Goal: Task Accomplishment & Management: Manage account settings

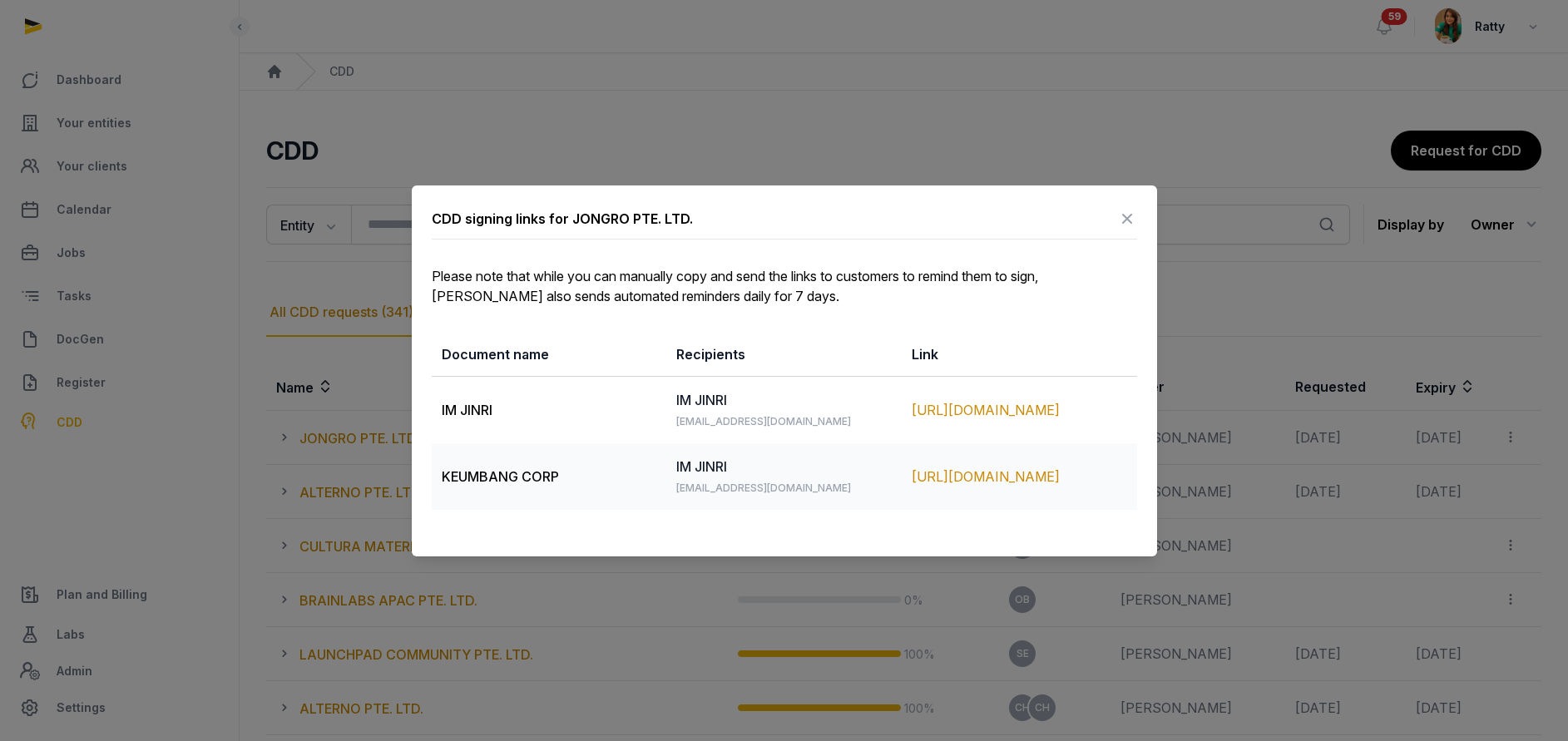
click at [987, 400] on div "https://app.pandadoc.com/s/uoGzjiziNzMfkQ7jNDXnYS" at bounding box center [1019, 410] width 215 height 20
click at [975, 466] on div "https://app.pandadoc.com/s/qKHX6oPeUyMCsz2zqMfvgf" at bounding box center [1019, 476] width 215 height 20
click at [1128, 218] on icon at bounding box center [1127, 219] width 20 height 27
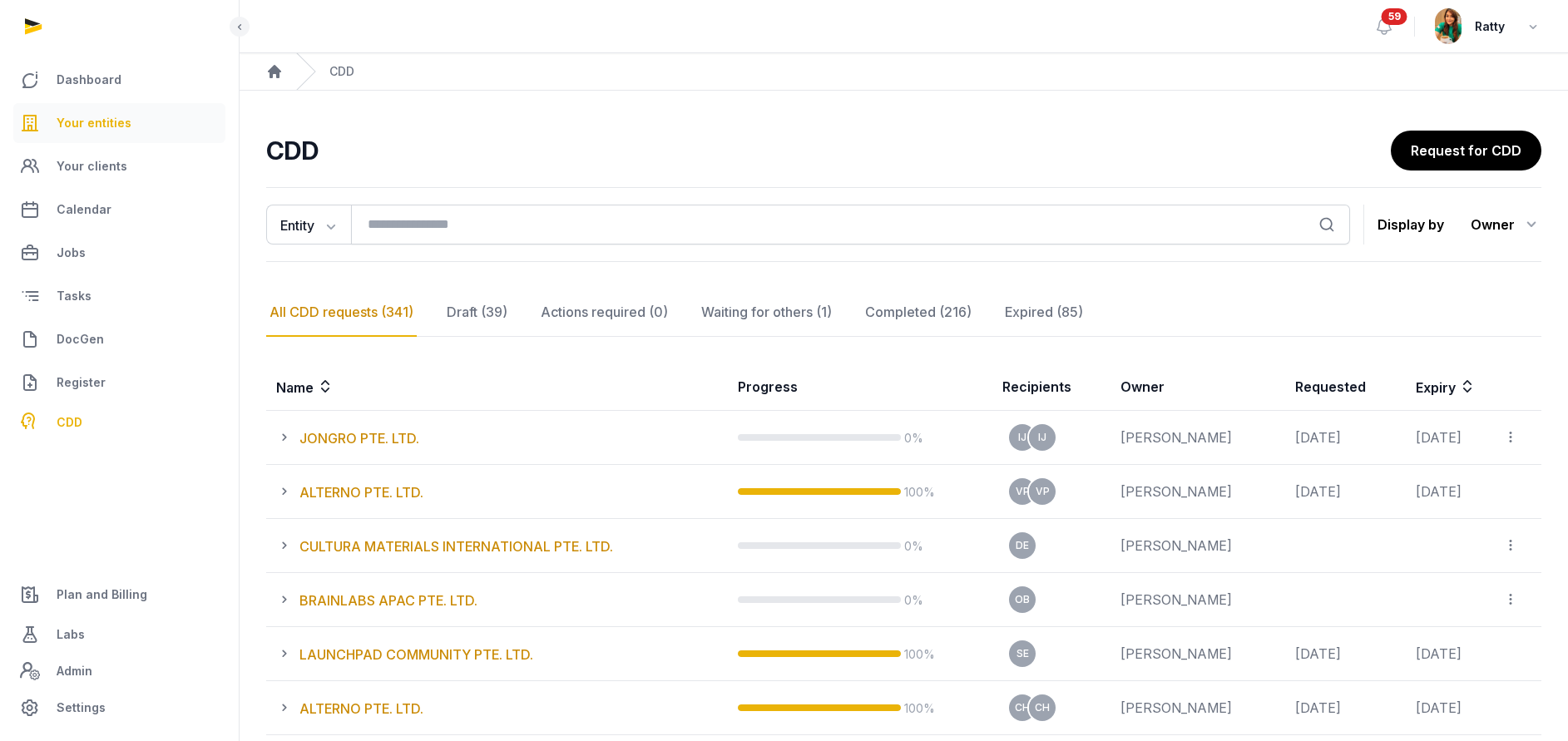
click at [141, 127] on link "Your entities" at bounding box center [119, 123] width 212 height 40
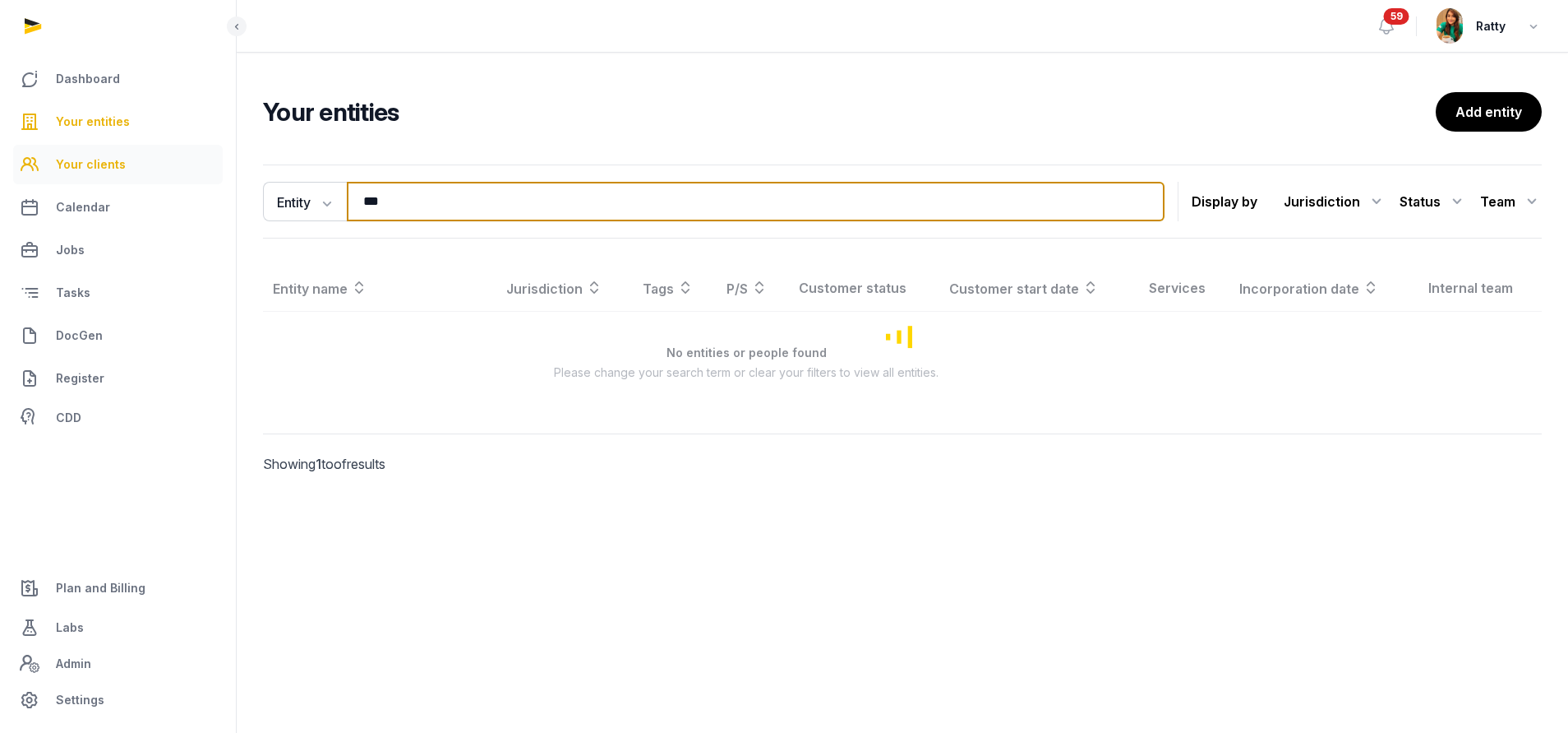
drag, startPoint x: 231, startPoint y: 173, endPoint x: 112, endPoint y: 157, distance: 120.1
click at [132, 157] on div "Dashboard Your entities Your clients Calendar Jobs Tasks DocGen Register CDD Pl…" at bounding box center [784, 366] width 1568 height 733
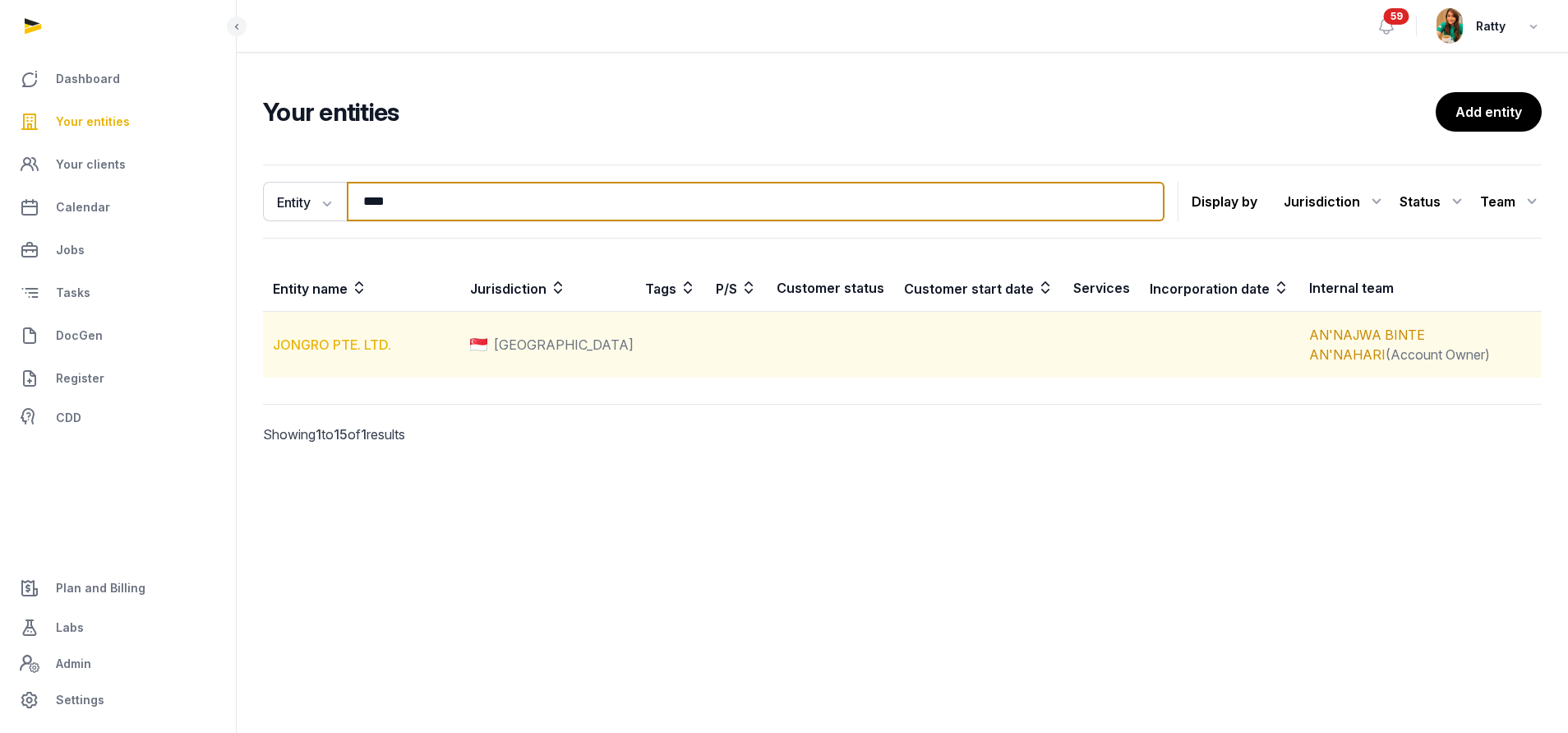
type input "****"
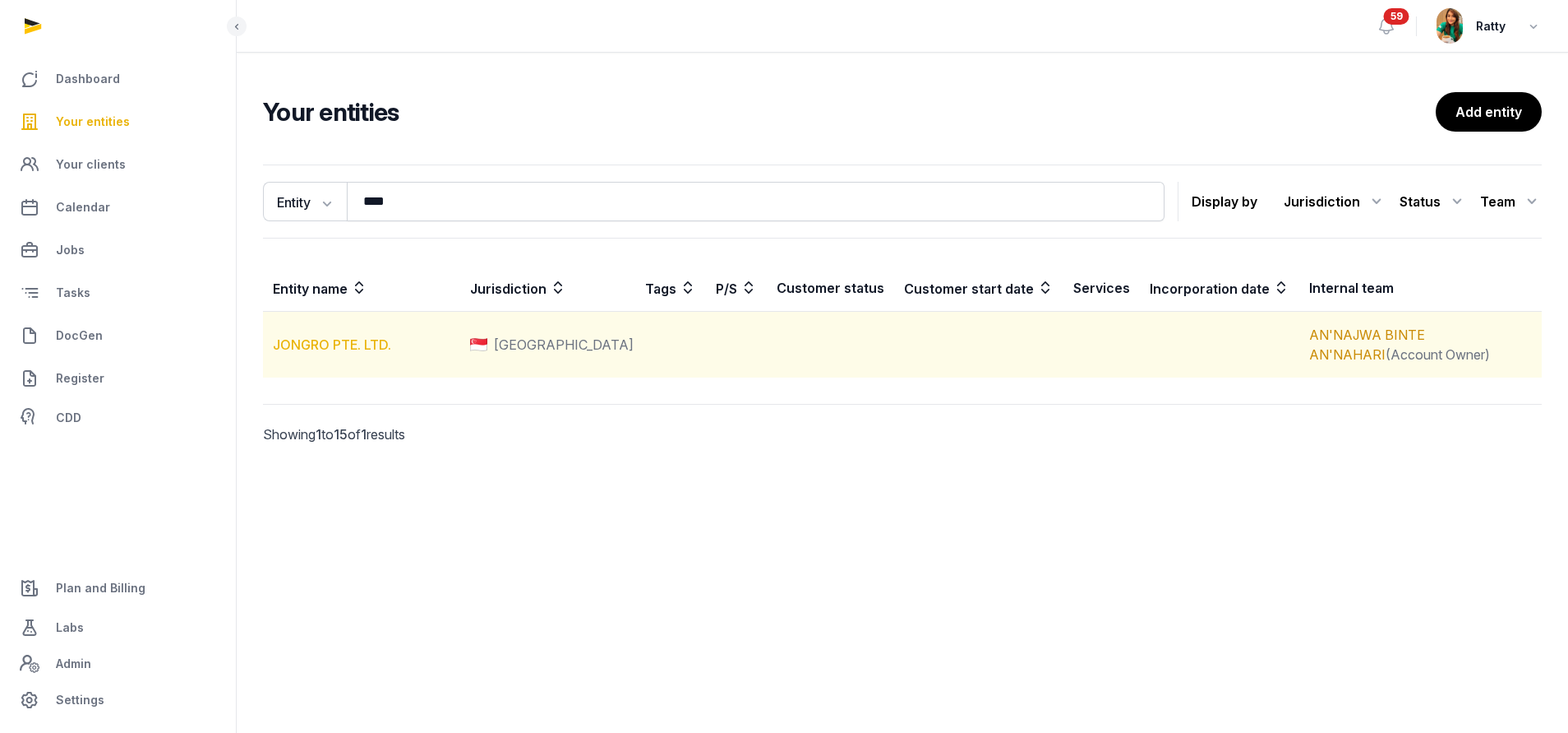
click at [318, 345] on link "JONGRO PTE. LTD." at bounding box center [332, 344] width 119 height 17
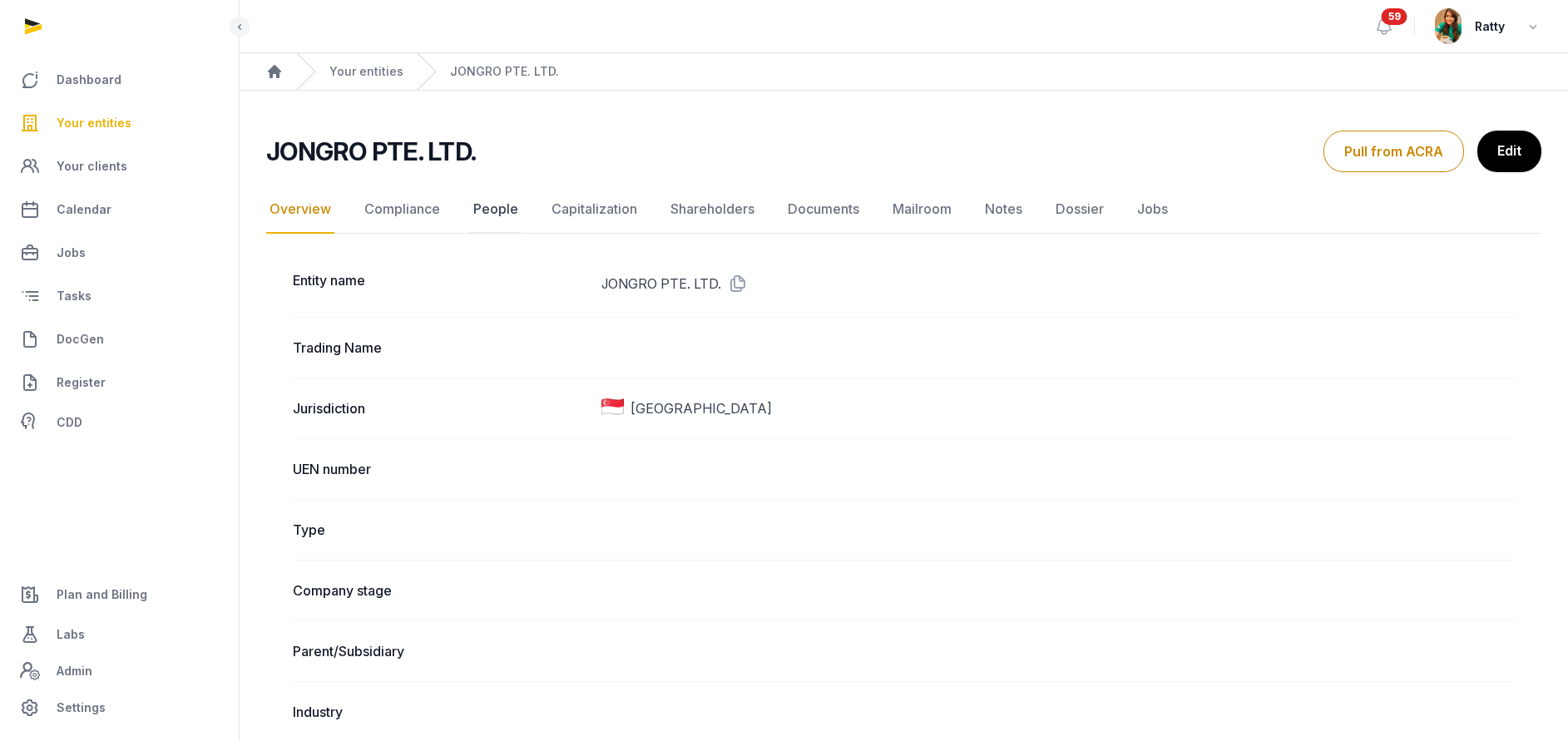
click at [487, 213] on link "People" at bounding box center [496, 209] width 52 height 48
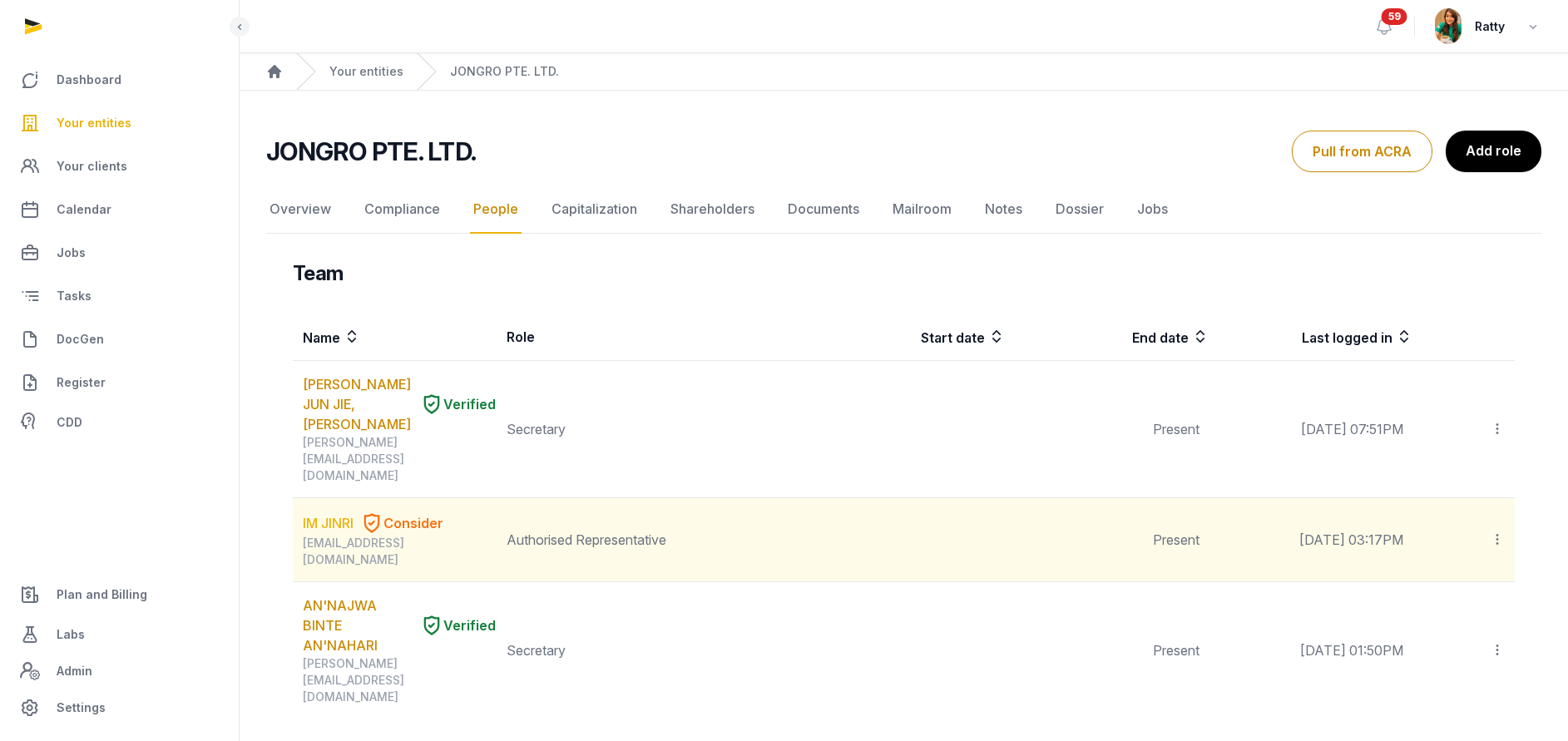
click at [344, 513] on link "IM JINRI" at bounding box center [327, 523] width 51 height 20
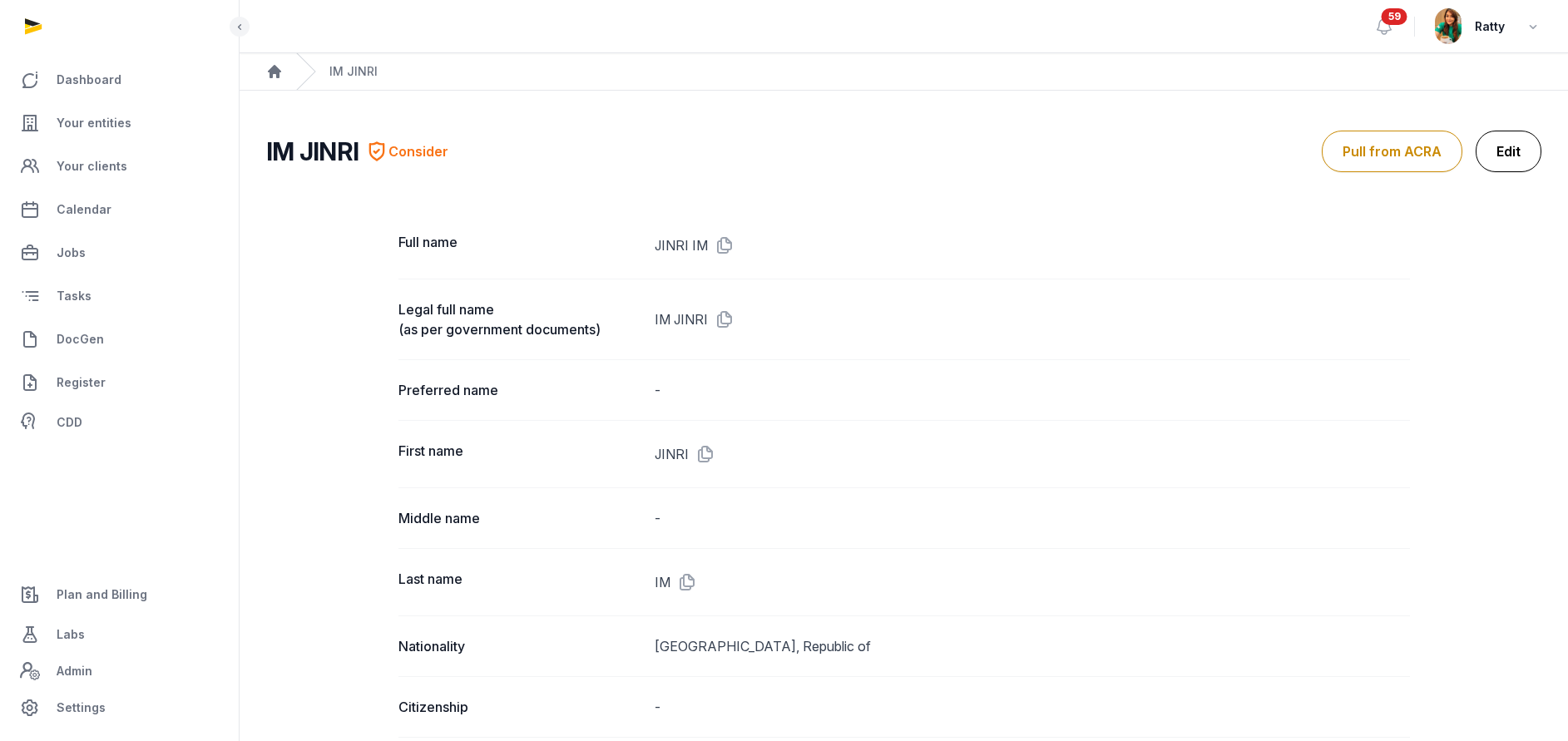
click at [1516, 149] on link "Edit" at bounding box center [1508, 151] width 66 height 42
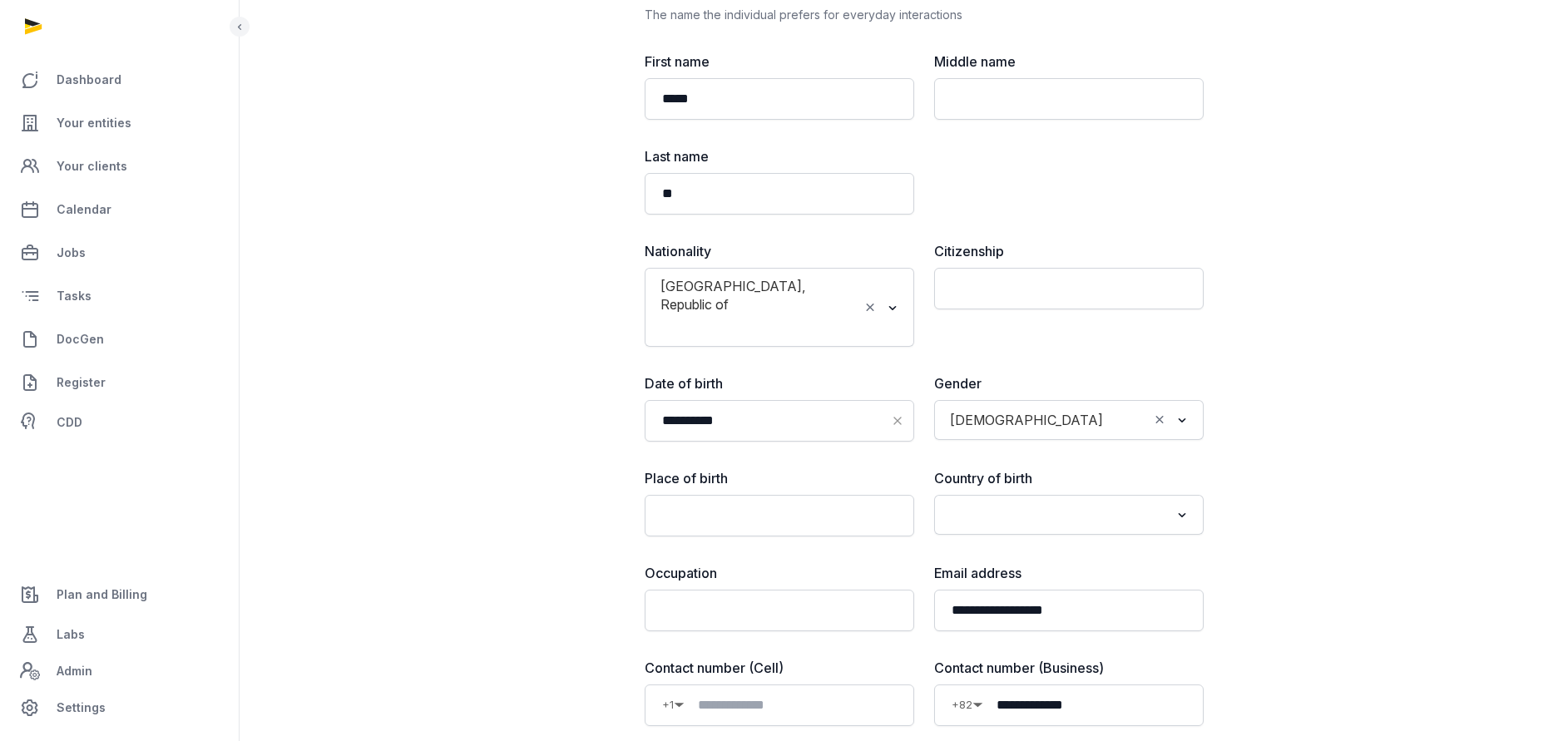
scroll to position [375, 0]
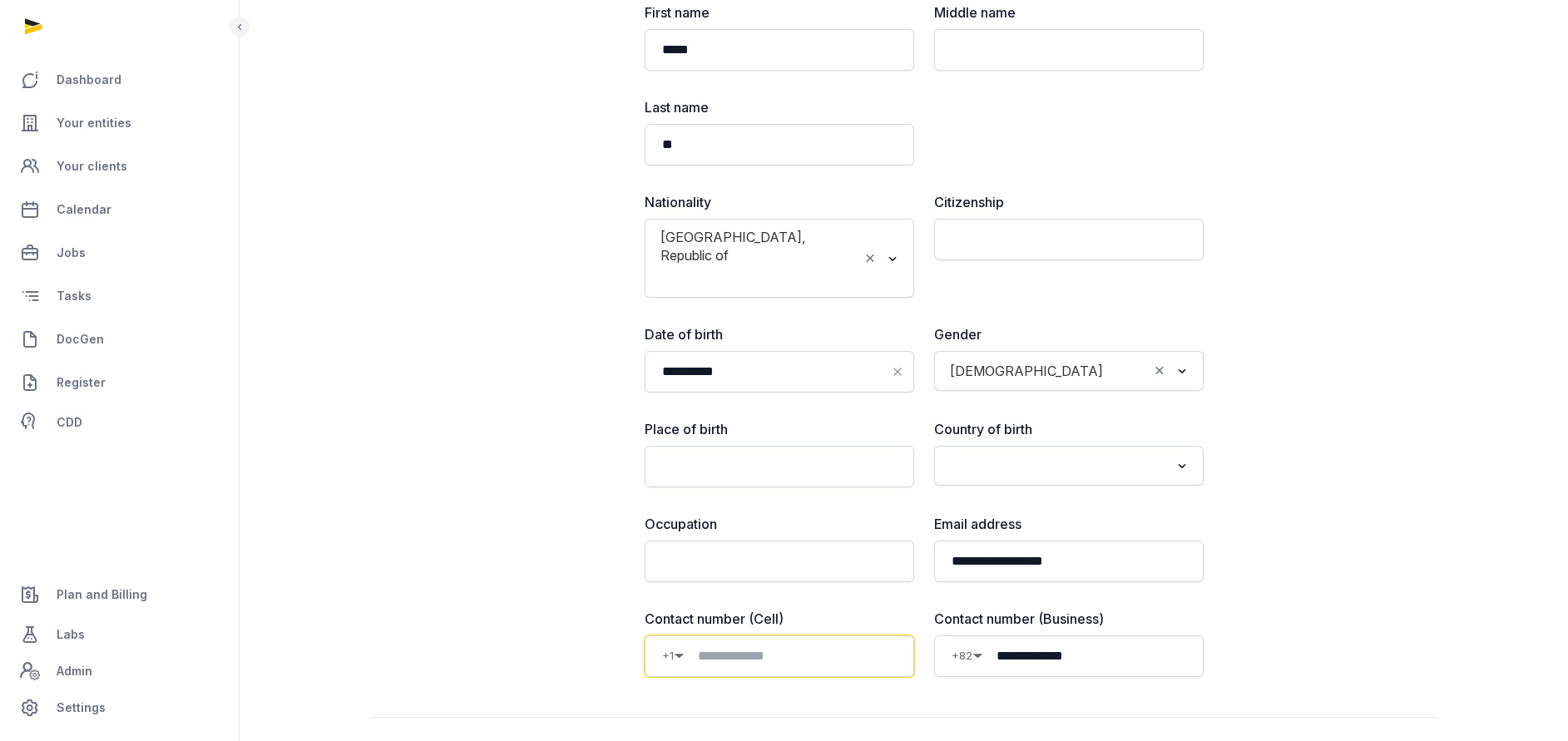
click at [738, 646] on input at bounding box center [790, 656] width 212 height 20
click at [1361, 450] on div "**********" at bounding box center [904, 250] width 1064 height 935
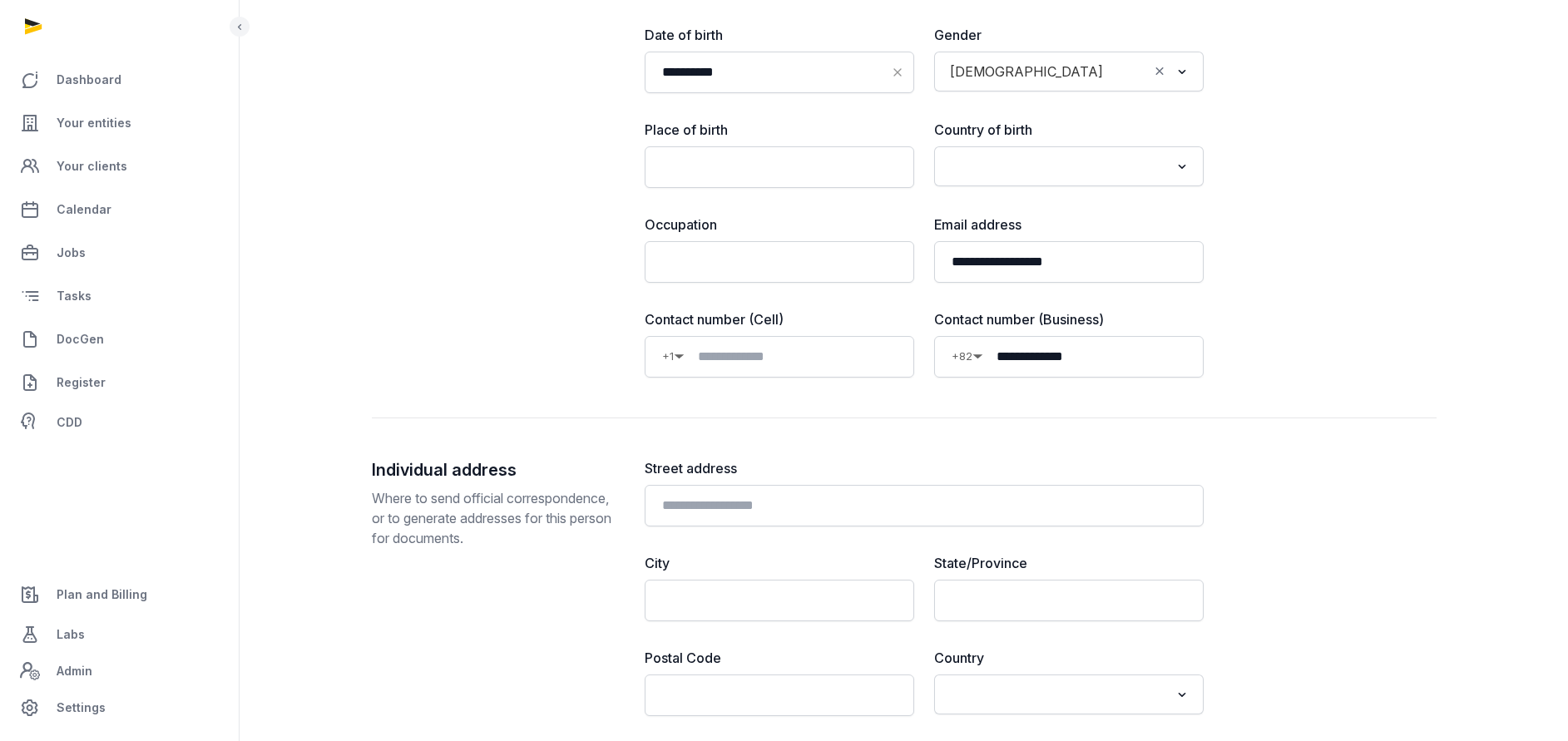
scroll to position [748, 0]
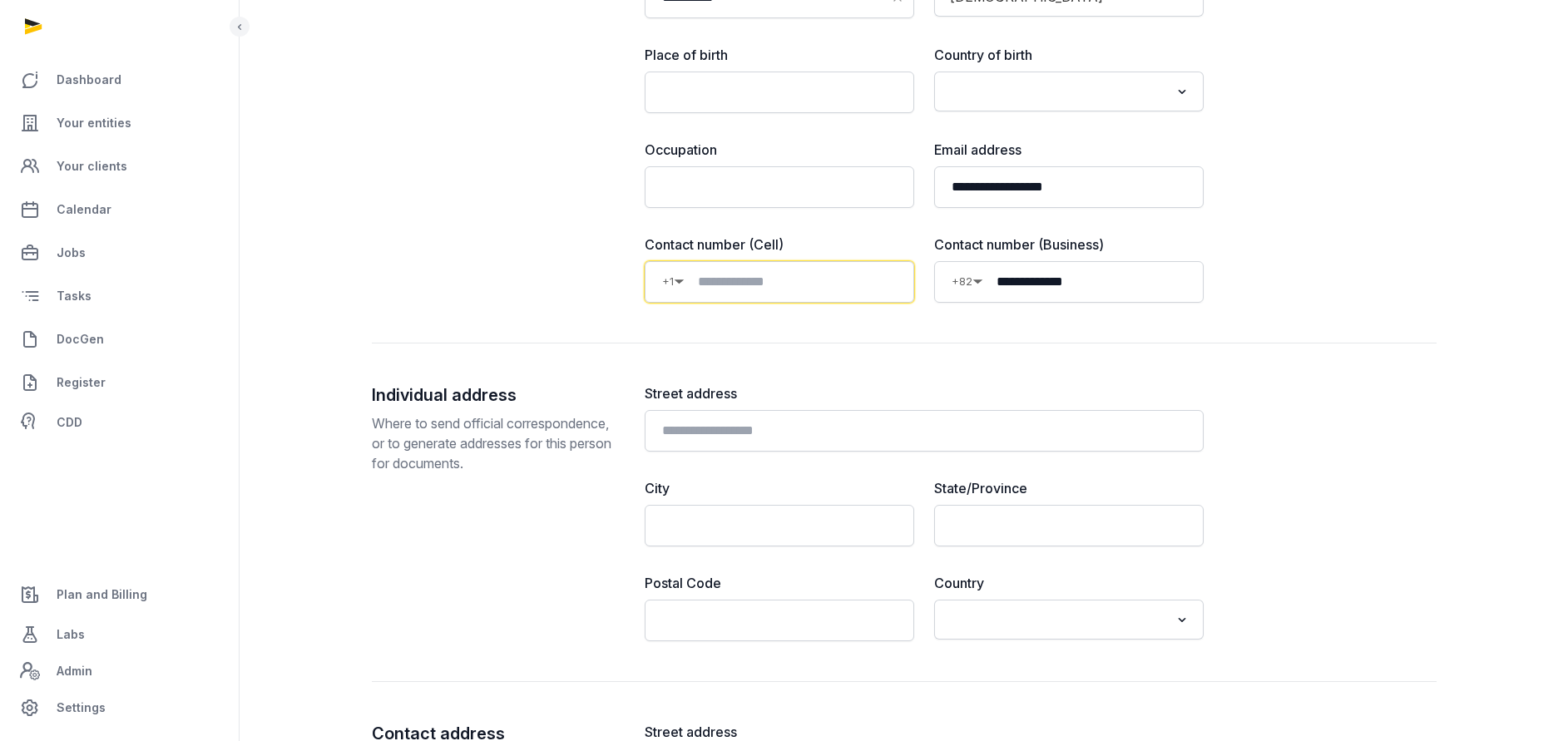
click at [766, 272] on input at bounding box center [790, 282] width 212 height 20
paste input "**********"
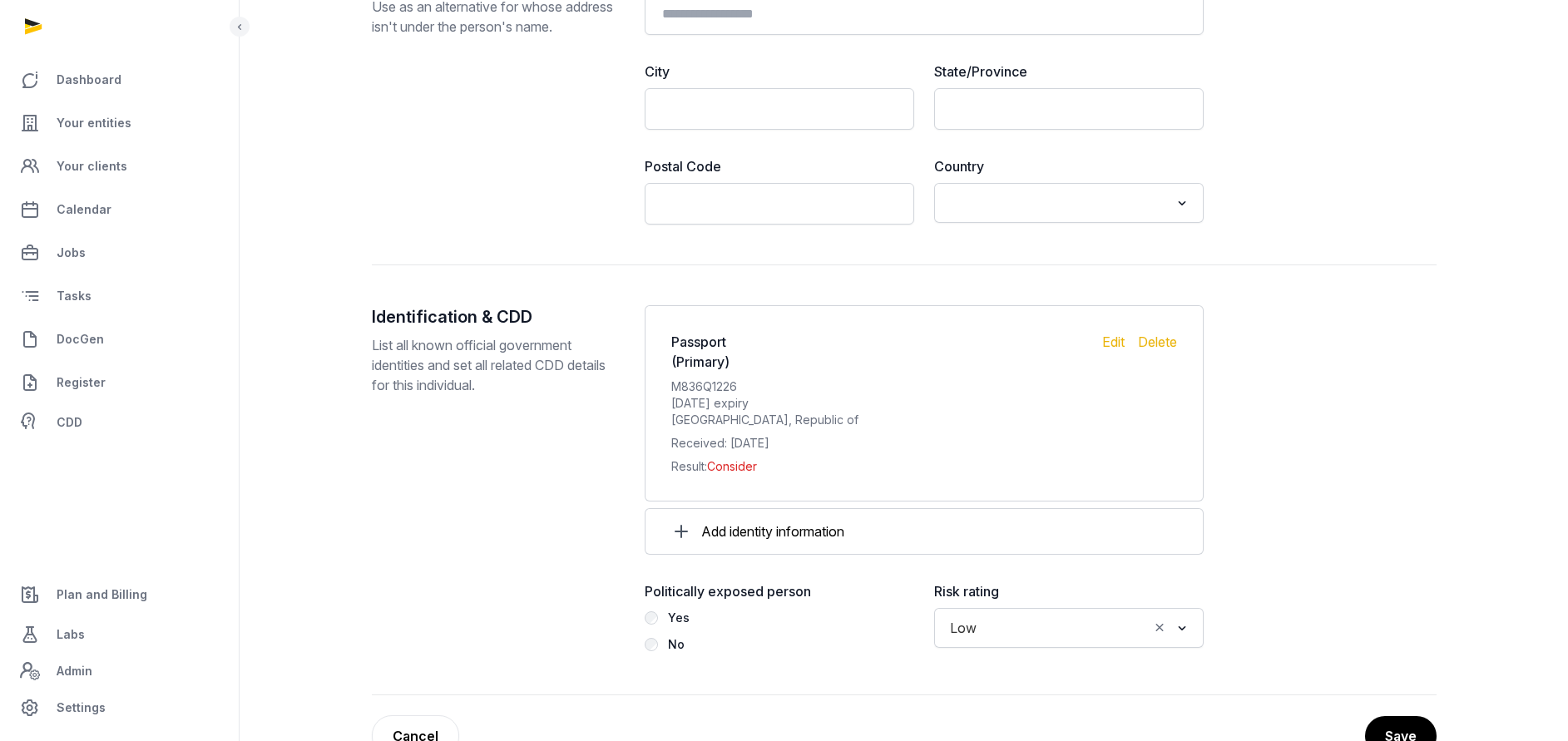
scroll to position [1515, 0]
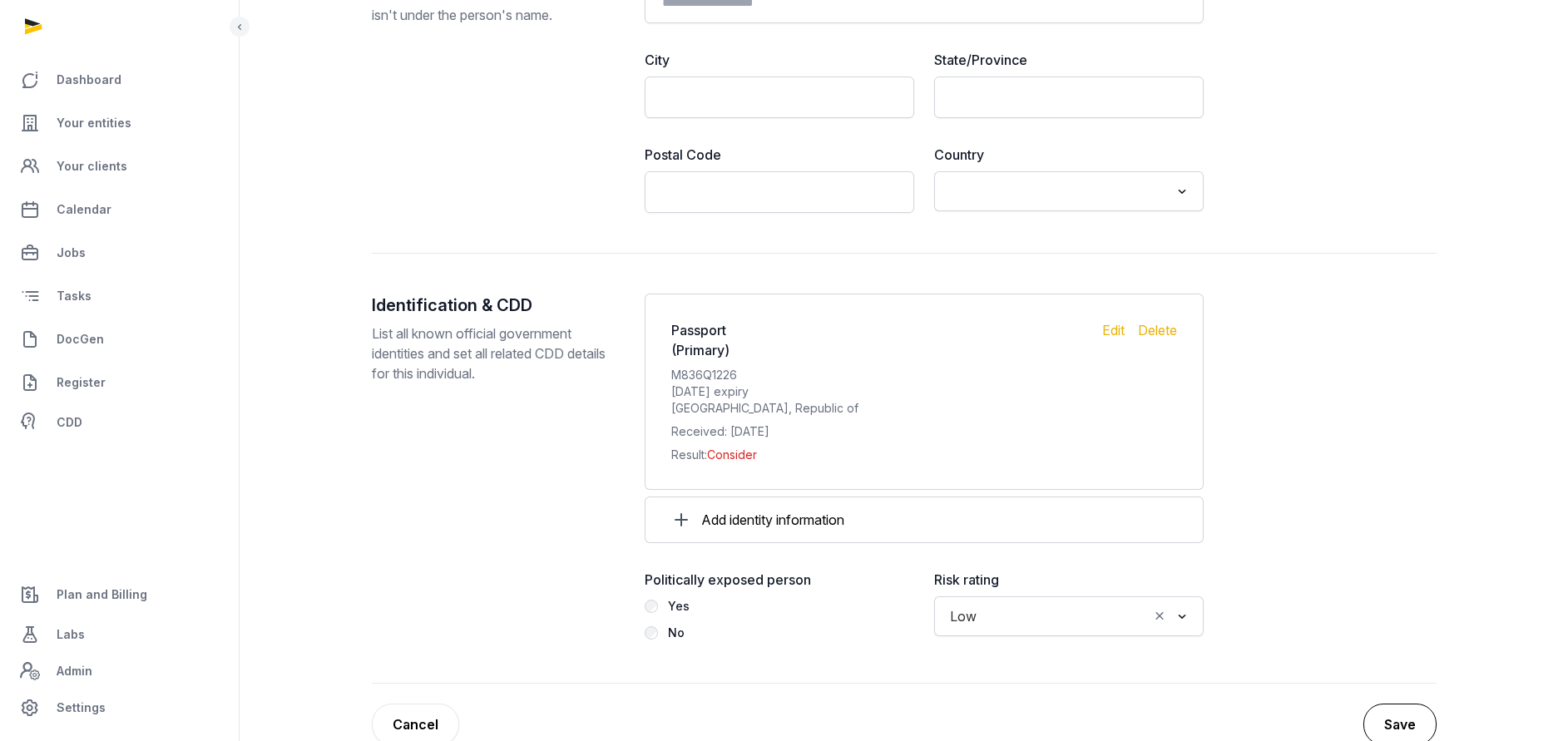
type input "**********"
click at [1394, 704] on button "Save" at bounding box center [1400, 724] width 73 height 42
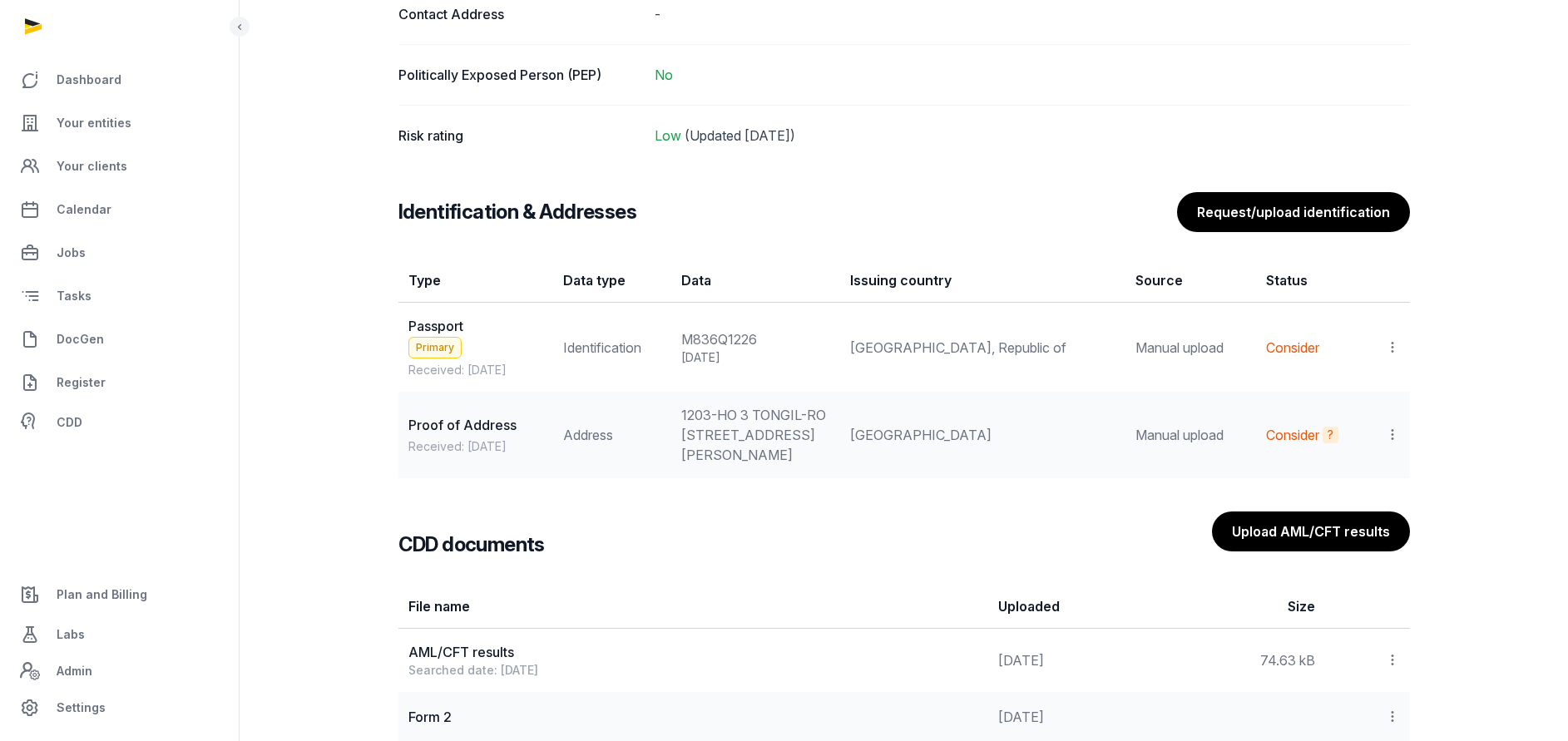
scroll to position [1636, 0]
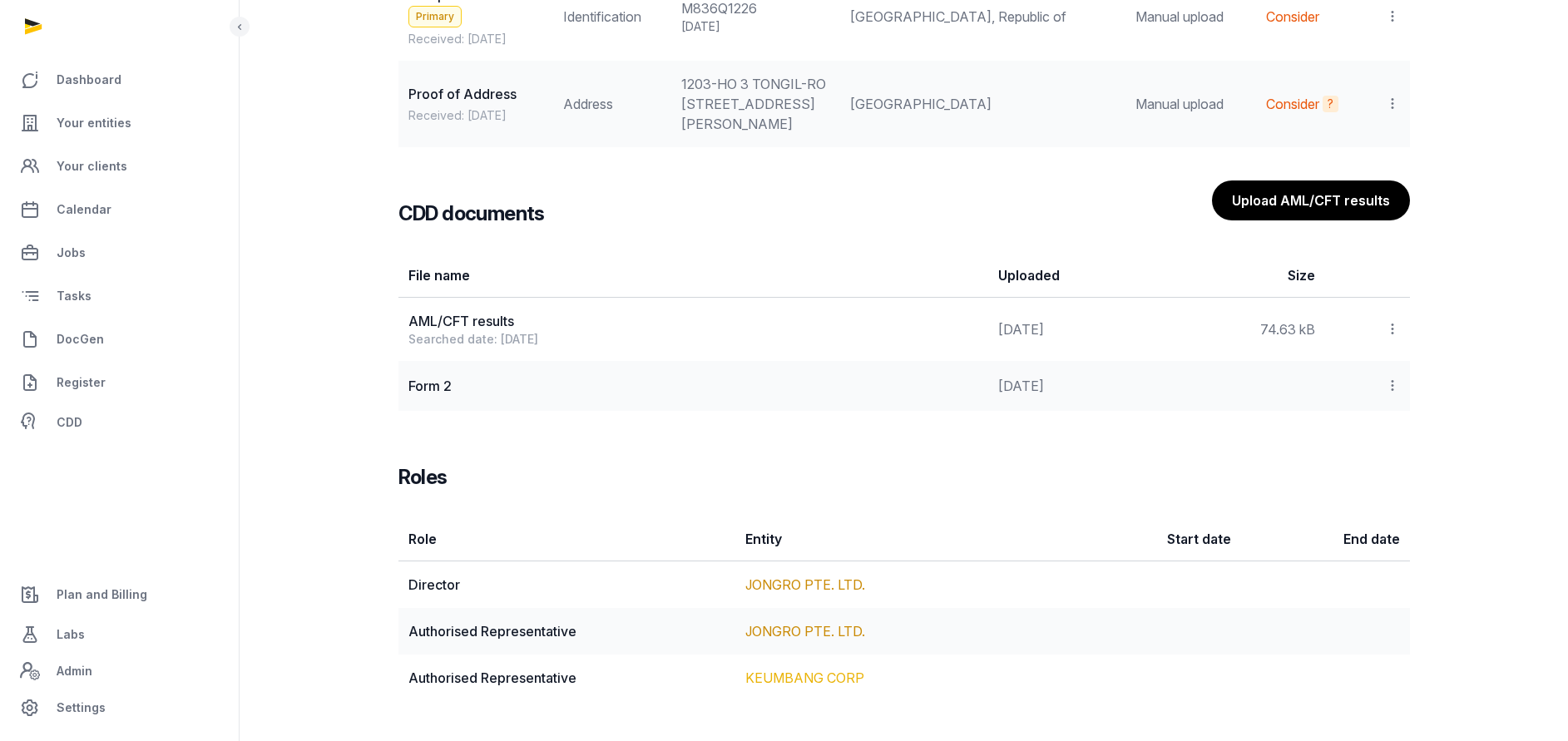
click at [784, 673] on link "KEUMBANG CORP" at bounding box center [804, 677] width 119 height 17
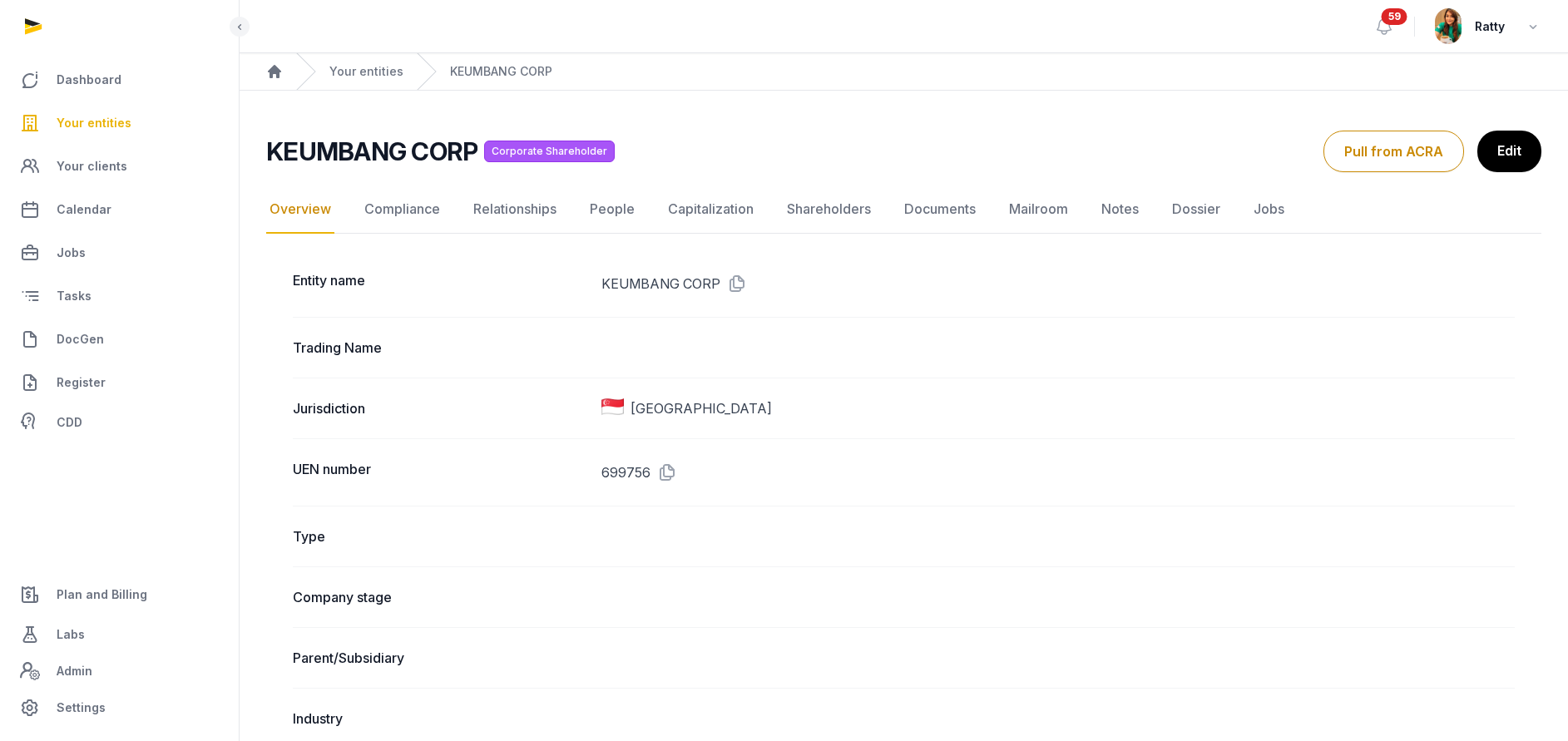
click at [121, 115] on span "Your entities" at bounding box center [94, 123] width 75 height 20
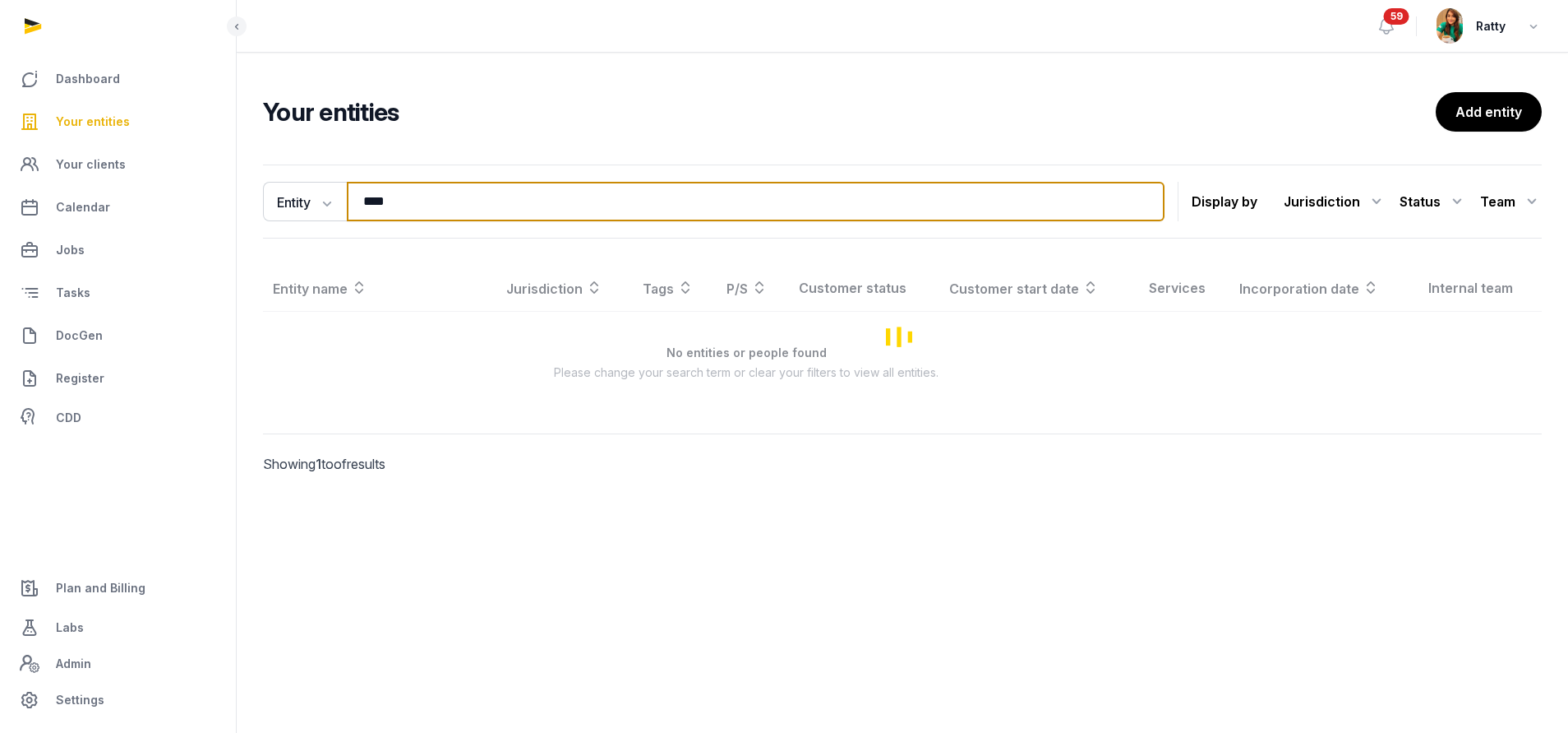
drag, startPoint x: 431, startPoint y: 202, endPoint x: 227, endPoint y: 201, distance: 204.0
click at [242, 201] on div "Entity Entity People Tags Services **** Search Display by Jurisdiction All juri…" at bounding box center [902, 341] width 1331 height 369
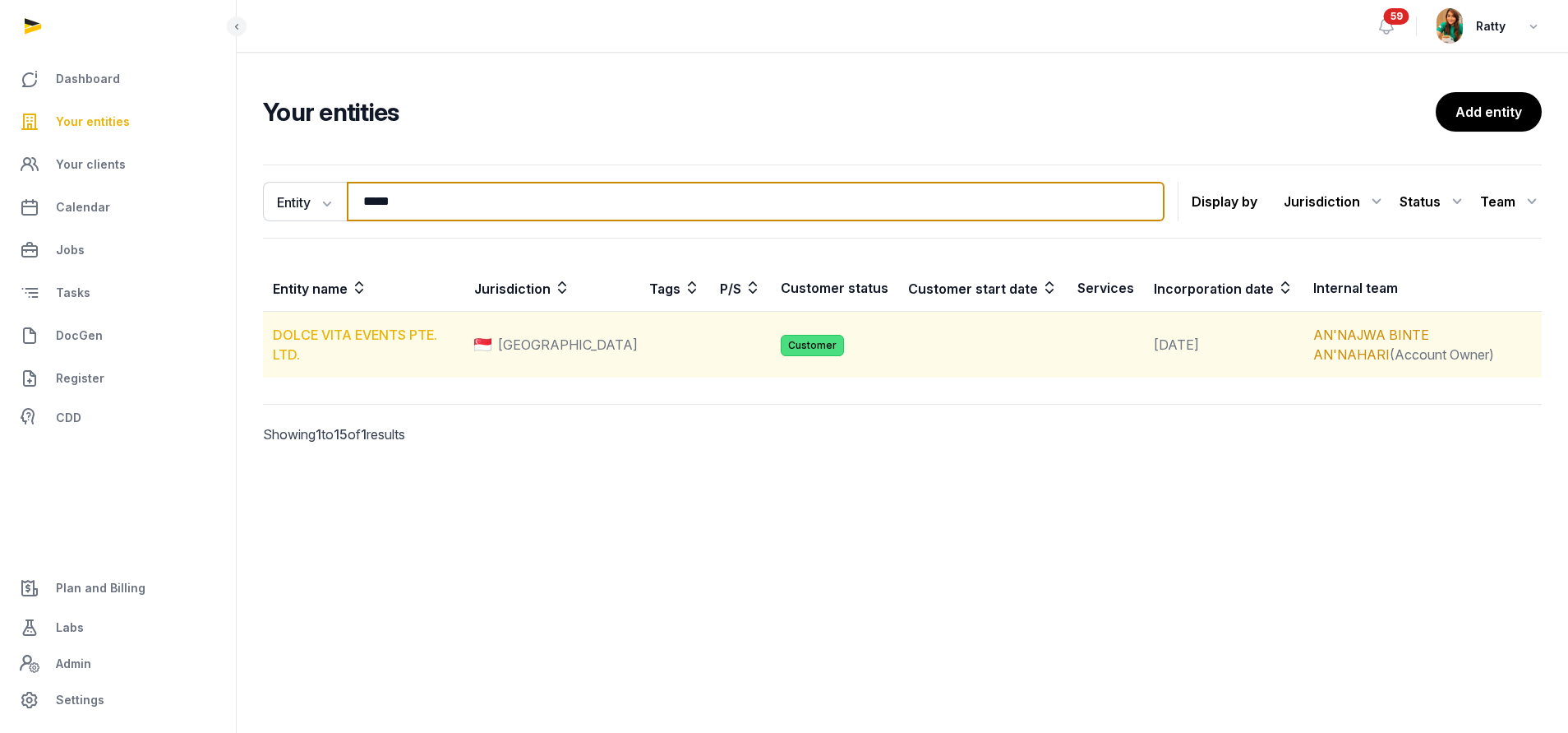
type input "*****"
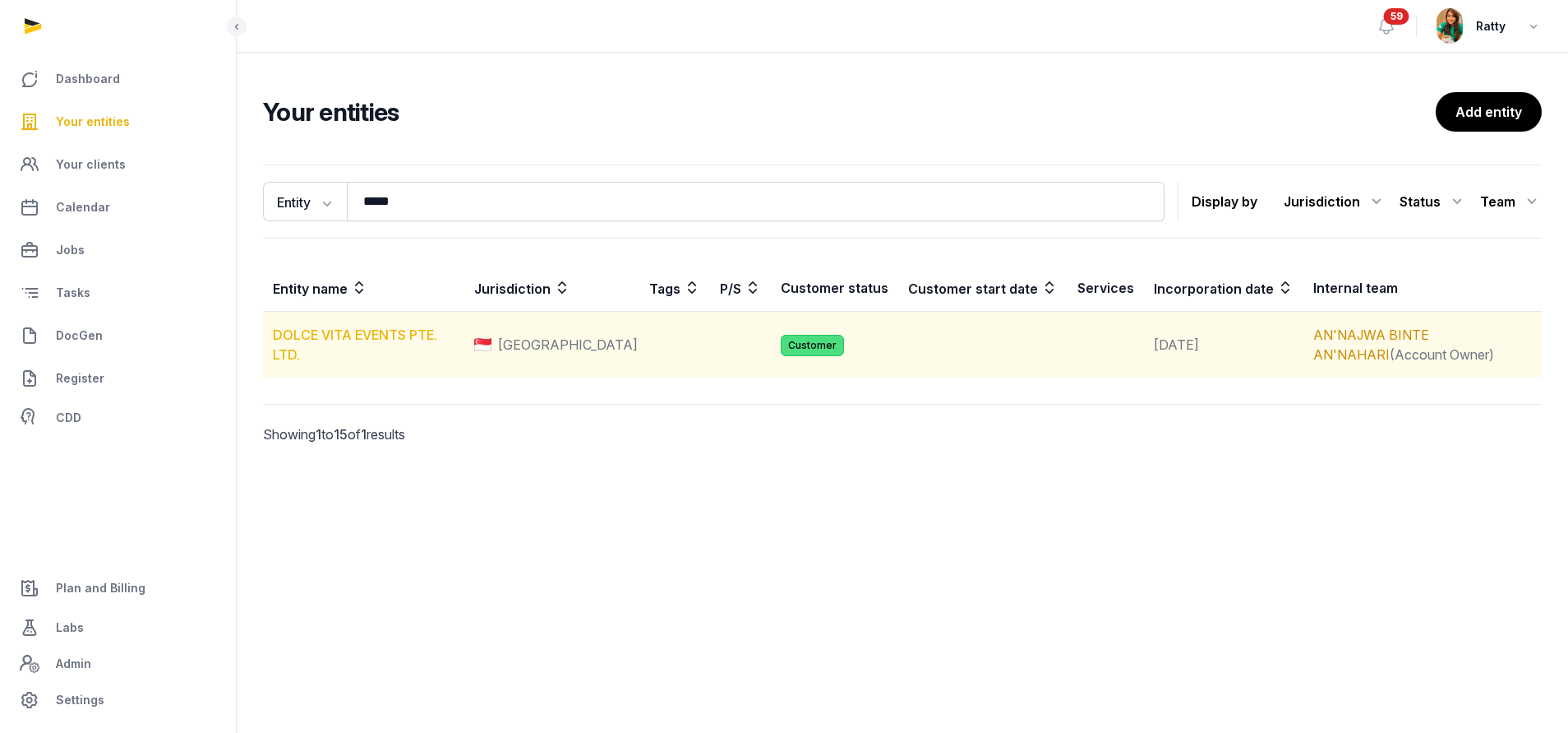
click at [364, 330] on link "DOLCE VITA EVENTS PTE. LTD." at bounding box center [354, 344] width 164 height 36
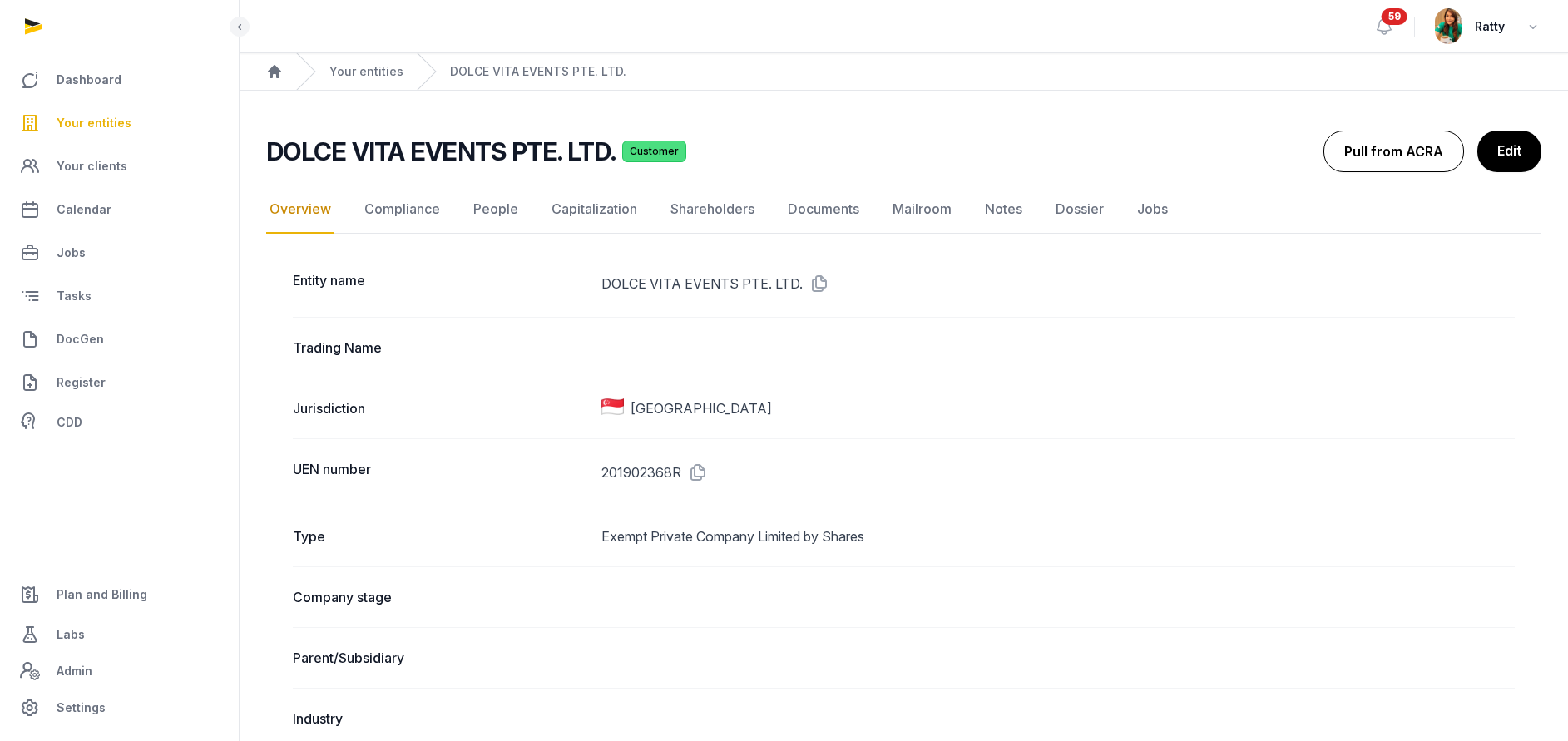
click at [1392, 150] on button "Pull from ACRA" at bounding box center [1394, 151] width 141 height 42
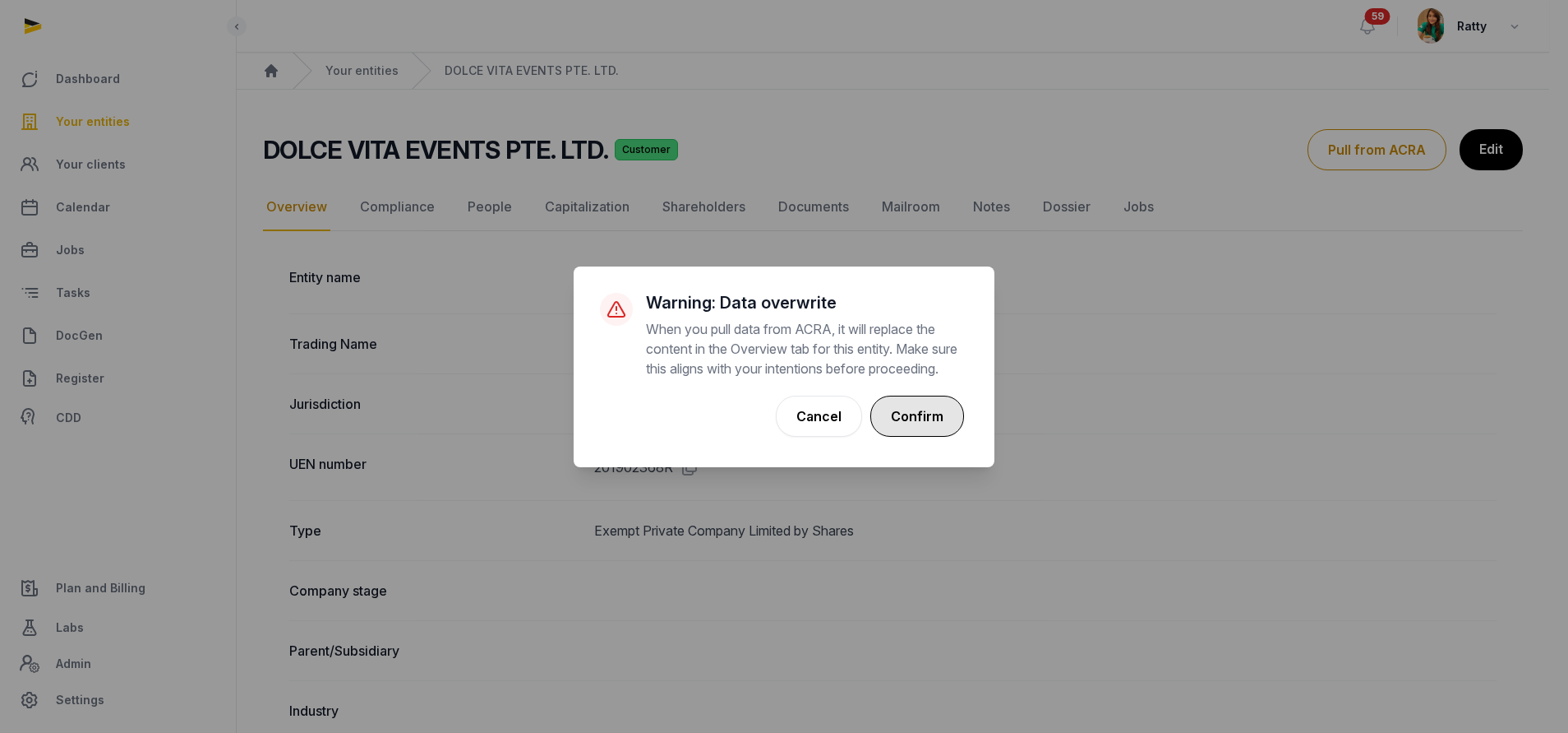
click at [909, 420] on button "Confirm" at bounding box center [917, 416] width 94 height 41
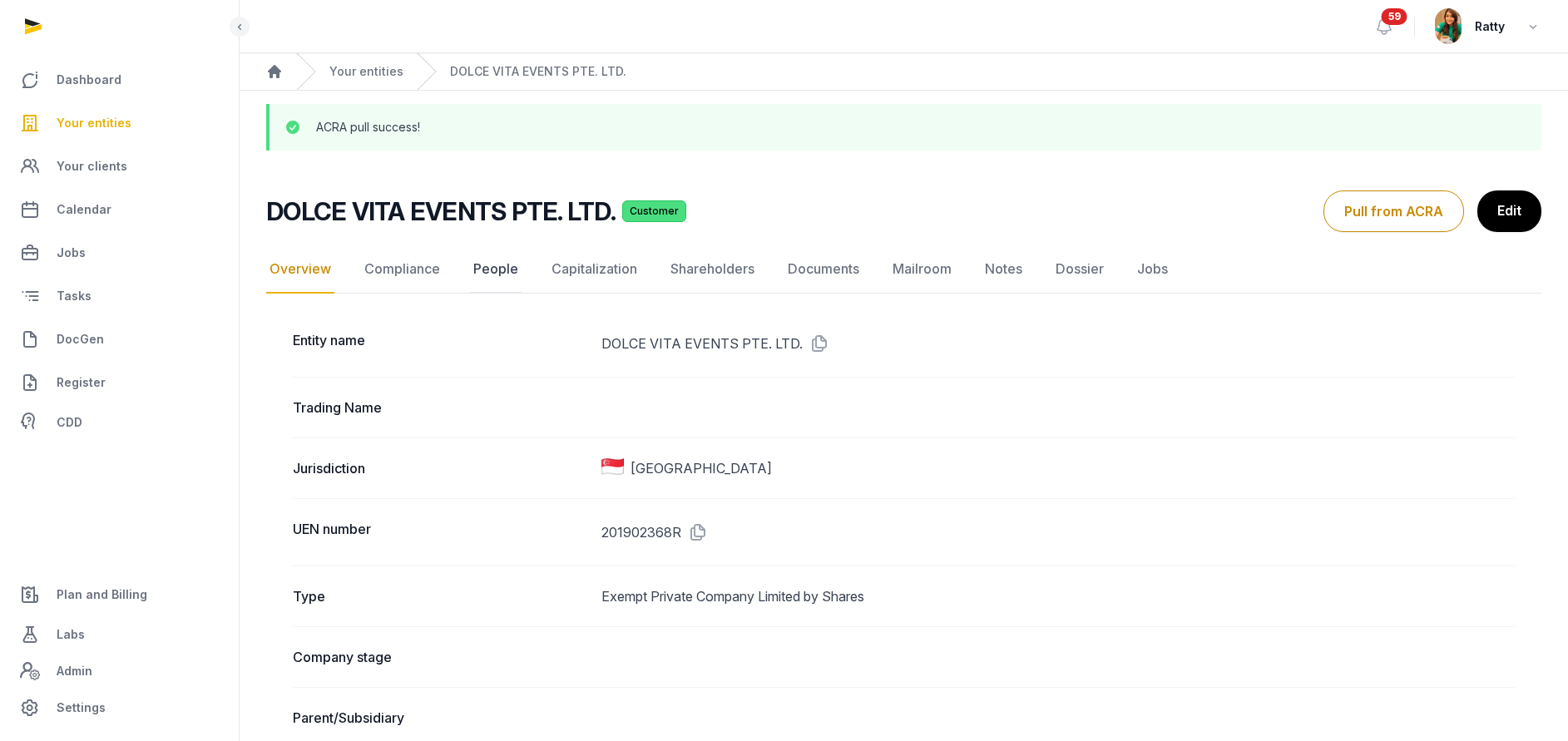
click at [490, 266] on link "People" at bounding box center [496, 270] width 52 height 48
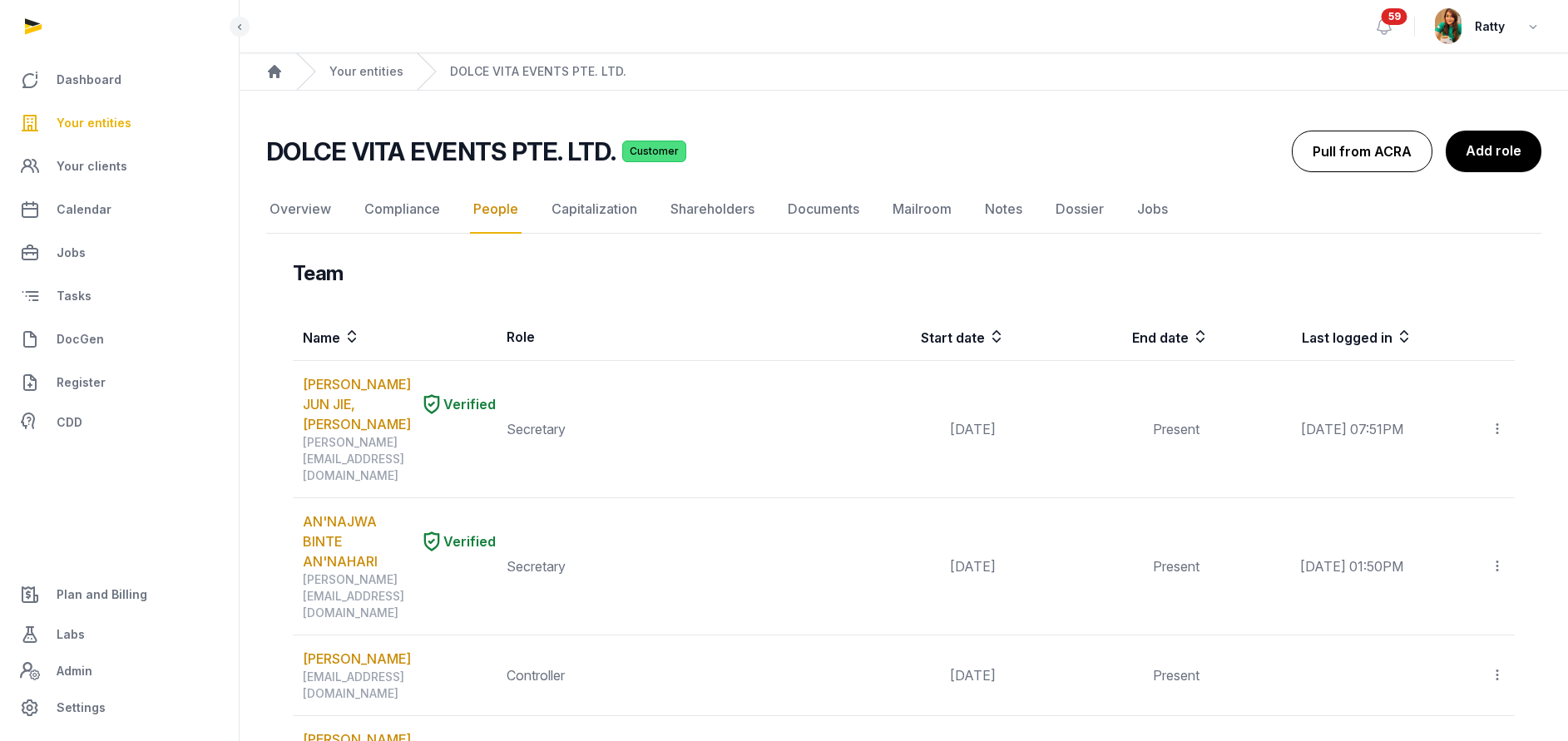
click at [1378, 159] on button "Pull from ACRA" at bounding box center [1362, 151] width 141 height 42
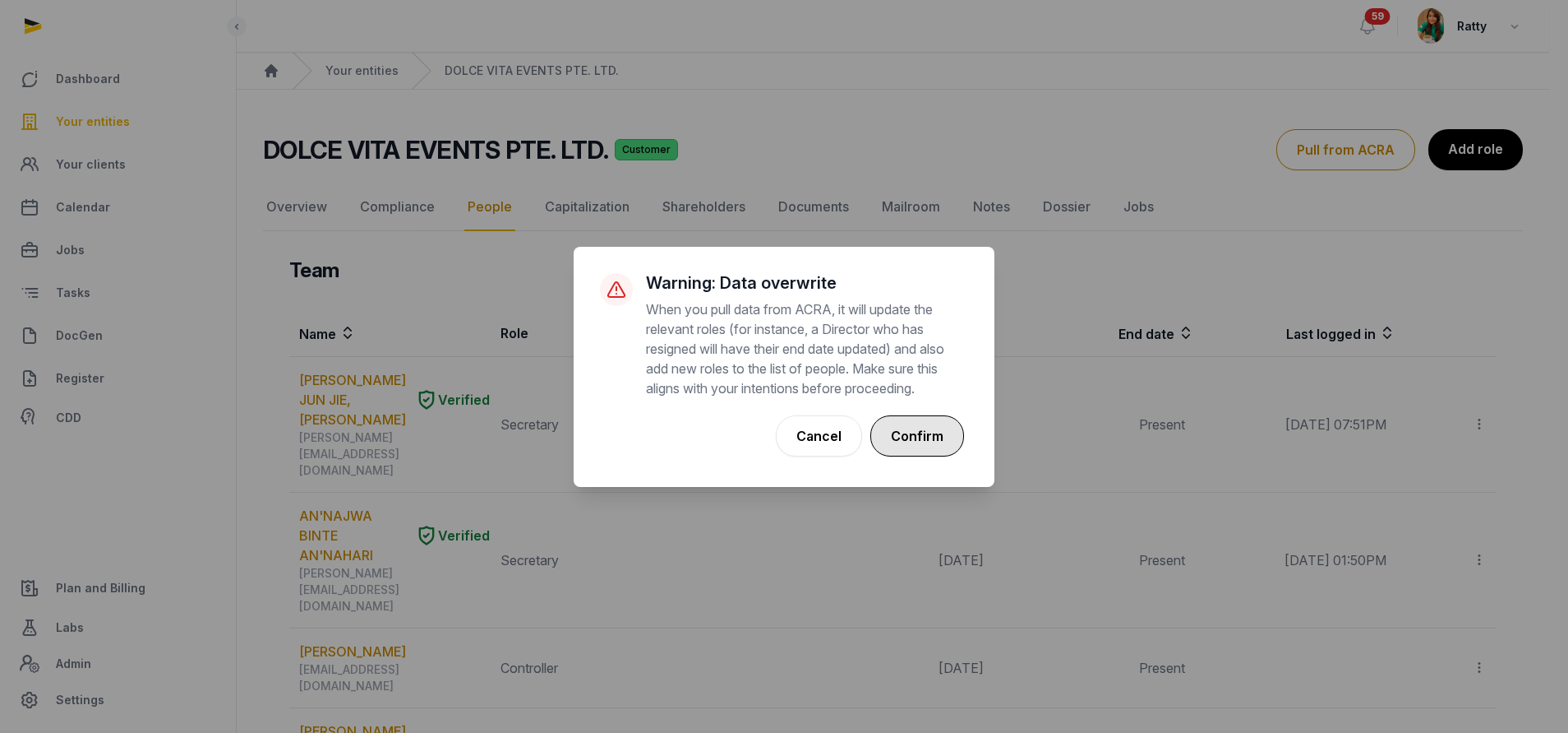
click at [893, 415] on button "Confirm" at bounding box center [917, 436] width 94 height 41
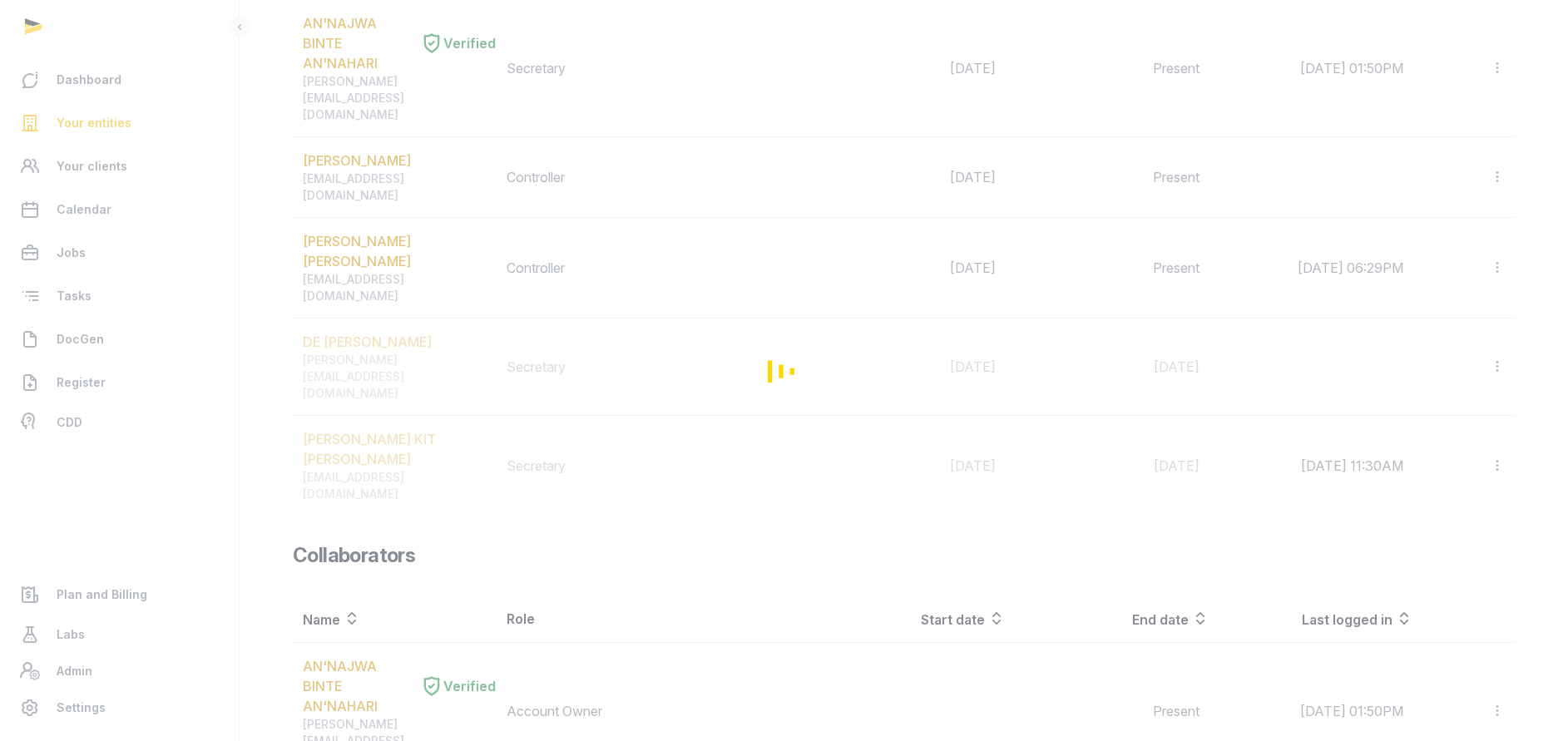
scroll to position [499, 0]
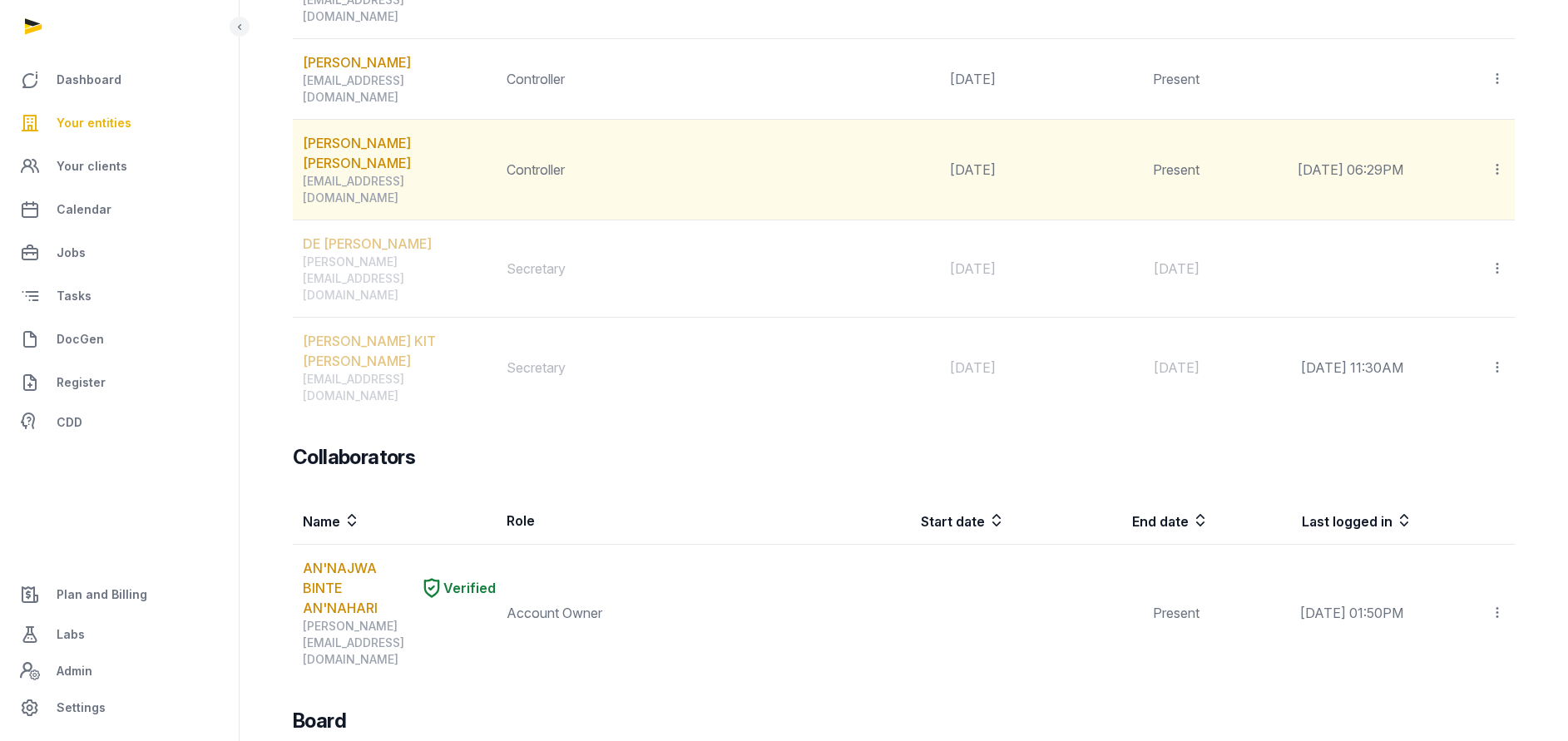
scroll to position [499, 0]
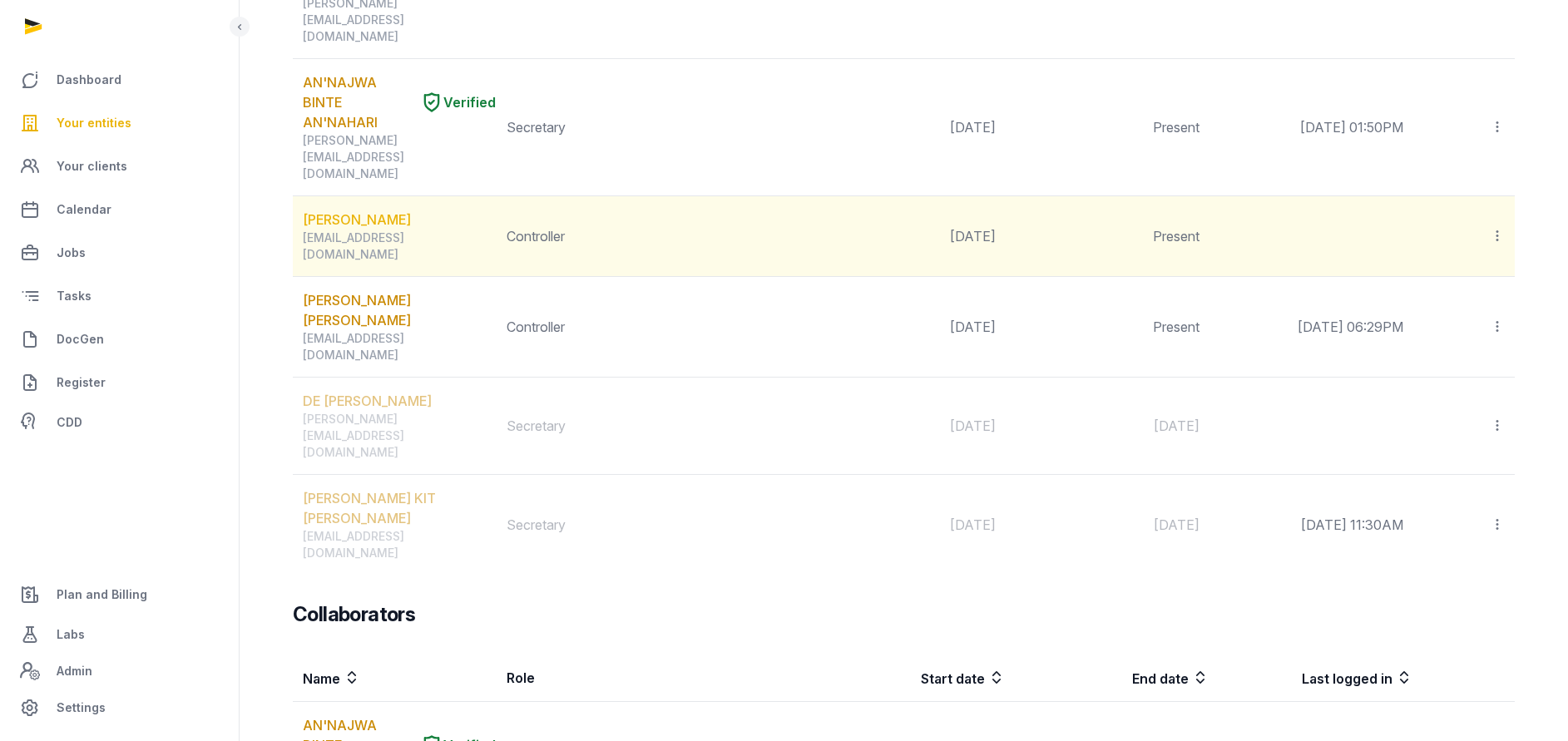
click at [349, 210] on link "ACERBI ENZO" at bounding box center [357, 220] width 109 height 20
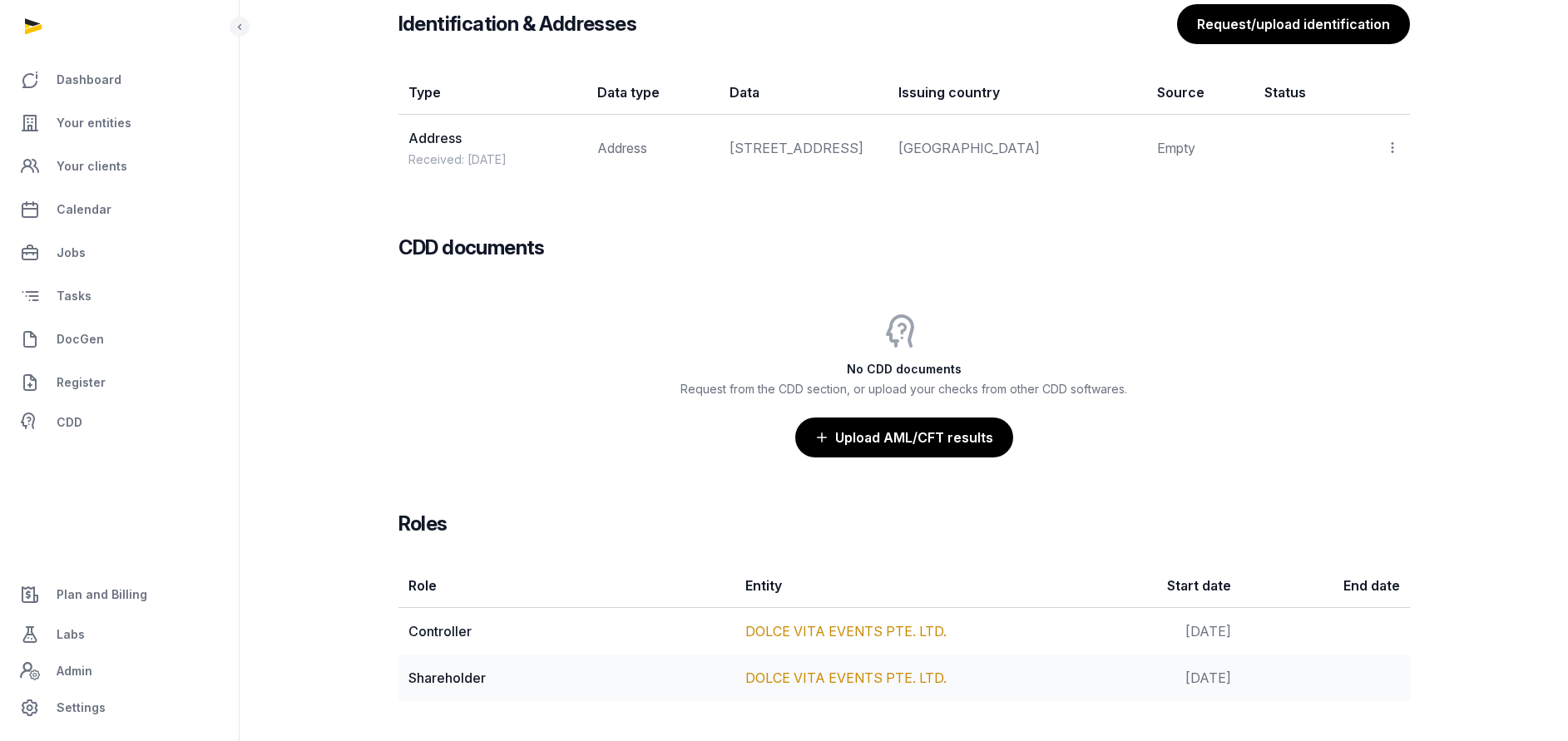
scroll to position [1322, 0]
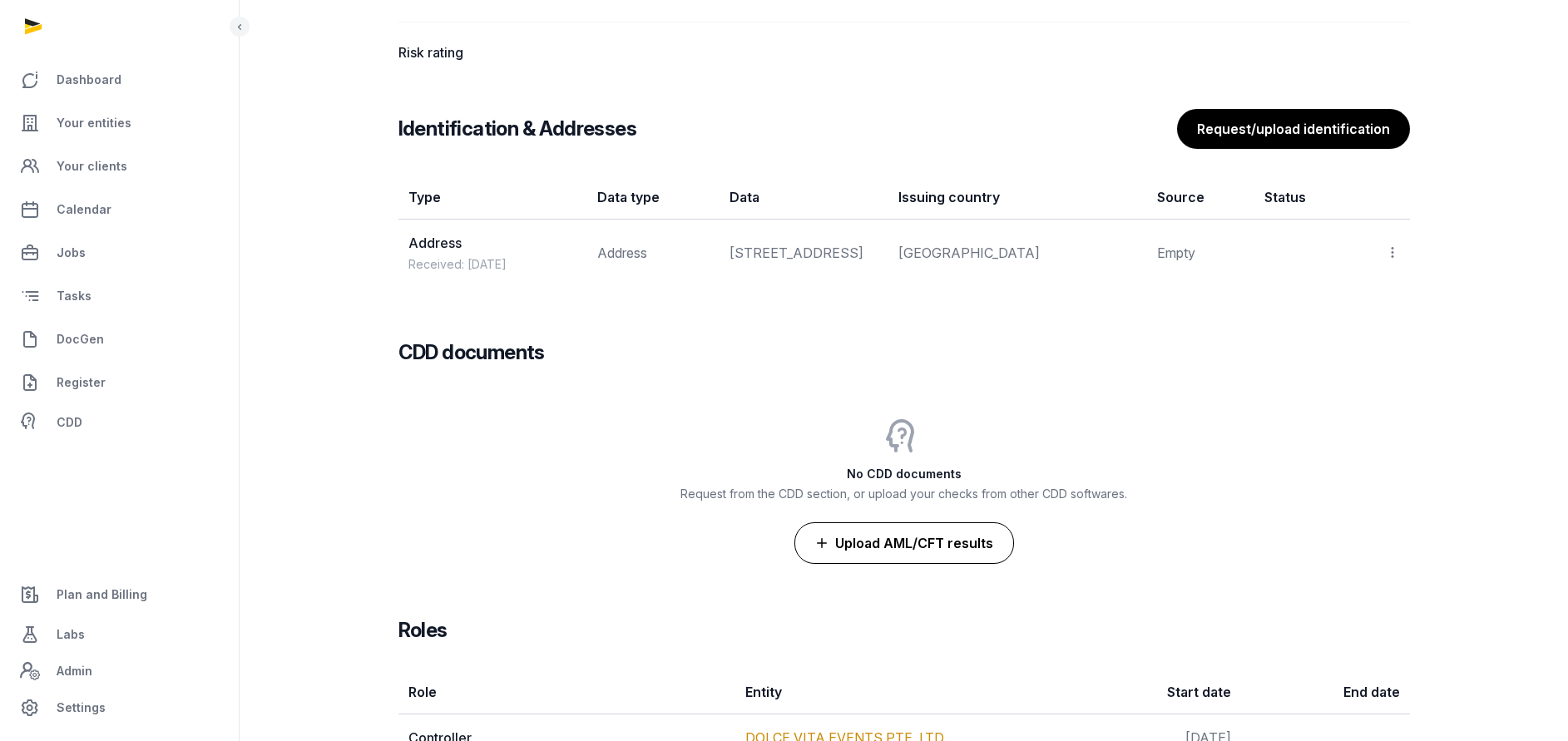
click at [917, 556] on button "Upload AML/CFT results" at bounding box center [904, 543] width 220 height 42
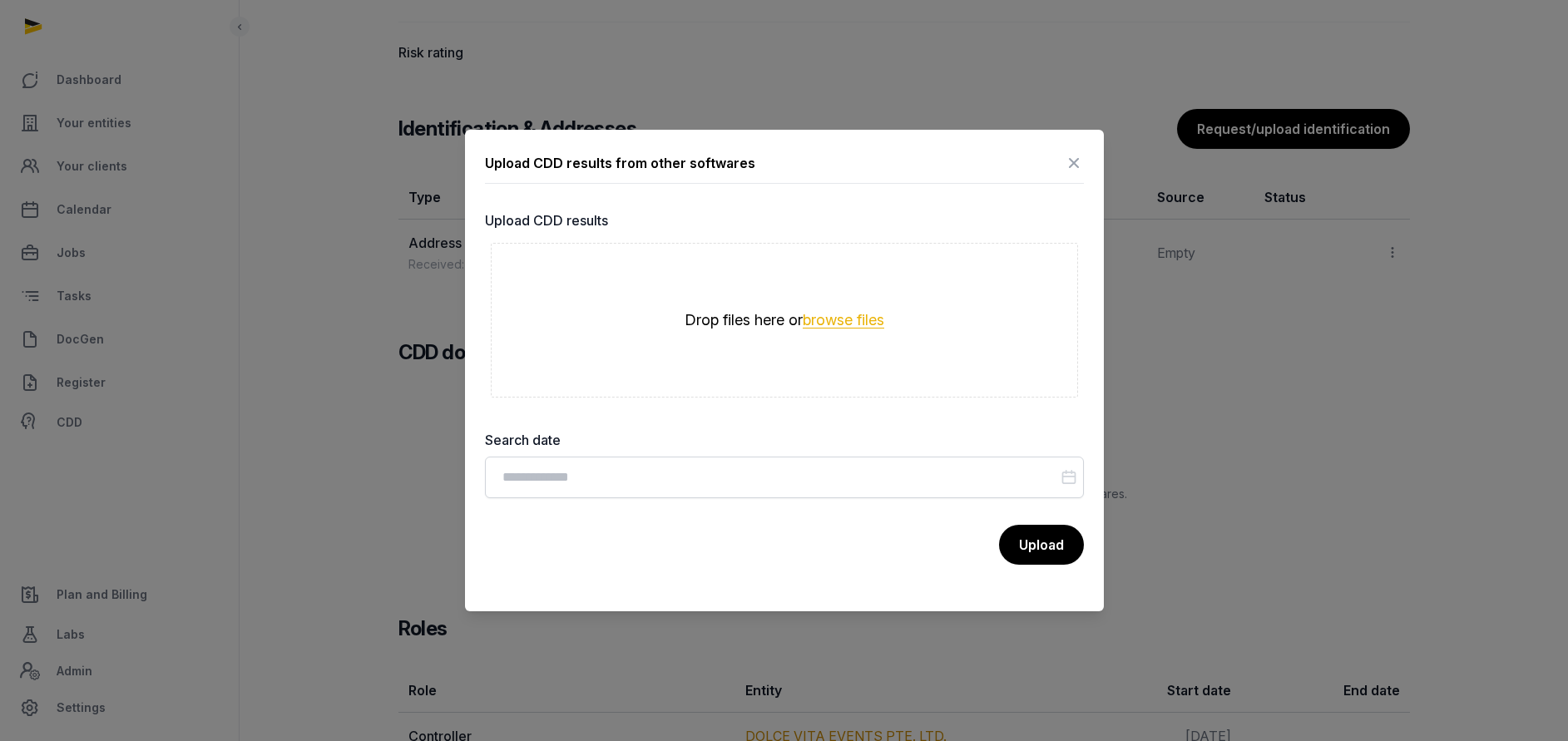
click at [845, 322] on button "browse files" at bounding box center [844, 320] width 82 height 16
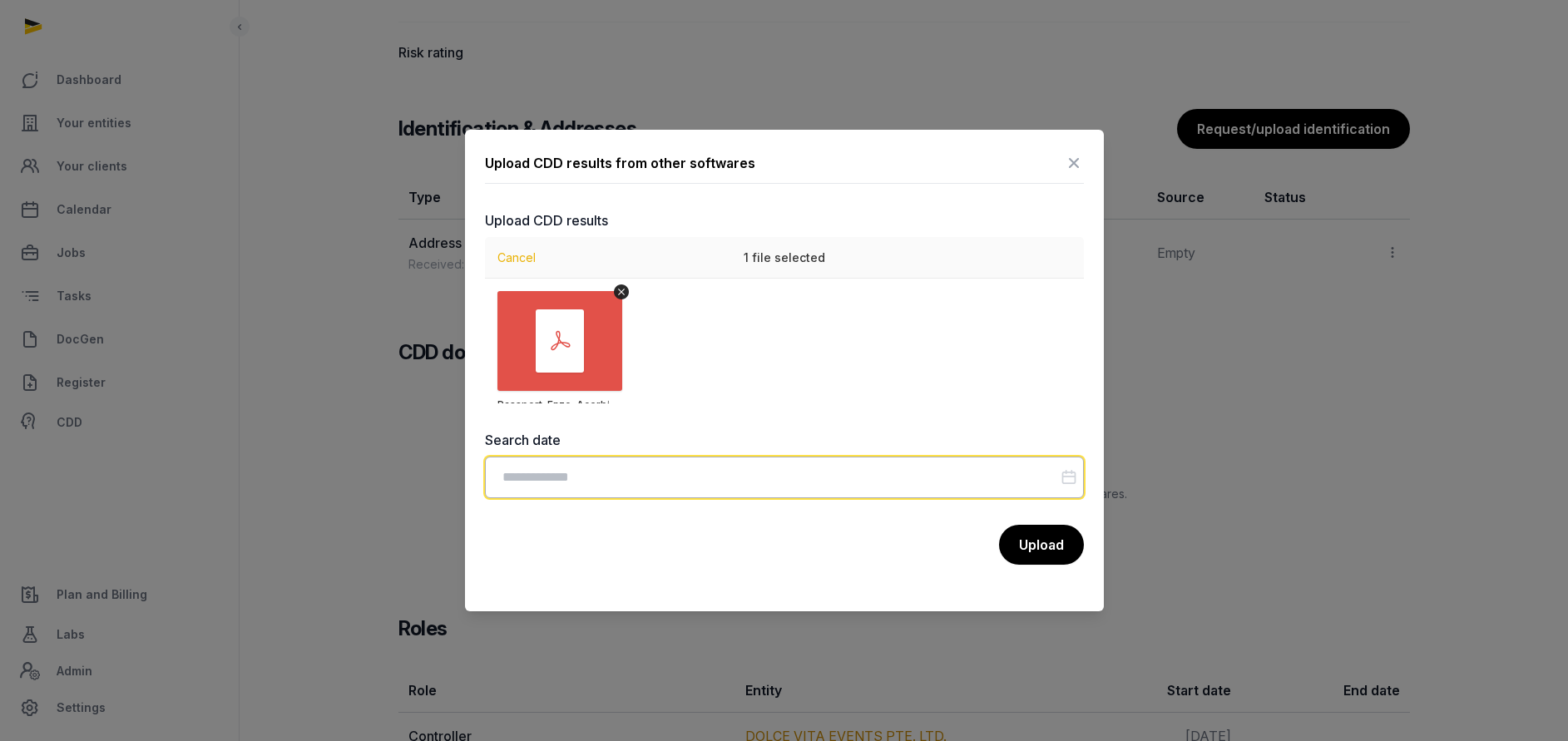
click at [570, 474] on input "Datepicker input" at bounding box center [784, 477] width 599 height 42
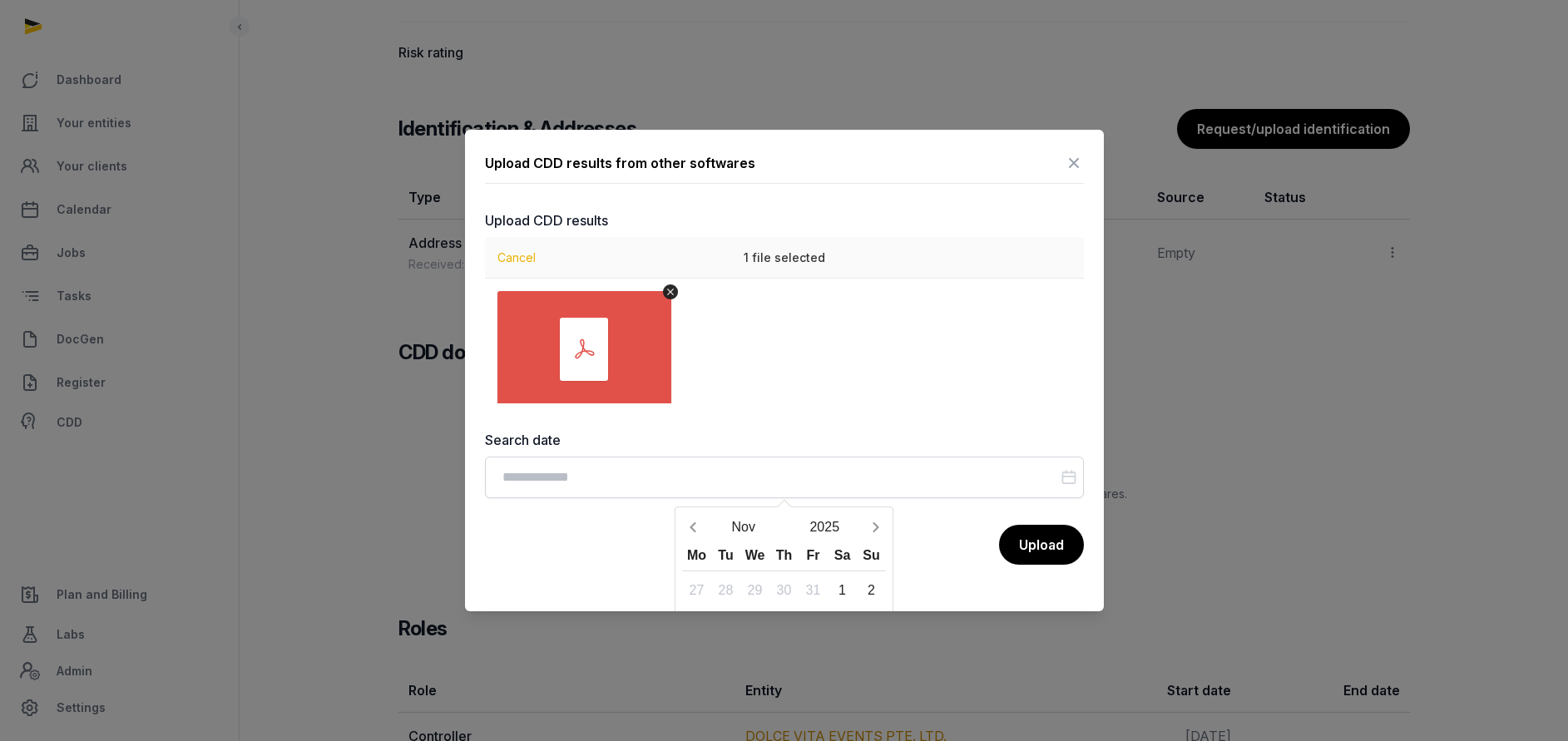
scroll to position [136, 0]
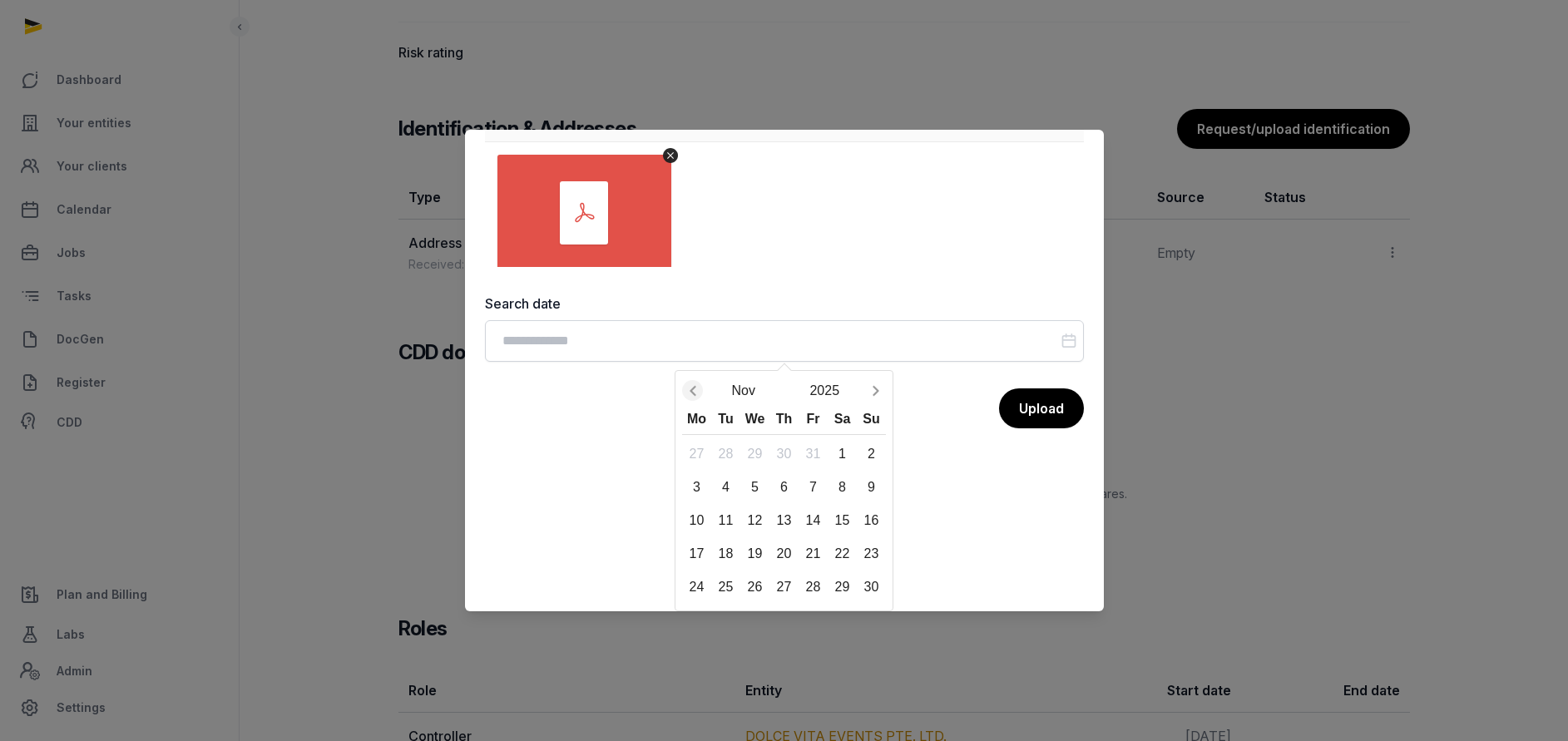
click at [701, 388] on span "Previous month" at bounding box center [691, 390] width 20 height 20
click at [752, 482] on div "8" at bounding box center [755, 487] width 29 height 29
type input "**********"
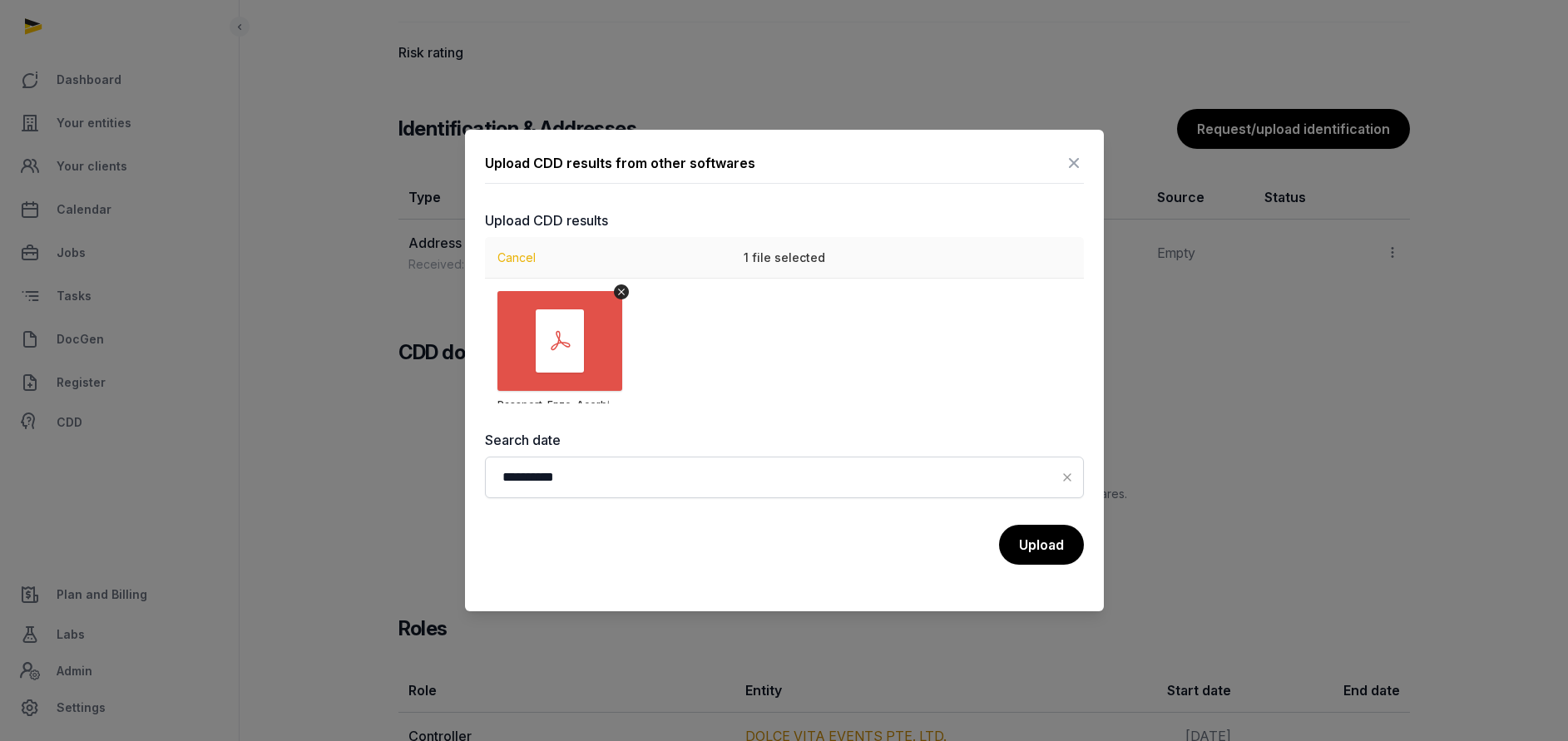
scroll to position [45, 0]
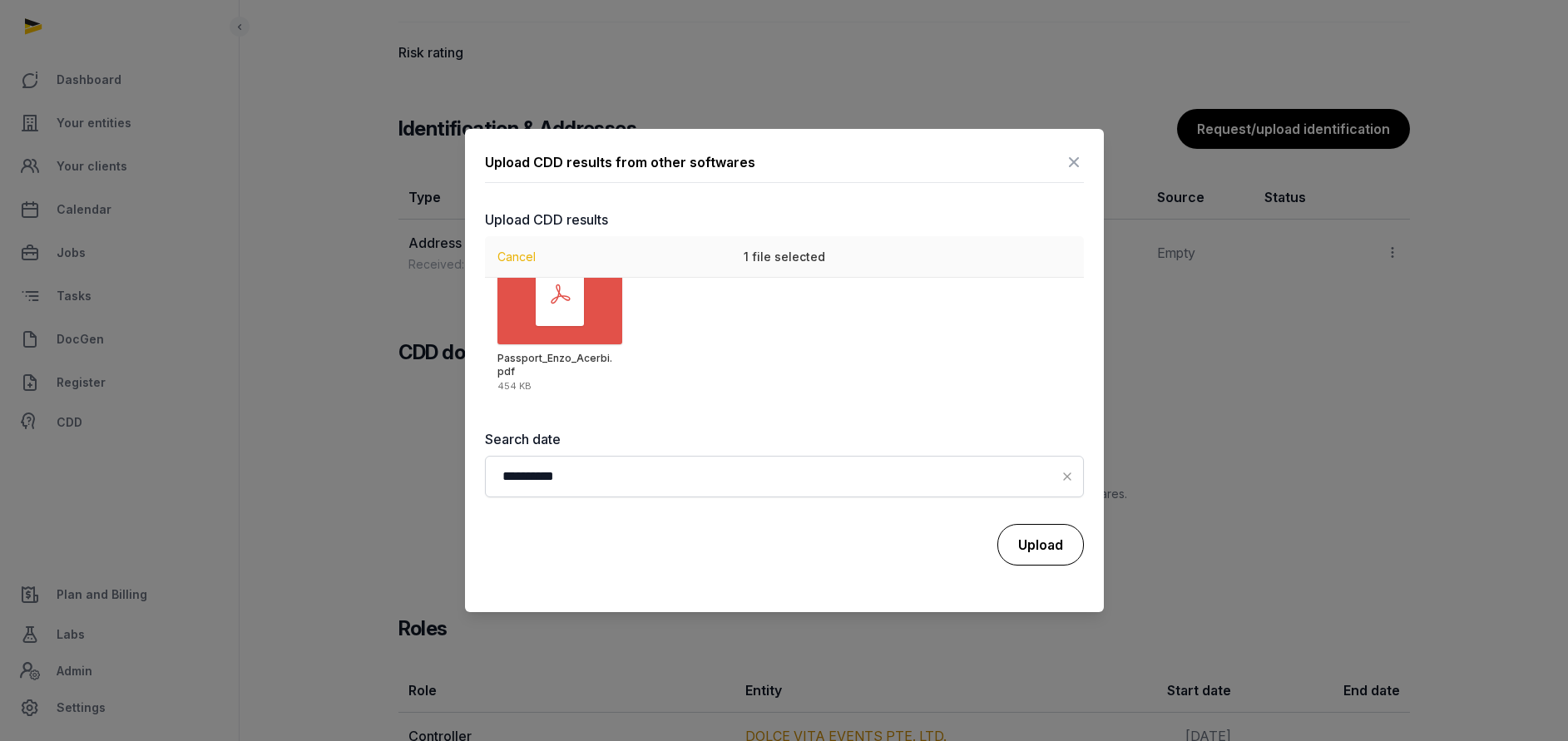
click at [1039, 534] on button "Upload" at bounding box center [1040, 544] width 86 height 42
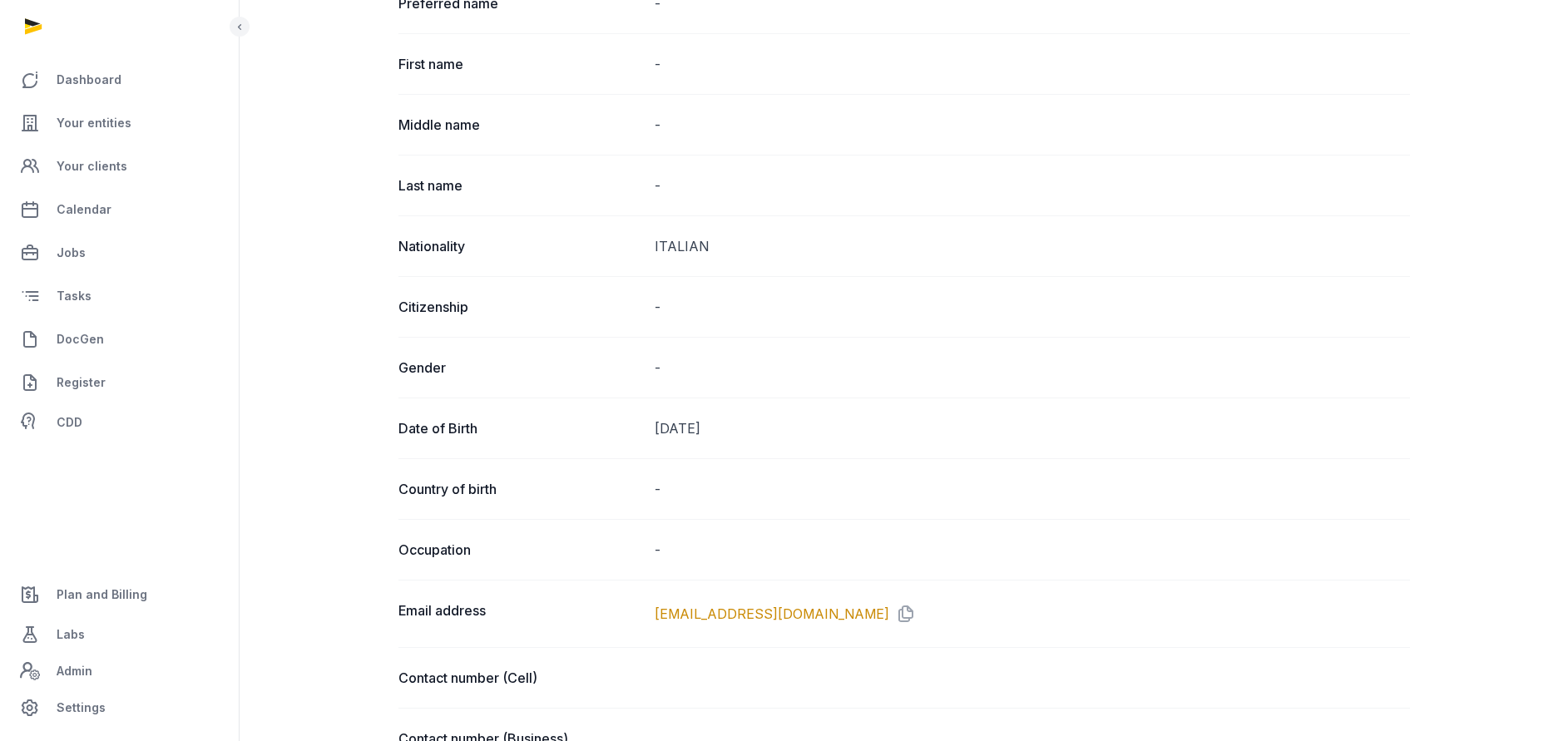
scroll to position [0, 0]
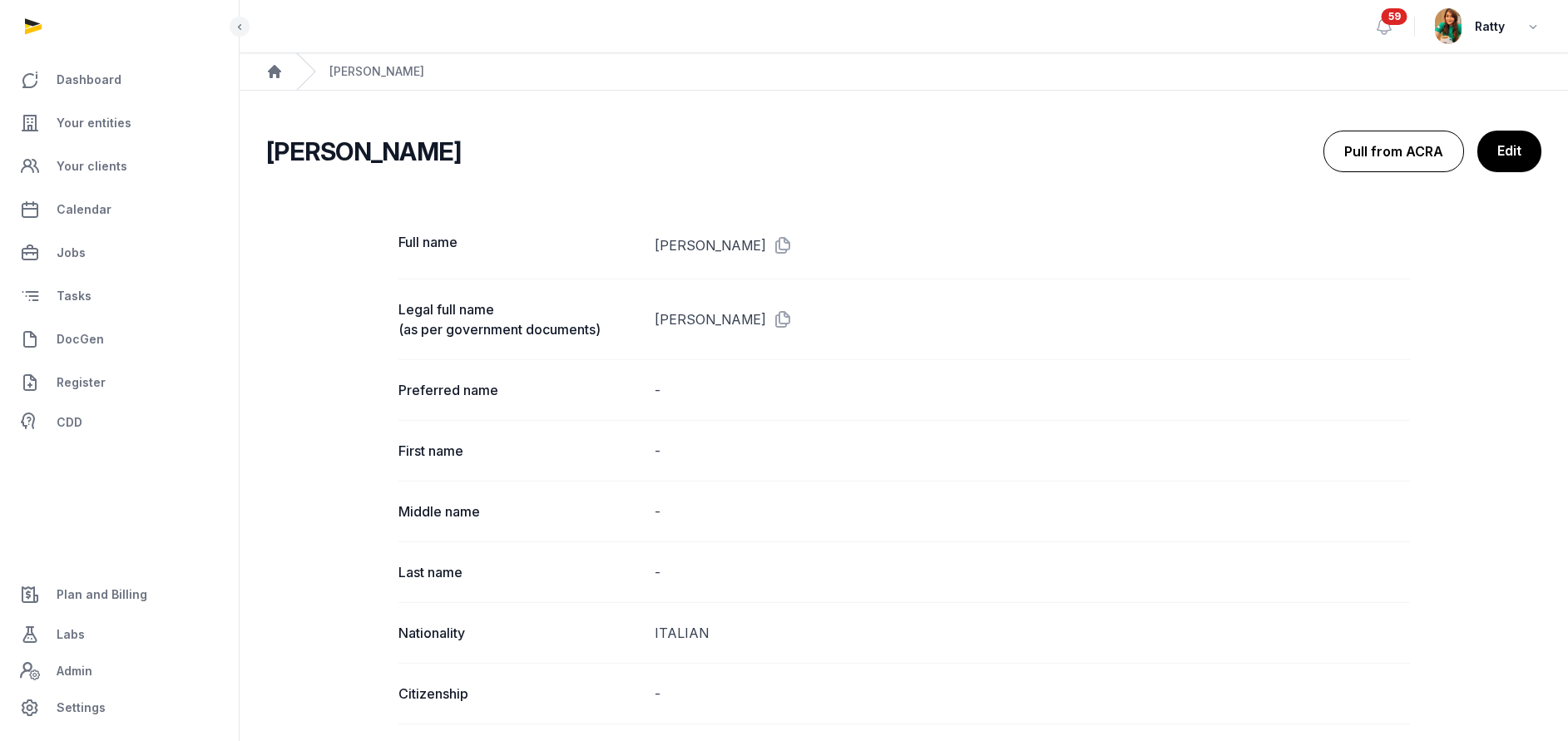
click at [1362, 149] on button "Pull from ACRA" at bounding box center [1394, 151] width 141 height 42
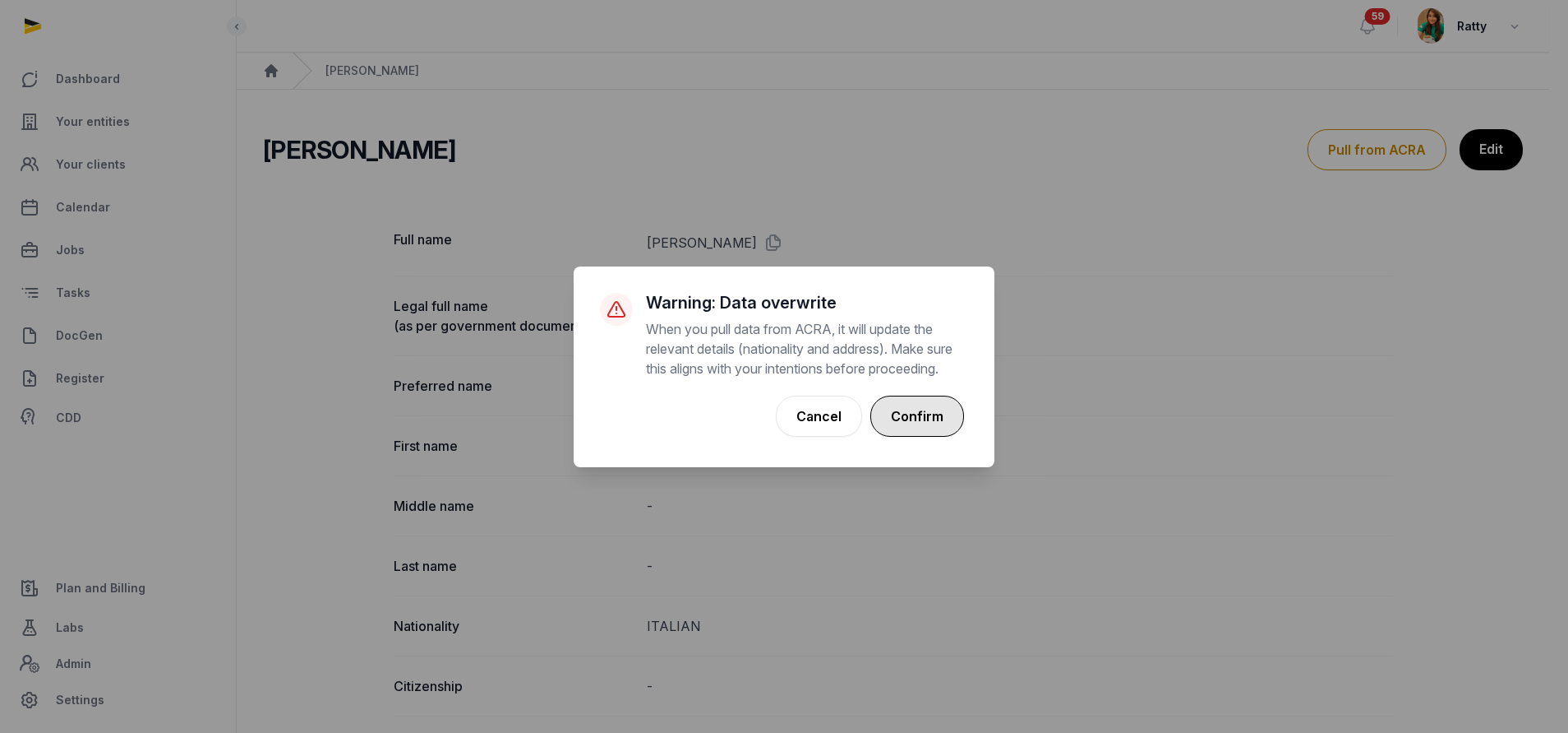
click at [930, 411] on button "Confirm" at bounding box center [917, 416] width 94 height 41
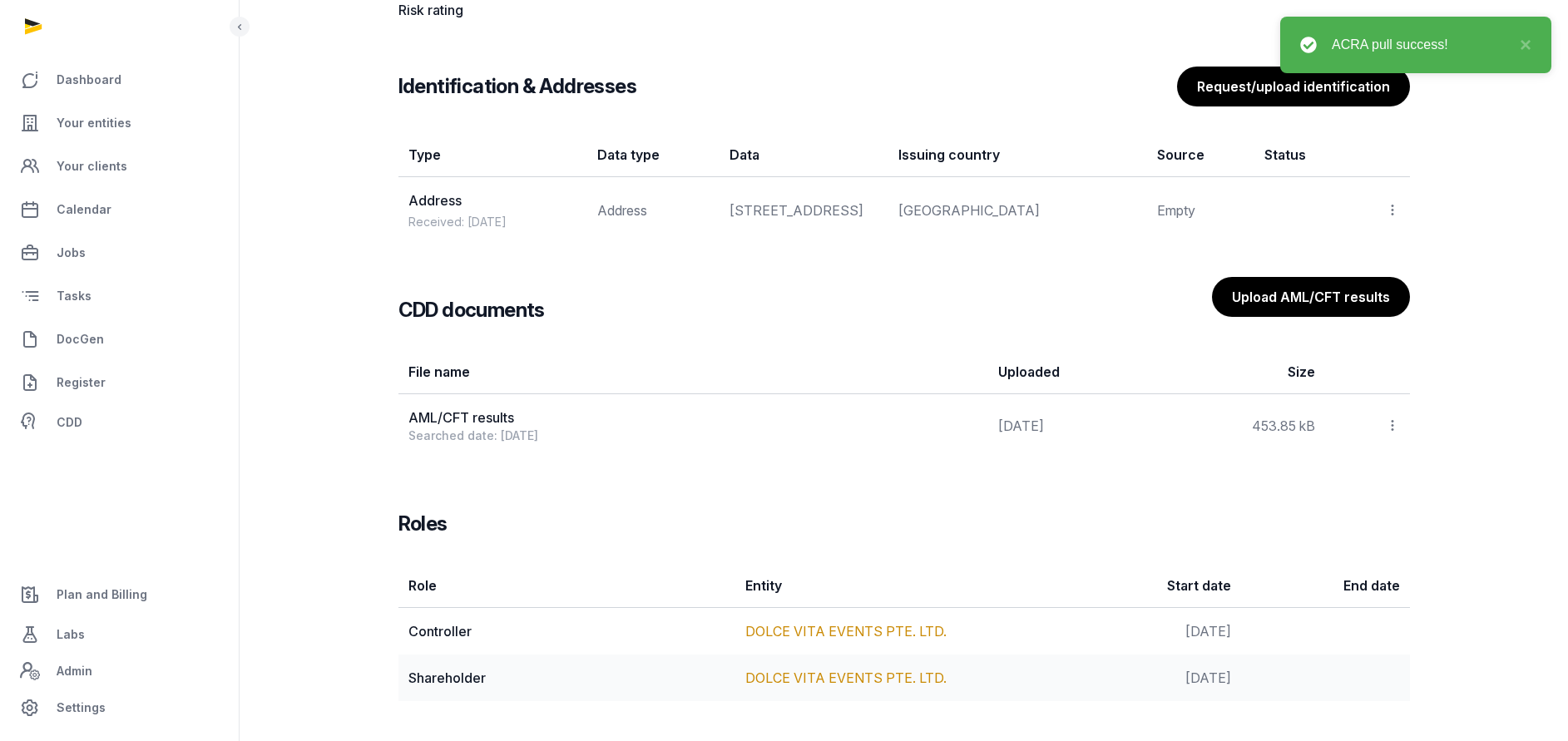
scroll to position [1384, 0]
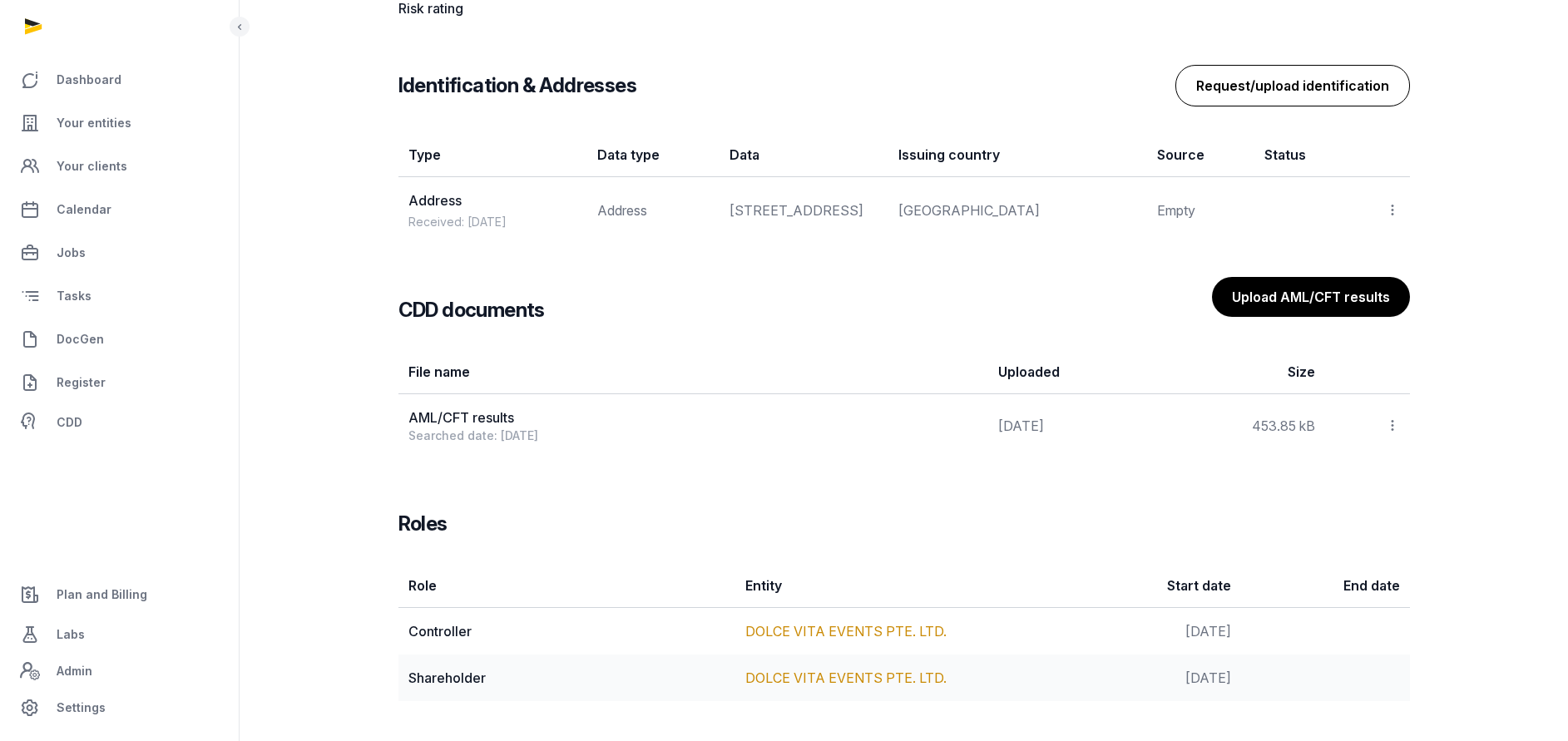
click at [1326, 74] on button "Request/upload identification" at bounding box center [1293, 85] width 235 height 42
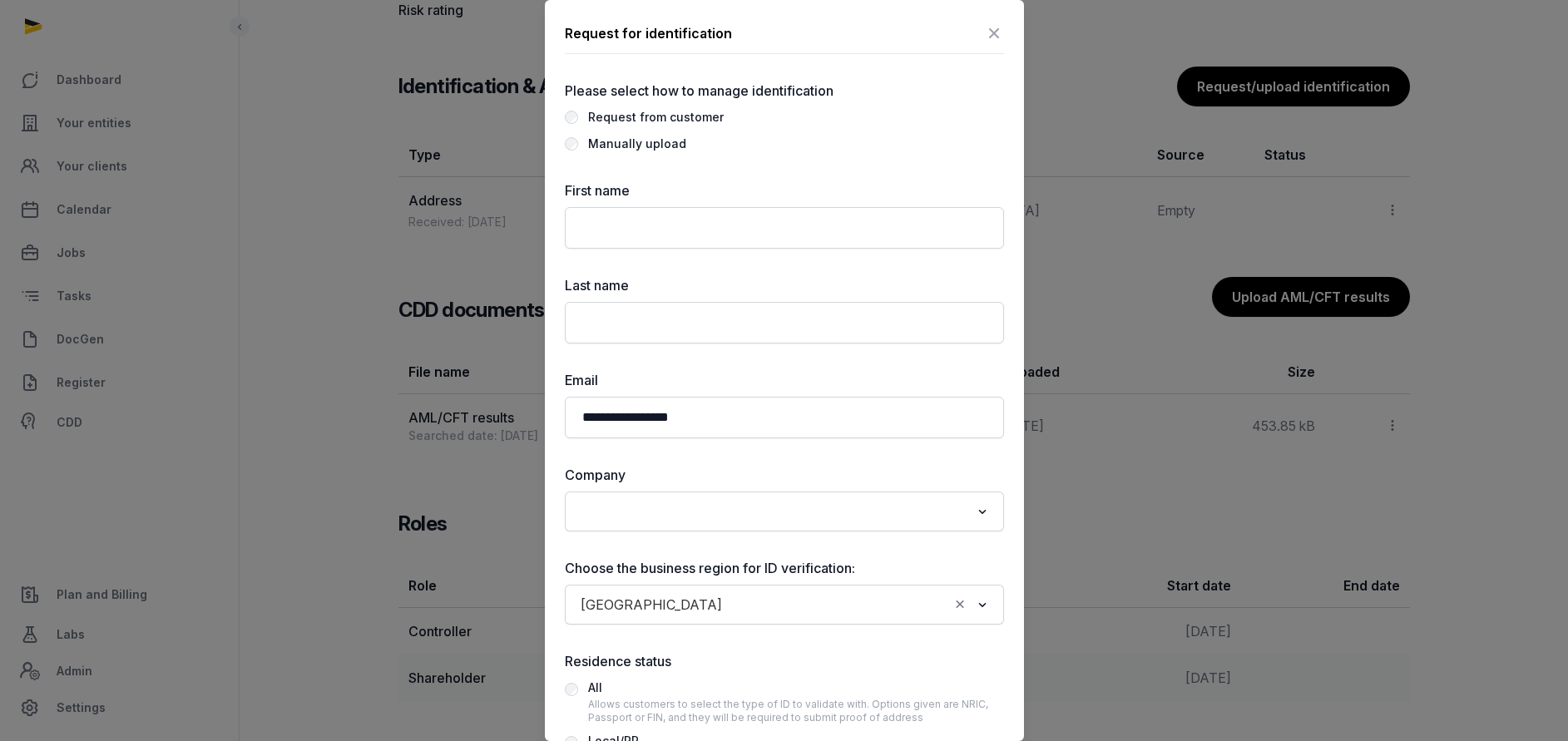
click at [984, 31] on icon at bounding box center [994, 33] width 20 height 27
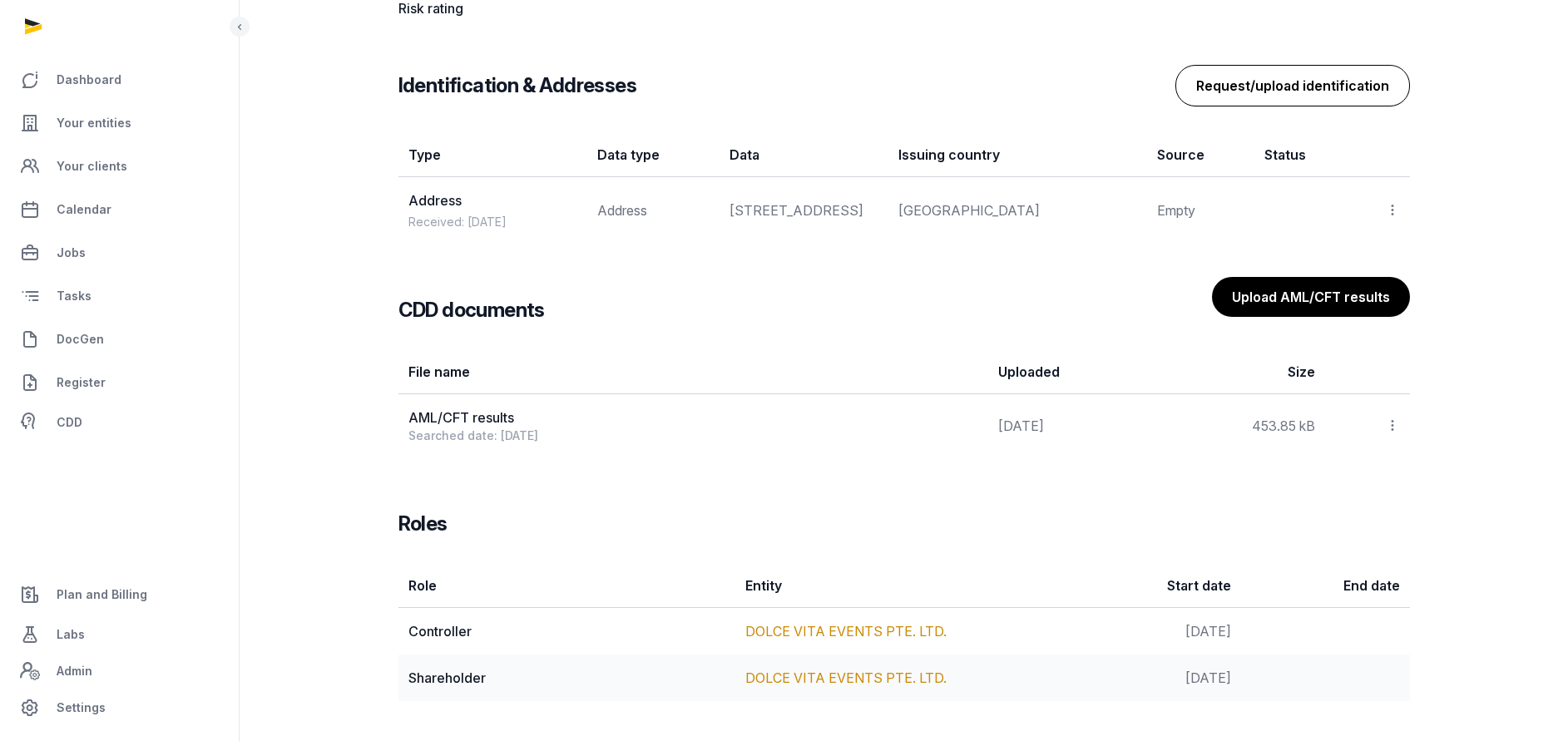
click at [1266, 65] on button "Request/upload identification" at bounding box center [1293, 85] width 235 height 42
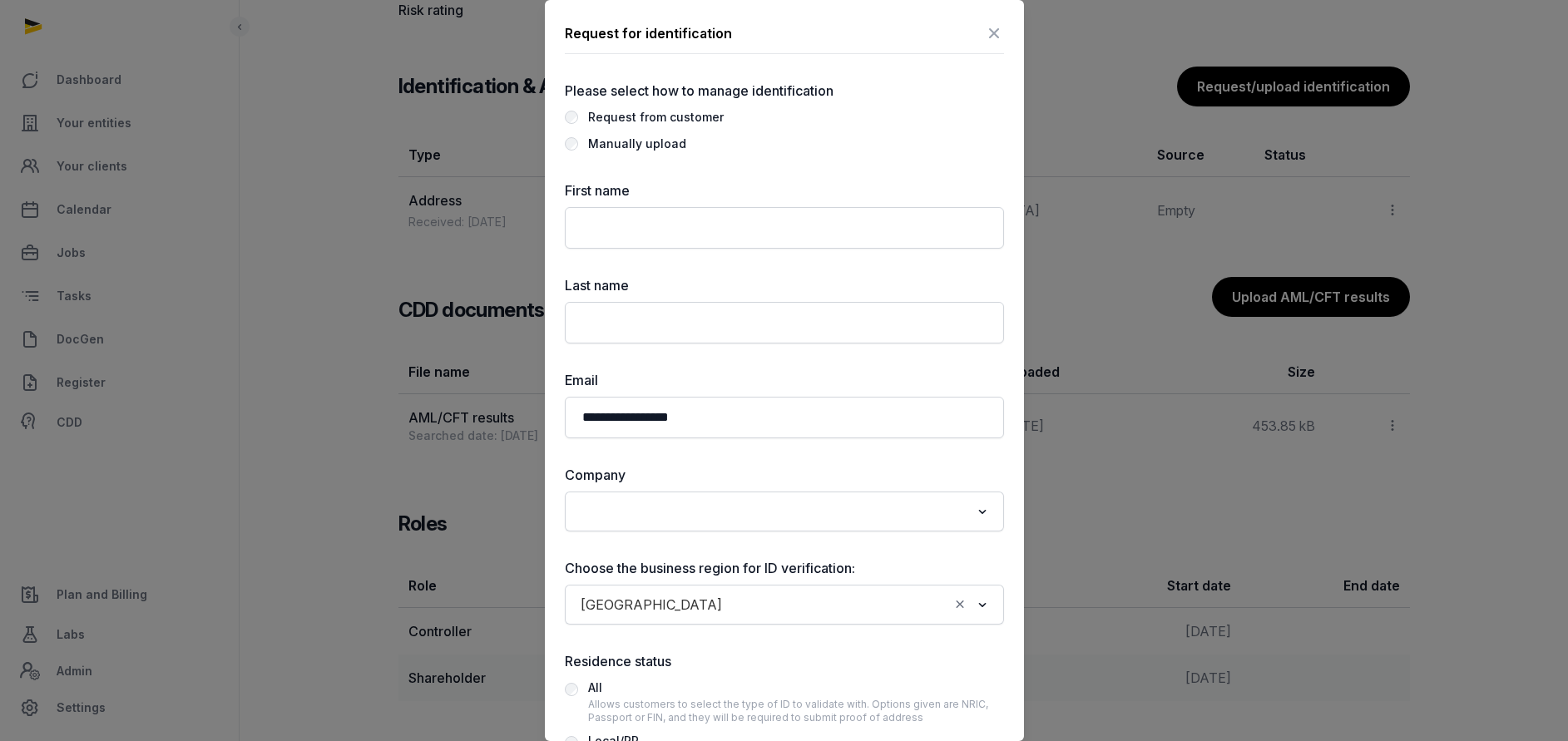
click at [683, 141] on label "Manually upload" at bounding box center [784, 143] width 439 height 20
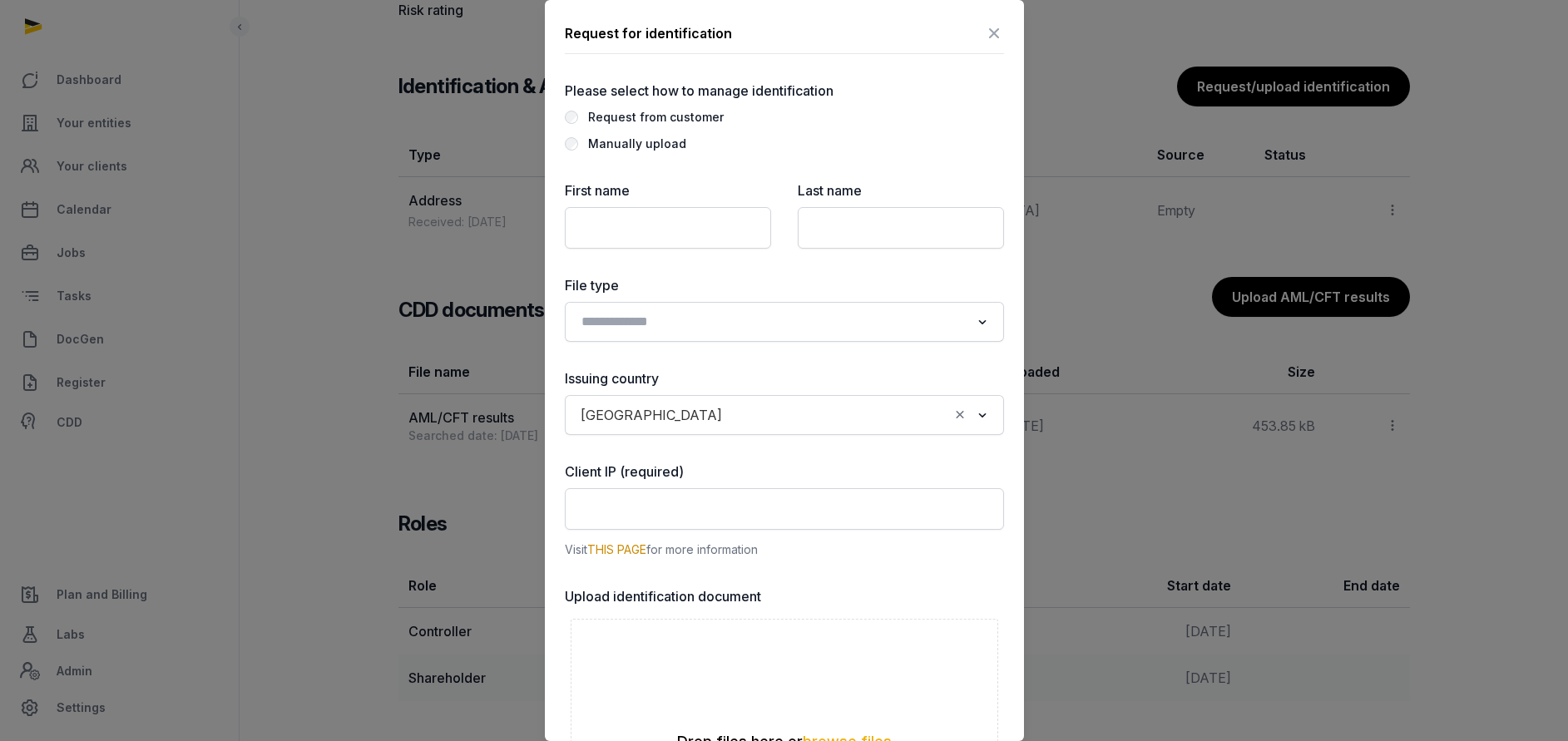
click at [984, 31] on icon at bounding box center [994, 33] width 20 height 27
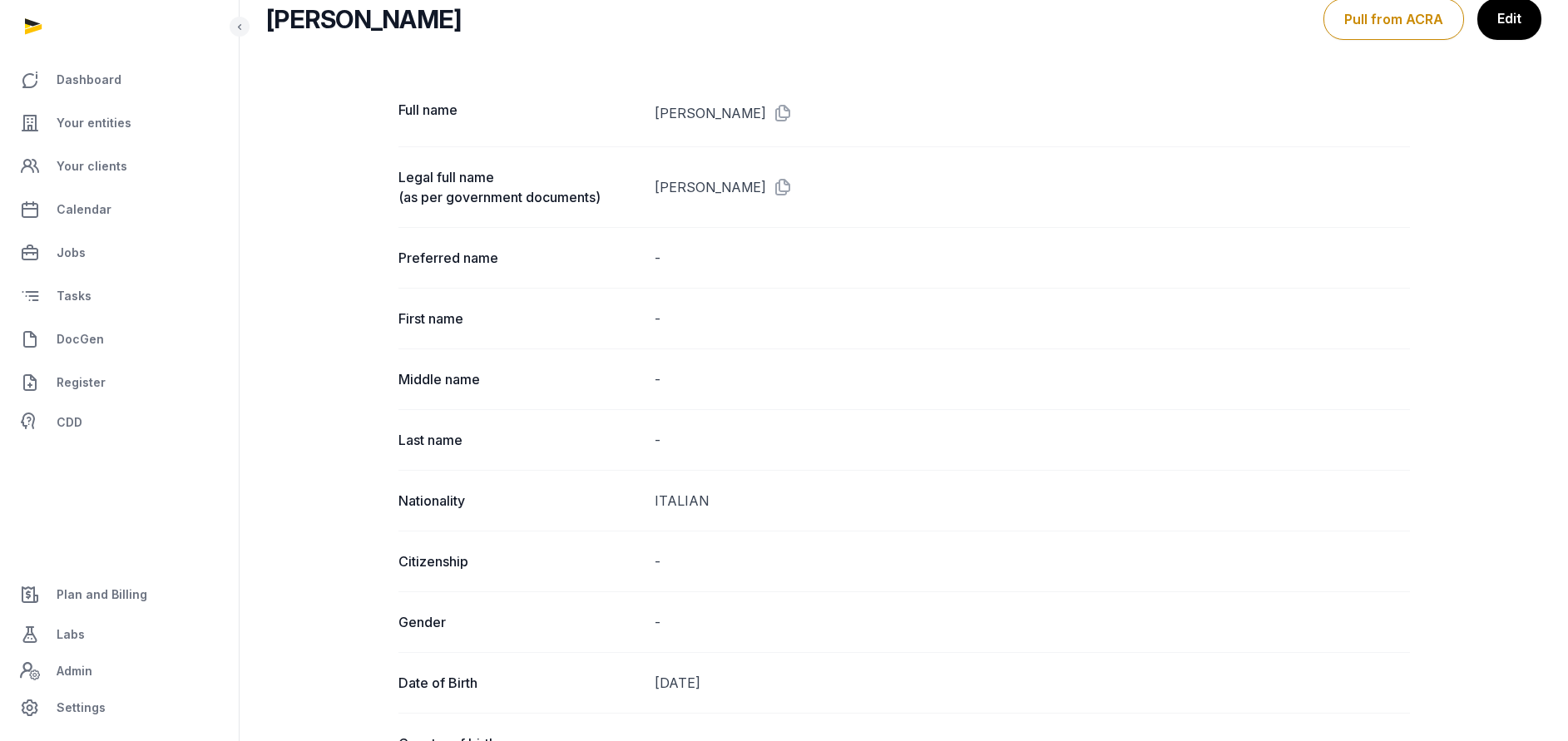
scroll to position [0, 0]
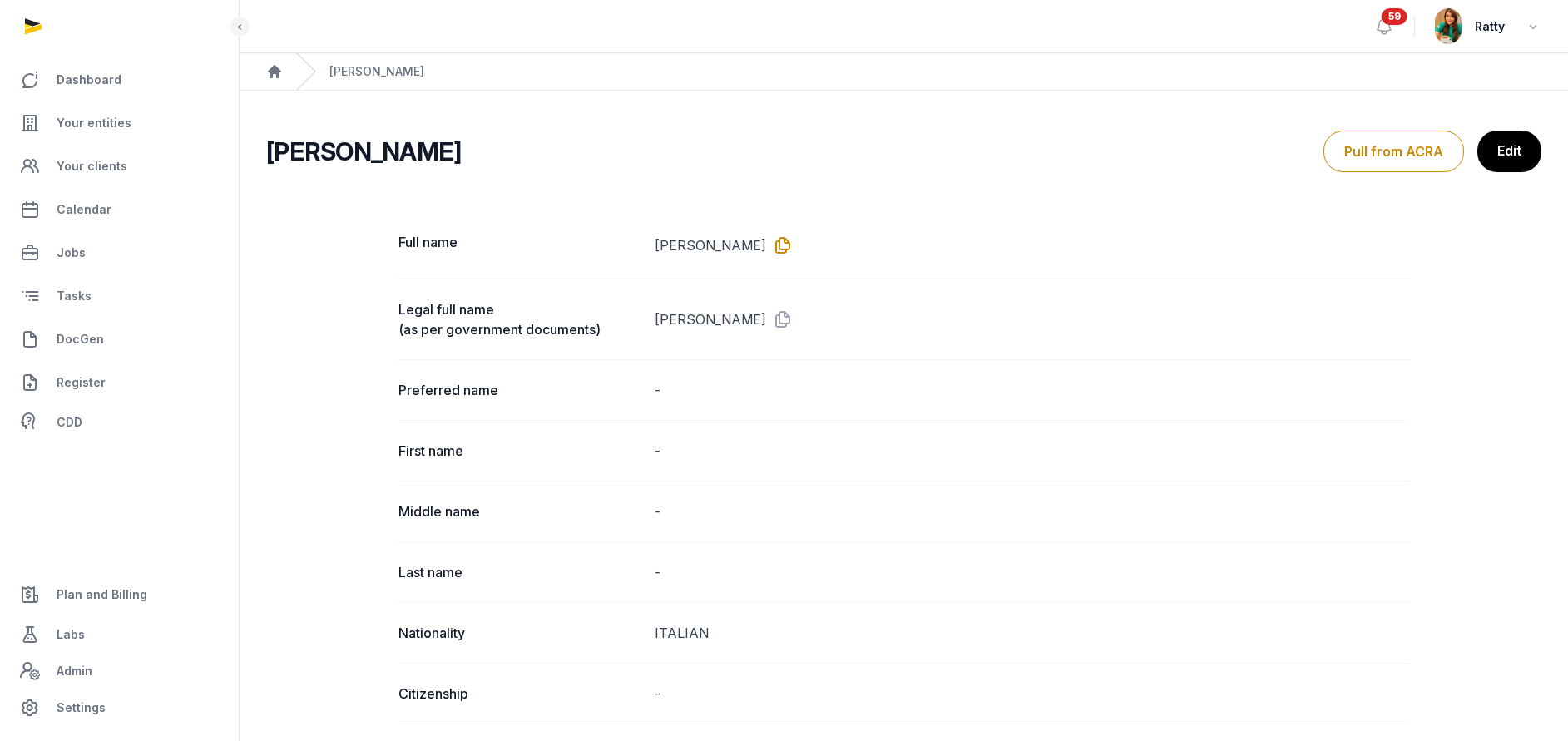
click at [766, 243] on icon at bounding box center [780, 246] width 27 height 27
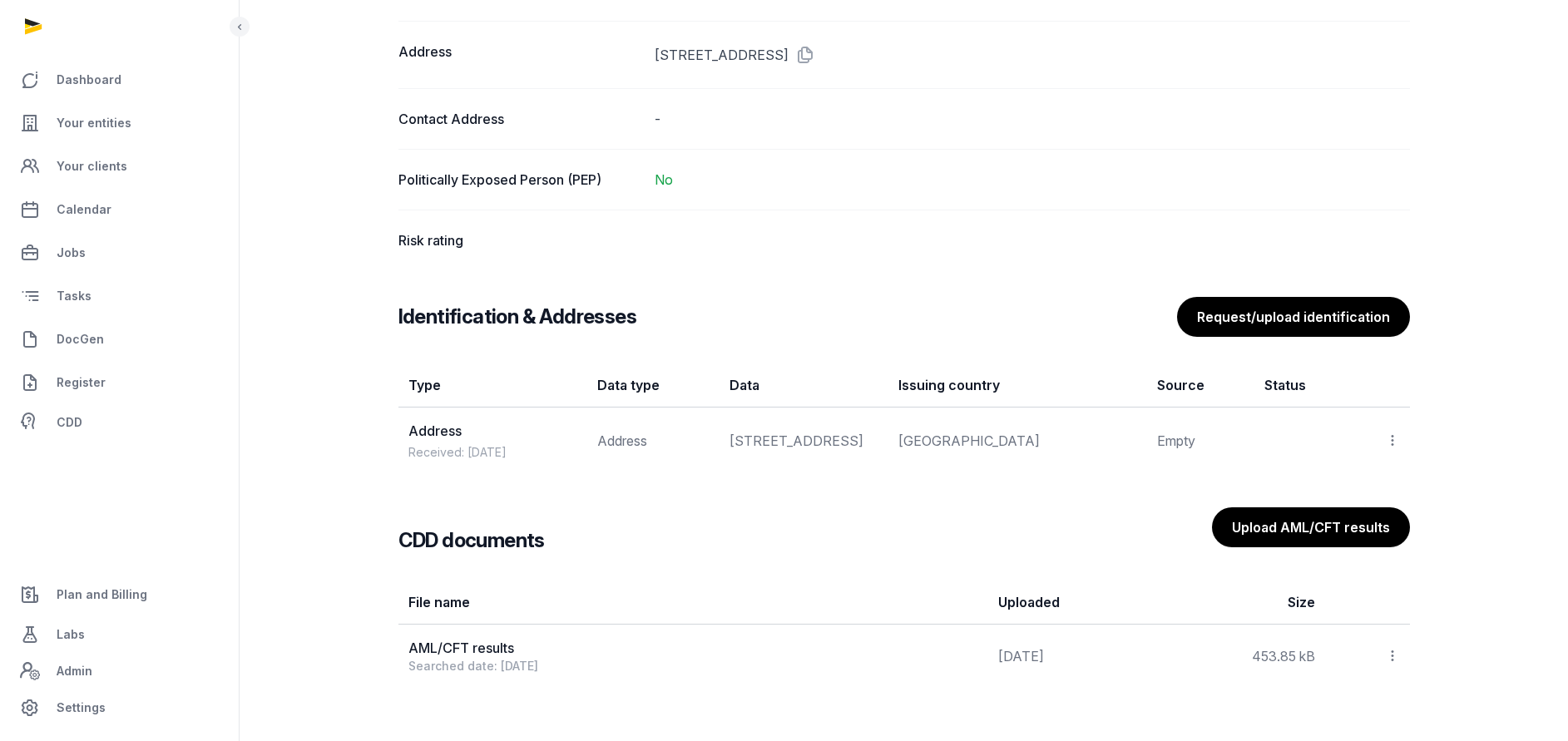
scroll to position [1384, 0]
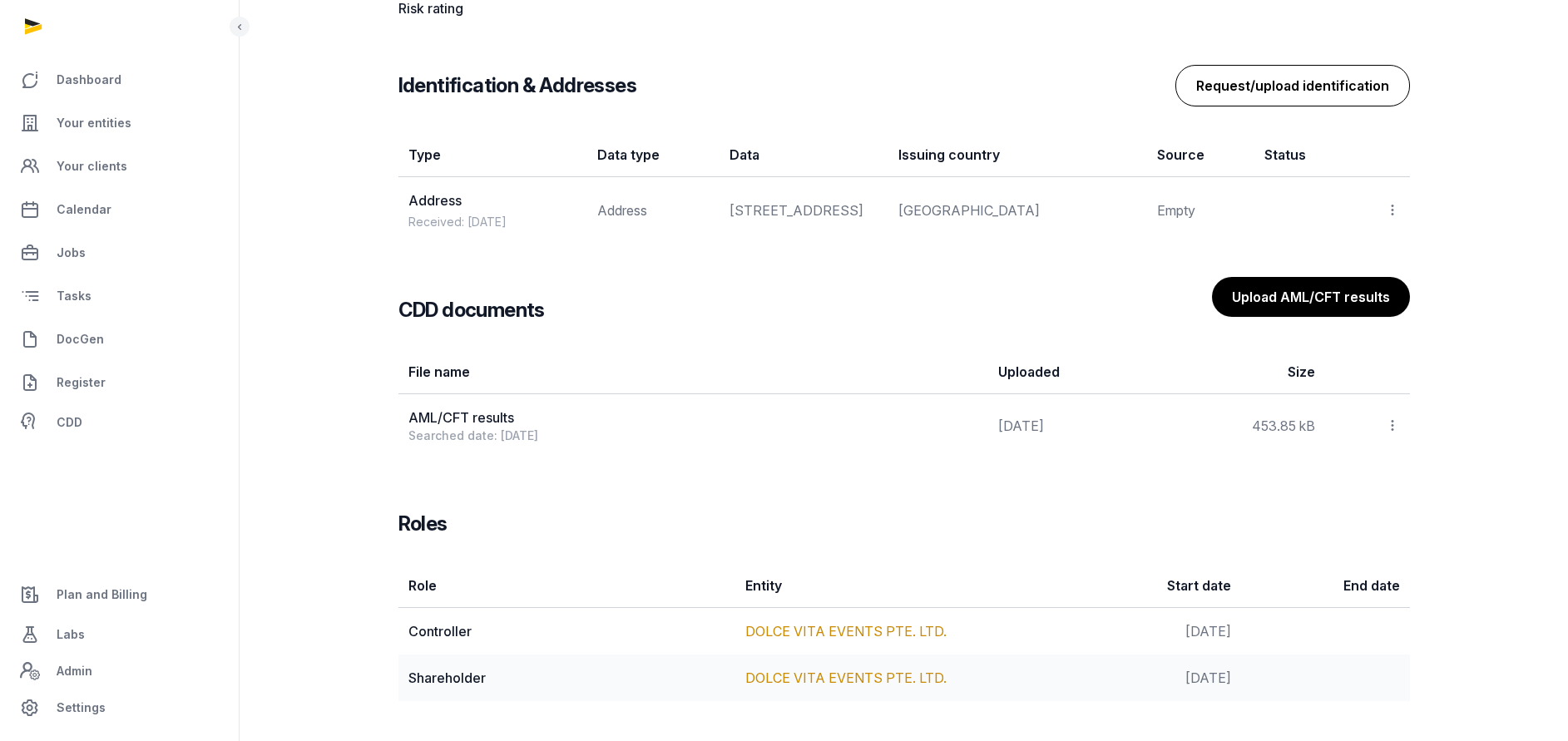
click at [1271, 65] on button "Request/upload identification" at bounding box center [1293, 85] width 235 height 42
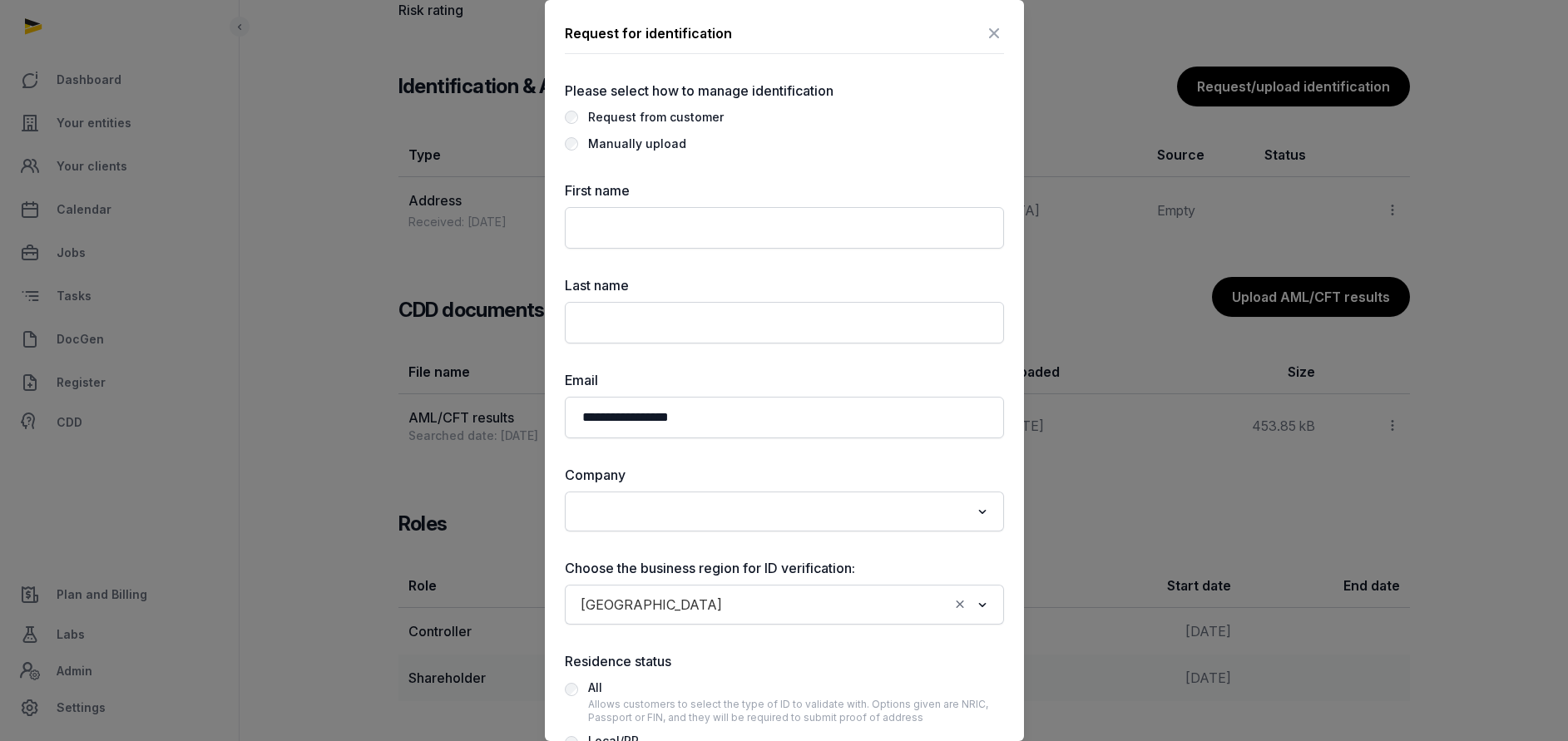
click at [618, 146] on div "Manually upload" at bounding box center [637, 143] width 98 height 20
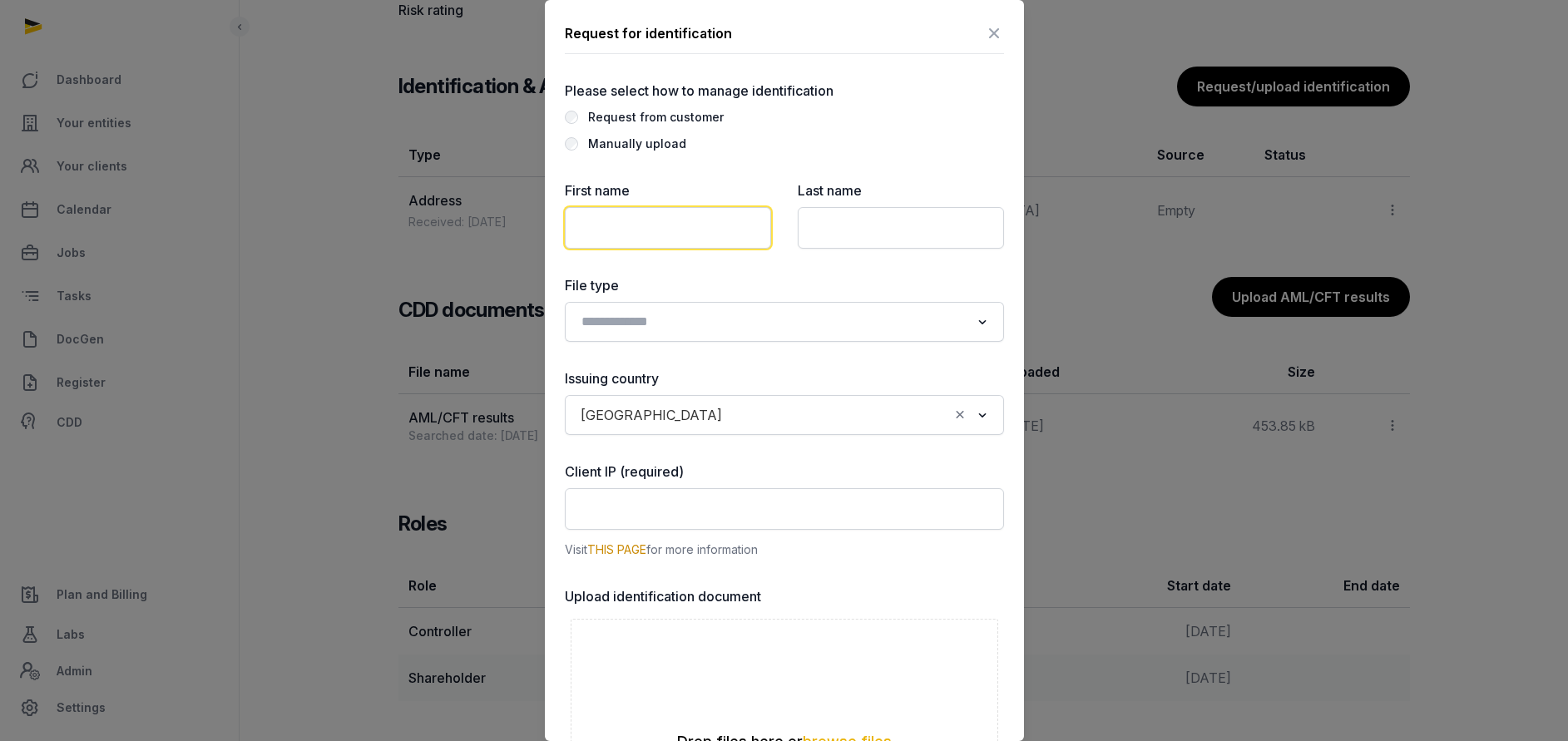
click at [677, 231] on input "text" at bounding box center [668, 228] width 206 height 42
paste input "**********"
type input "**********"
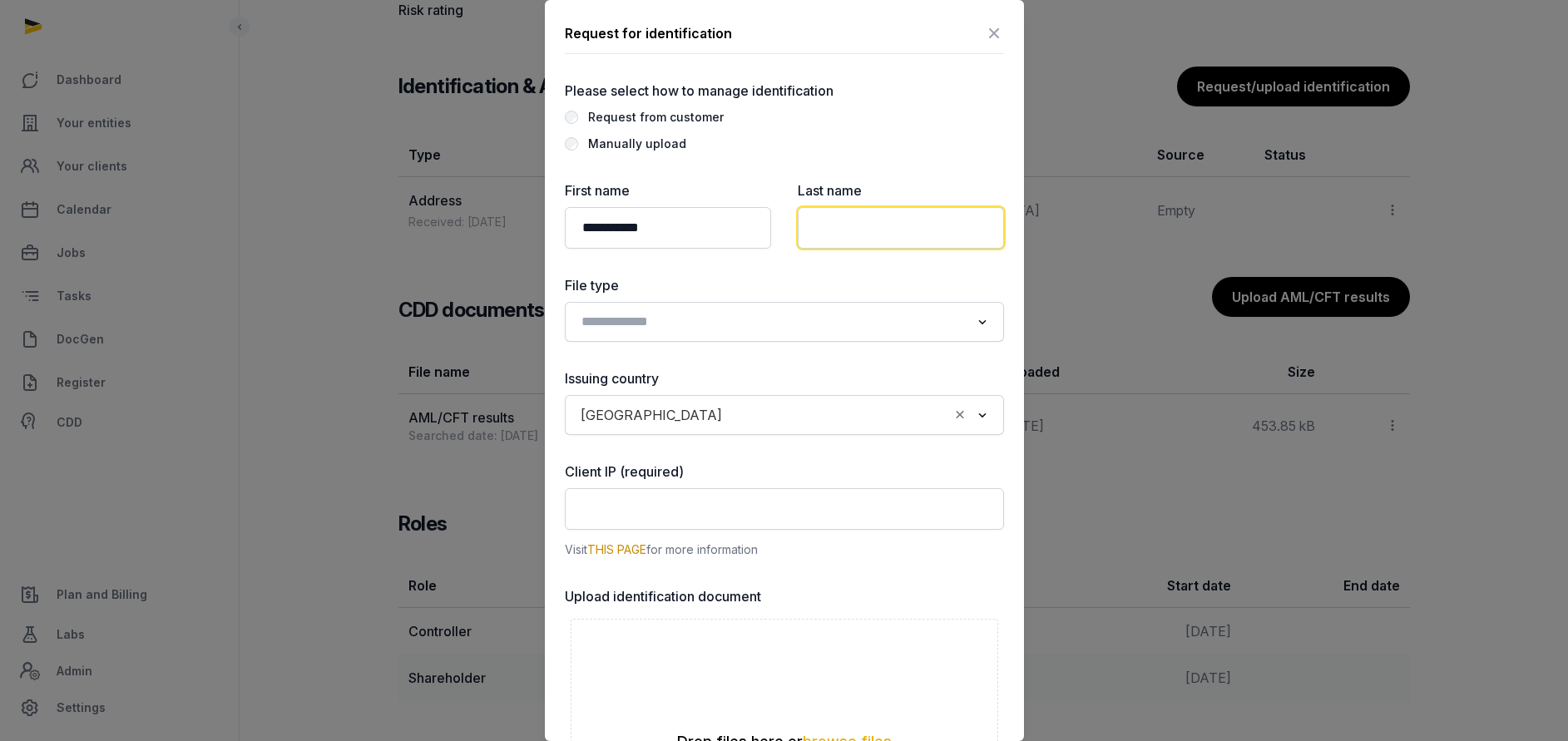
click at [841, 232] on input "text" at bounding box center [901, 228] width 206 height 42
paste input "**********"
drag, startPoint x: 856, startPoint y: 225, endPoint x: 577, endPoint y: 213, distance: 279.3
click at [577, 213] on div "**********" at bounding box center [784, 616] width 439 height 873
type input "****"
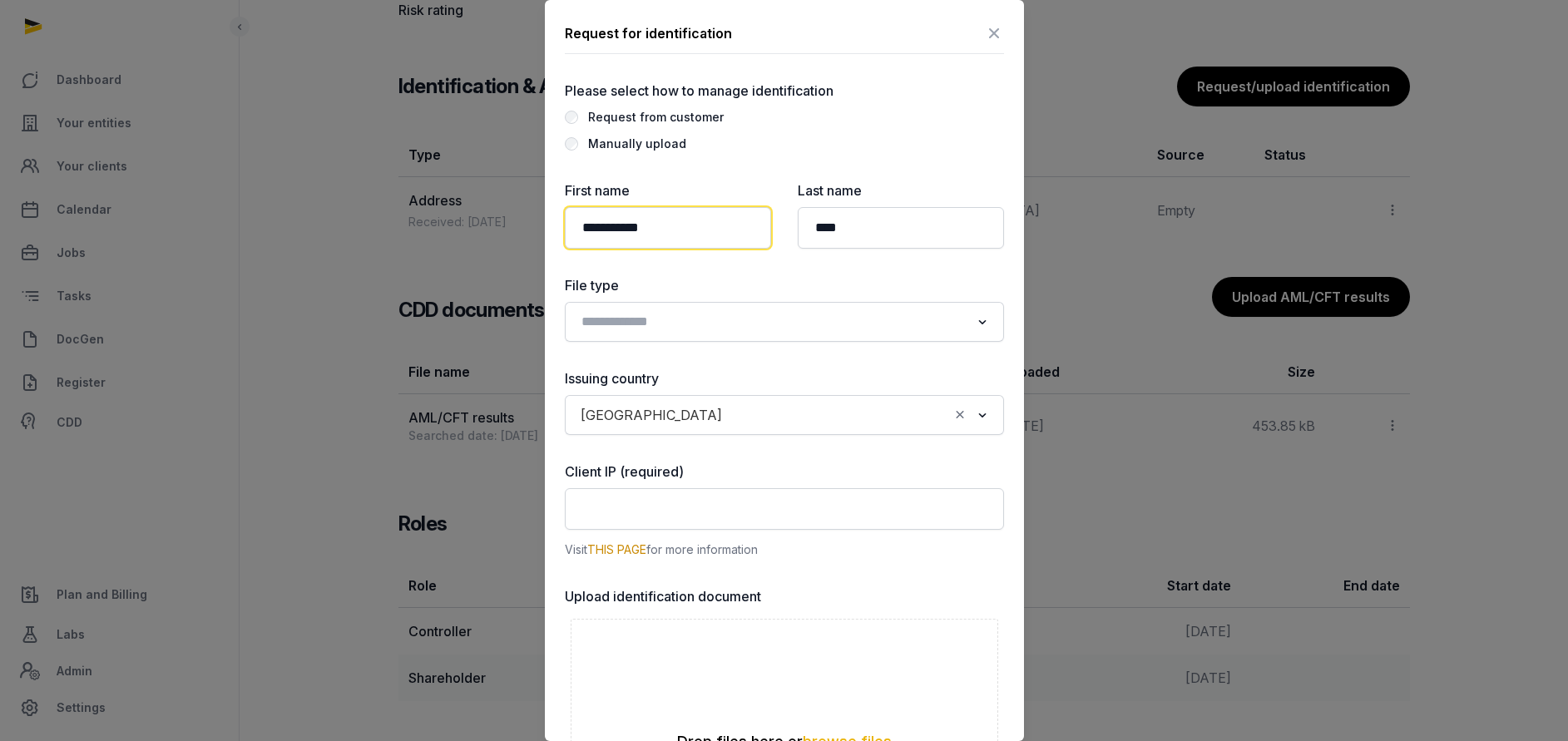
click at [718, 230] on input "**********" at bounding box center [668, 228] width 206 height 42
type input "******"
click at [626, 326] on input "Search for option" at bounding box center [772, 322] width 395 height 23
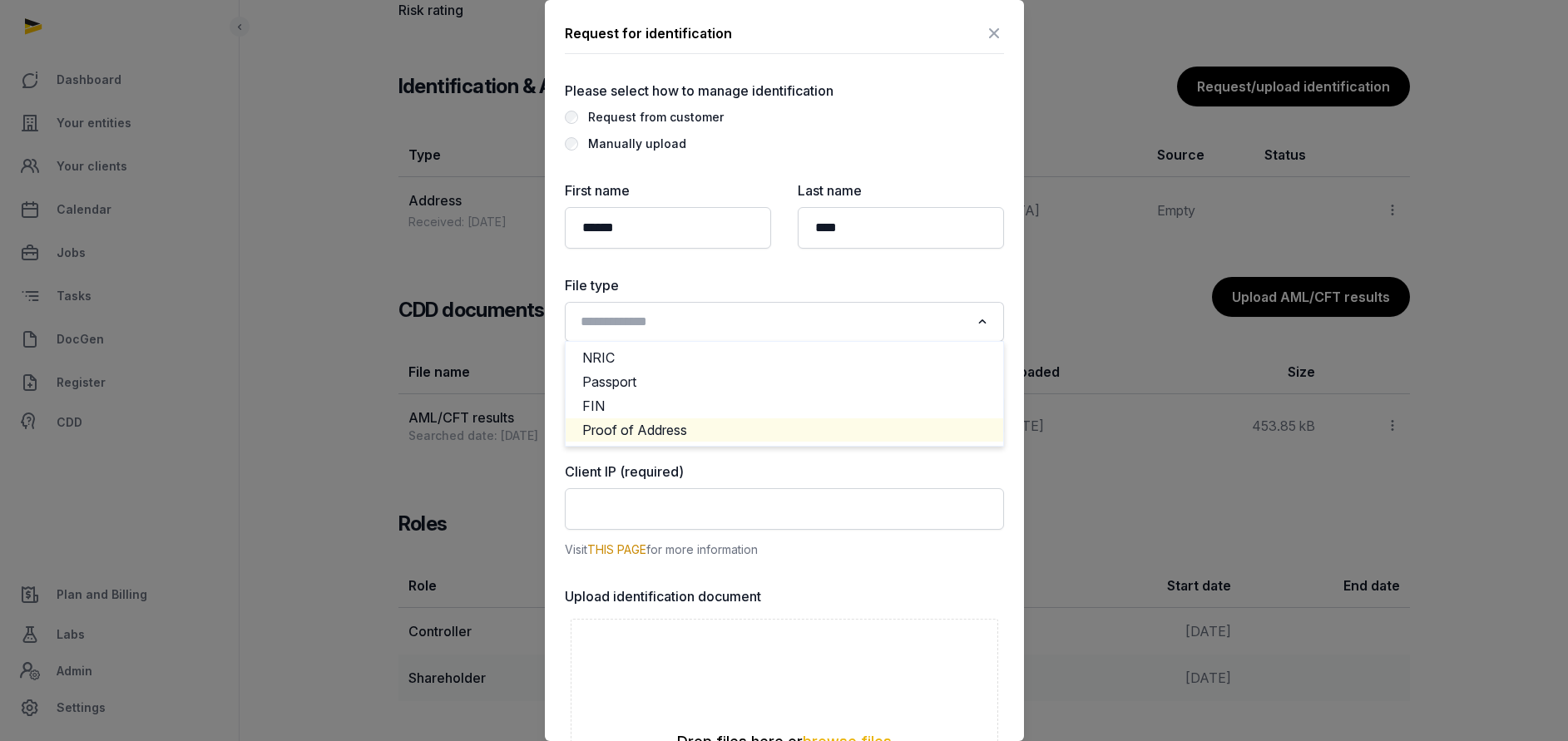
drag, startPoint x: 623, startPoint y: 372, endPoint x: 618, endPoint y: 431, distance: 59.2
click at [618, 431] on ul "NRIC Passport FIN Proof of Address" at bounding box center [784, 393] width 439 height 106
click at [618, 431] on li "Proof of Address" at bounding box center [785, 430] width 438 height 24
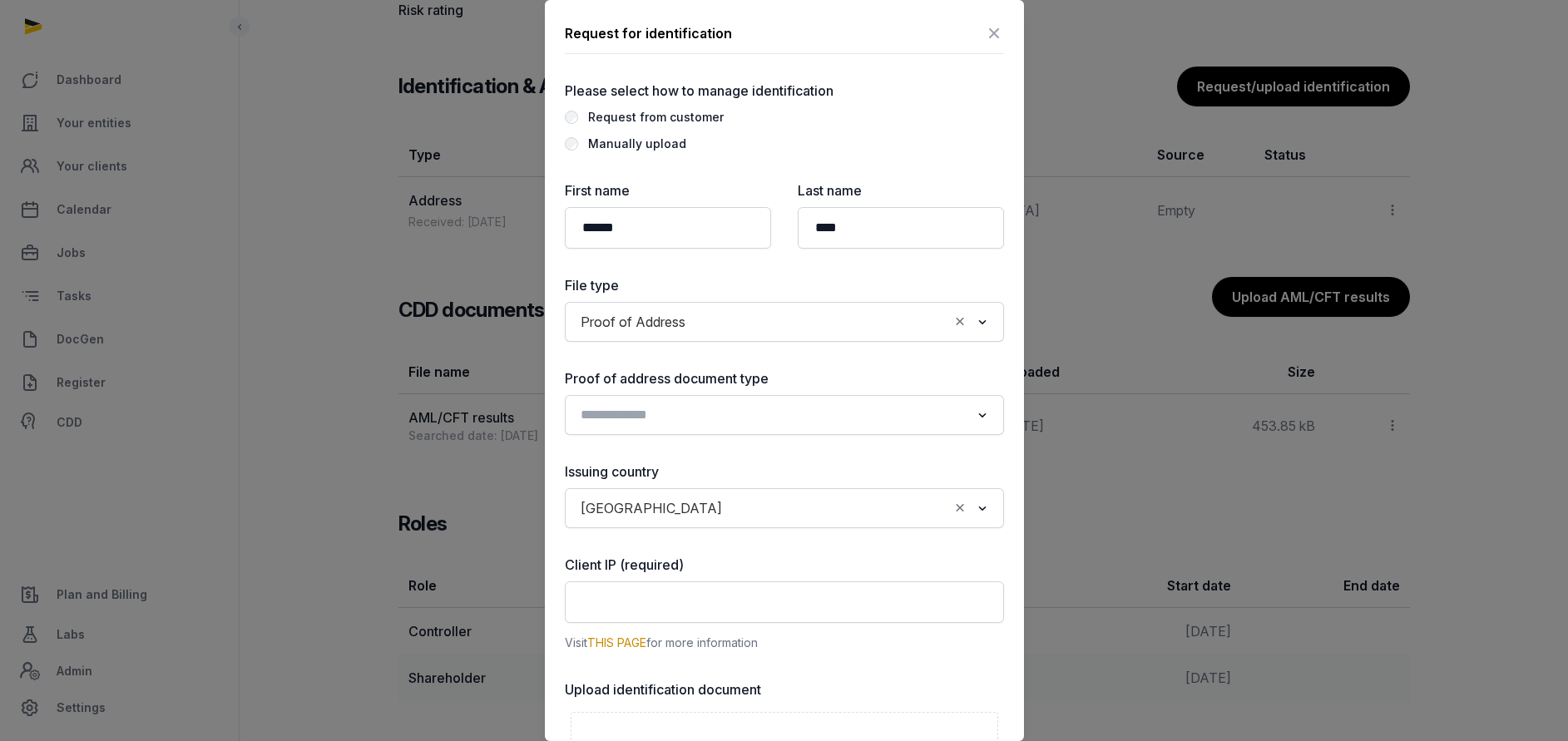
click at [631, 417] on input "Search for option" at bounding box center [772, 415] width 395 height 23
click at [984, 31] on icon at bounding box center [994, 33] width 20 height 27
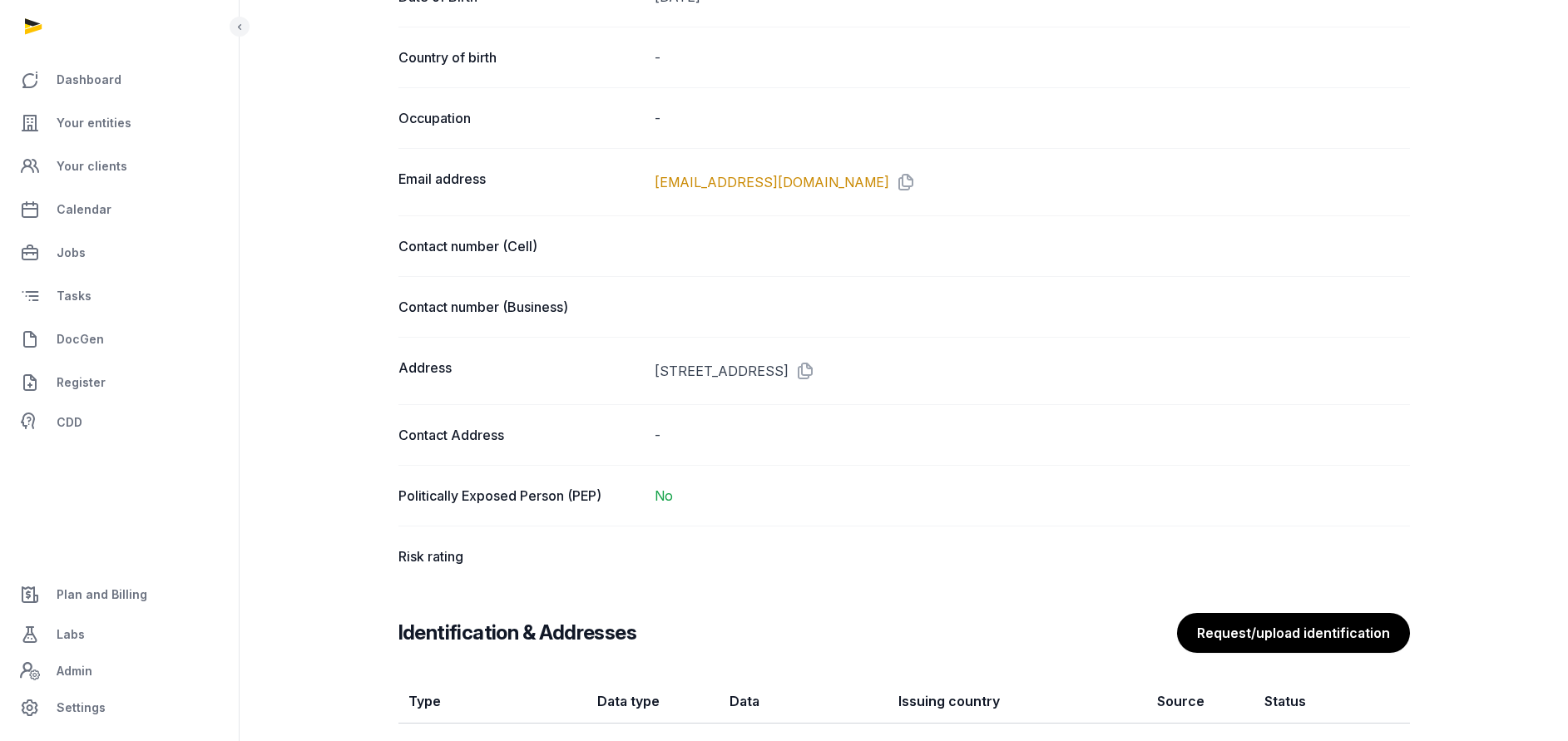
scroll to position [1135, 0]
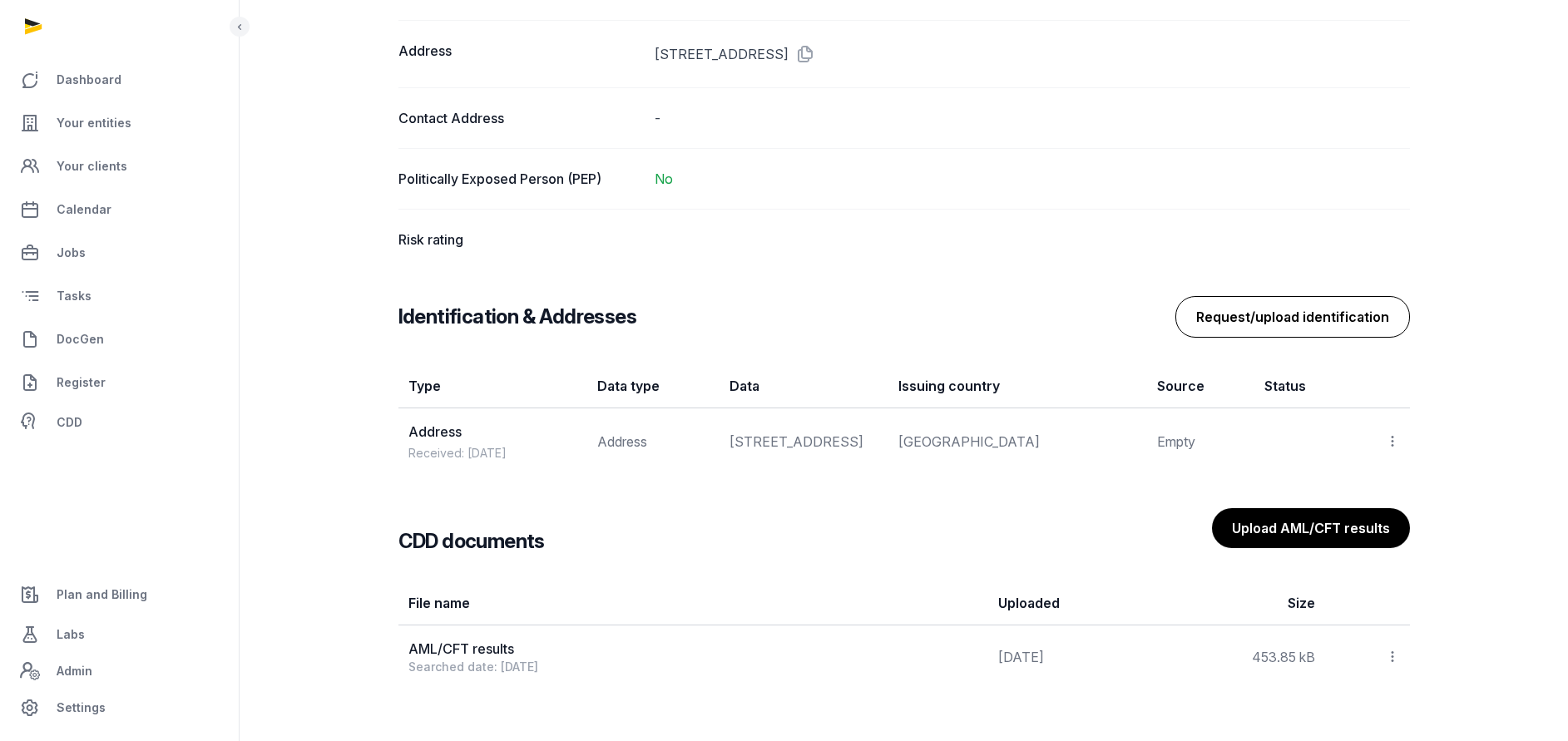
click at [1282, 304] on button "Request/upload identification" at bounding box center [1293, 317] width 235 height 42
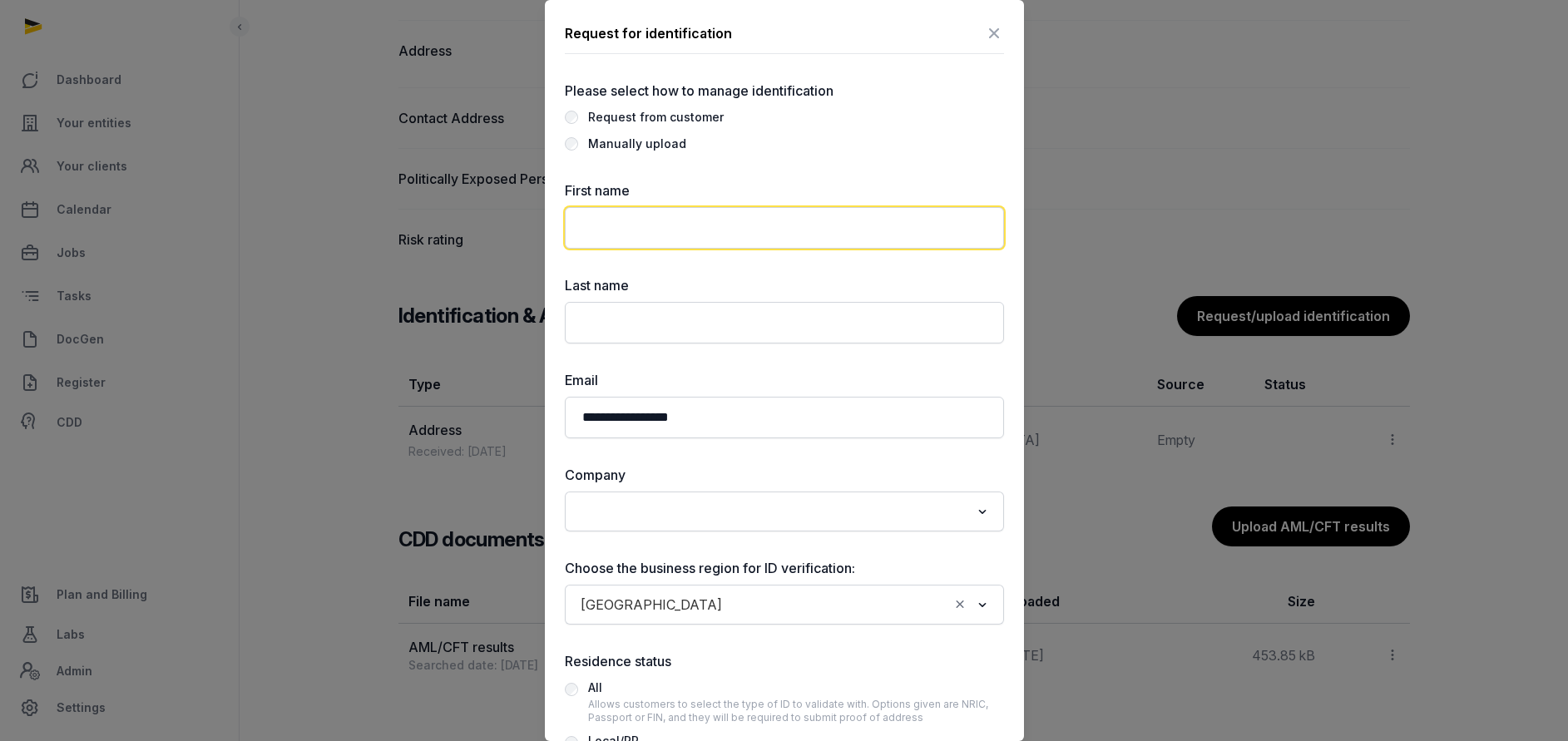
click at [807, 230] on input "text" at bounding box center [784, 228] width 439 height 42
paste input "**********"
type input "**********"
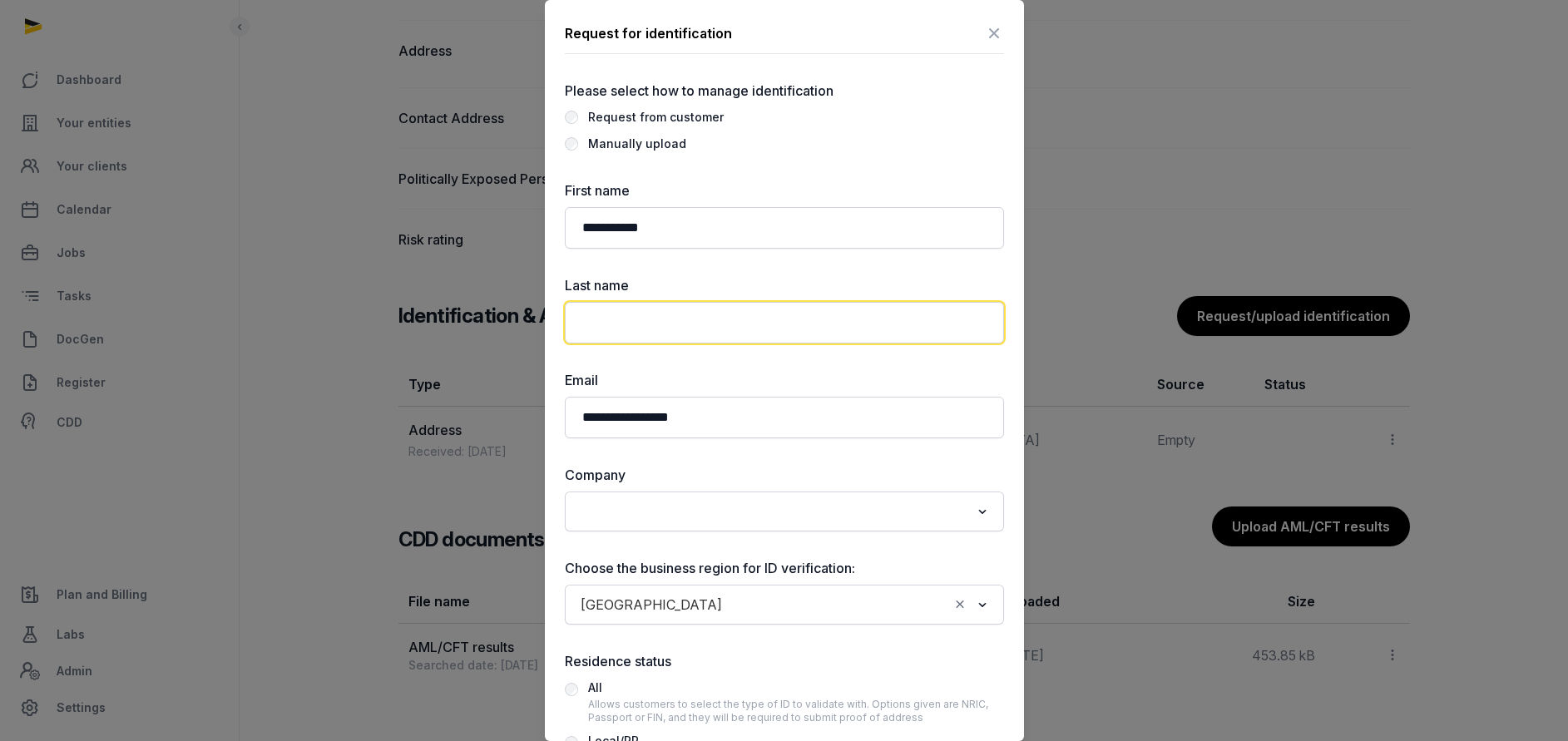
click at [607, 318] on input "text" at bounding box center [784, 322] width 439 height 42
paste input "**********"
type input "**********"
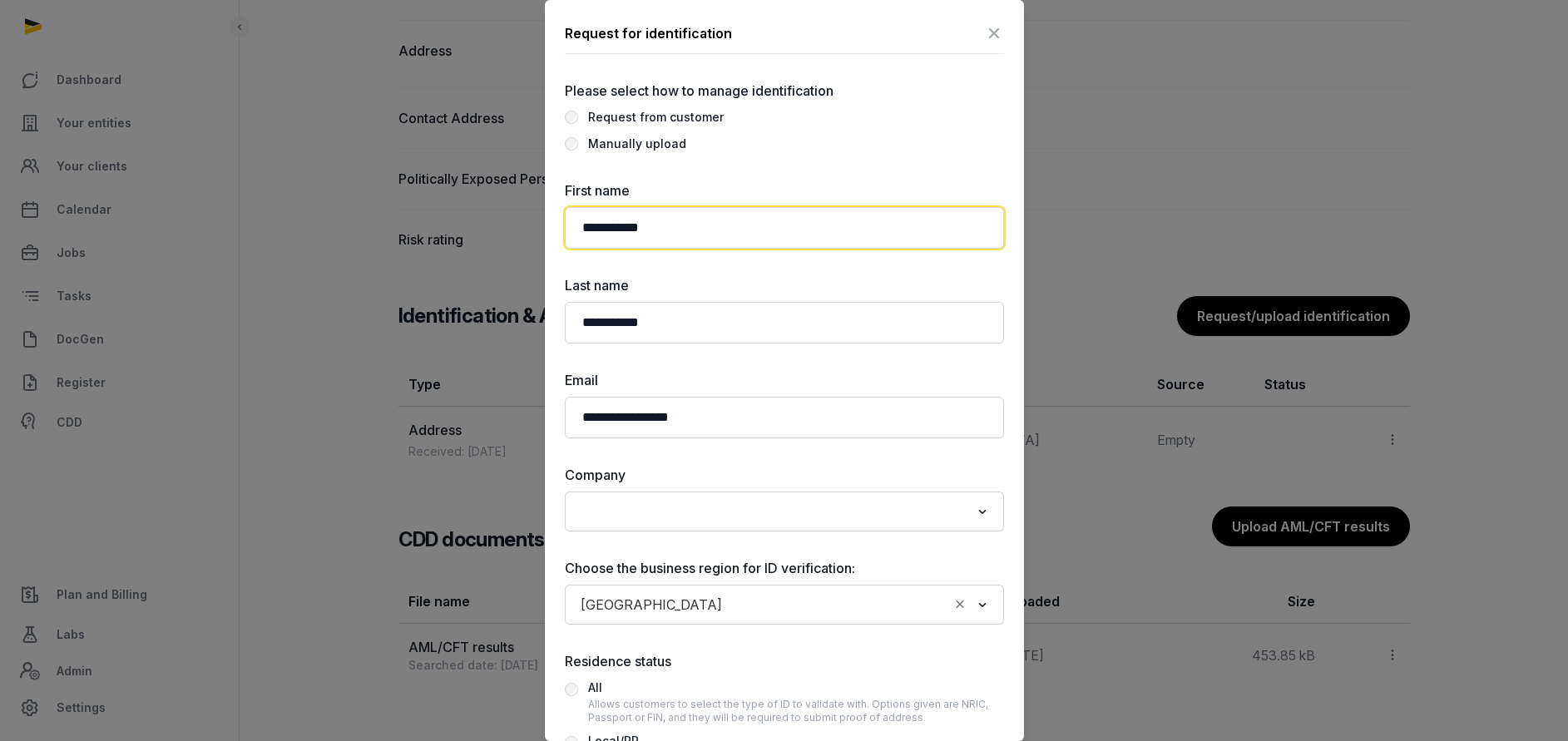
drag, startPoint x: 632, startPoint y: 228, endPoint x: 433, endPoint y: 214, distance: 199.5
type input "****"
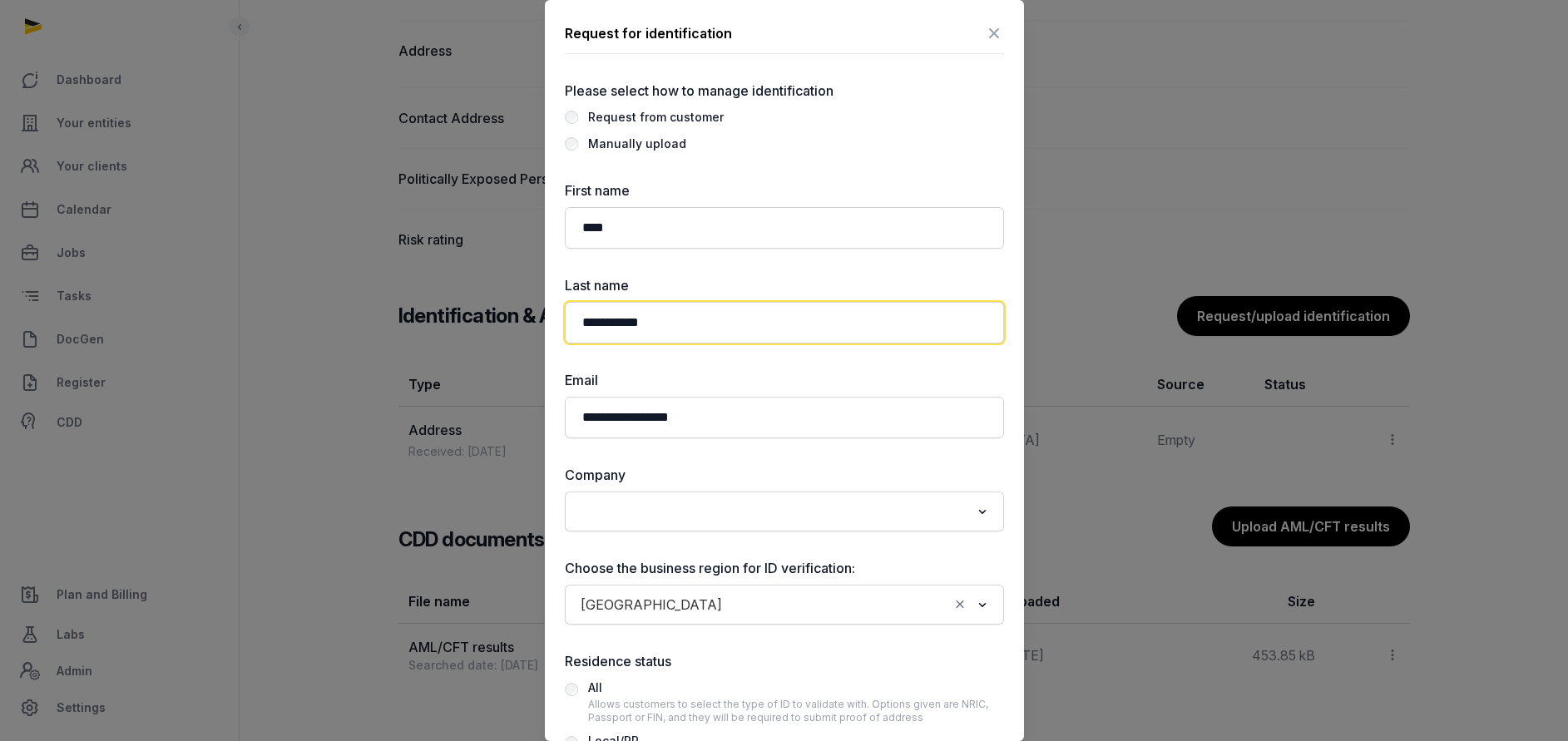
click at [749, 334] on input "**********" at bounding box center [784, 322] width 439 height 42
type input "******"
click at [592, 512] on input "Search for option" at bounding box center [772, 511] width 395 height 23
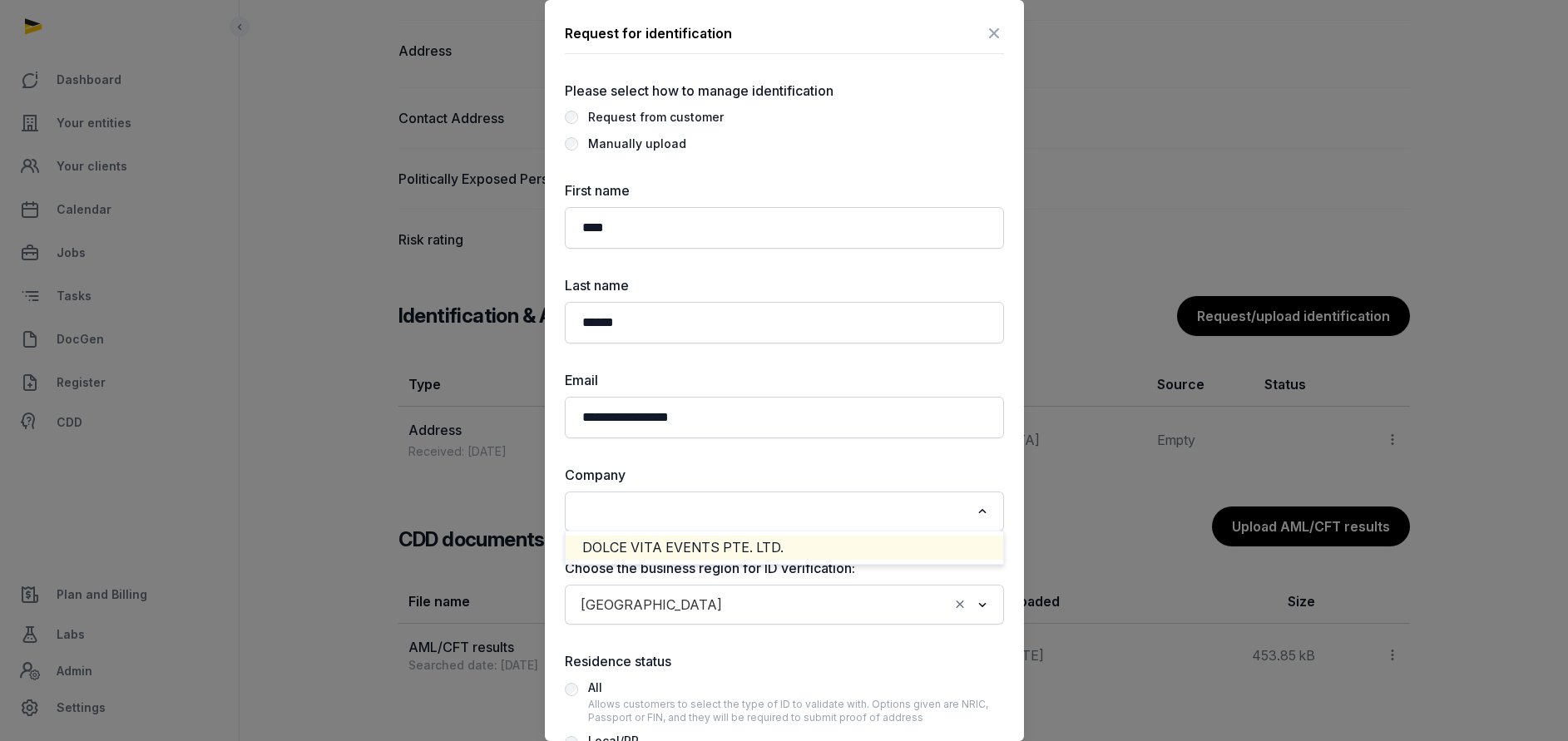
click at [621, 541] on li "DOLCE VITA EVENTS PTE. LTD." at bounding box center [785, 547] width 438 height 24
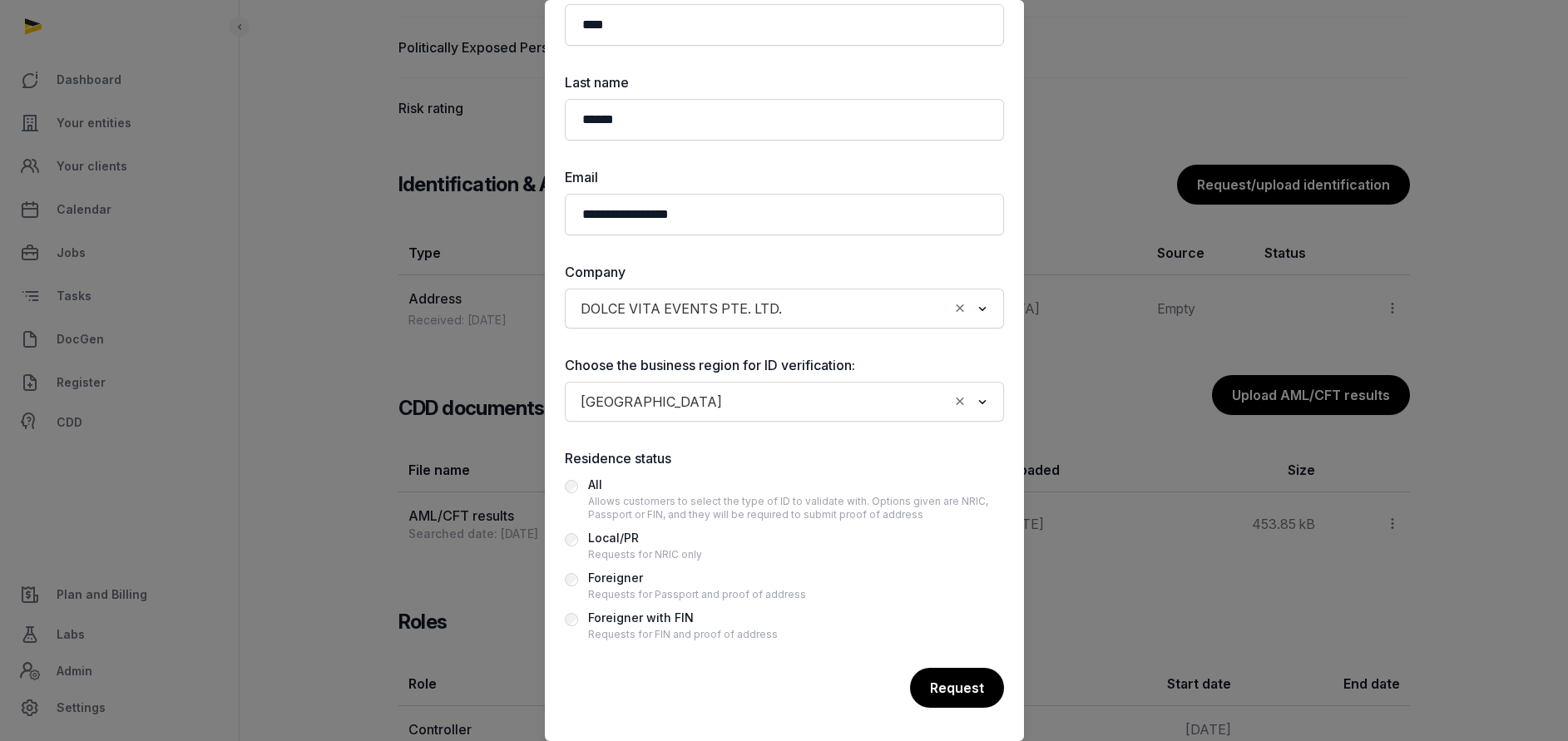
scroll to position [1384, 0]
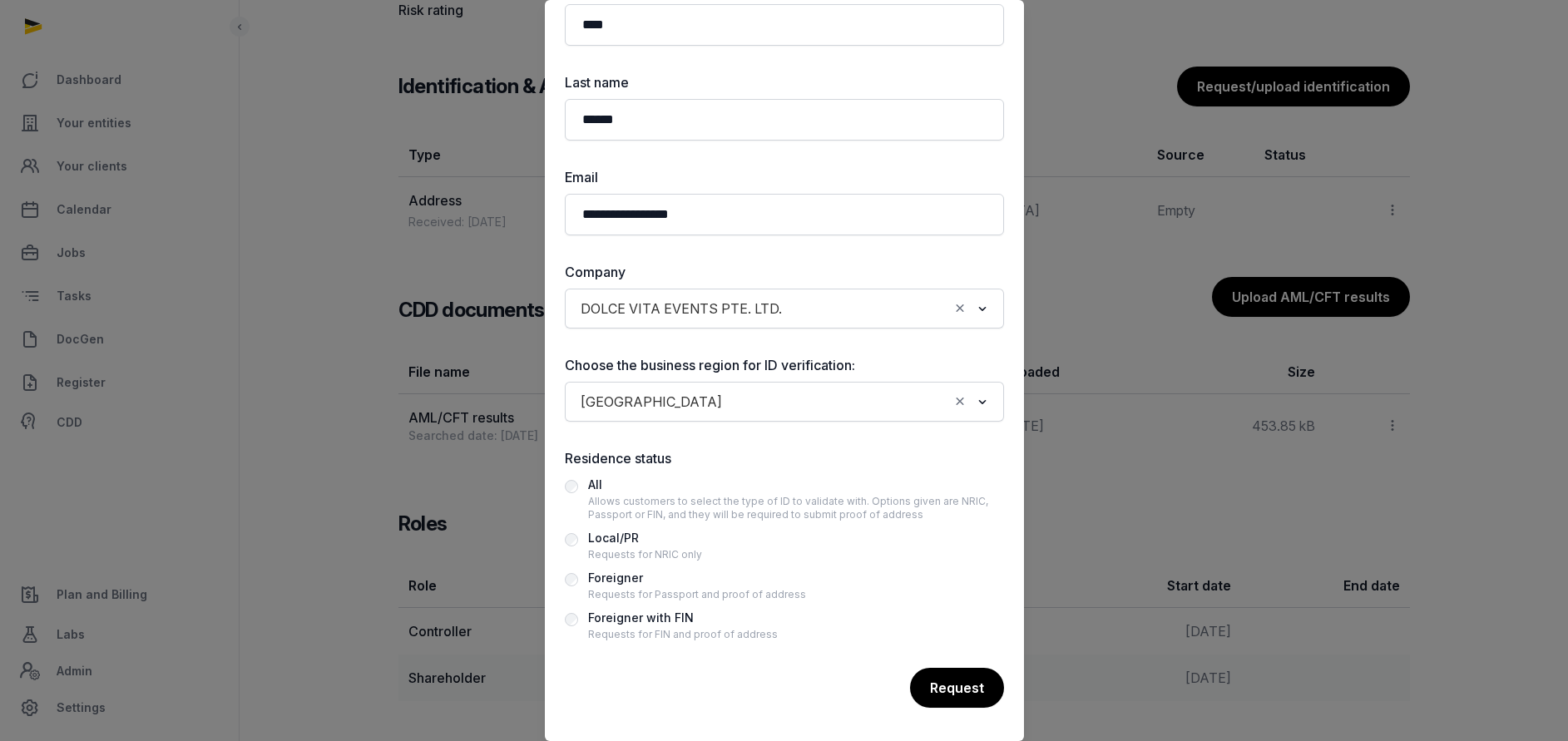
click at [628, 576] on div "Foreigner" at bounding box center [697, 577] width 218 height 20
click at [640, 613] on div "Foreigner with FIN" at bounding box center [683, 617] width 190 height 20
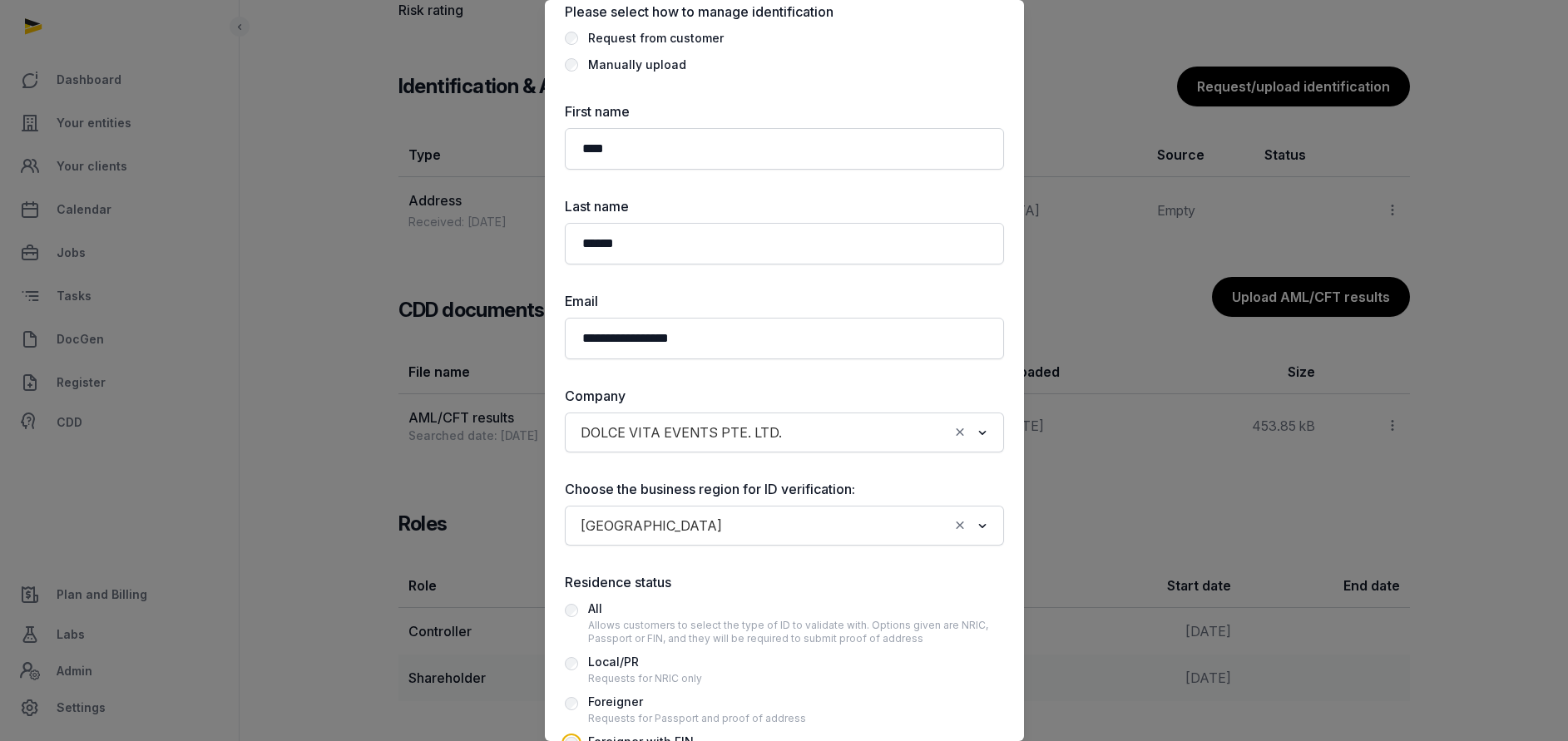
scroll to position [0, 0]
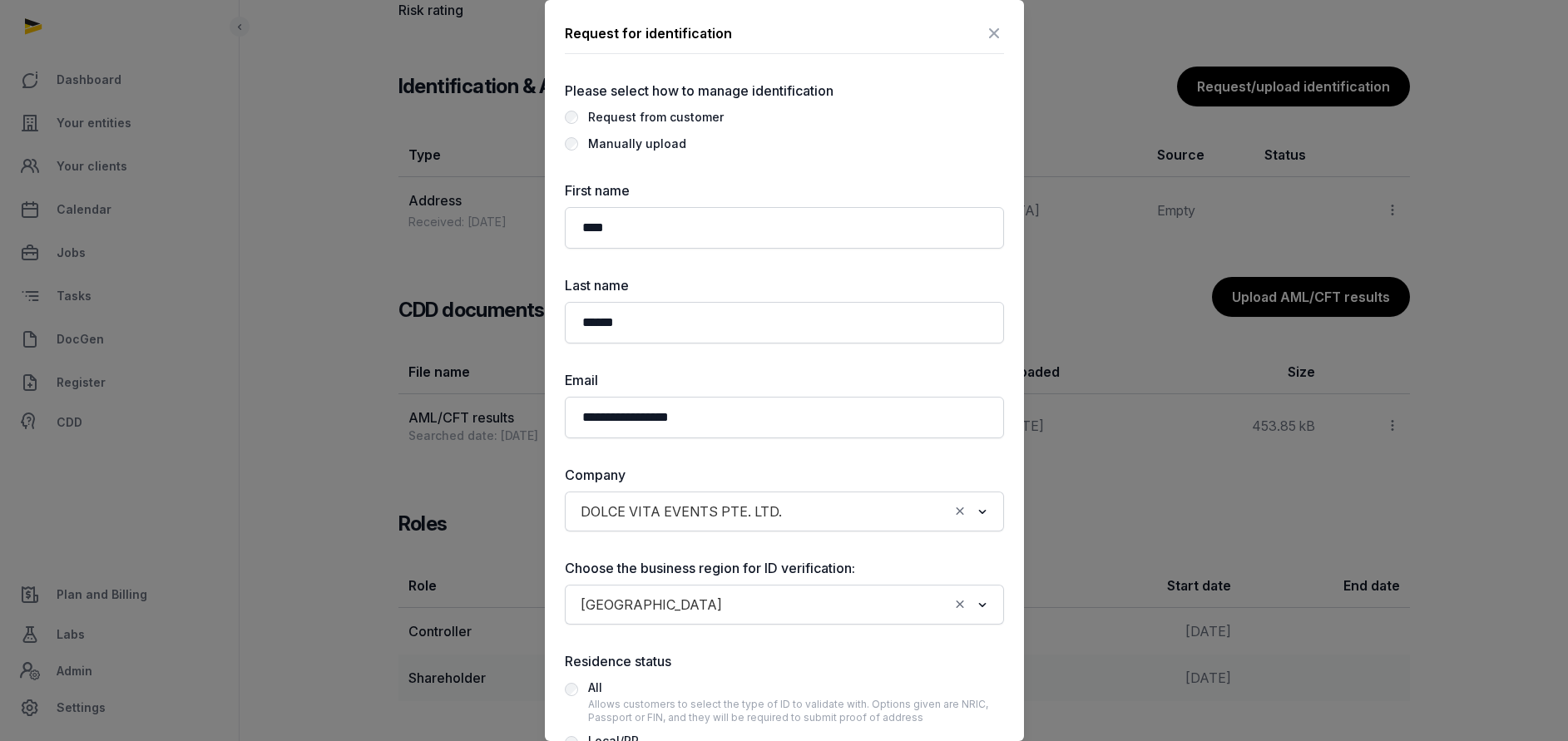
click at [637, 147] on div "Manually upload" at bounding box center [637, 143] width 98 height 20
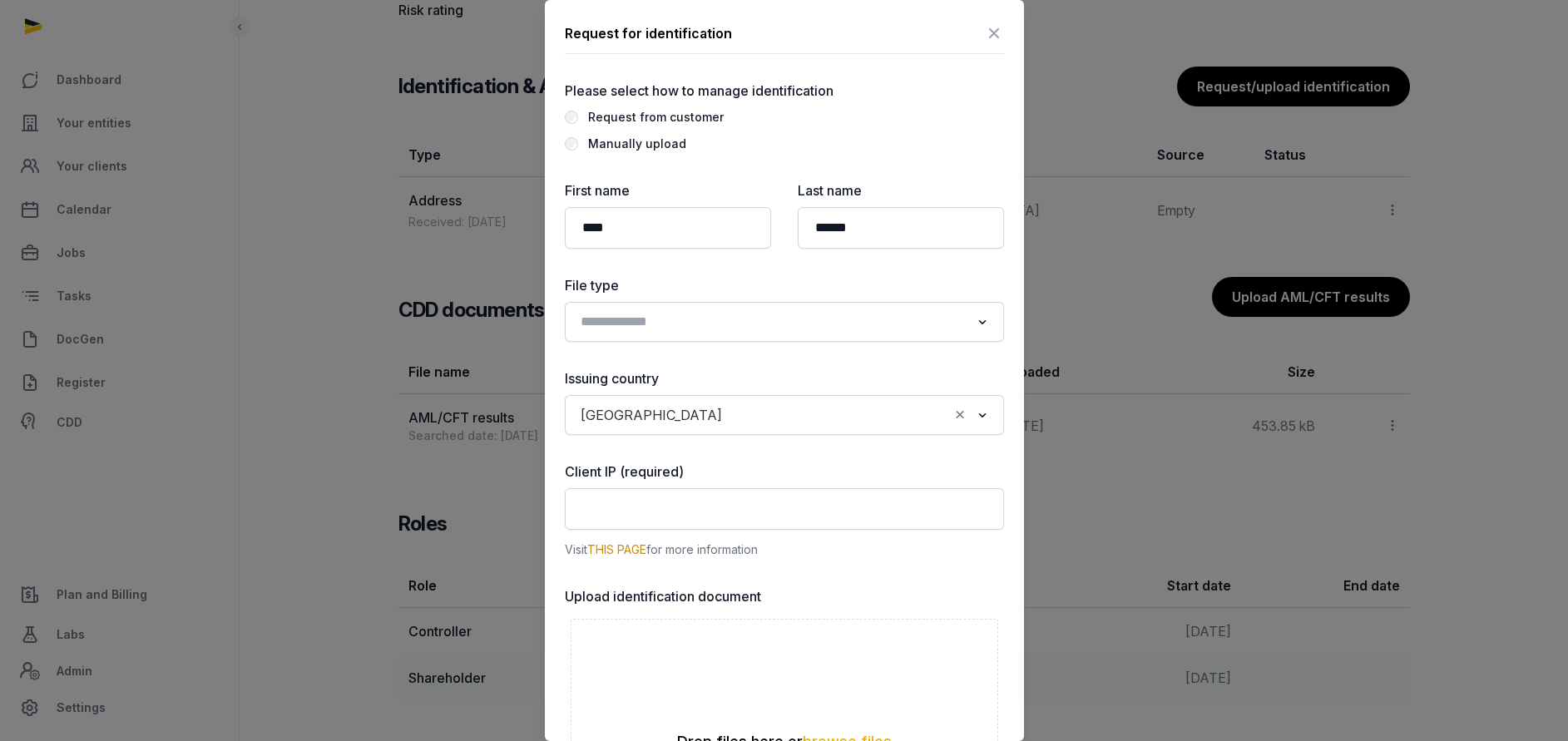
click at [675, 326] on input "Search for option" at bounding box center [772, 322] width 395 height 23
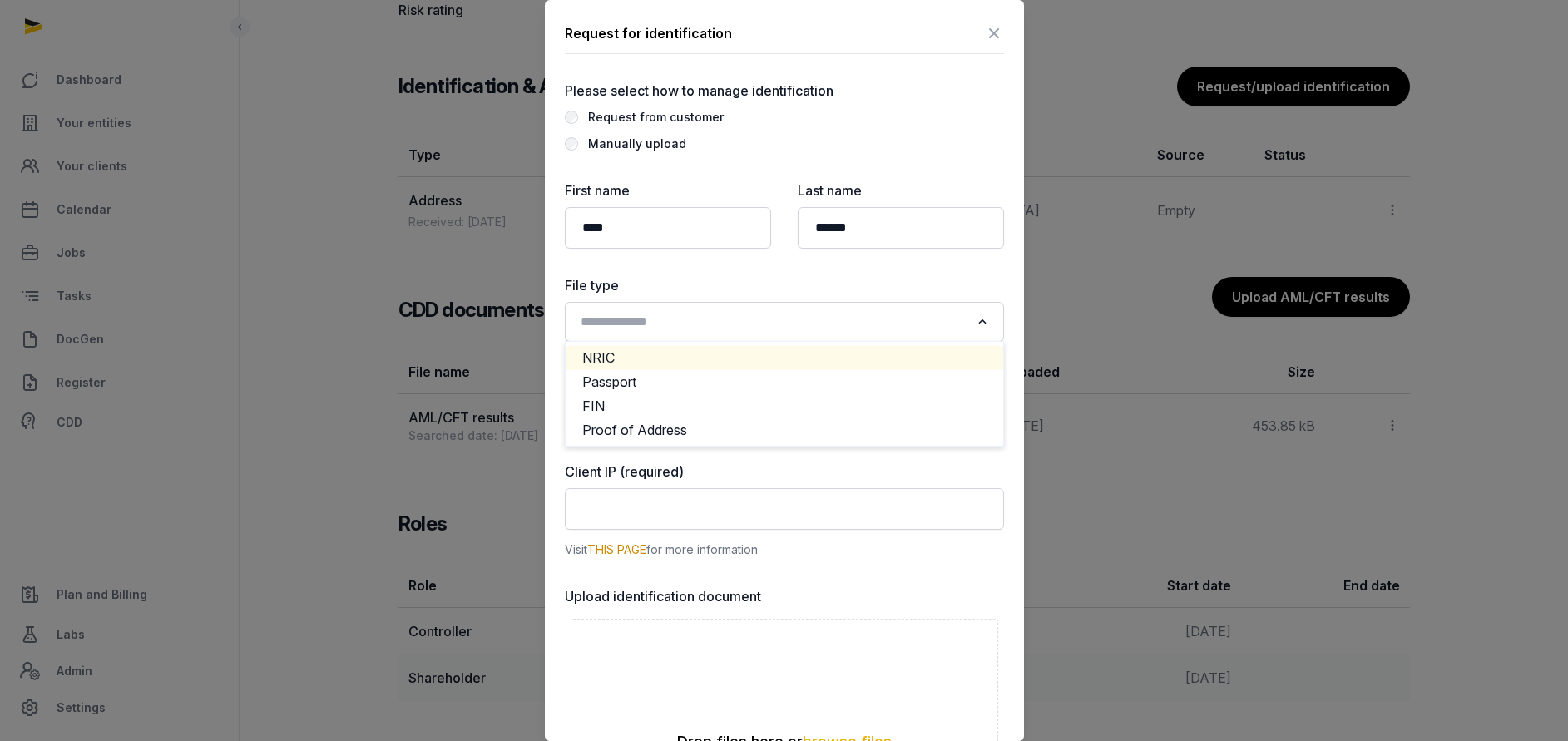
click at [634, 358] on li "NRIC" at bounding box center [785, 358] width 438 height 24
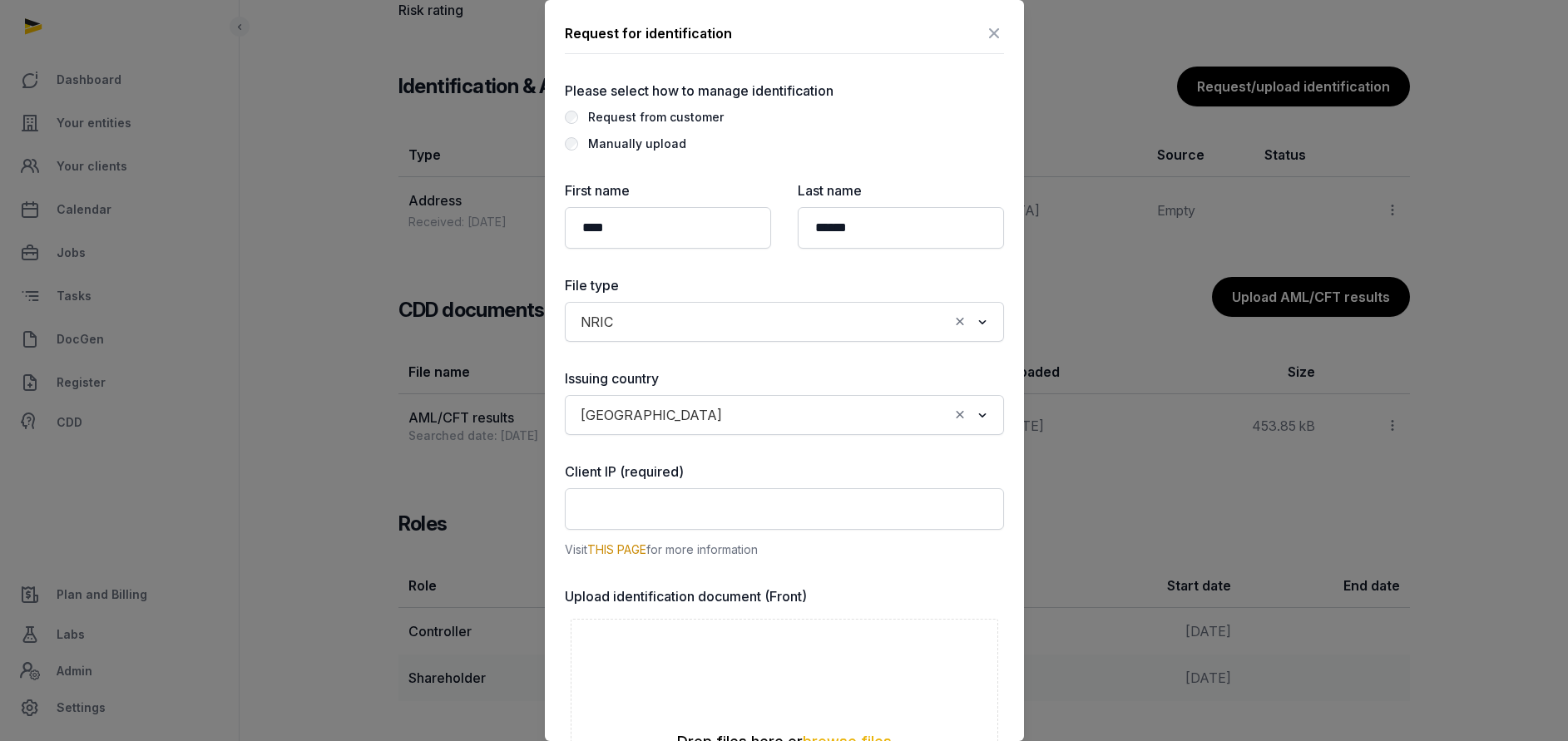
click at [637, 319] on input "Search for option" at bounding box center [784, 322] width 327 height 23
click at [604, 404] on li "FIN" at bounding box center [785, 406] width 438 height 24
click at [636, 512] on input "text" at bounding box center [784, 509] width 439 height 42
click at [699, 470] on label "Client IP (required)" at bounding box center [784, 471] width 439 height 20
click at [617, 550] on link "THIS PAGE" at bounding box center [617, 549] width 59 height 14
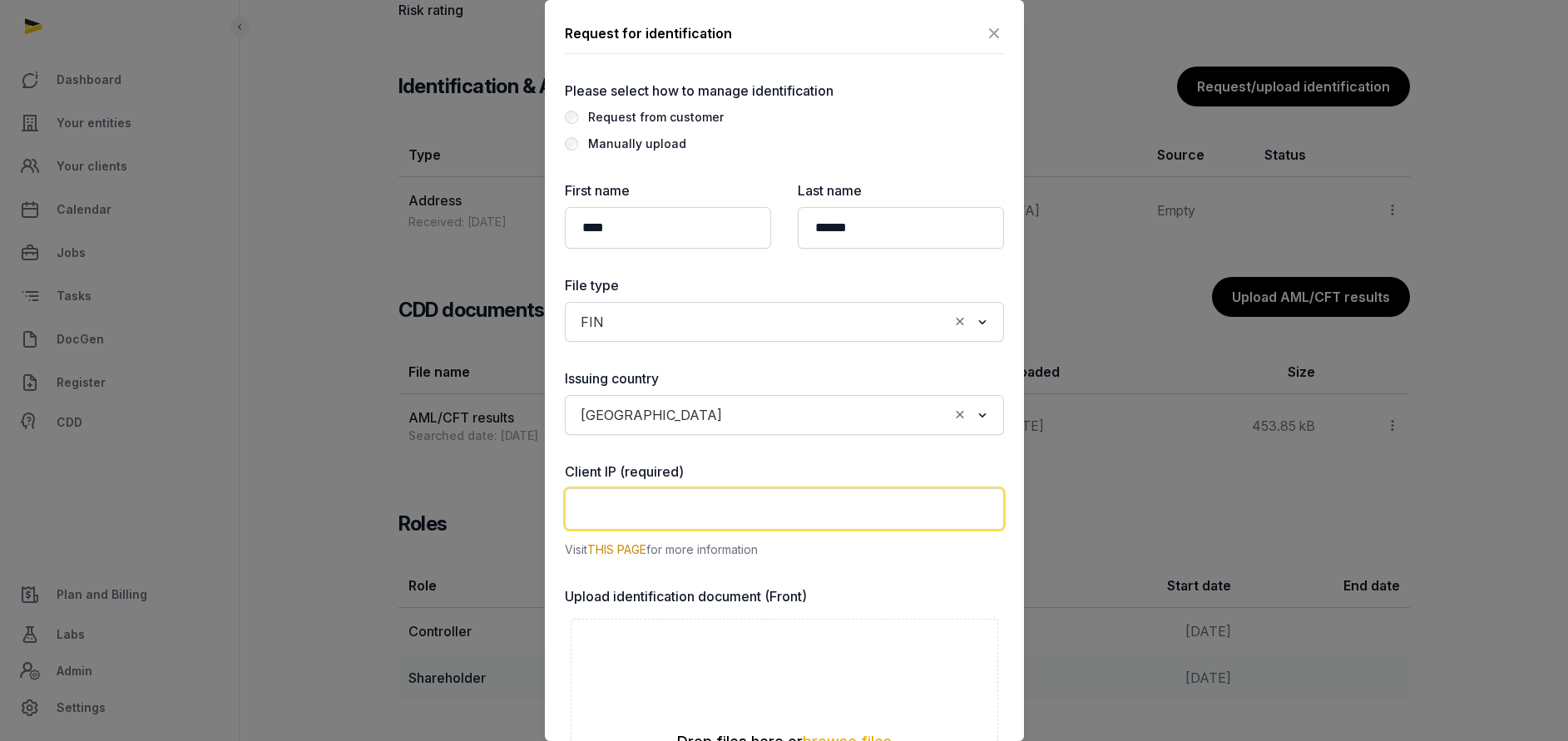
click at [624, 499] on input "text" at bounding box center [784, 509] width 439 height 42
paste input "**********"
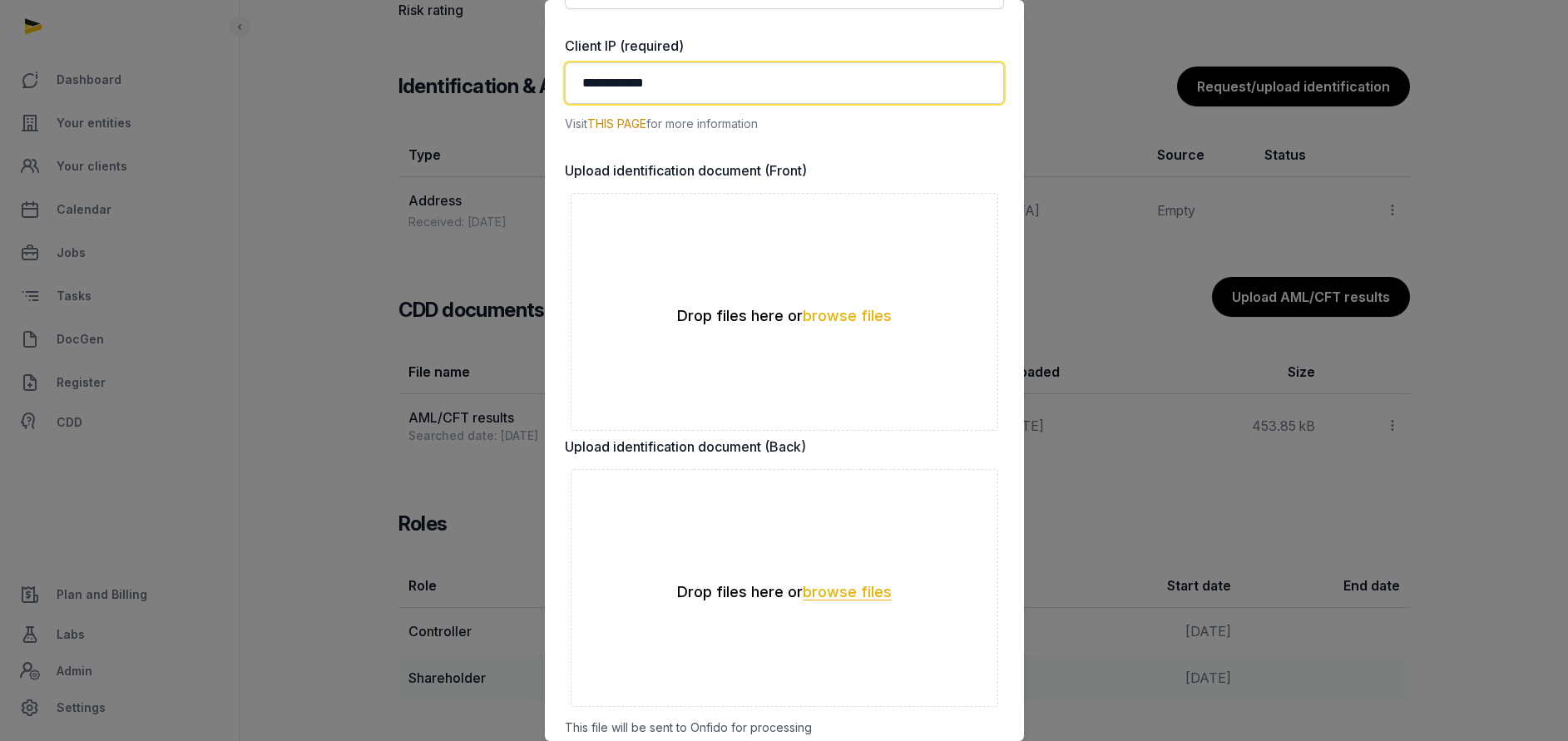
scroll to position [499, 0]
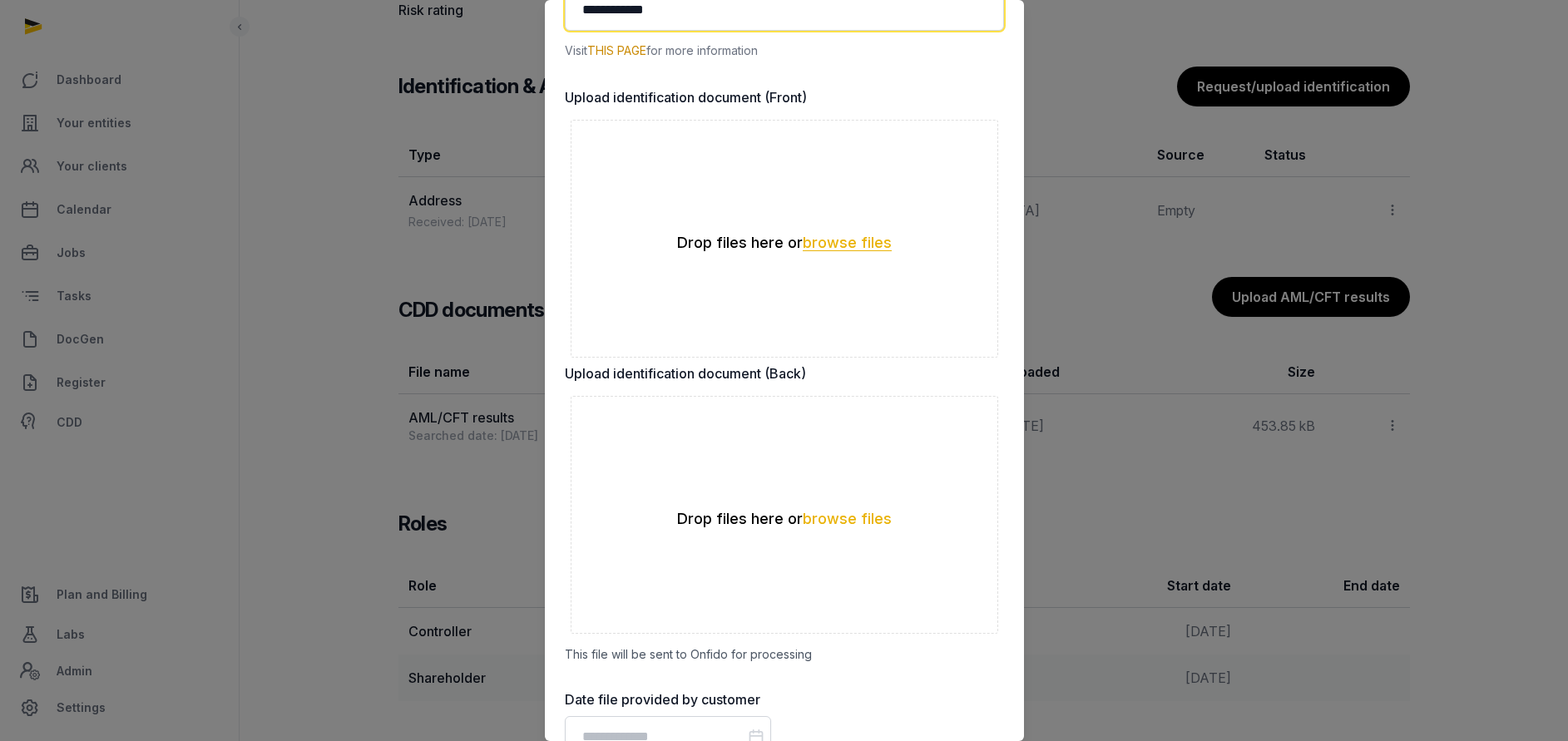
type input "**********"
click at [820, 242] on button "browse files" at bounding box center [847, 244] width 89 height 16
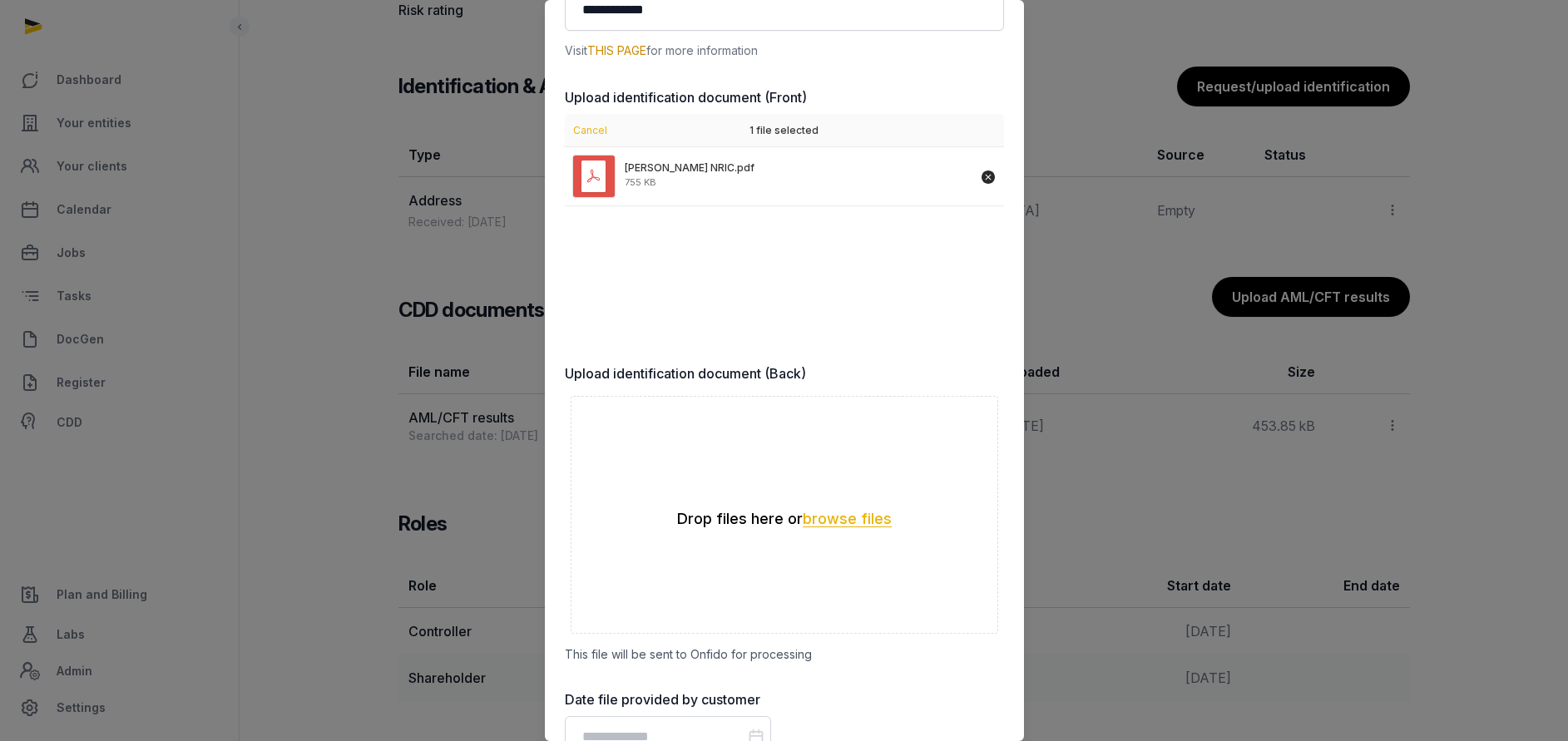
click at [832, 523] on button "browse files" at bounding box center [847, 520] width 89 height 16
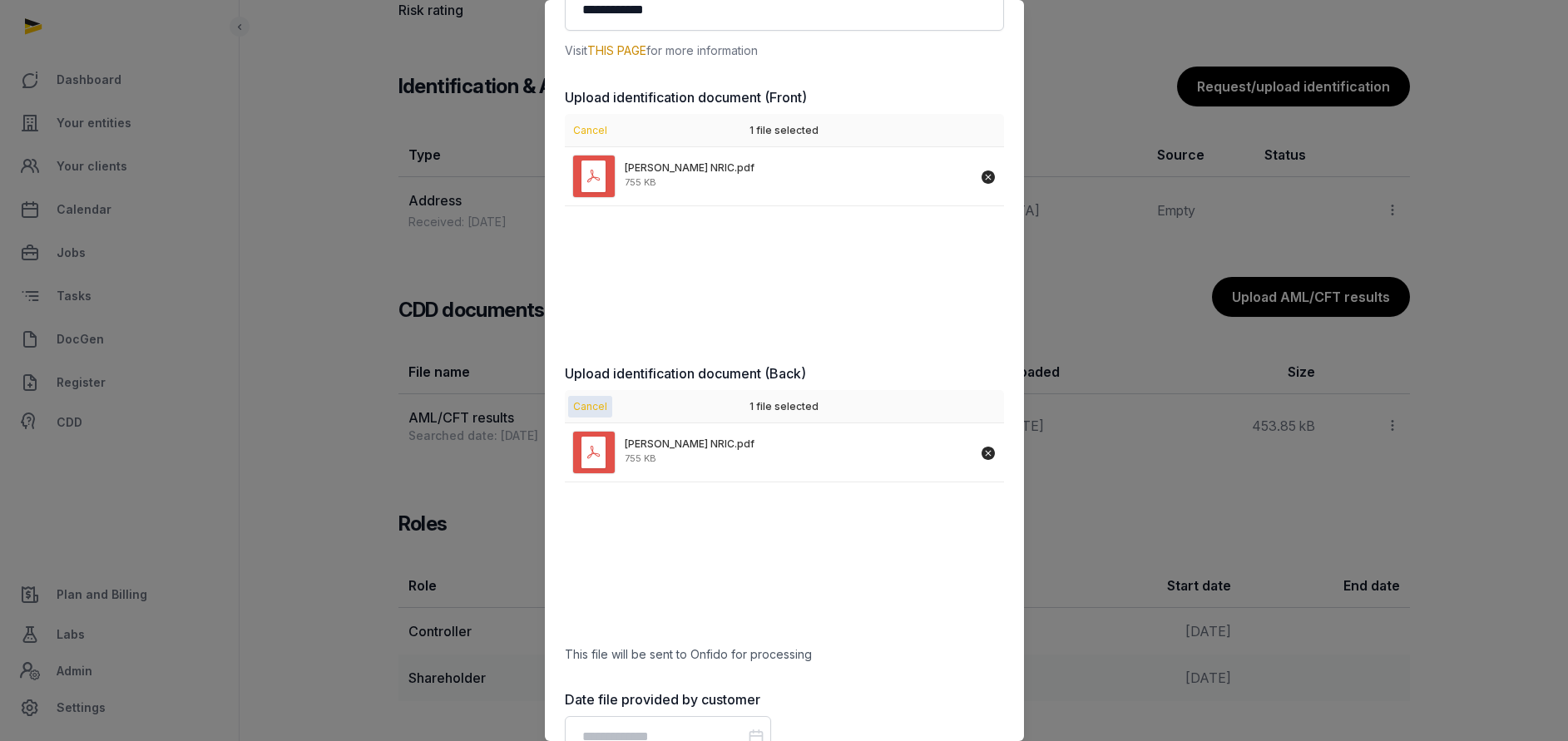
scroll to position [616, 0]
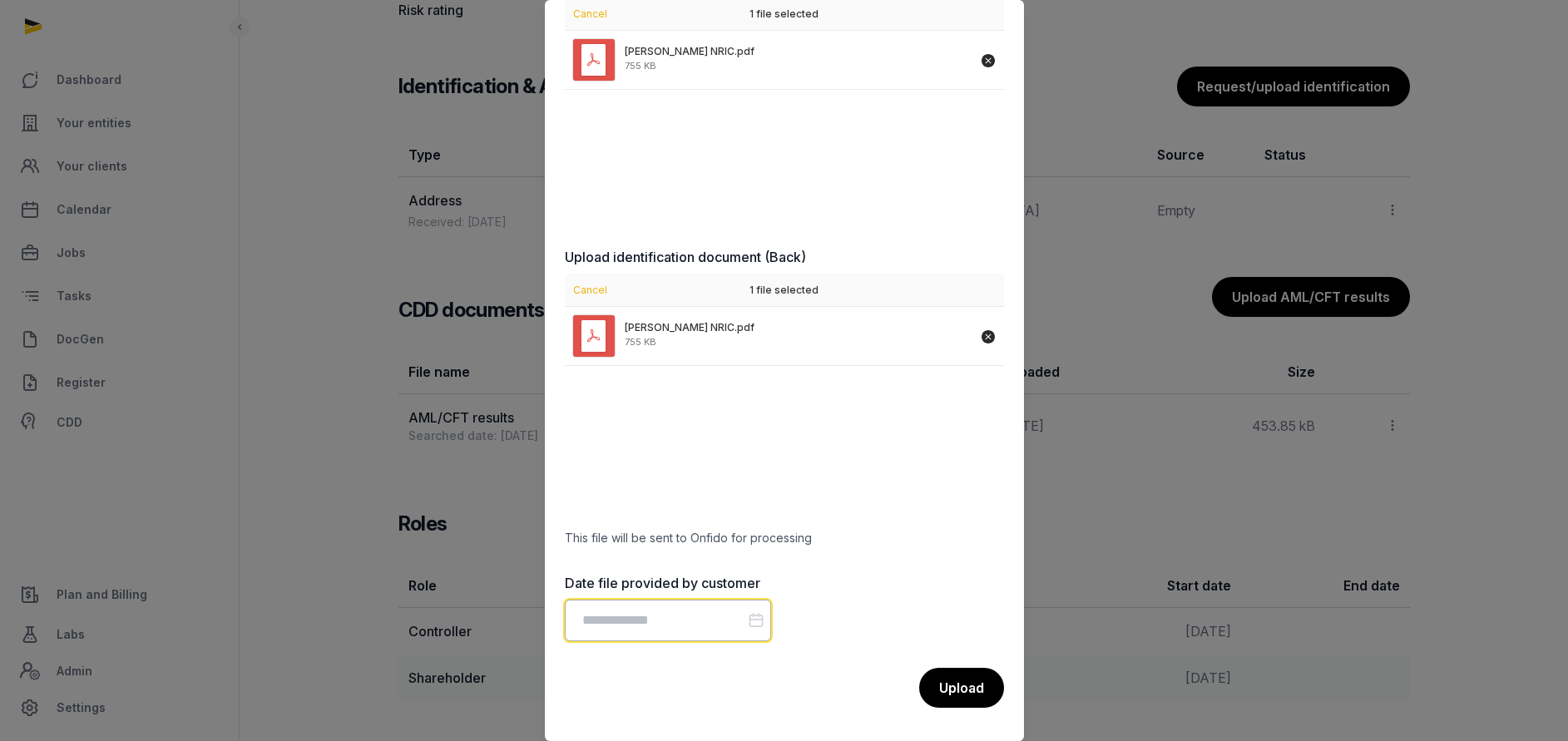
click at [675, 630] on input "Datepicker input" at bounding box center [668, 620] width 206 height 42
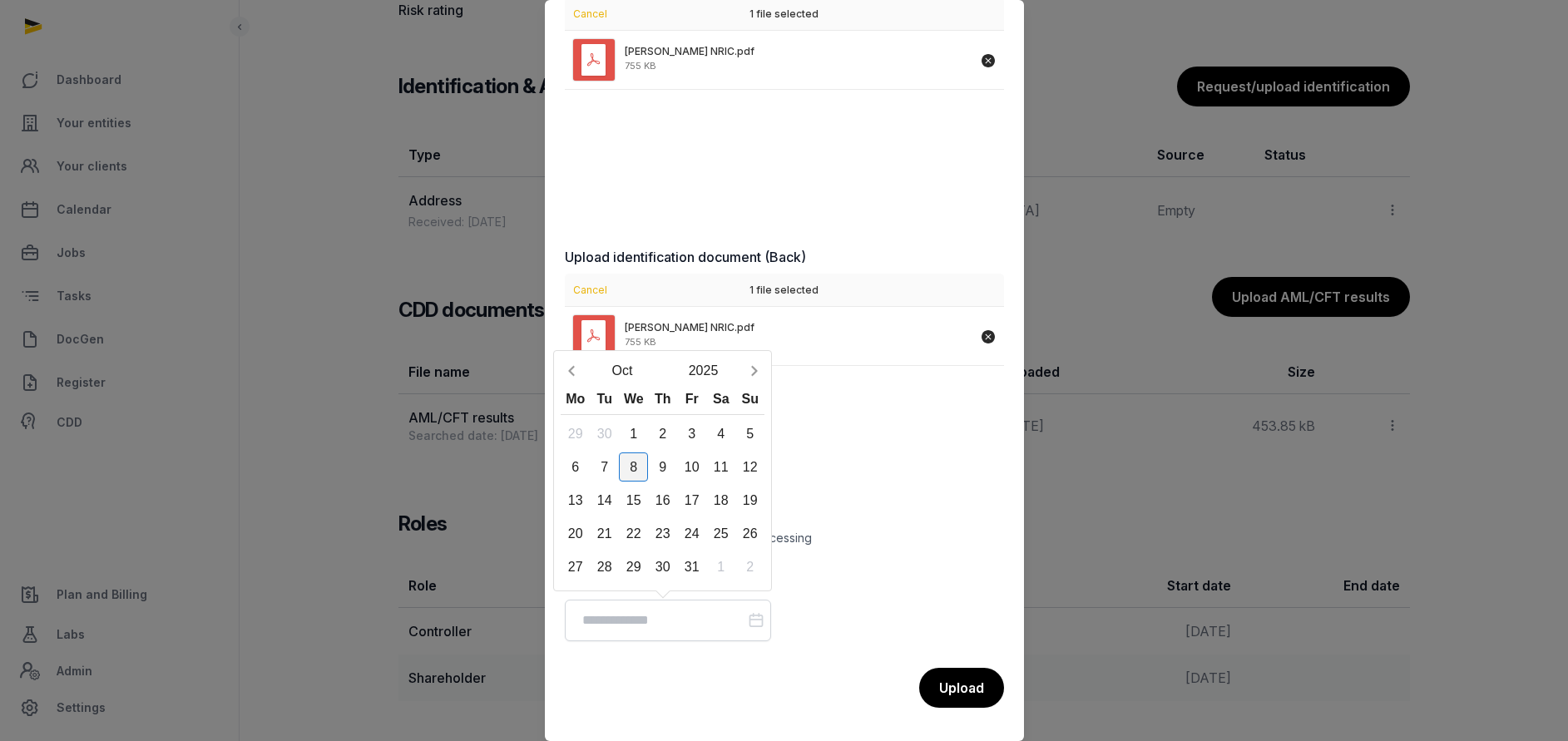
click at [635, 470] on div "8" at bounding box center [633, 466] width 29 height 29
type input "**********"
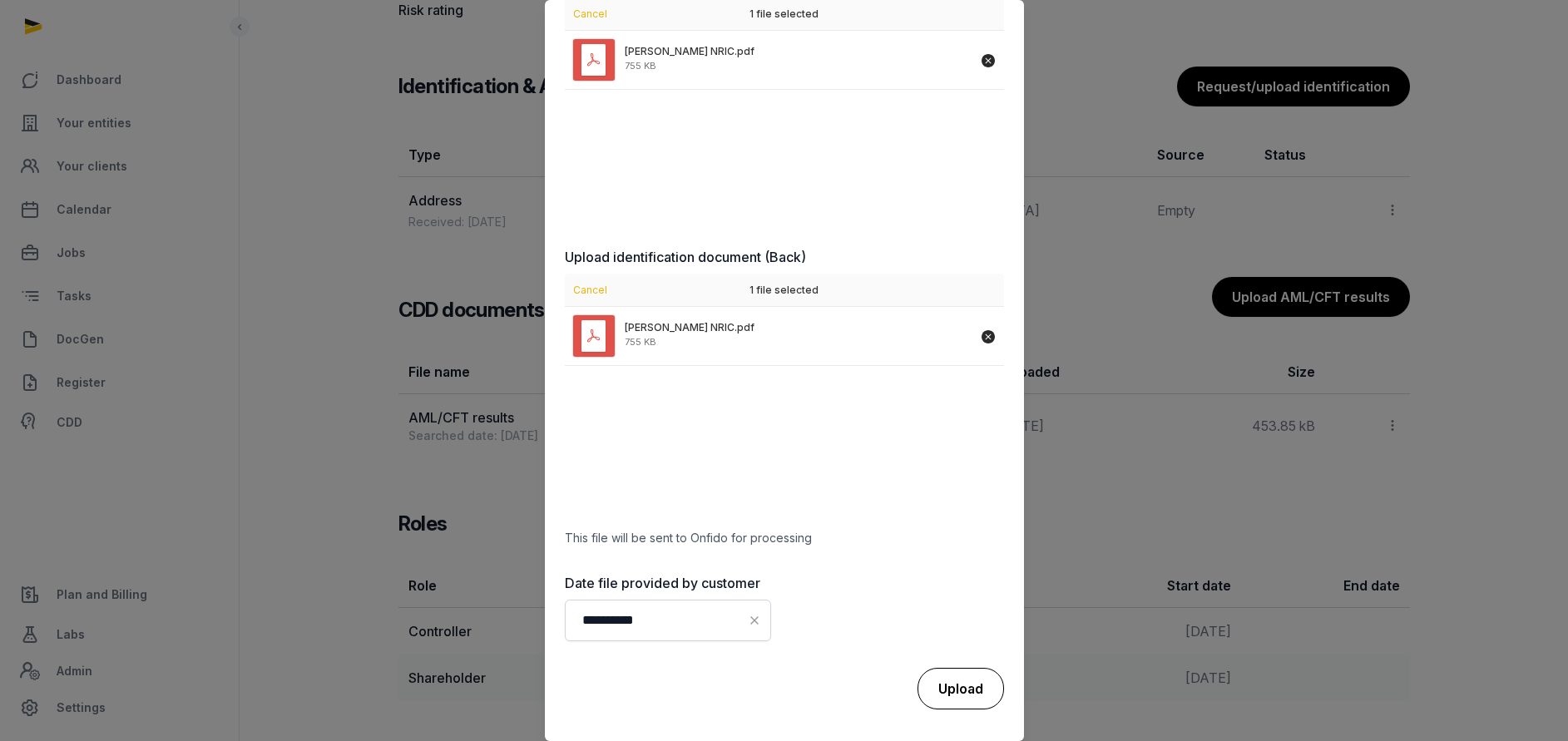
click at [921, 681] on div "Upload" at bounding box center [960, 689] width 86 height 42
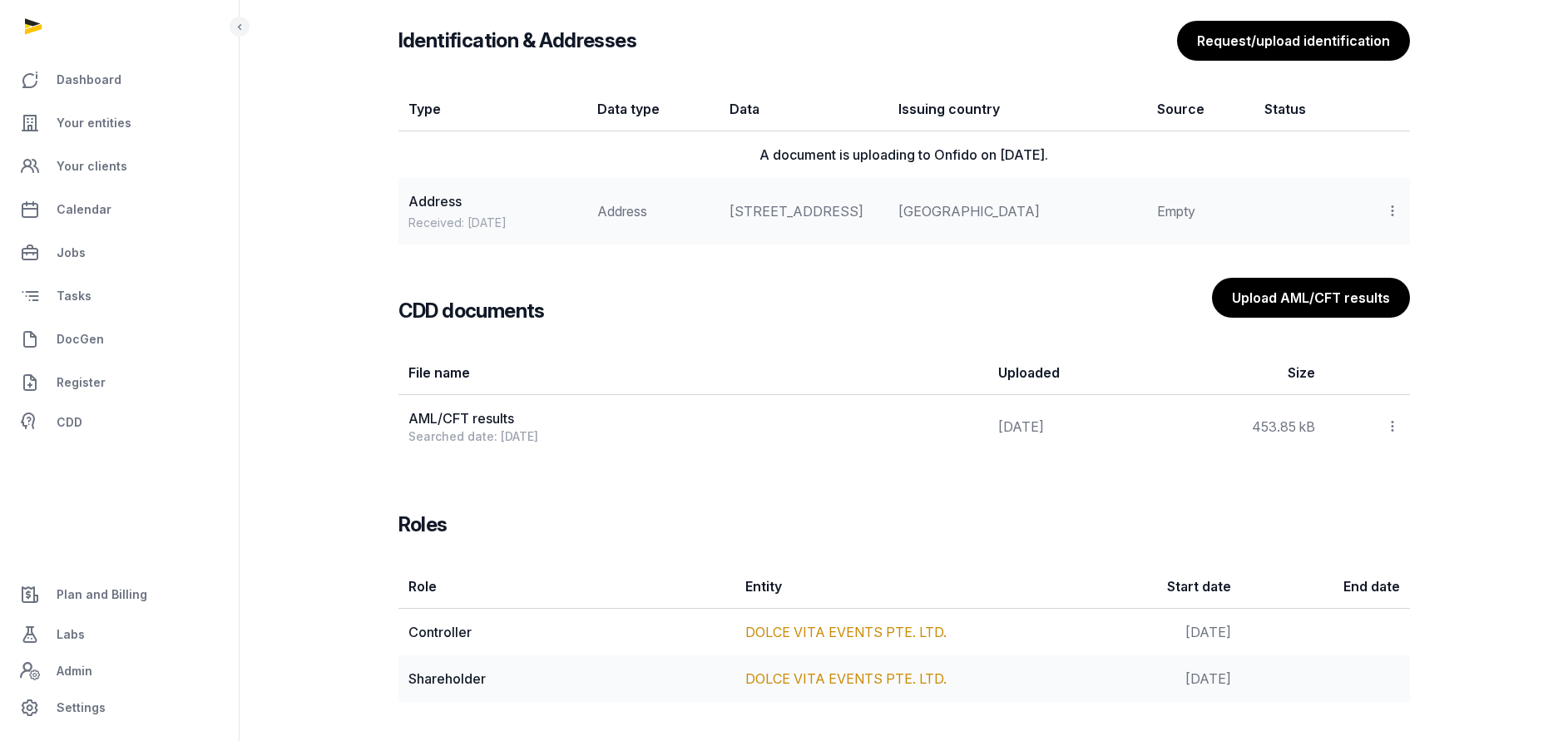
scroll to position [1431, 0]
click at [1325, 299] on button "Upload AML/CFT results" at bounding box center [1310, 296] width 199 height 42
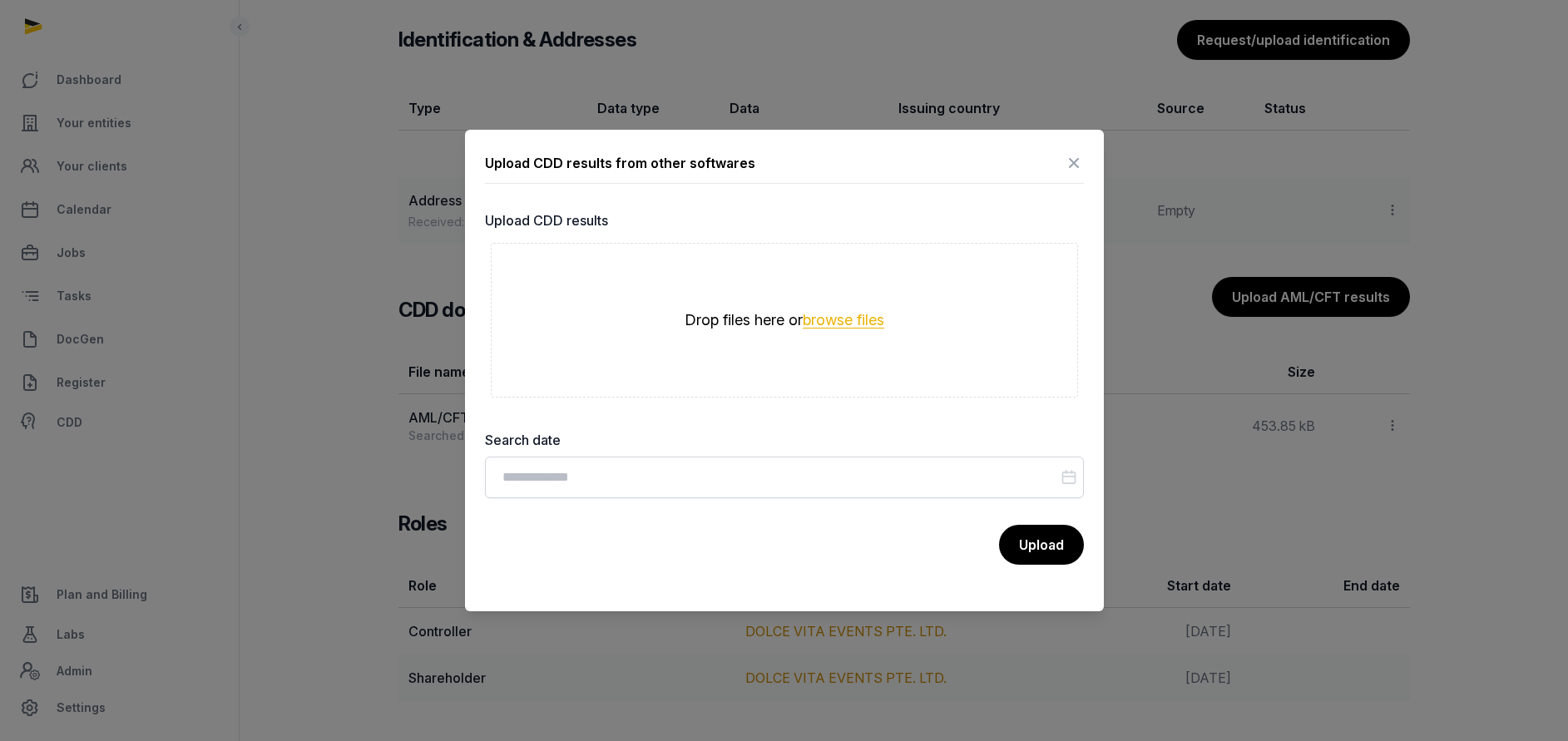
click at [815, 312] on button "browse files" at bounding box center [844, 320] width 82 height 16
click at [1072, 154] on icon at bounding box center [1073, 163] width 20 height 27
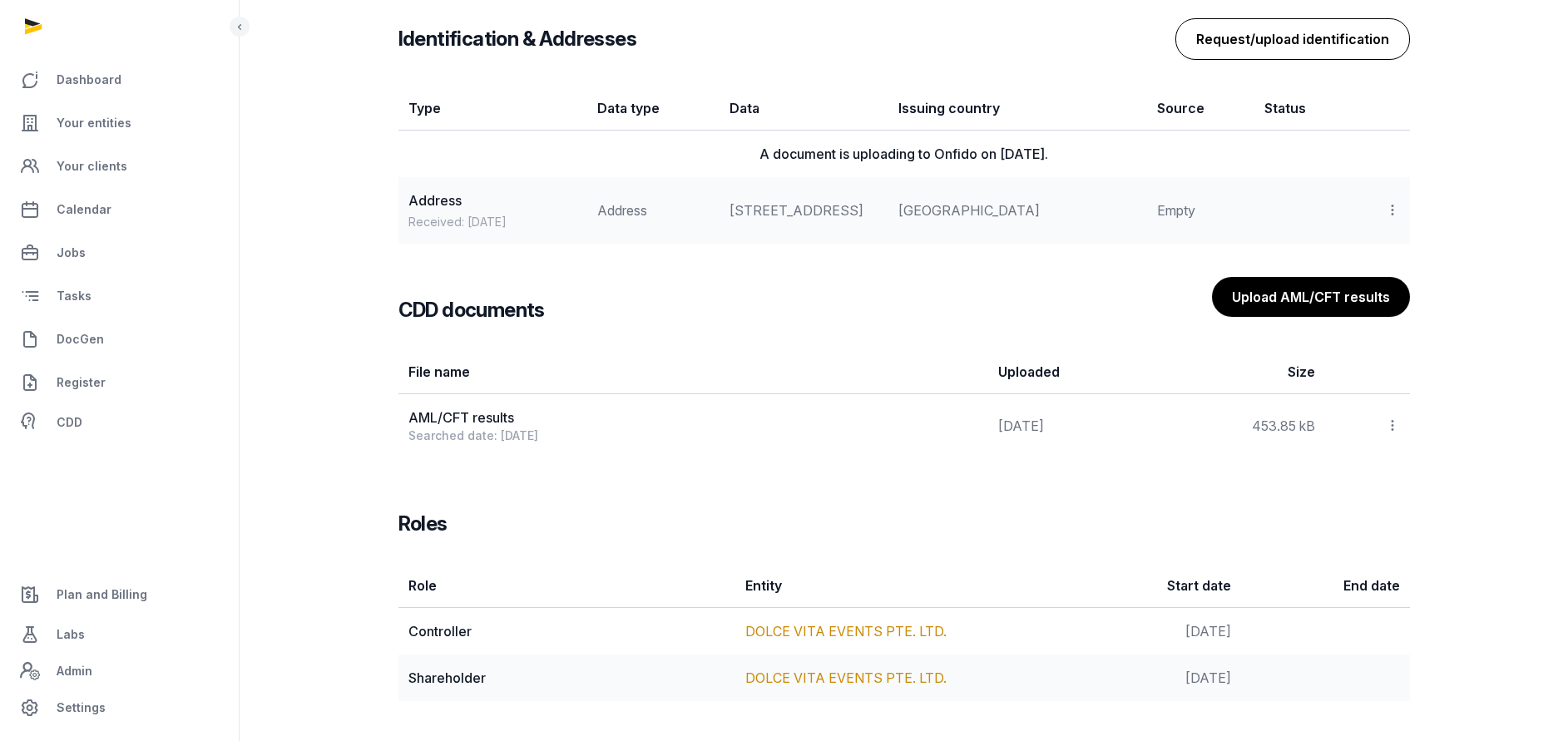
click at [1314, 34] on button "Request/upload identification" at bounding box center [1293, 39] width 235 height 42
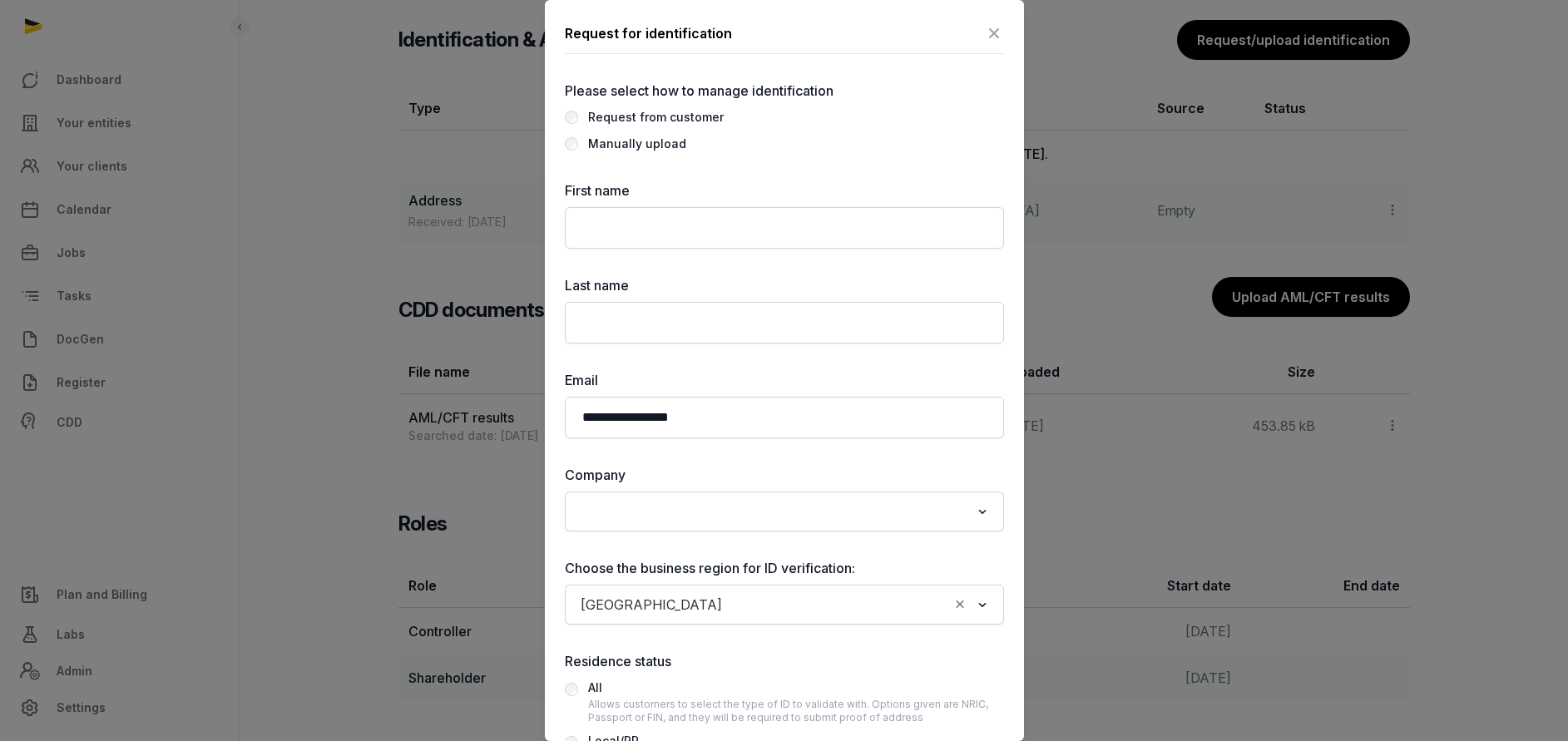
click at [606, 147] on div "Manually upload" at bounding box center [637, 143] width 98 height 20
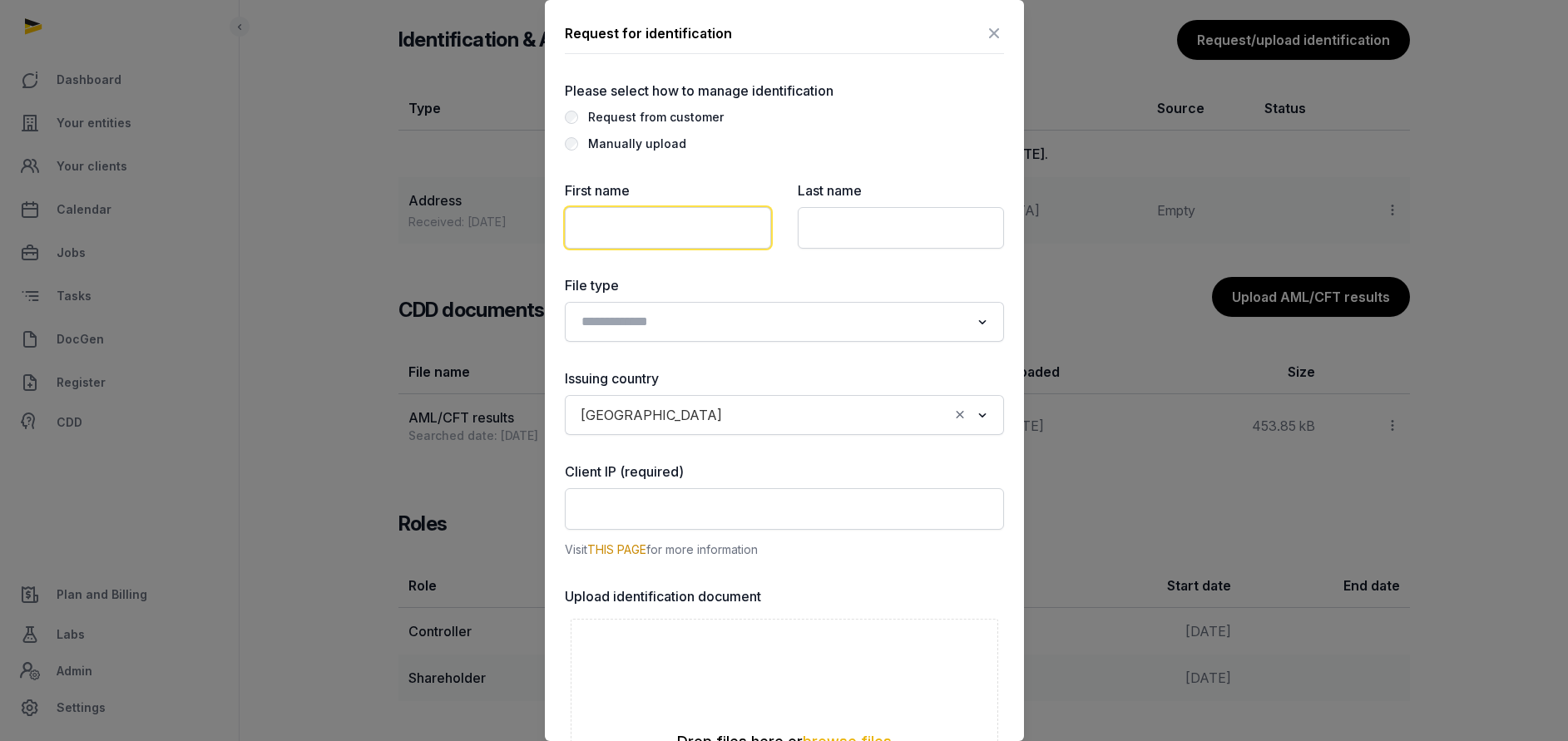
click at [698, 227] on input "text" at bounding box center [668, 228] width 206 height 42
paste input "**********"
type input "**********"
drag, startPoint x: 699, startPoint y: 238, endPoint x: 414, endPoint y: 163, distance: 294.7
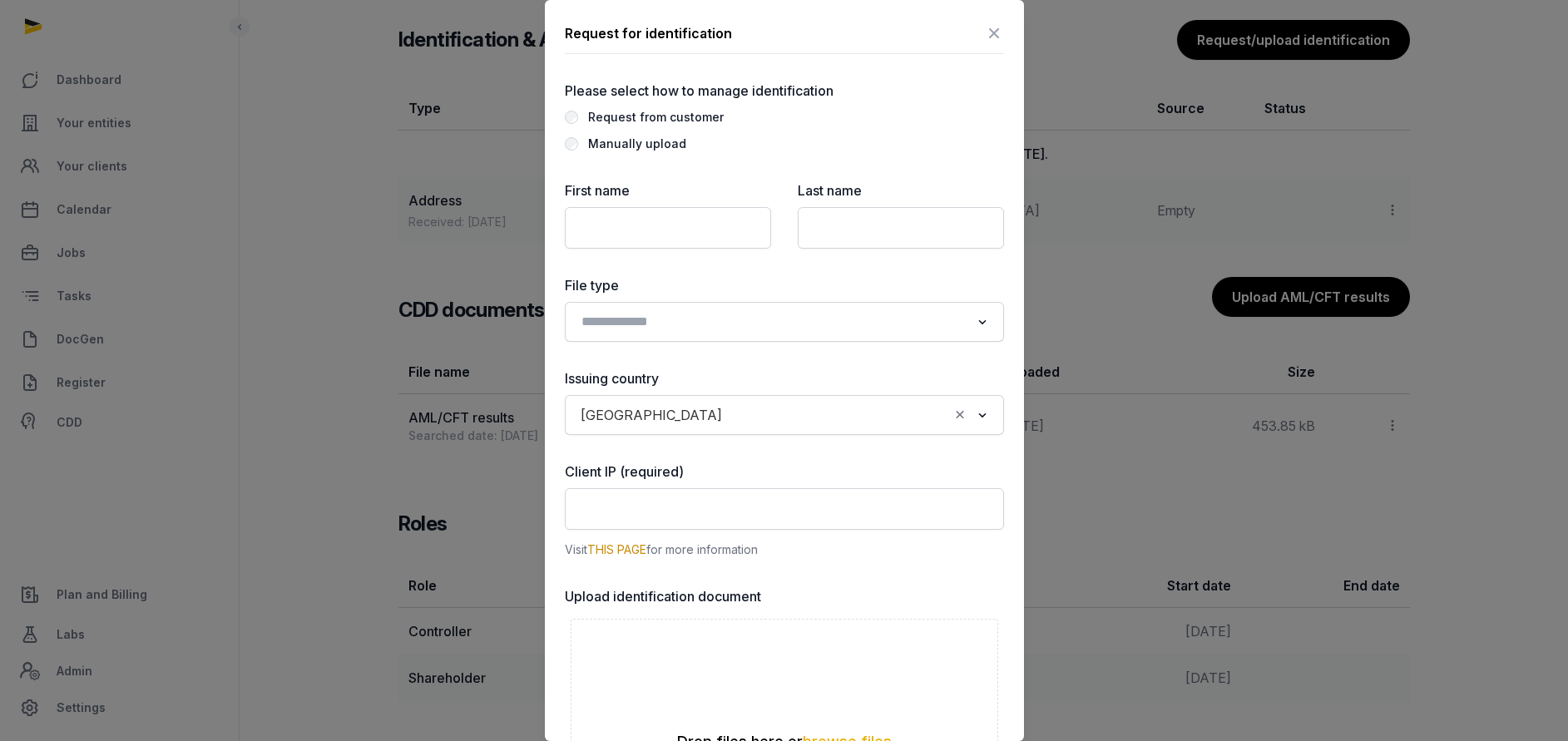
click at [984, 29] on icon at bounding box center [994, 33] width 20 height 27
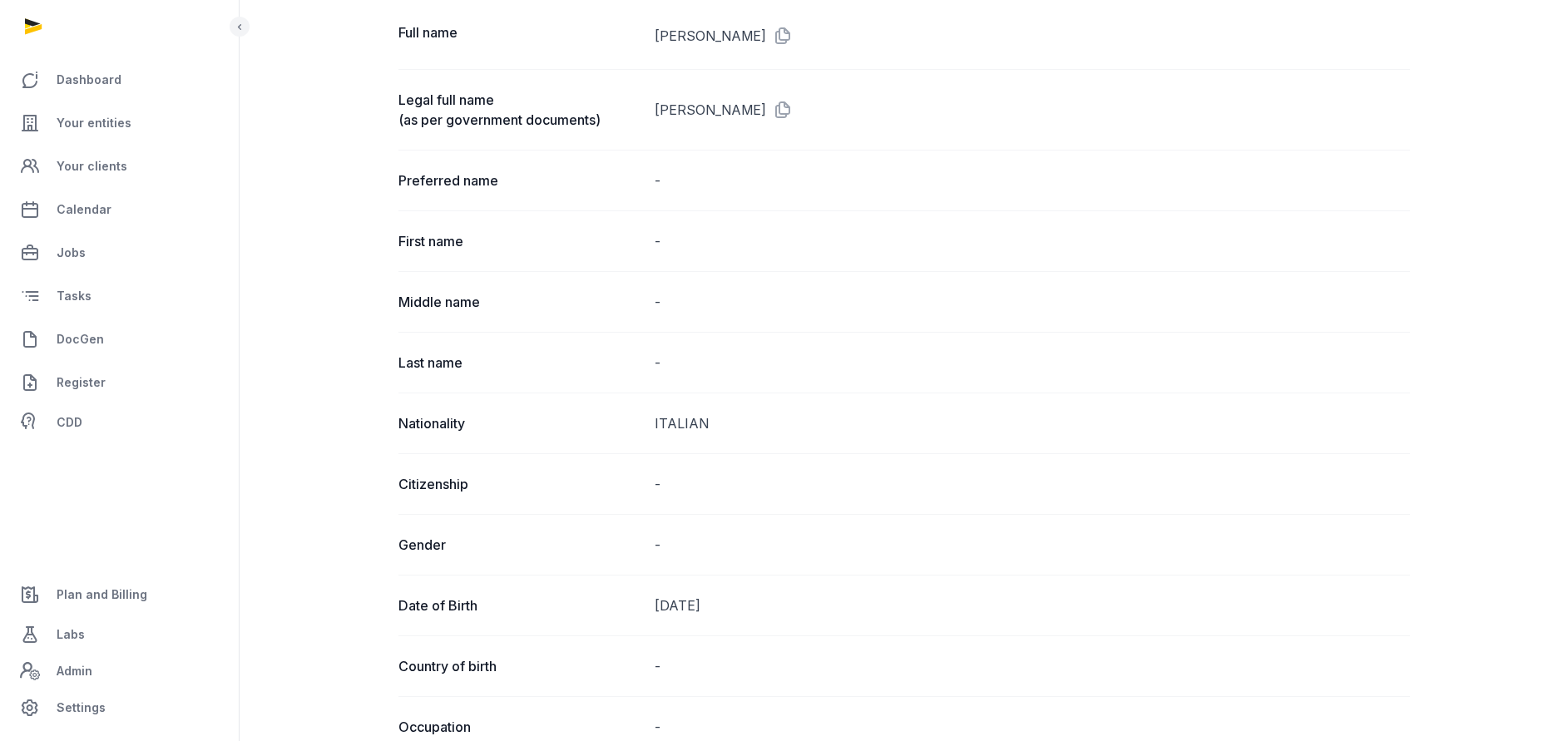
scroll to position [0, 0]
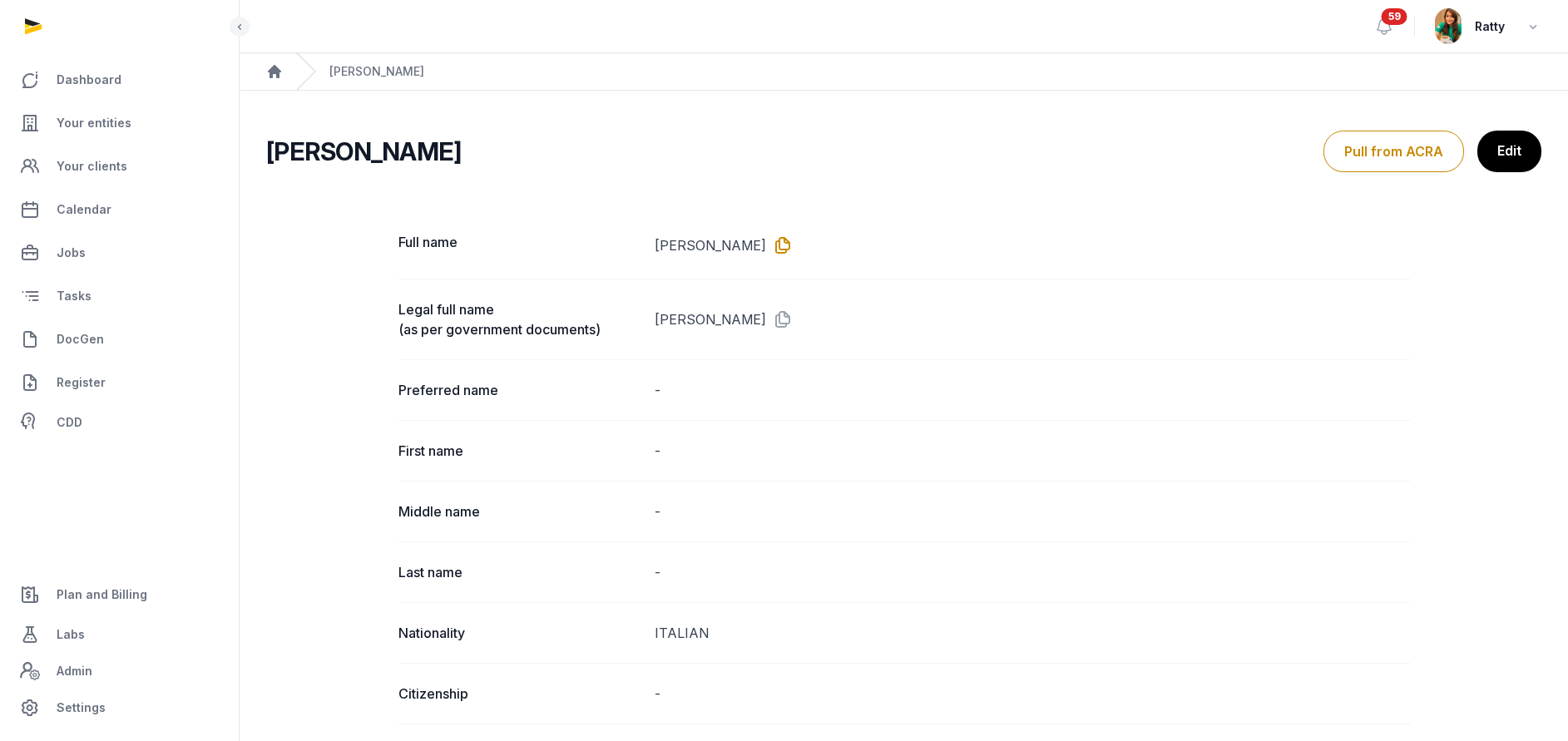
click at [766, 244] on icon at bounding box center [780, 246] width 27 height 27
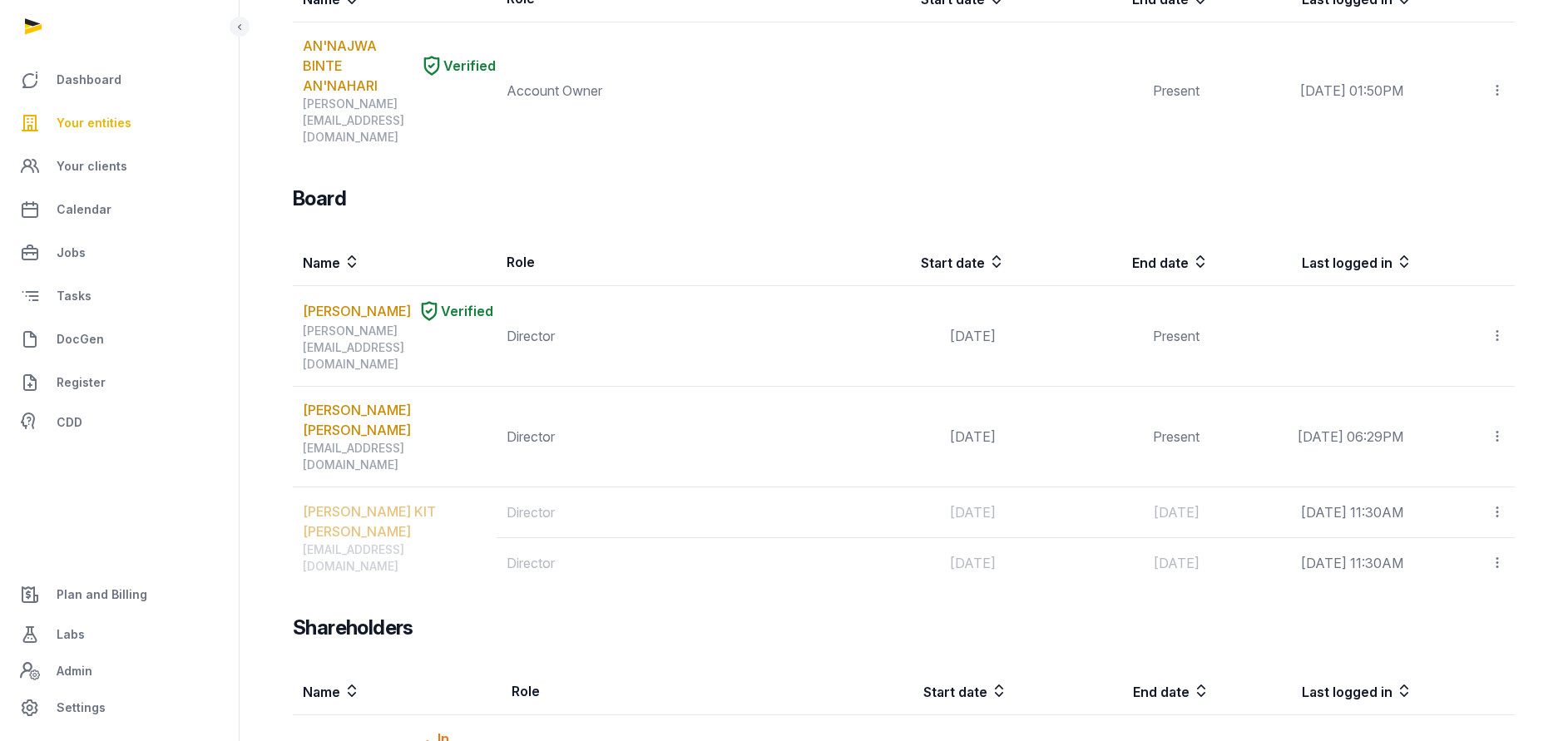
scroll to position [1167, 0]
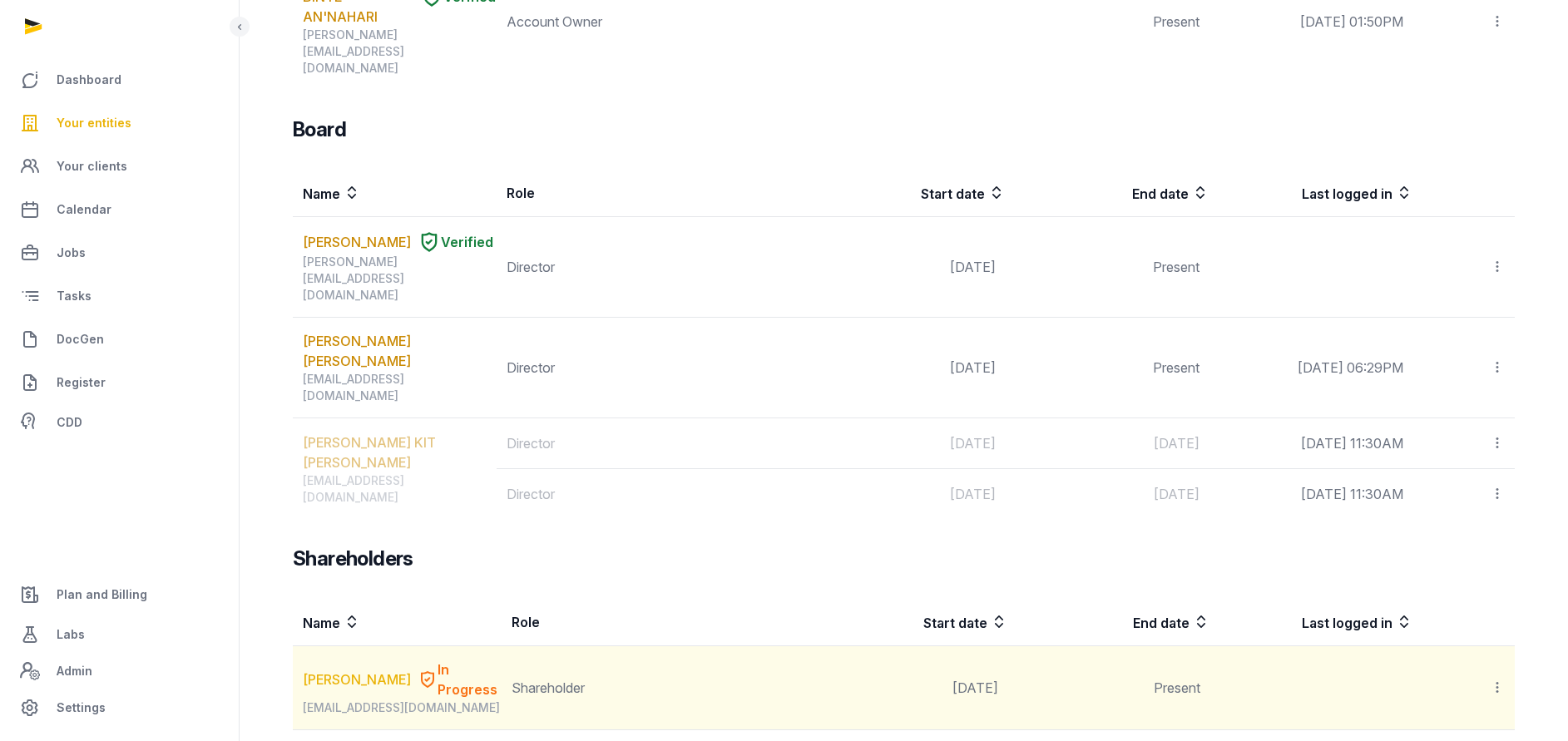
click at [364, 669] on link "ACERBI ENZO" at bounding box center [357, 679] width 109 height 20
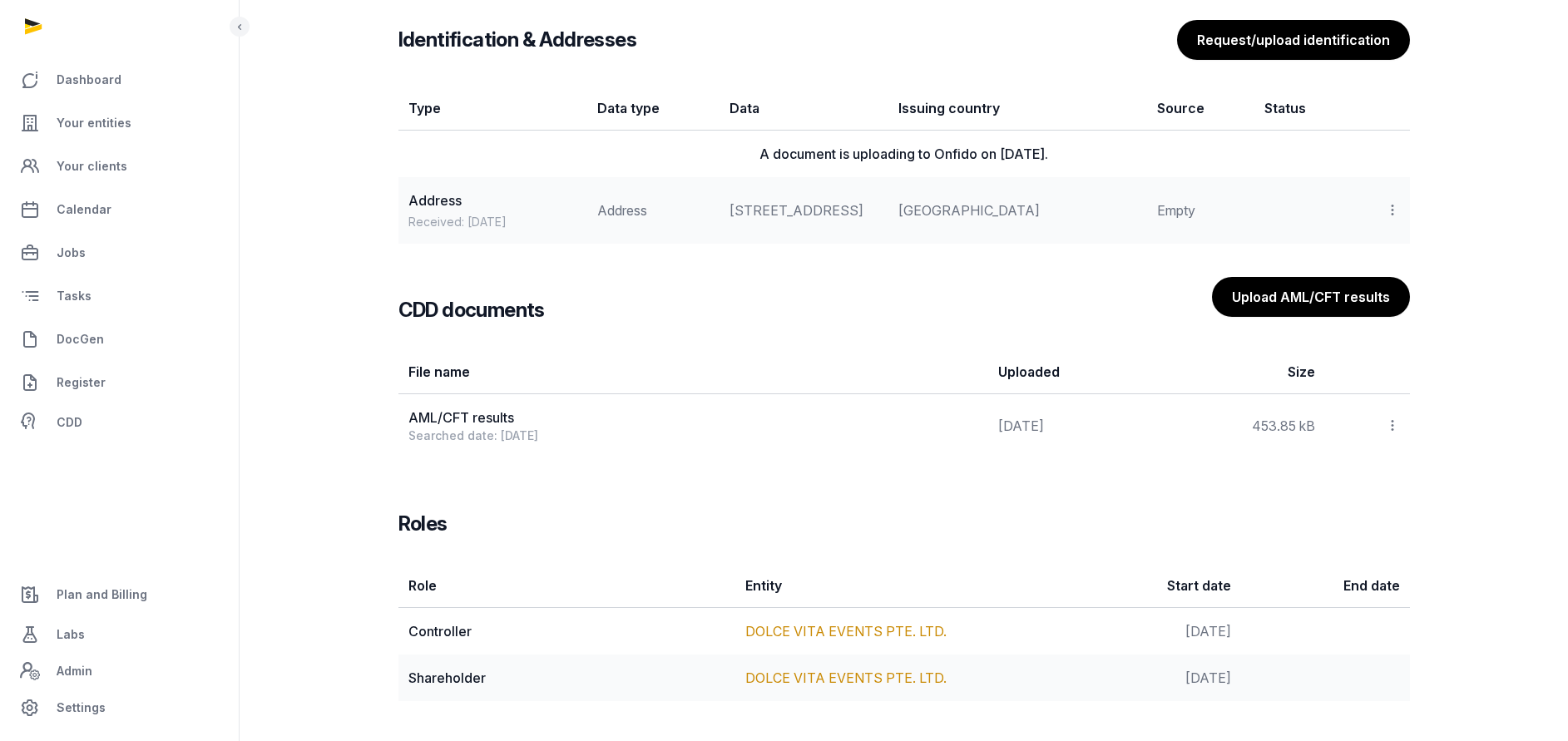
scroll to position [1306, 0]
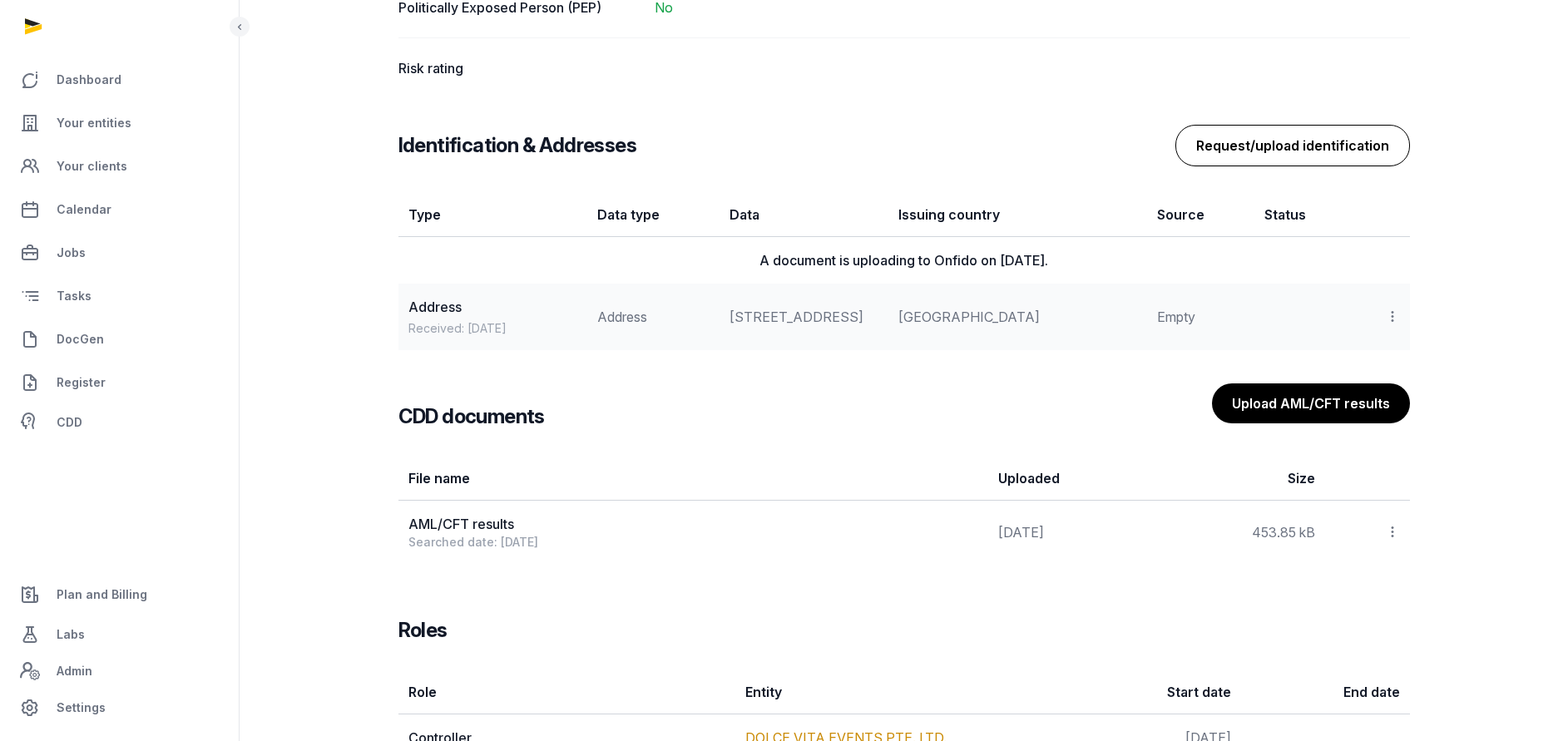
click at [1298, 145] on button "Request/upload identification" at bounding box center [1293, 145] width 235 height 42
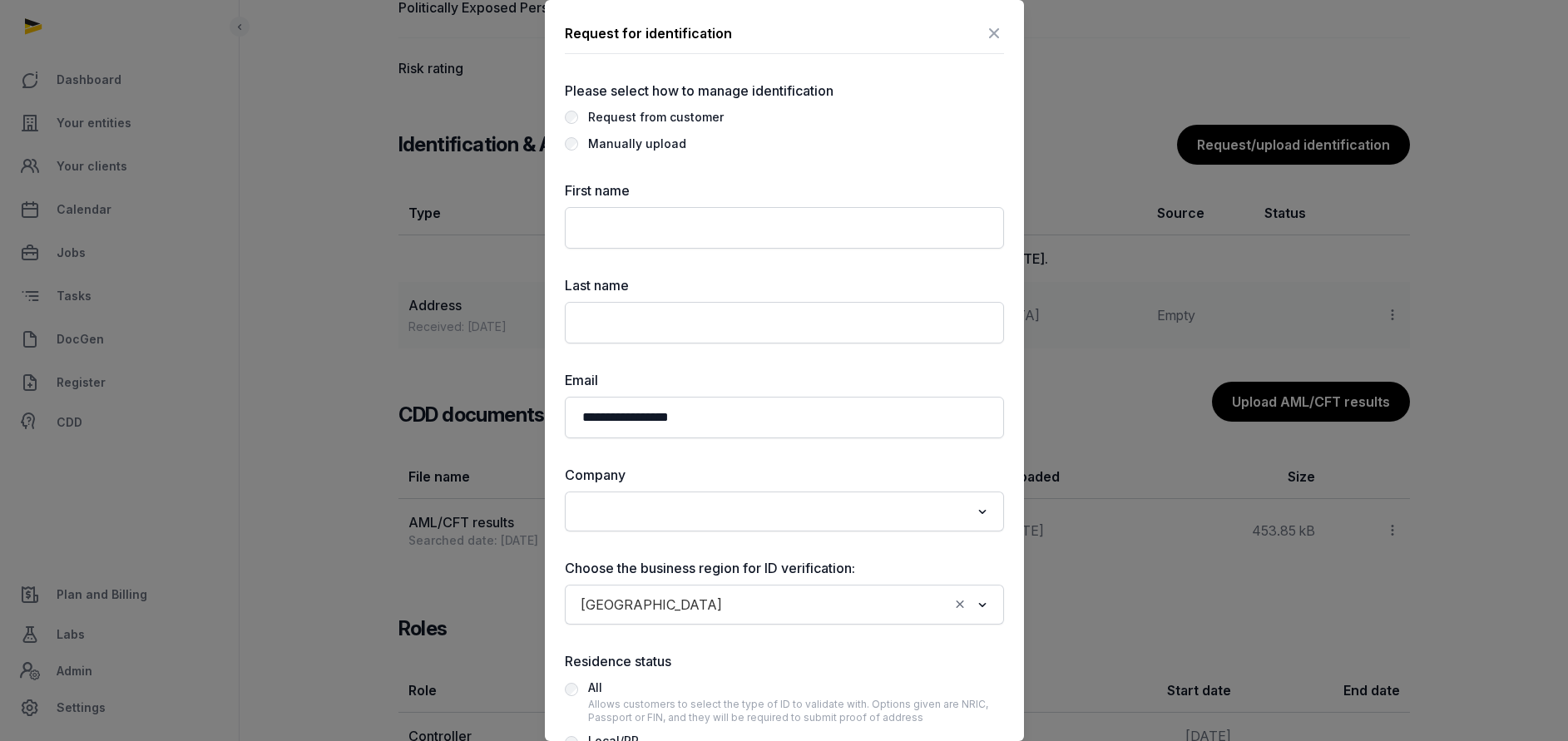
click at [640, 146] on div "Manually upload" at bounding box center [637, 143] width 98 height 20
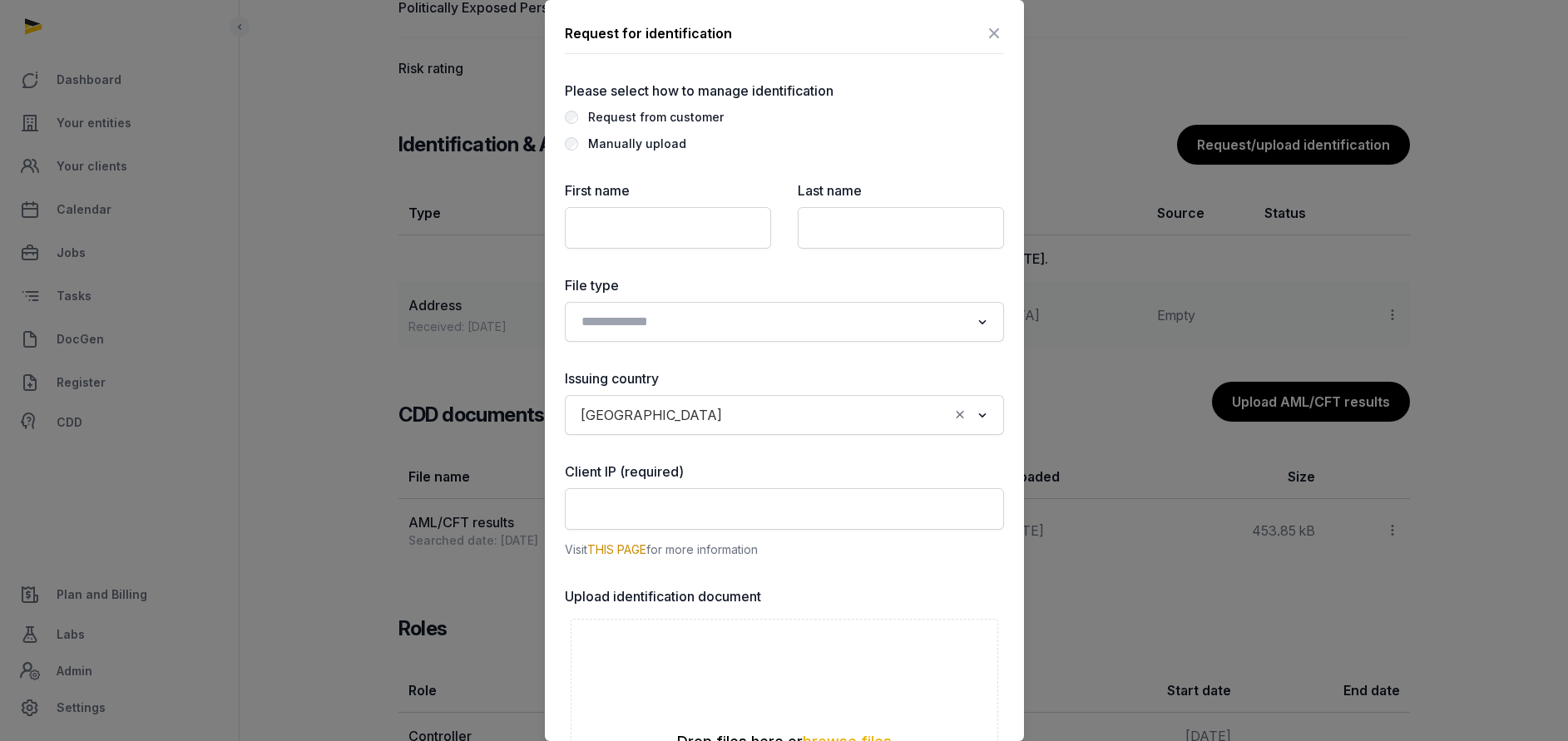
click at [984, 31] on icon at bounding box center [994, 33] width 20 height 27
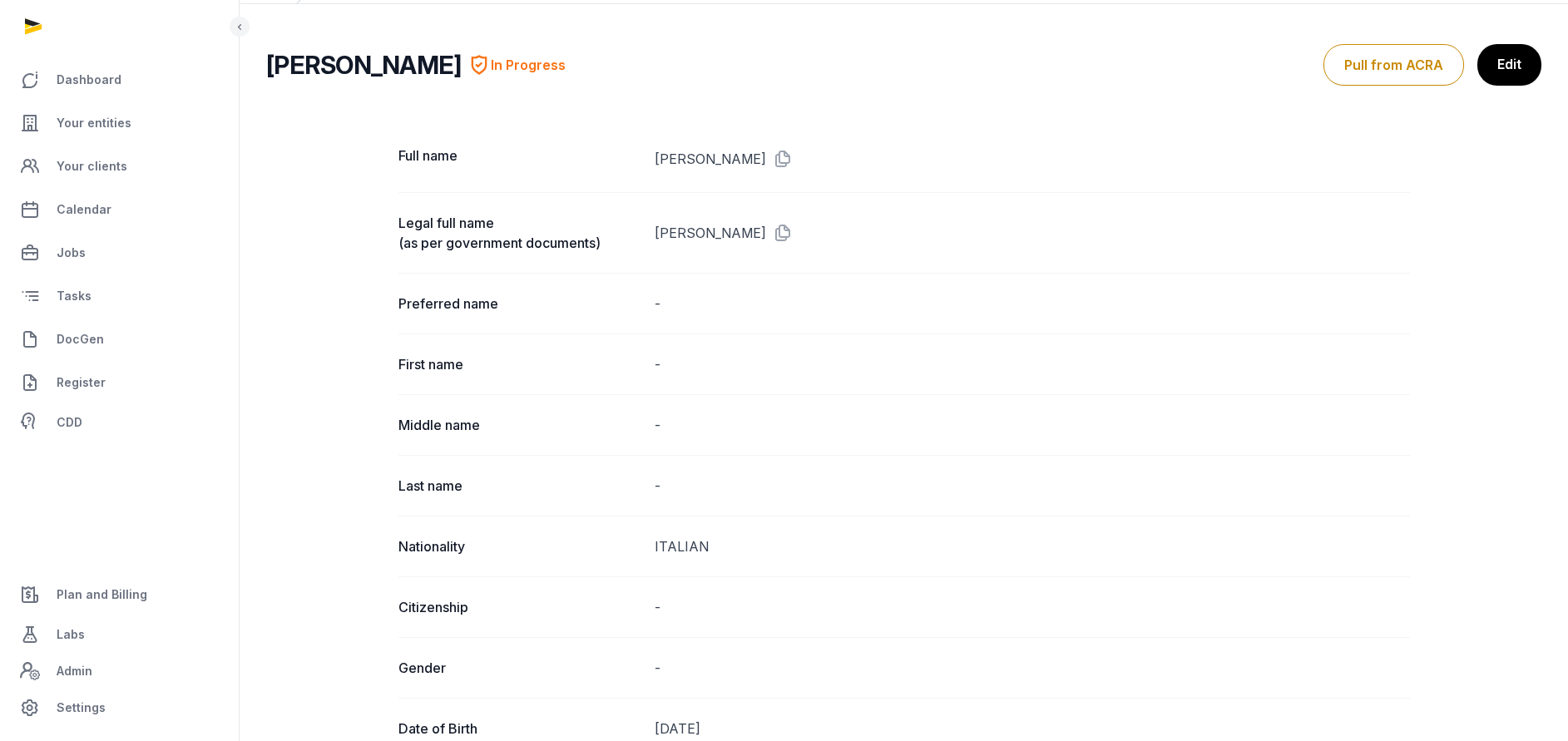
scroll to position [0, 0]
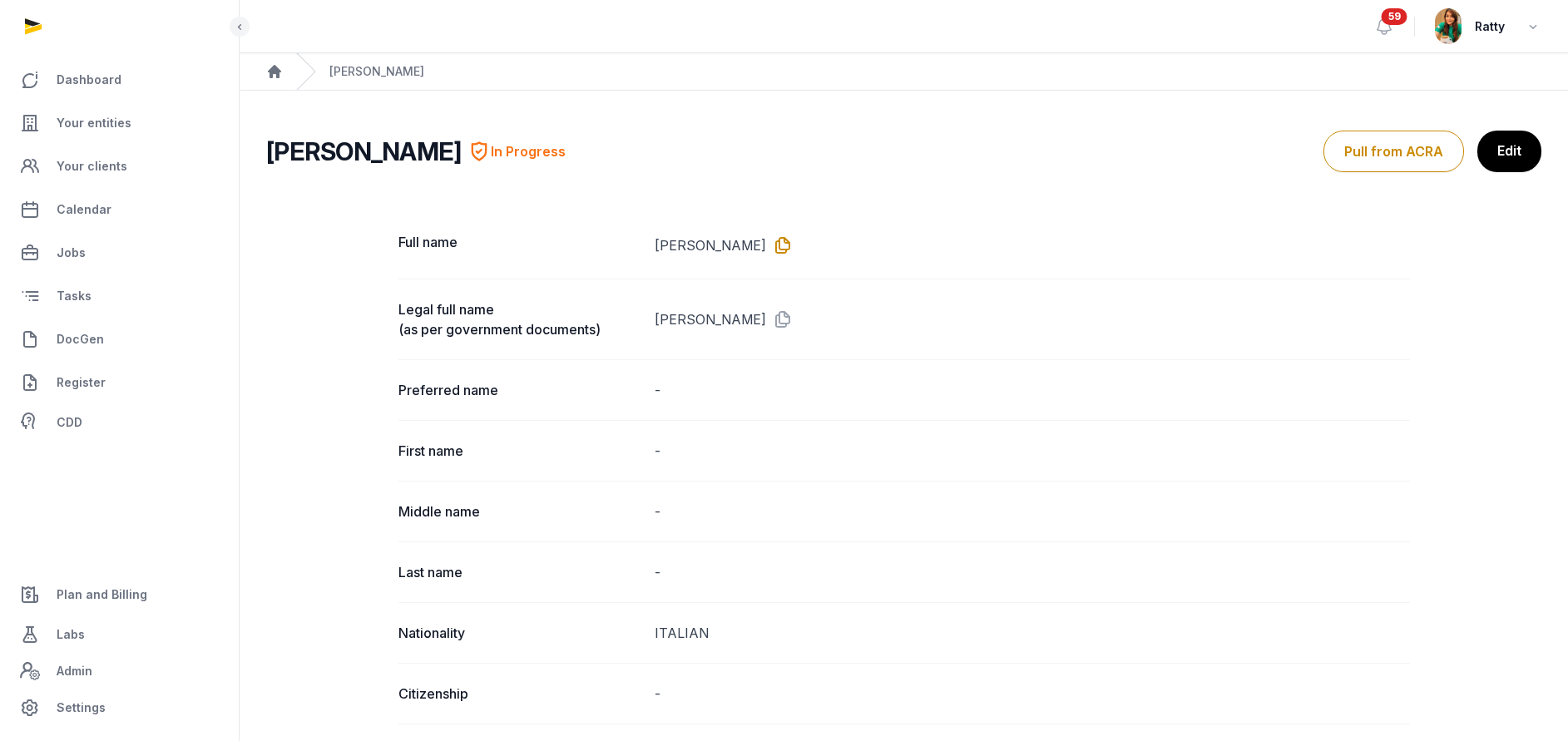
click at [766, 243] on icon at bounding box center [780, 246] width 27 height 27
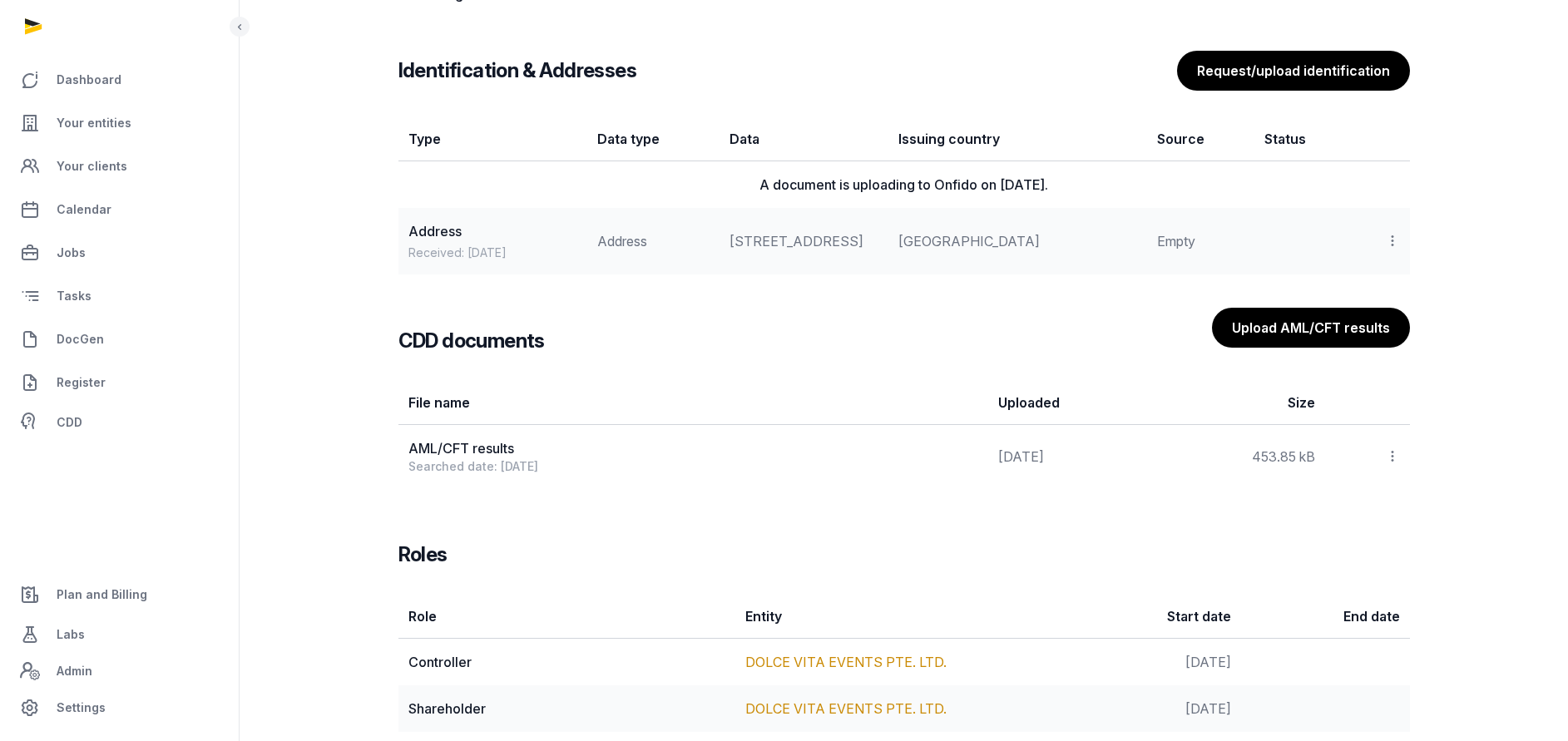
scroll to position [1431, 0]
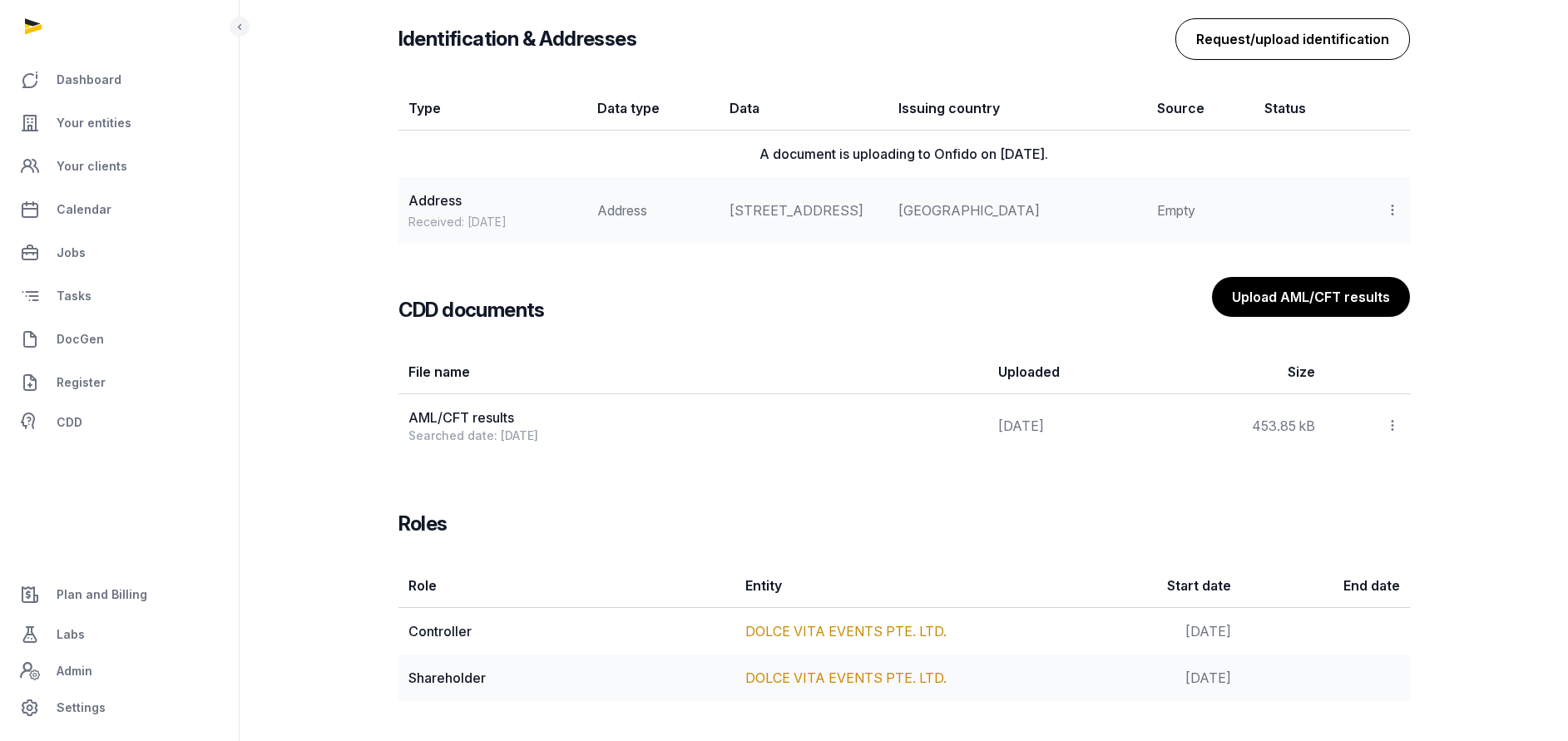
click at [1268, 24] on button "Request/upload identification" at bounding box center [1293, 39] width 235 height 42
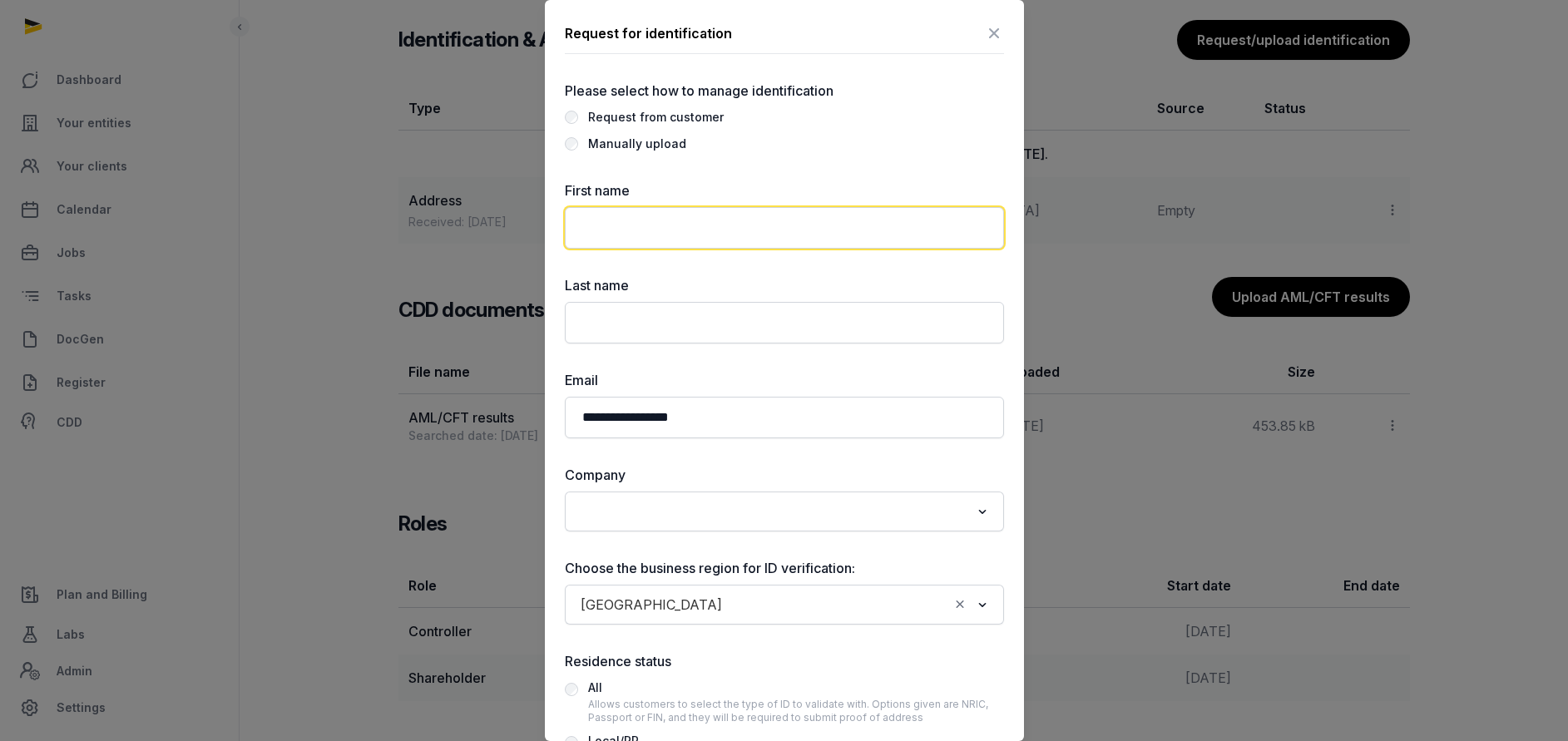
click at [653, 212] on input "text" at bounding box center [784, 228] width 439 height 42
paste input "**********"
drag, startPoint x: 630, startPoint y: 224, endPoint x: 449, endPoint y: 194, distance: 183.5
type input "****"
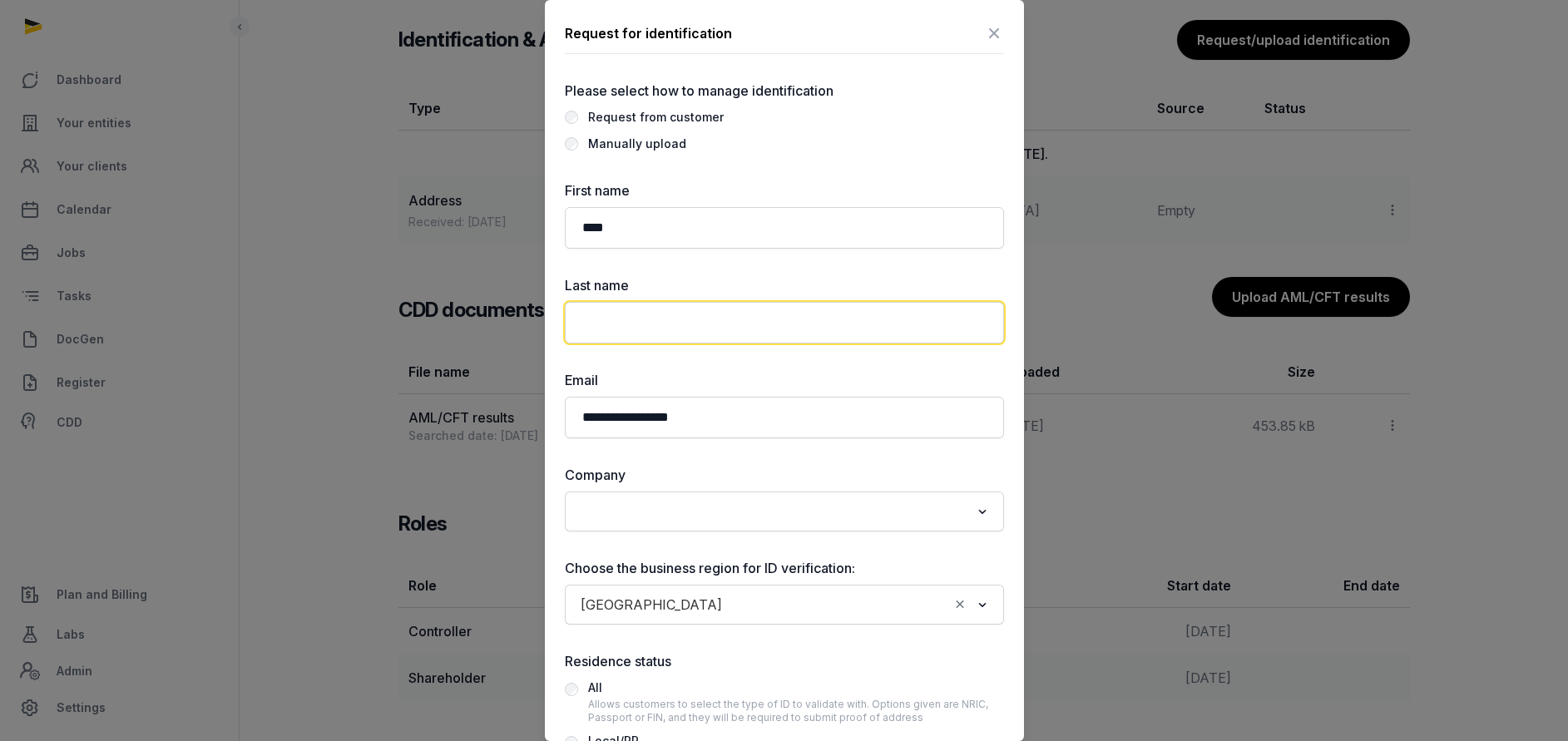
click at [669, 322] on input "text" at bounding box center [784, 322] width 439 height 42
paste input "**********"
click at [684, 323] on input "**********" at bounding box center [784, 322] width 439 height 42
type input "******"
click at [703, 264] on div "**********" at bounding box center [784, 545] width 439 height 730
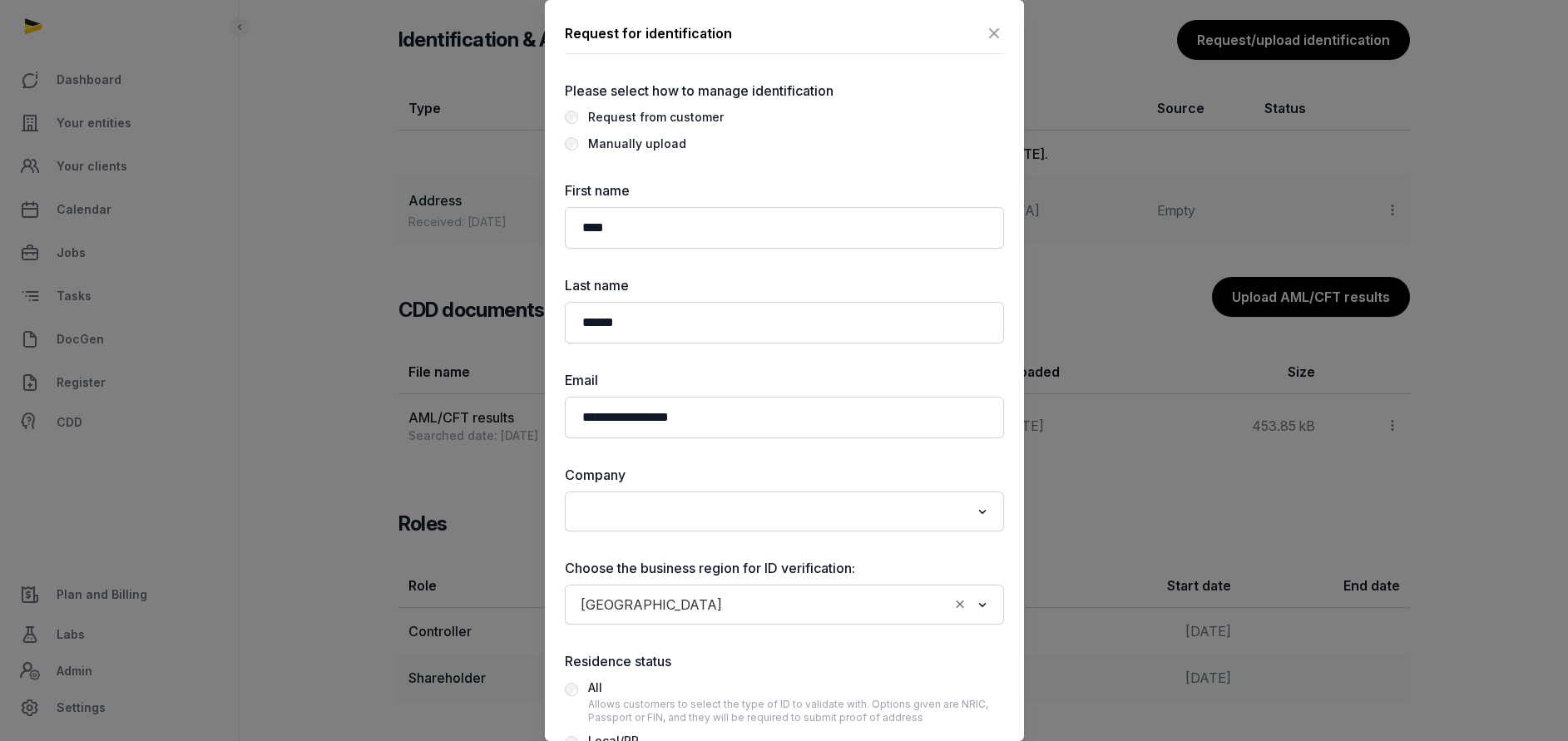
click at [609, 497] on div "Search for option" at bounding box center [772, 510] width 399 height 27
click at [656, 552] on li "DOLCE VITA EVENTS PTE. LTD." at bounding box center [785, 547] width 438 height 24
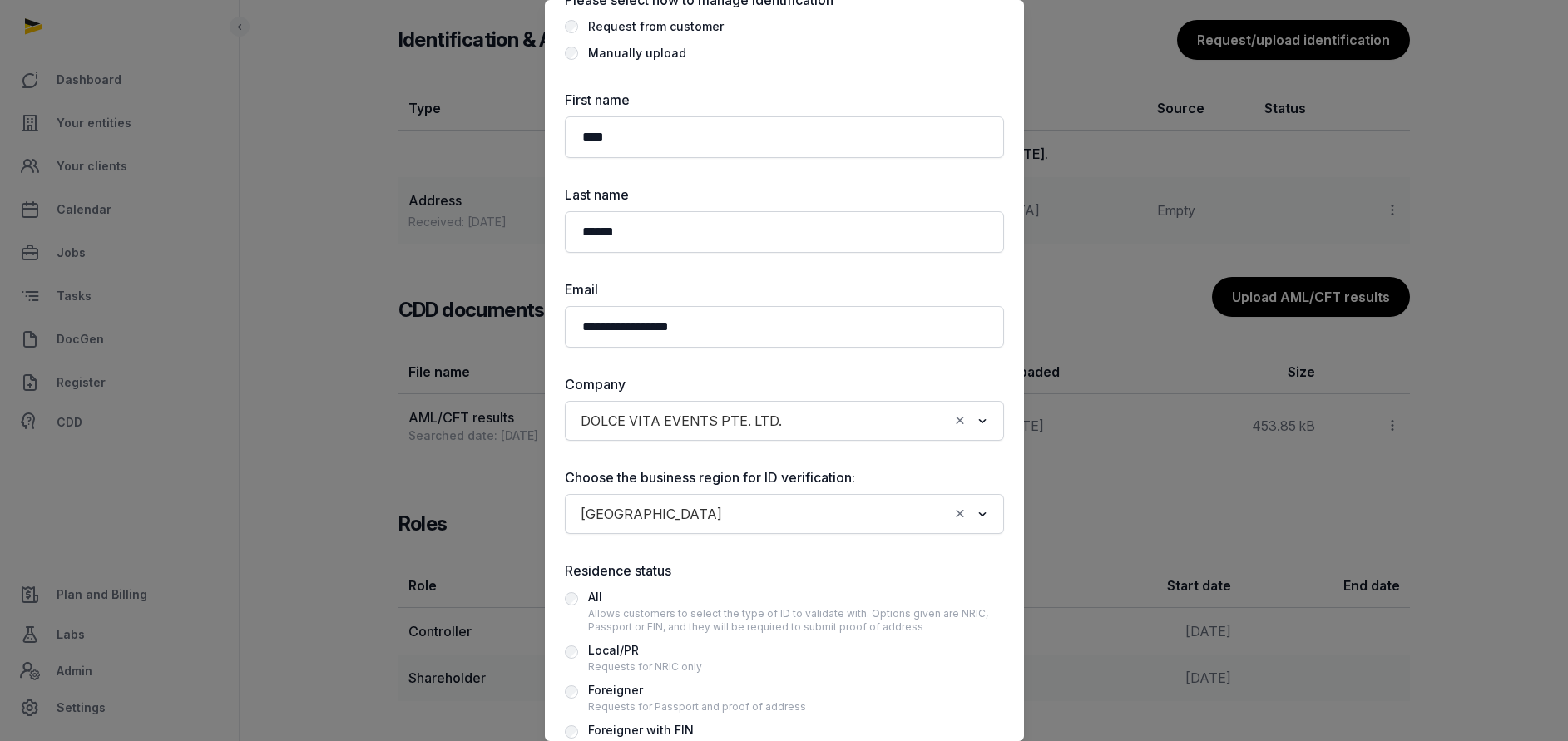
scroll to position [0, 0]
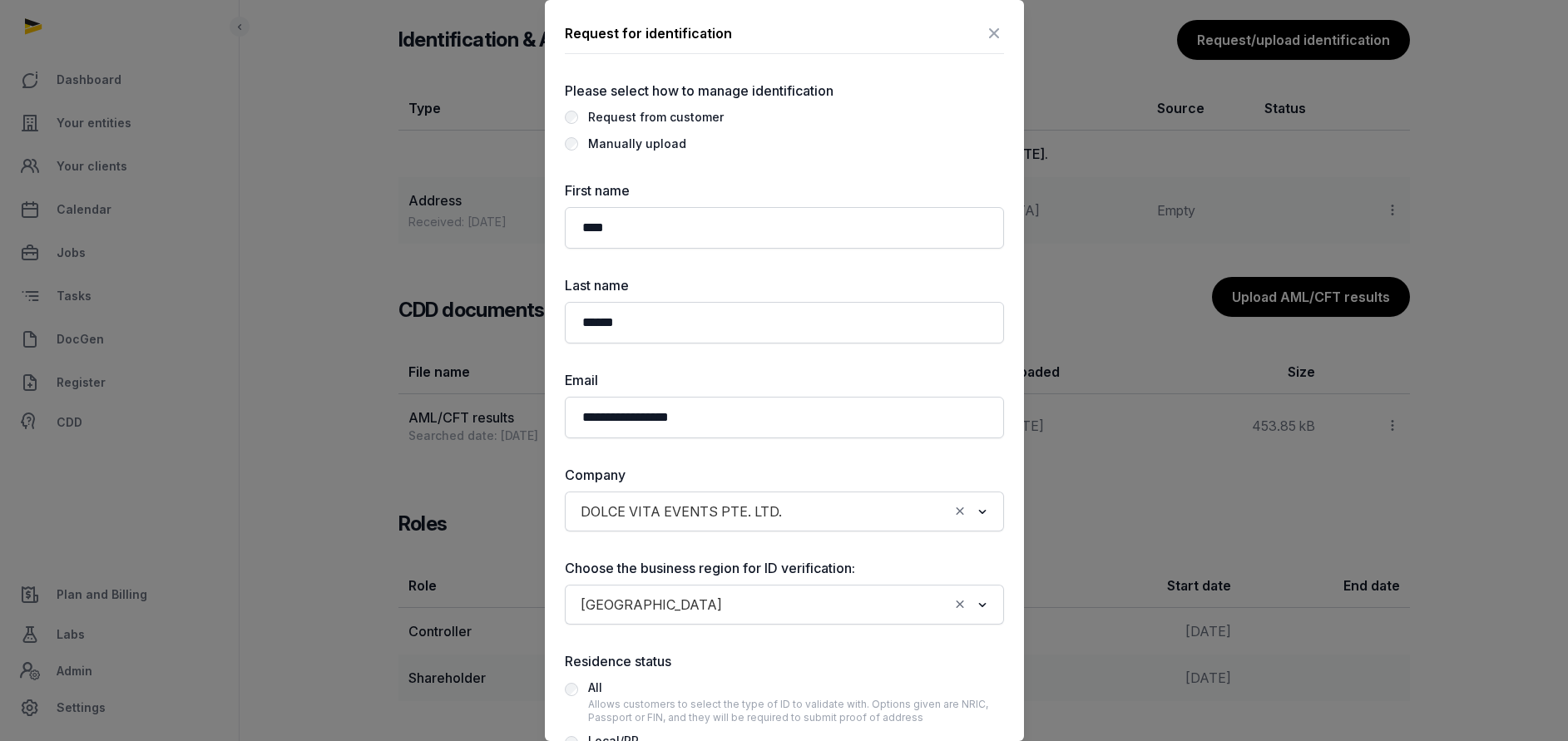
click at [621, 137] on div "Manually upload" at bounding box center [637, 143] width 98 height 20
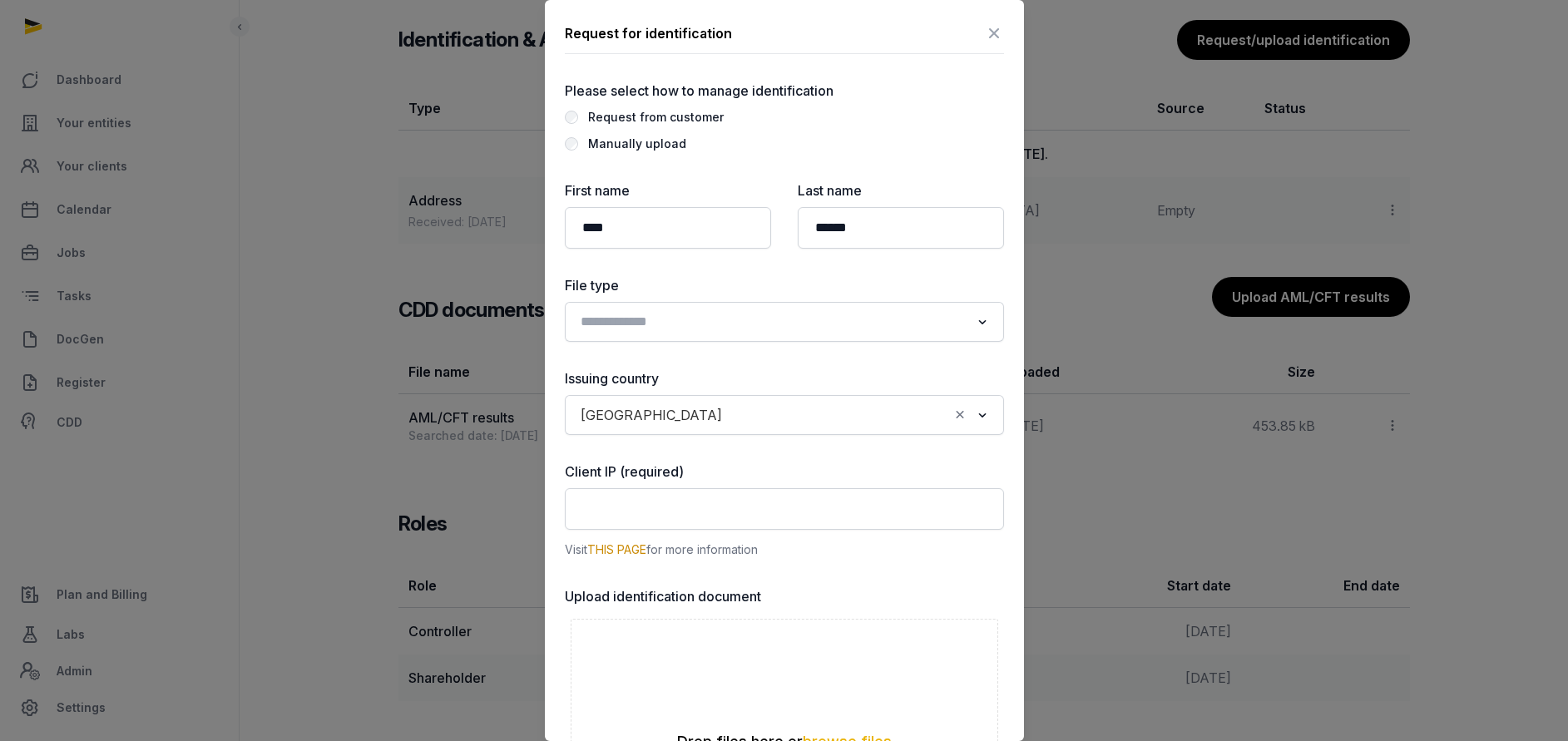
click at [672, 330] on input "Search for option" at bounding box center [772, 322] width 395 height 23
click at [630, 432] on li "Proof of Address" at bounding box center [785, 430] width 438 height 24
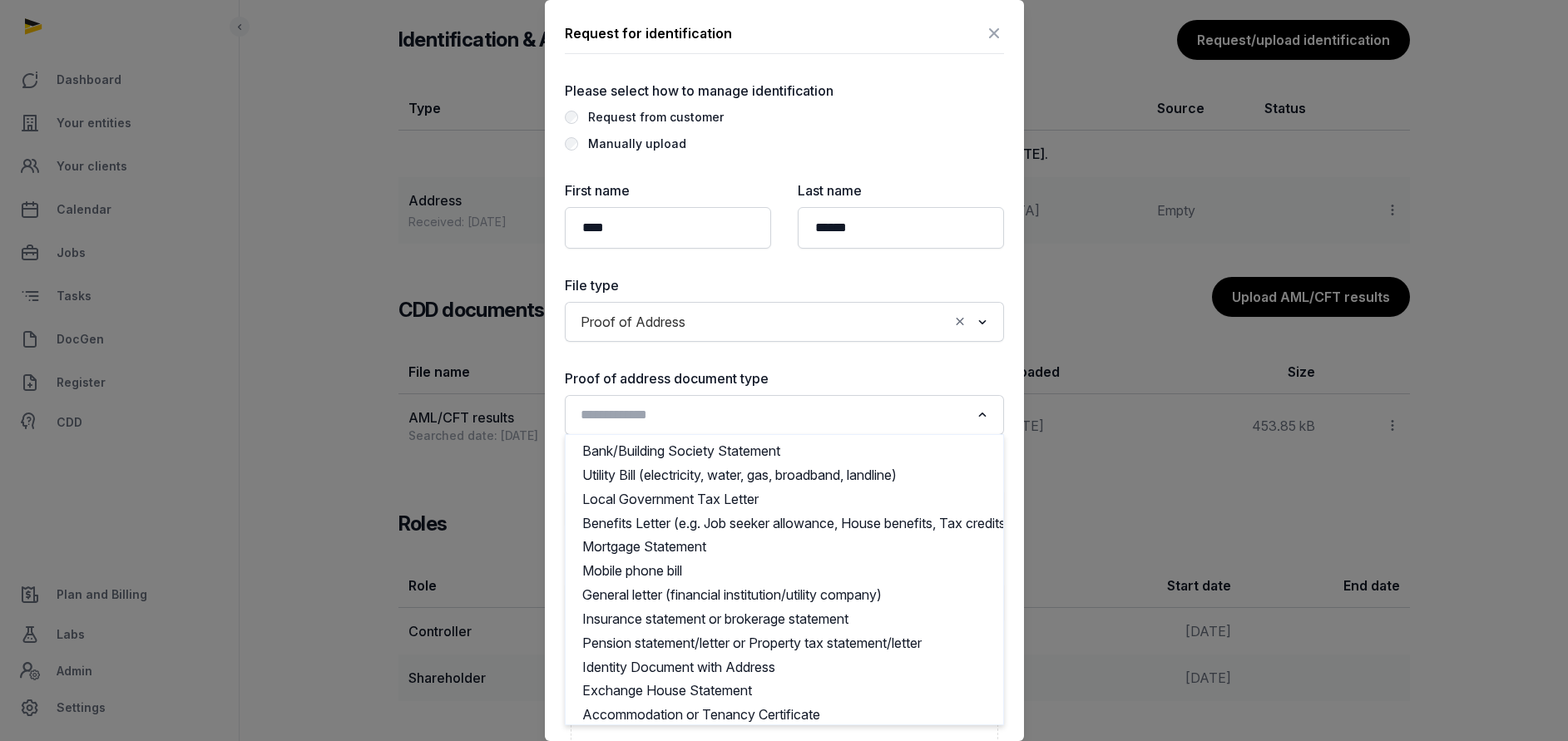
click at [651, 416] on input "Search for option" at bounding box center [772, 415] width 395 height 23
click at [700, 444] on li "Bank/Building Society Statement" at bounding box center [785, 450] width 438 height 24
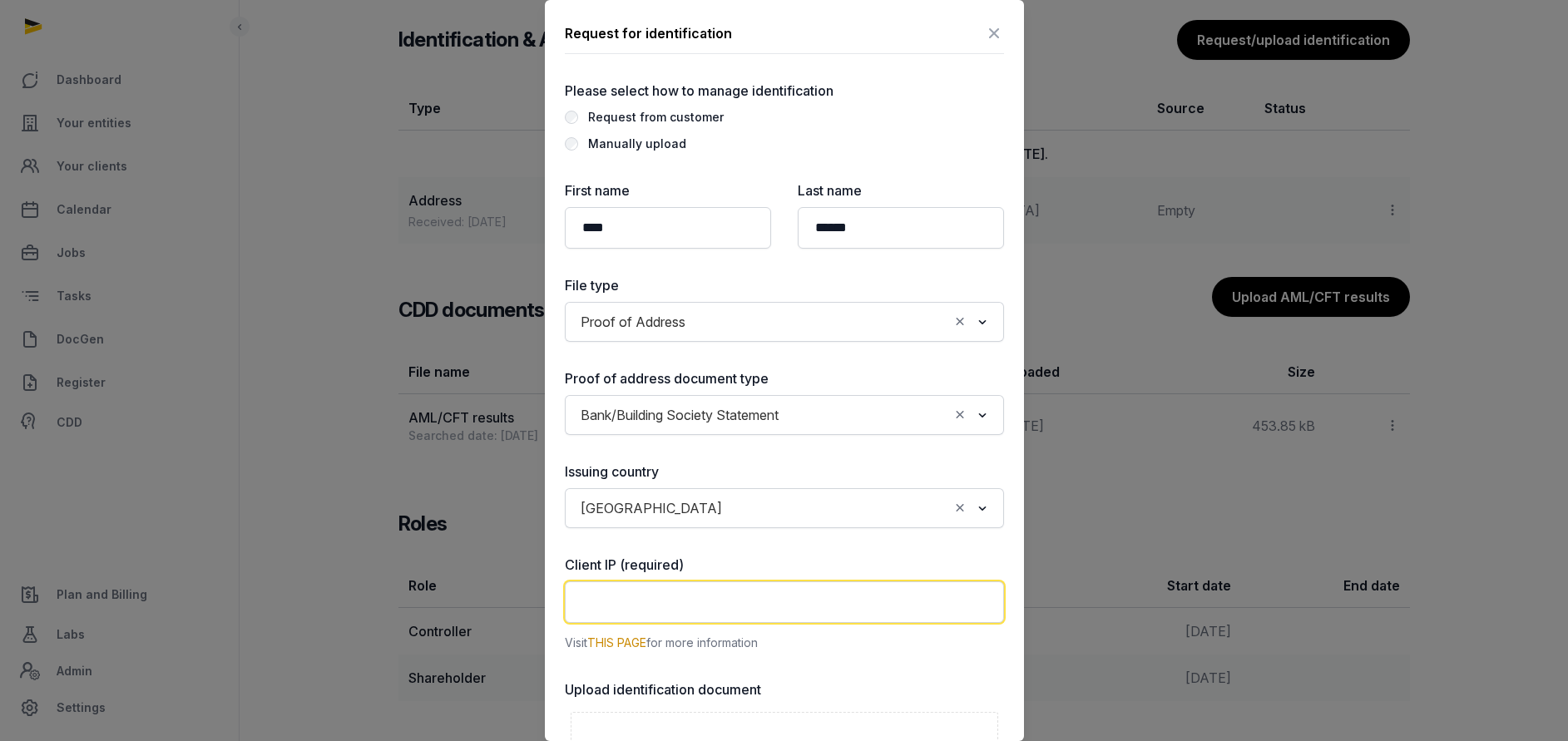
click at [647, 602] on input "text" at bounding box center [784, 601] width 439 height 42
click at [673, 610] on input "text" at bounding box center [784, 601] width 439 height 42
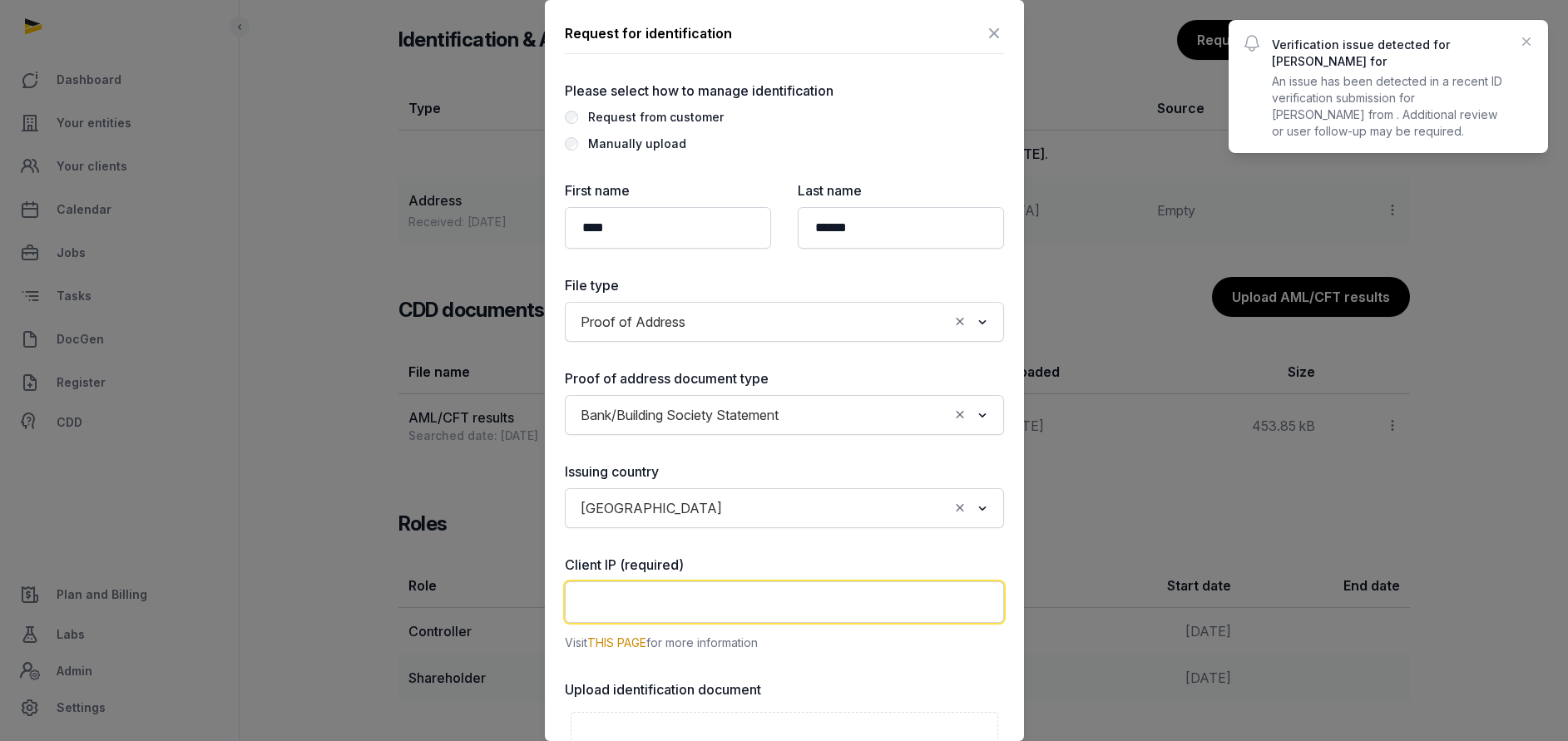
type input "**********"
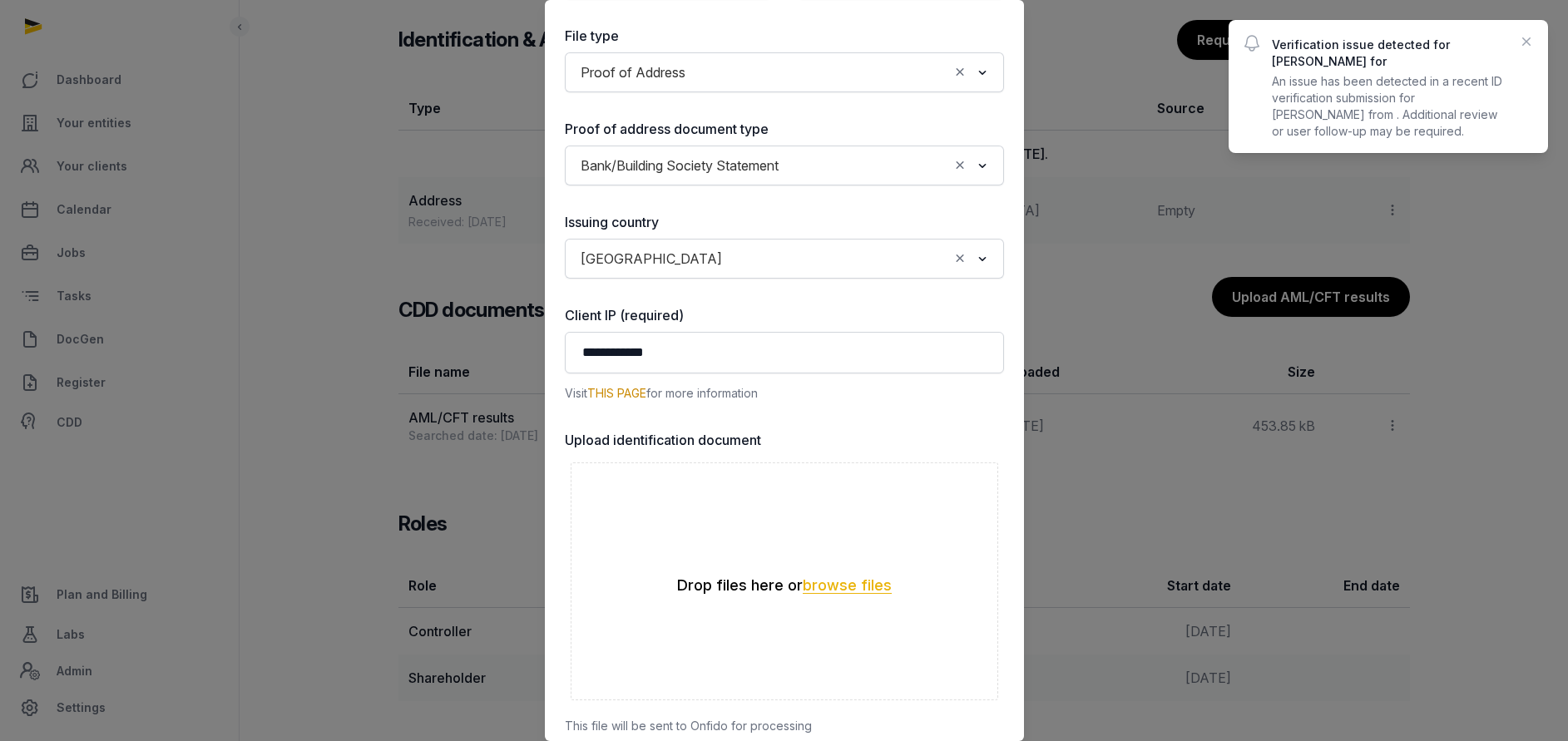
click at [831, 587] on button "browse files" at bounding box center [847, 586] width 89 height 16
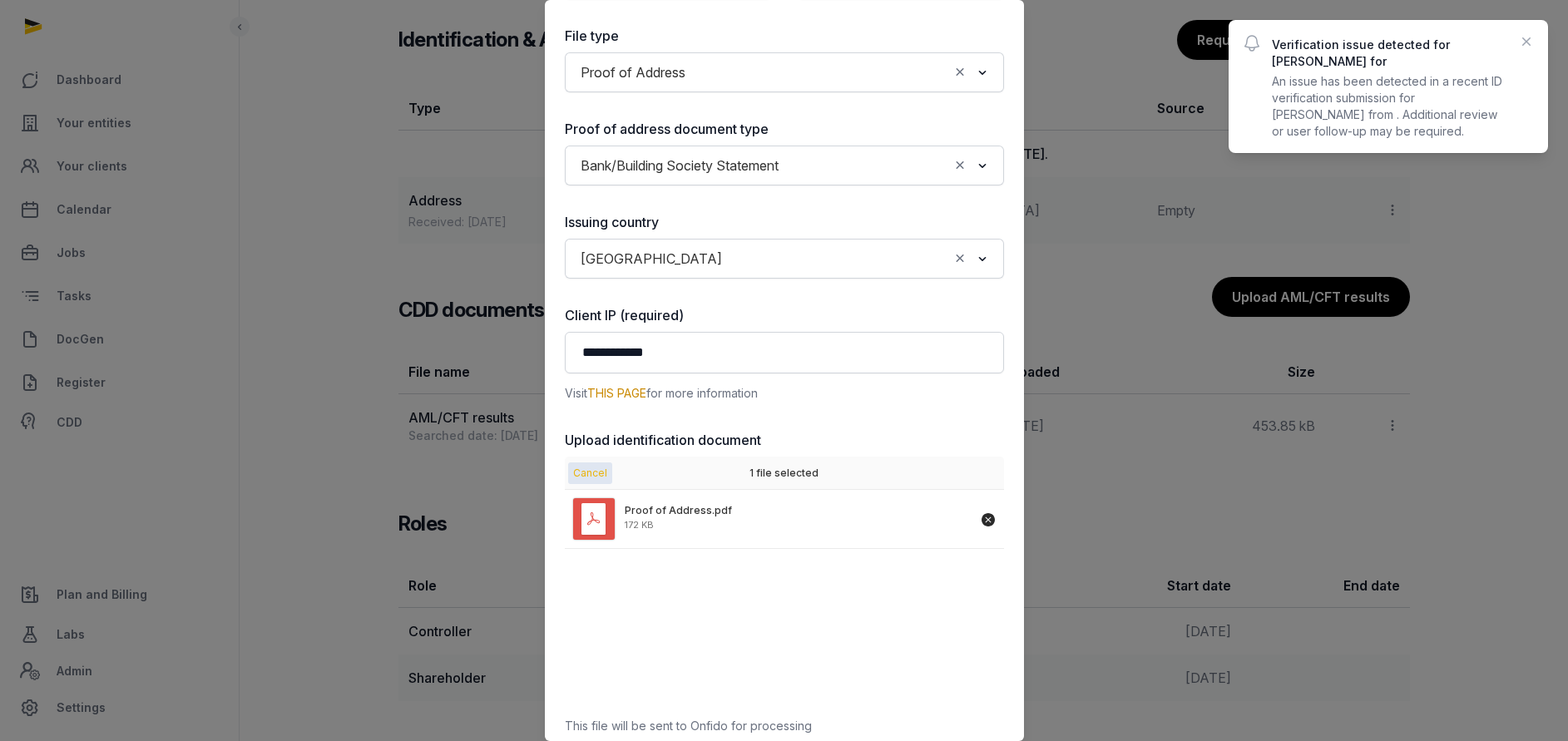
scroll to position [439, 0]
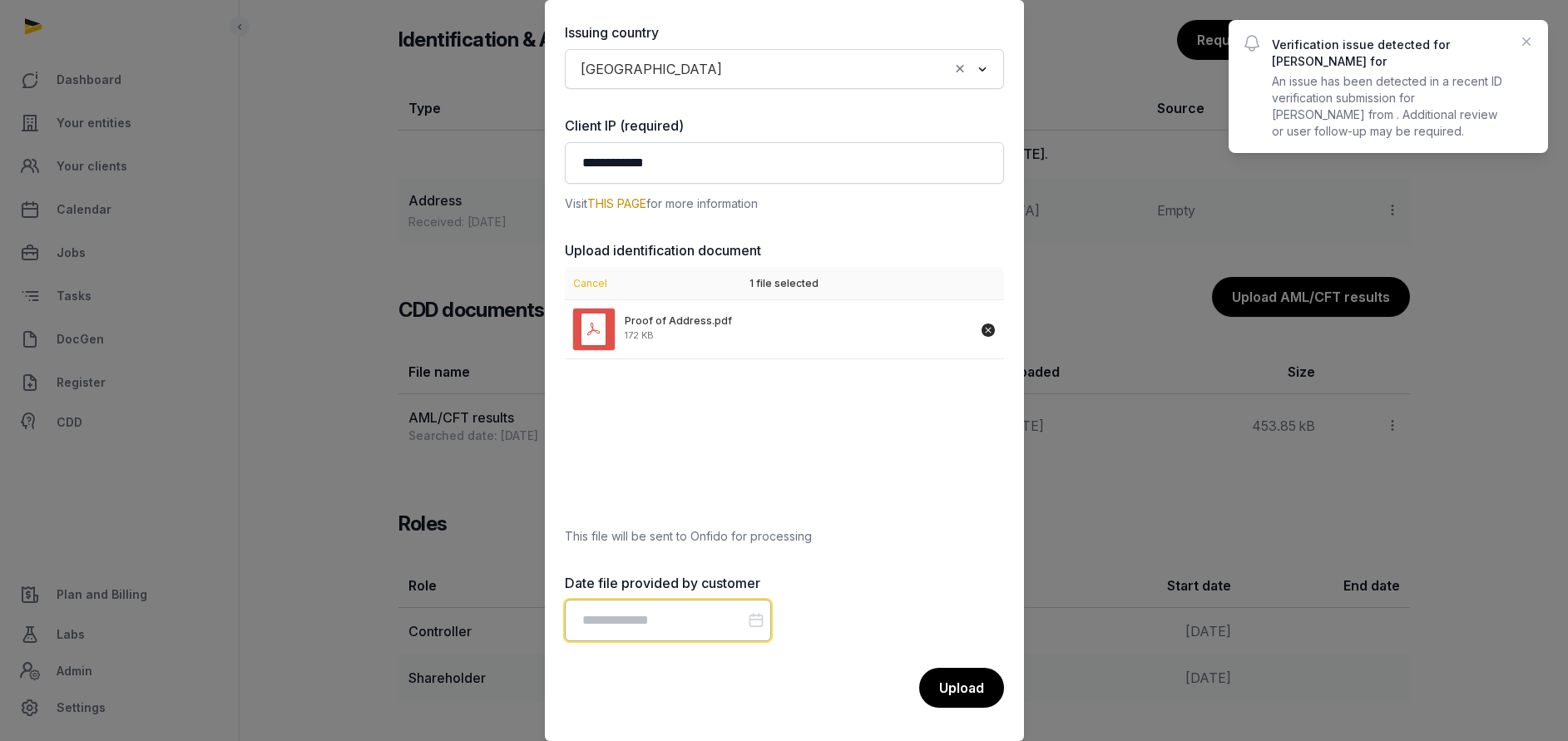
click at [690, 617] on input "Datepicker input" at bounding box center [668, 620] width 206 height 42
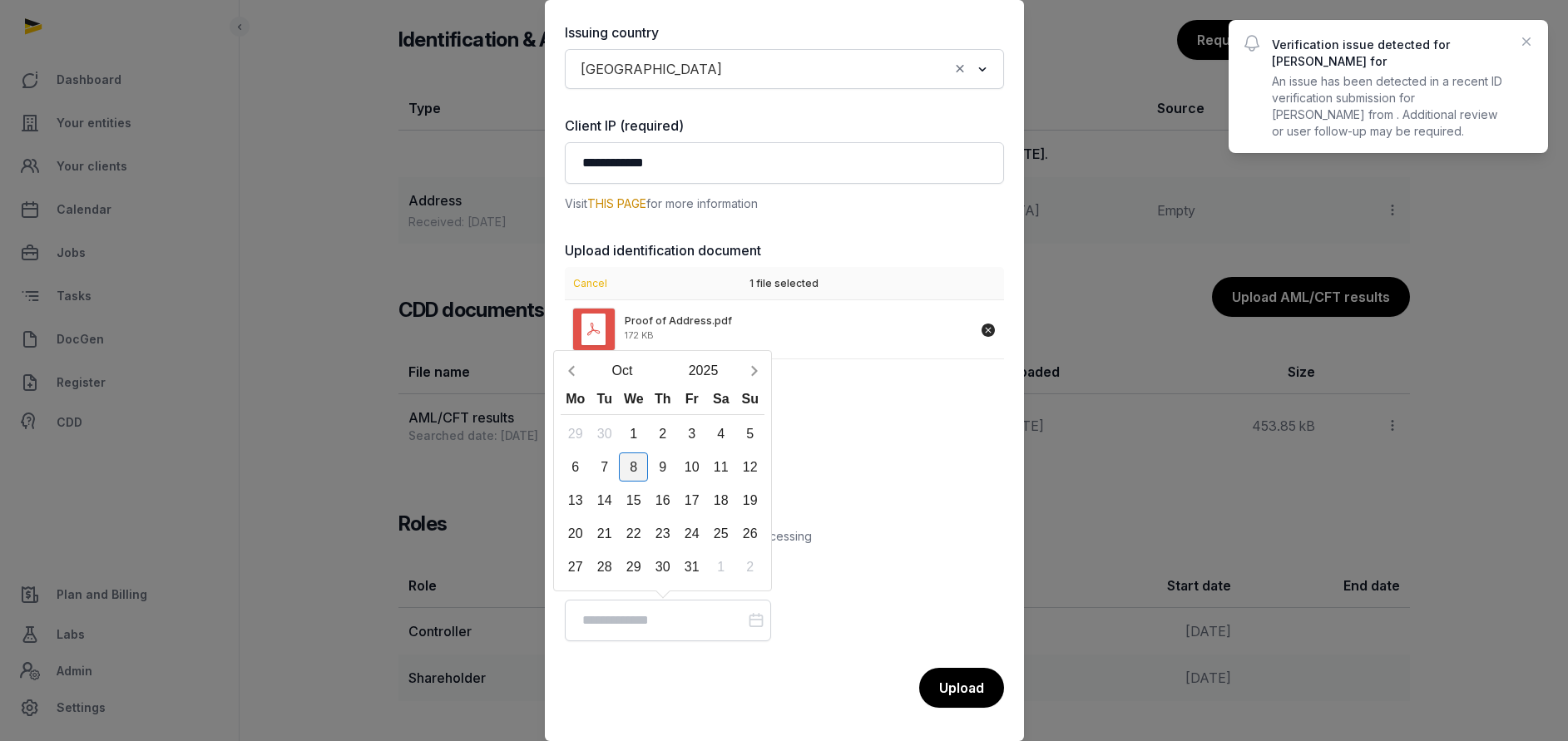
click at [637, 471] on div "8" at bounding box center [633, 466] width 29 height 29
type input "**********"
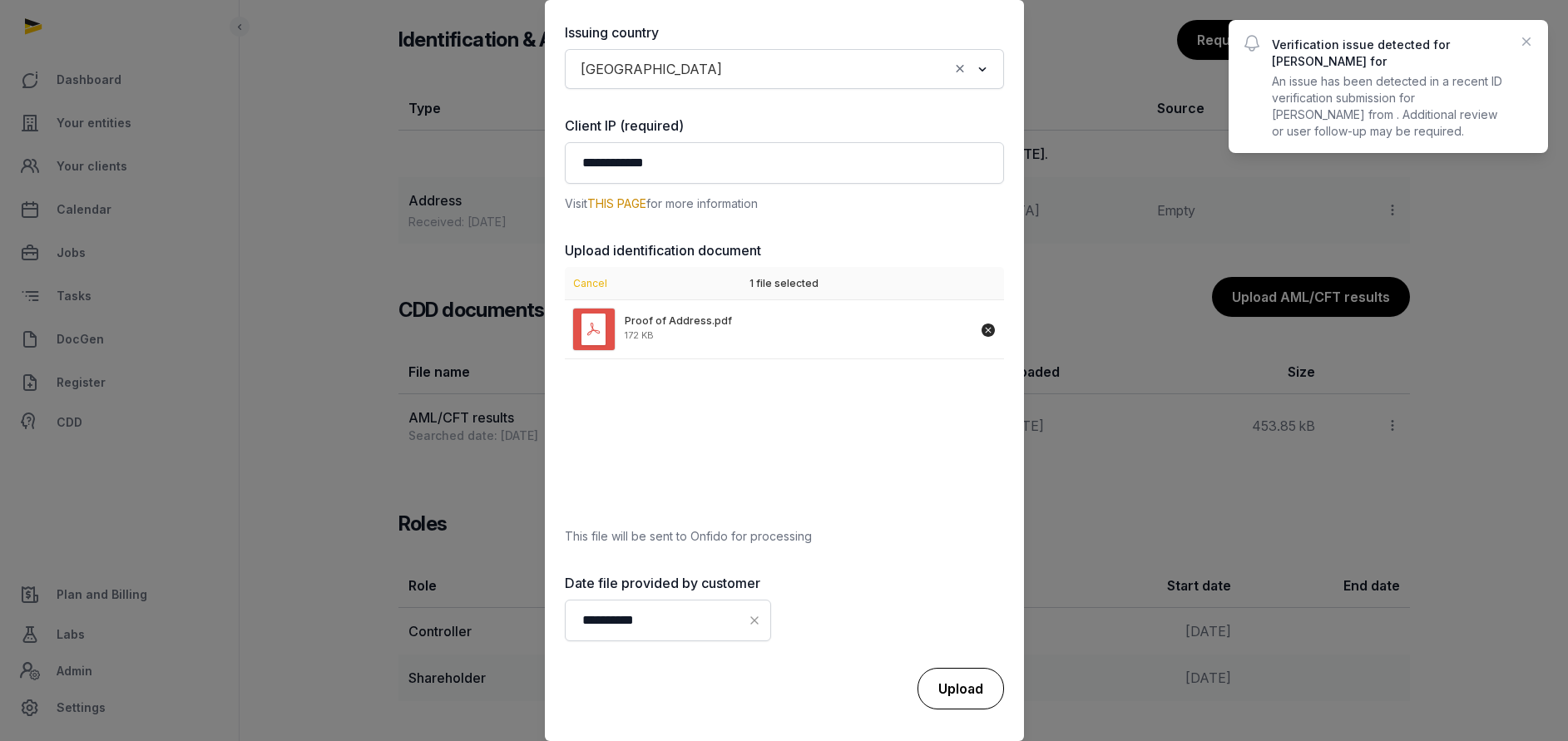
click at [938, 684] on div "Upload" at bounding box center [960, 689] width 86 height 42
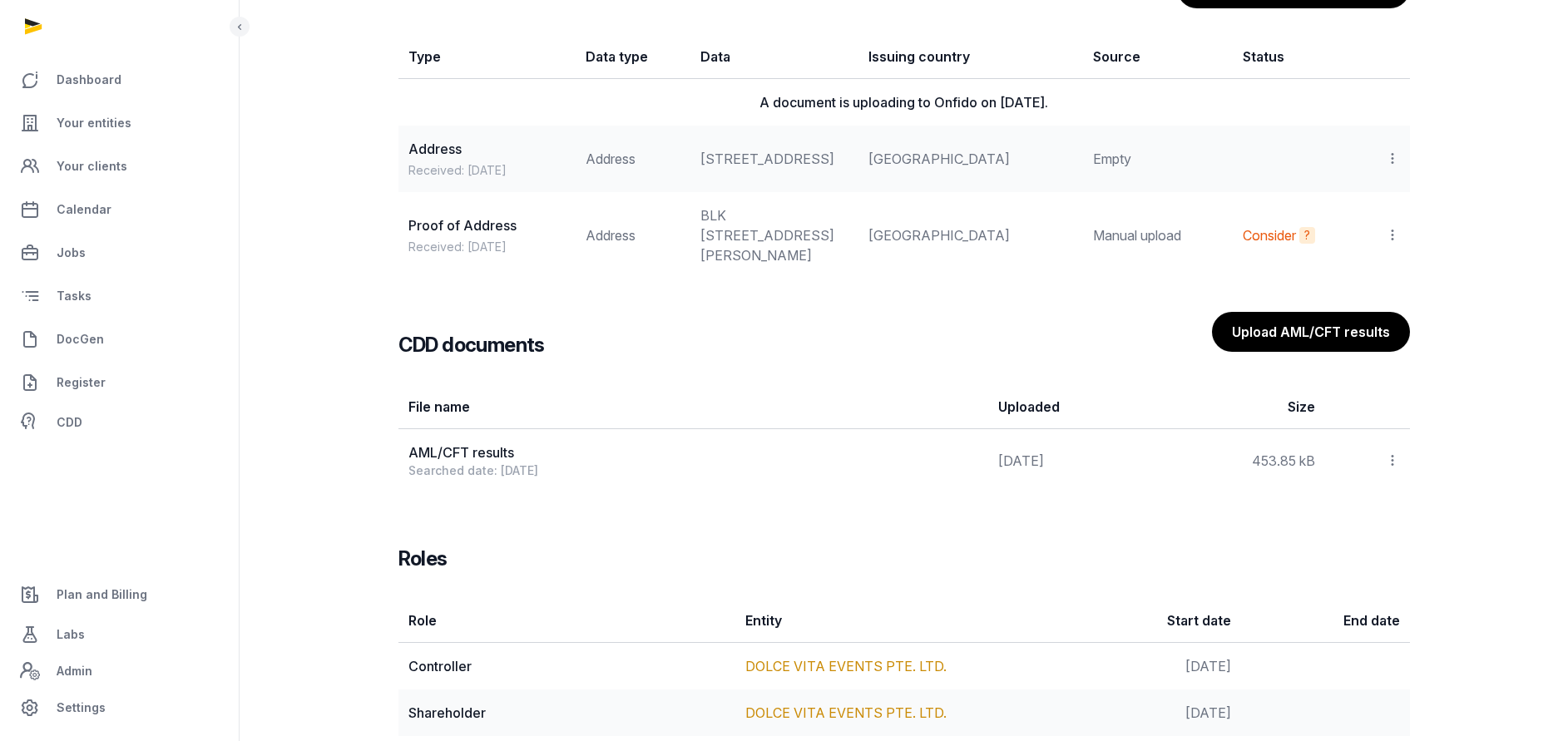
scroll to position [1413, 0]
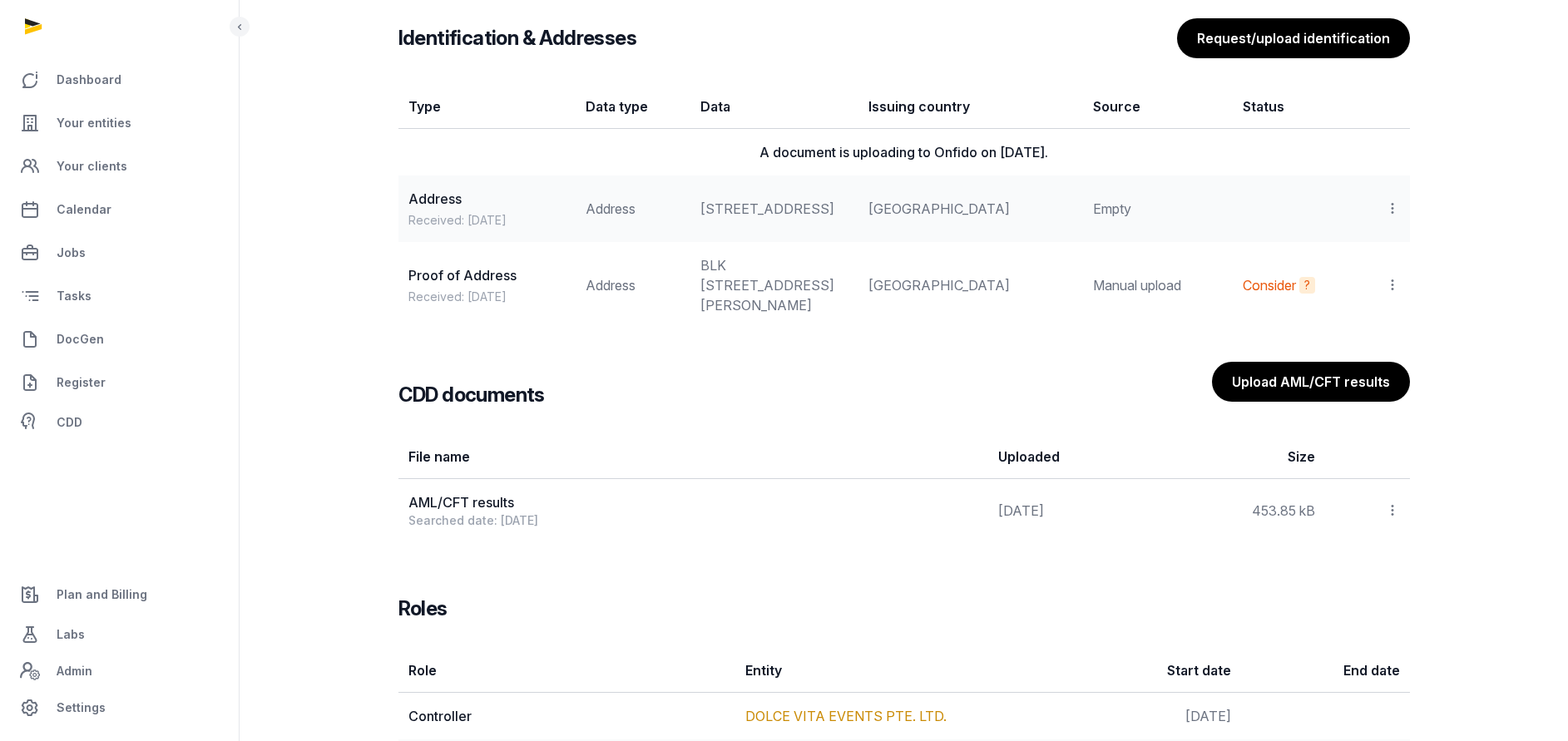
click at [1393, 294] on icon at bounding box center [1392, 285] width 15 height 18
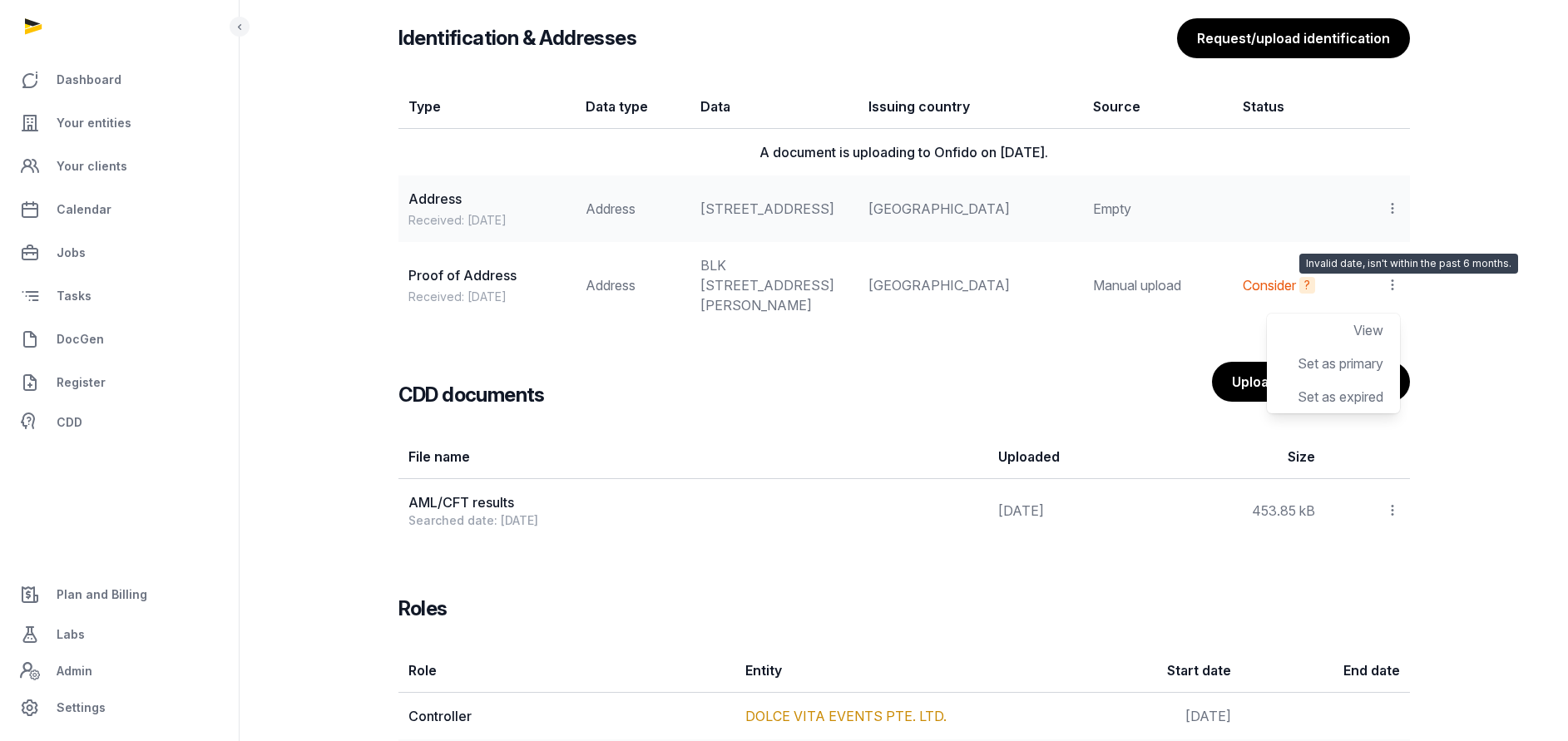
click at [1302, 294] on div "?" at bounding box center [1307, 285] width 16 height 17
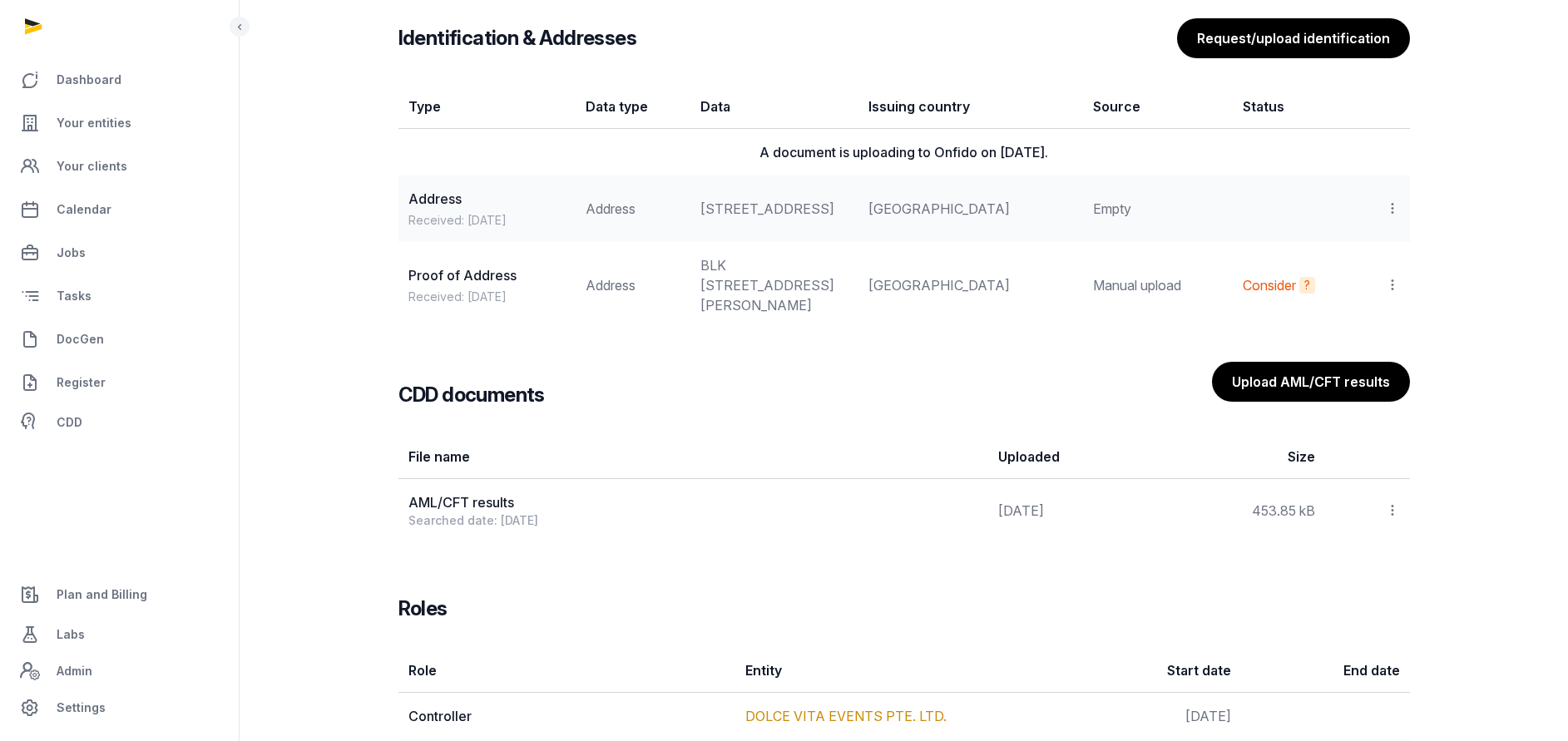
click at [1393, 294] on icon at bounding box center [1392, 285] width 15 height 18
click at [1358, 372] on span "Set as primary" at bounding box center [1340, 363] width 85 height 17
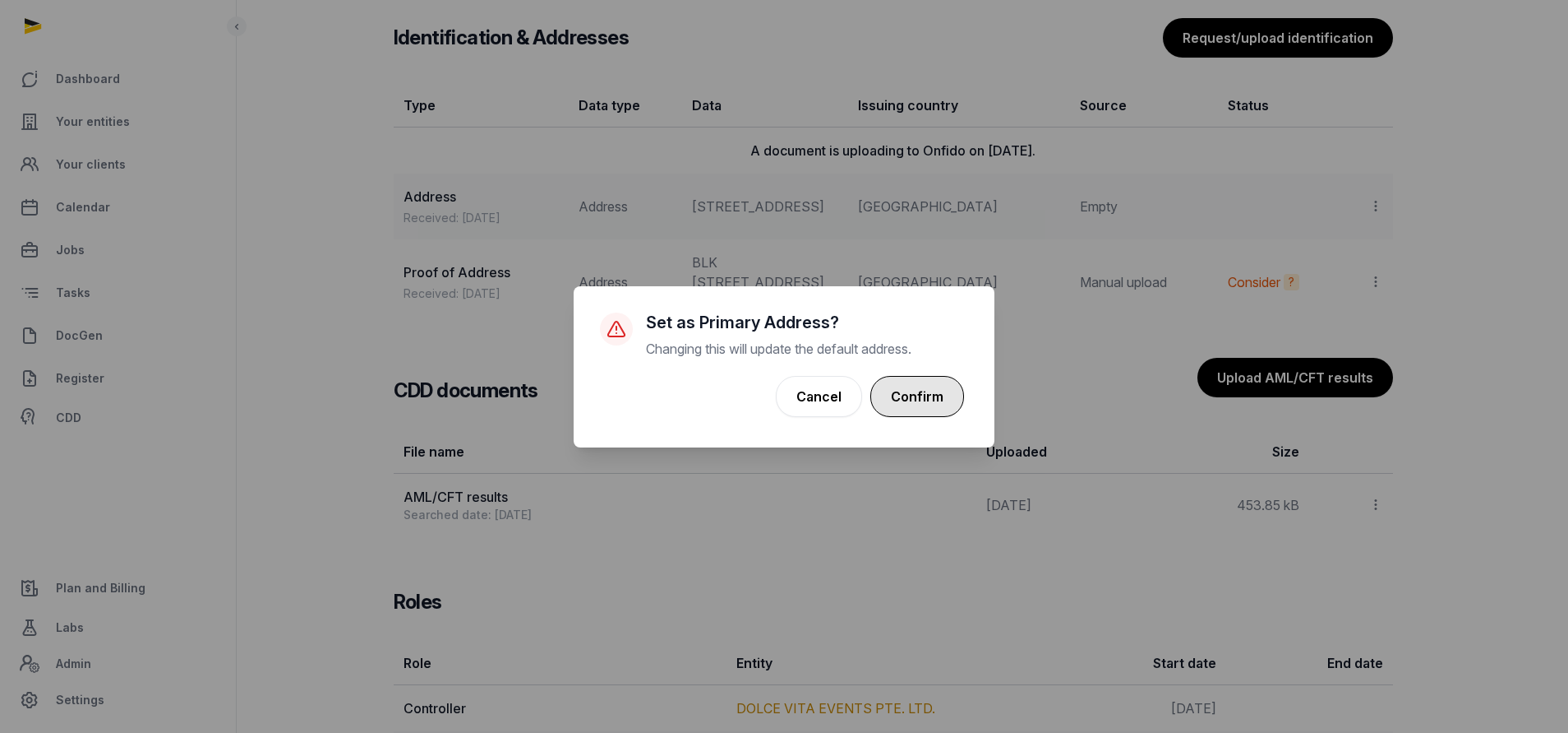
click at [930, 392] on button "Confirm" at bounding box center [917, 396] width 94 height 41
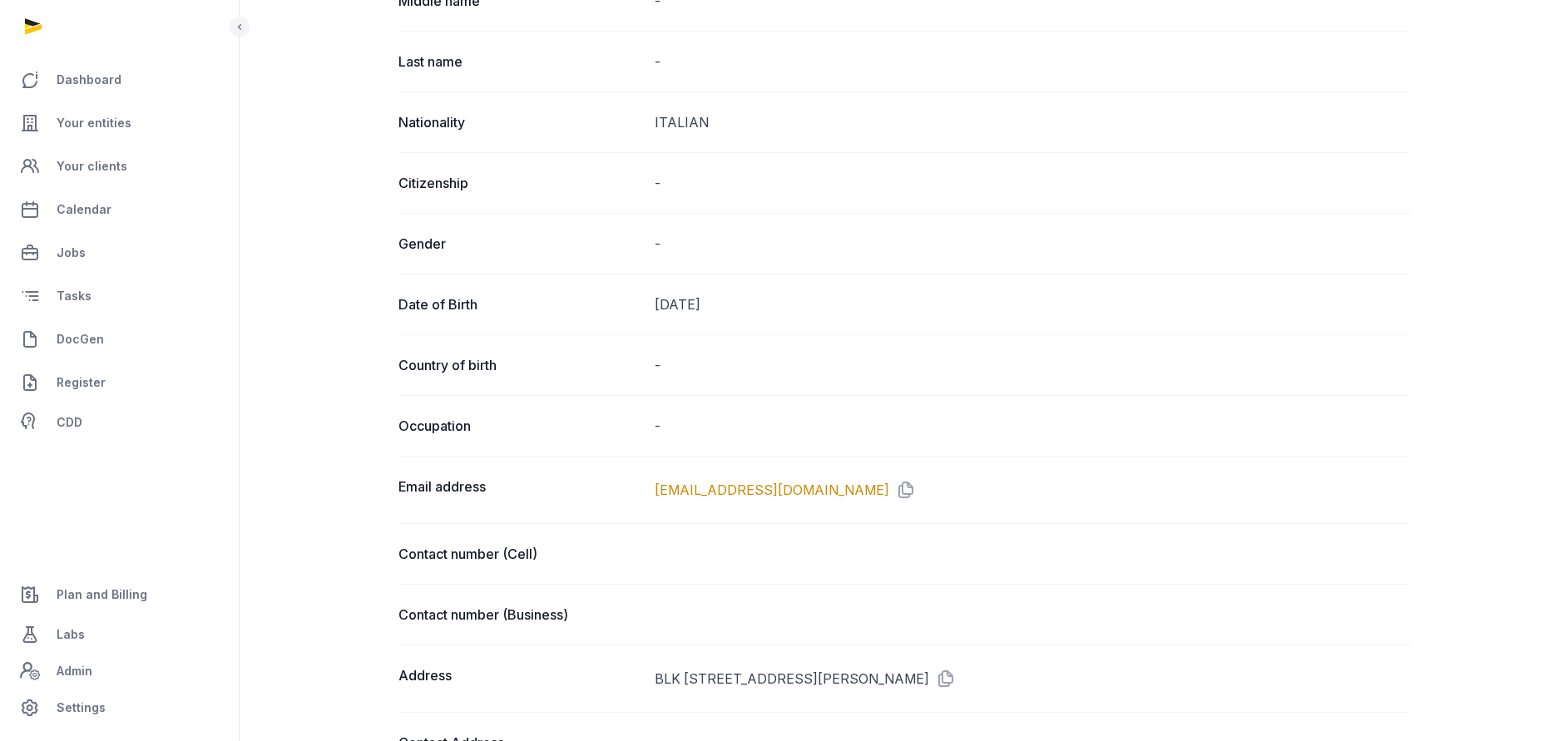
scroll to position [290, 0]
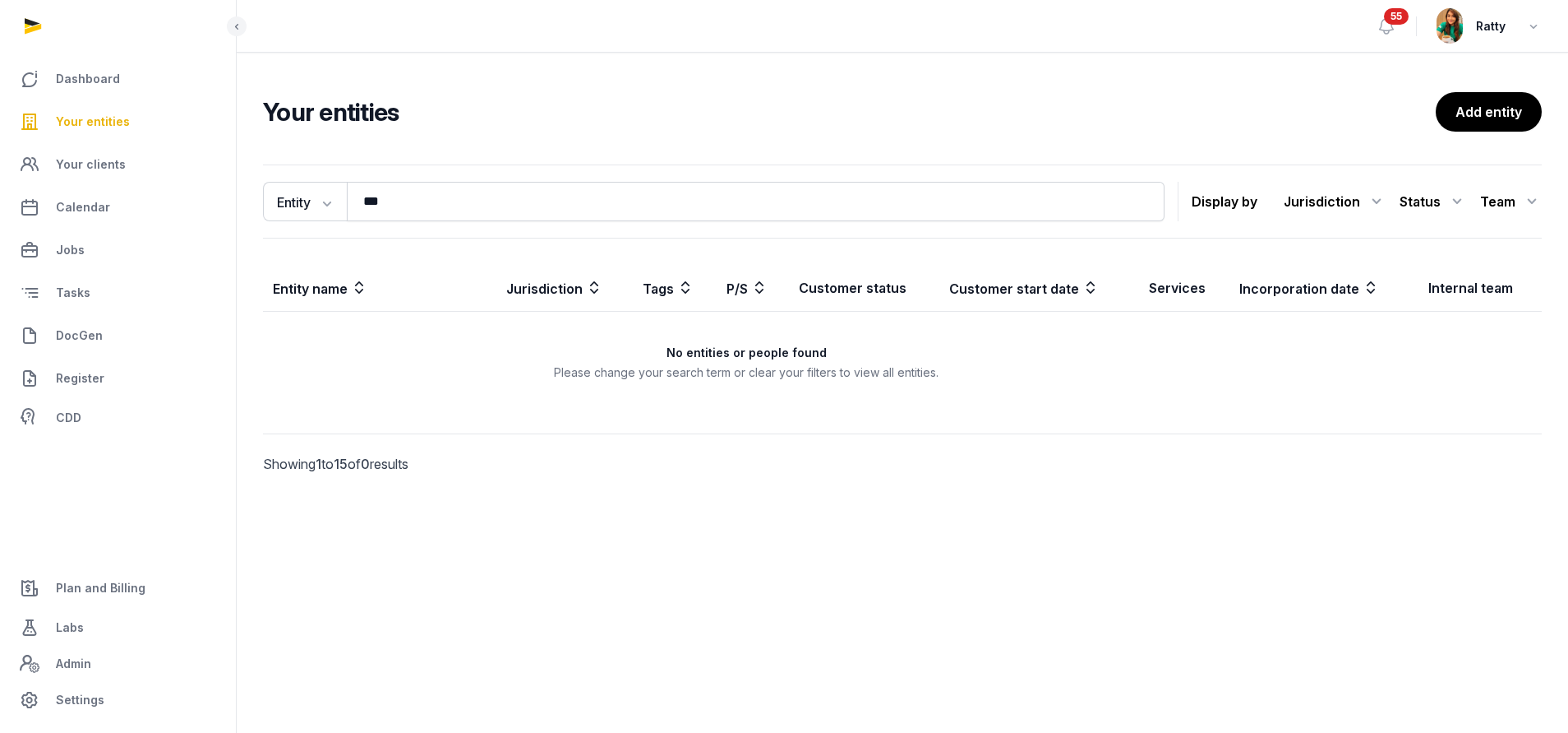
drag, startPoint x: 0, startPoint y: 0, endPoint x: 156, endPoint y: 121, distance: 197.4
click at [208, 144] on div "Dashboard Your entities Your clients Calendar Jobs Tasks DocGen Register CDD Pl…" at bounding box center [784, 366] width 1568 height 733
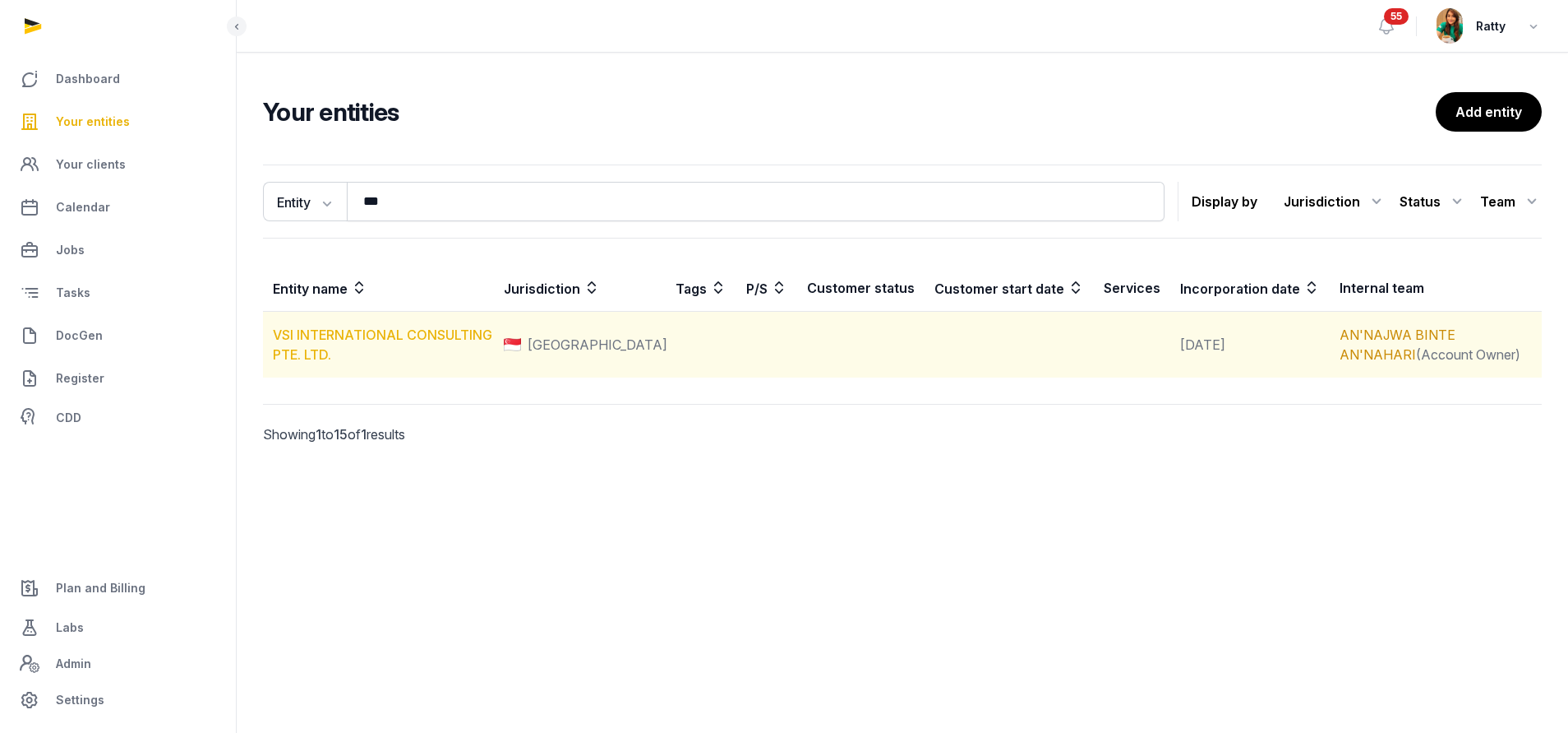
type input "***"
click at [364, 334] on link "VSI INTERNATIONAL CONSULTING PTE. LTD." at bounding box center [383, 344] width 220 height 36
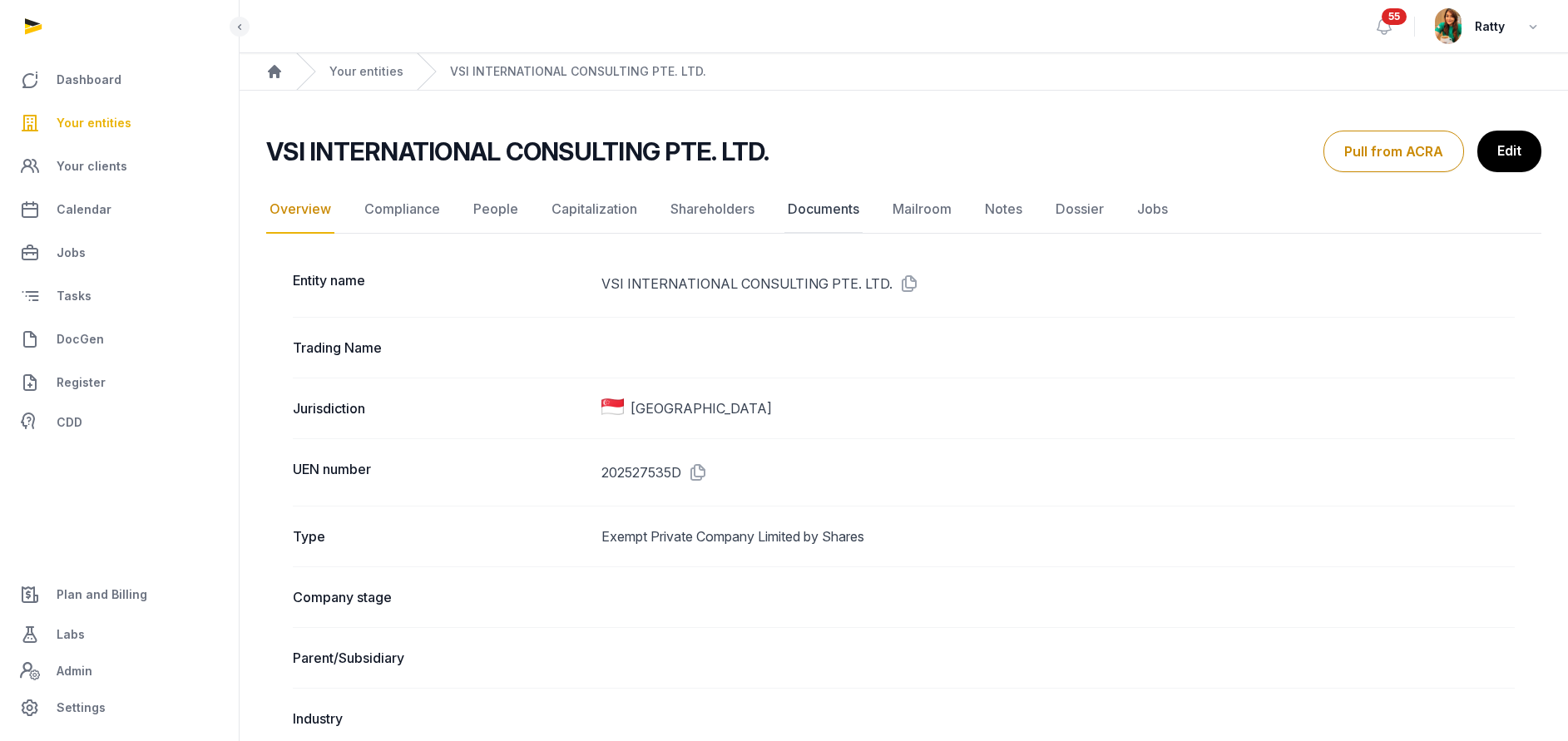
click at [834, 210] on link "Documents" at bounding box center [823, 209] width 78 height 48
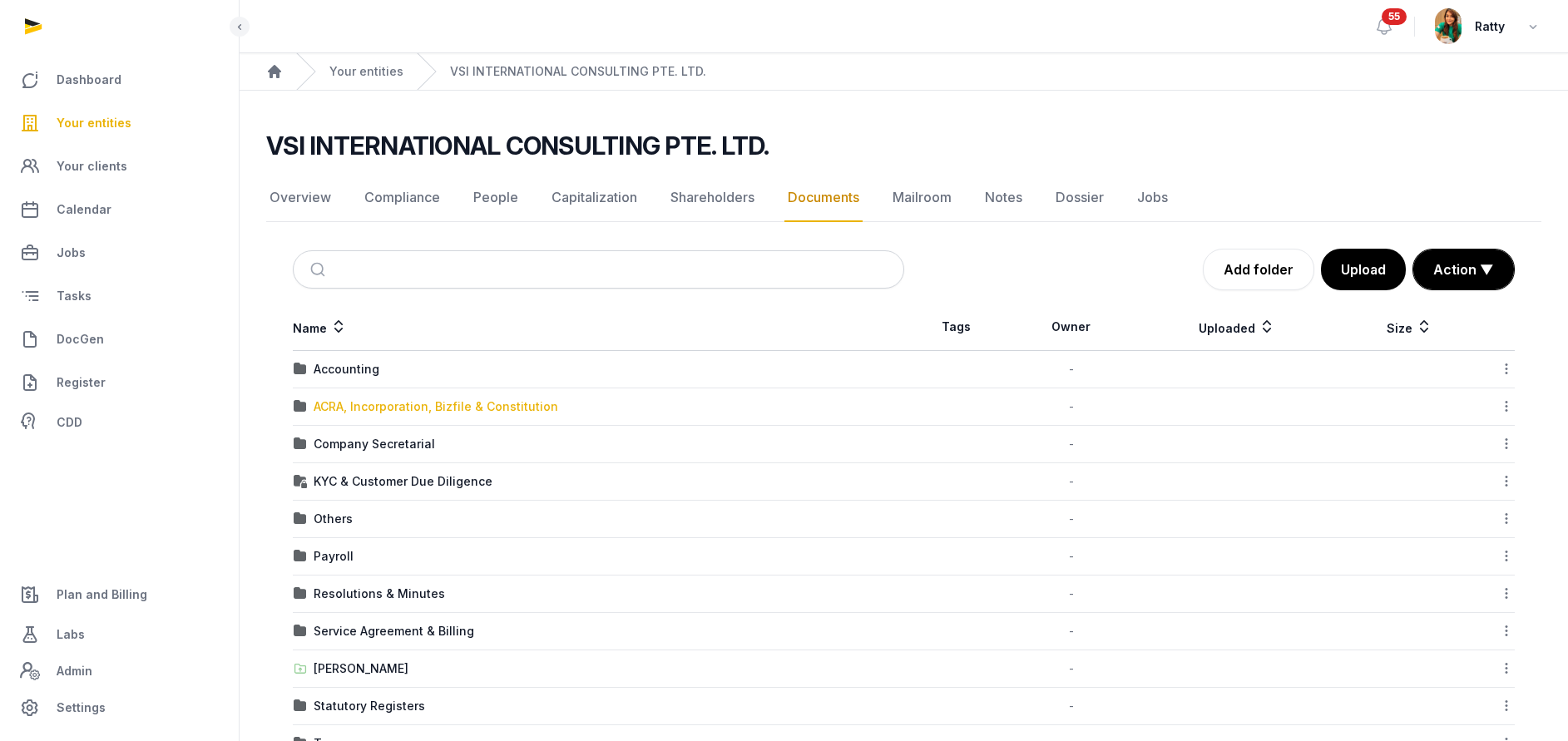
click at [365, 402] on div "ACRA, Incorporation, Bizfile & Constitution" at bounding box center [435, 407] width 245 height 17
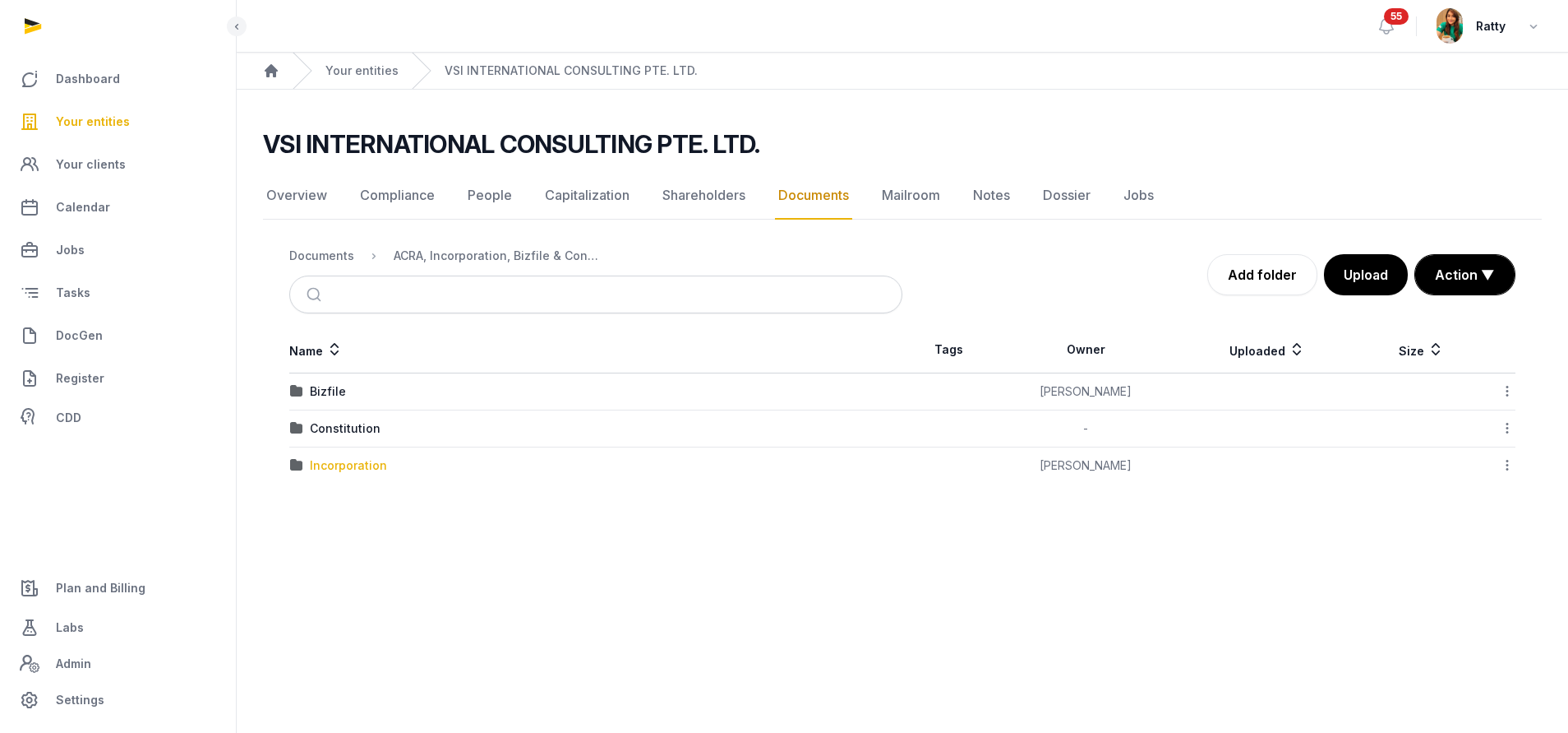
click at [325, 472] on div "Incorporation" at bounding box center [348, 465] width 77 height 17
click at [321, 396] on div "COI" at bounding box center [319, 392] width 20 height 17
click at [327, 389] on div "2025" at bounding box center [324, 392] width 29 height 17
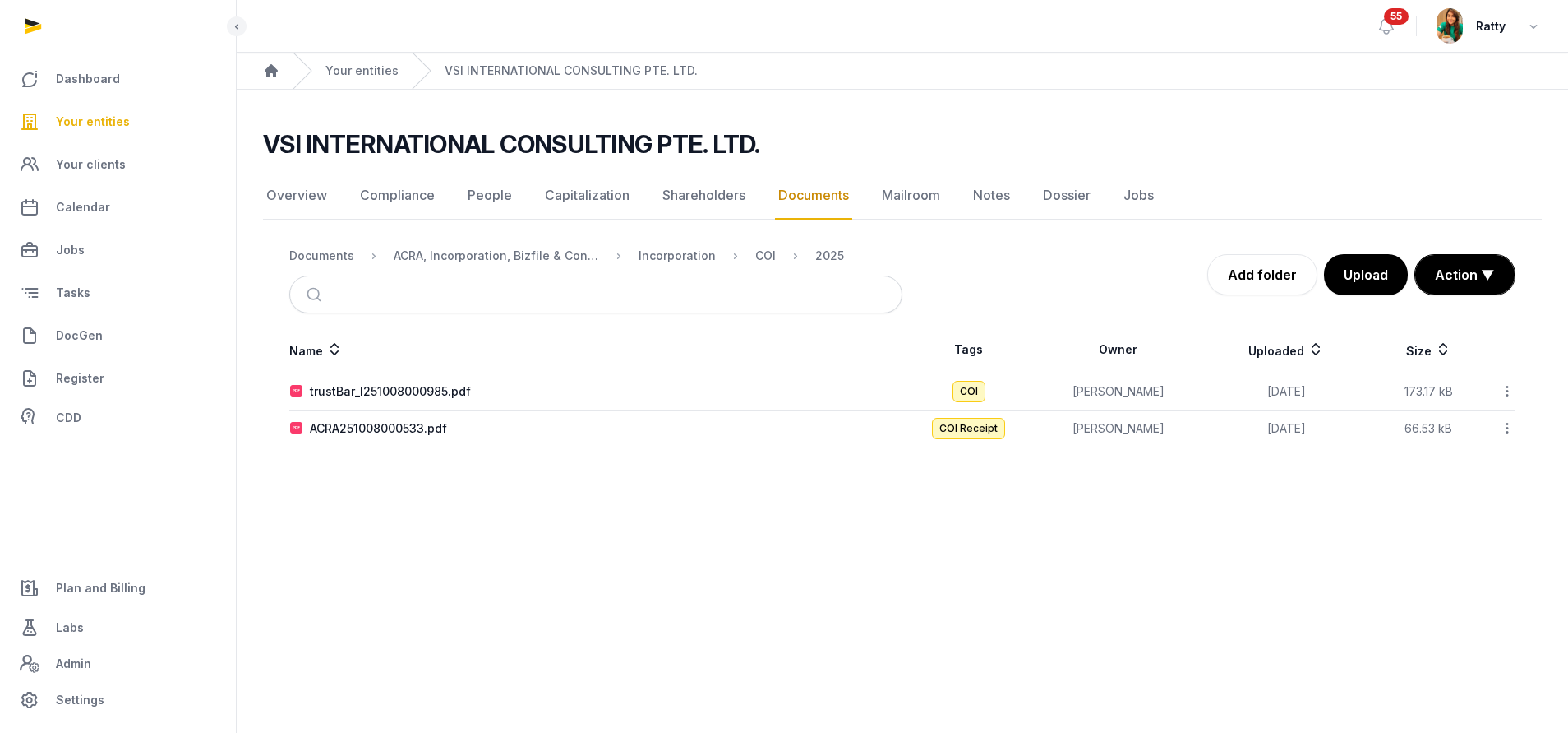
click at [1509, 390] on icon at bounding box center [1507, 392] width 15 height 18
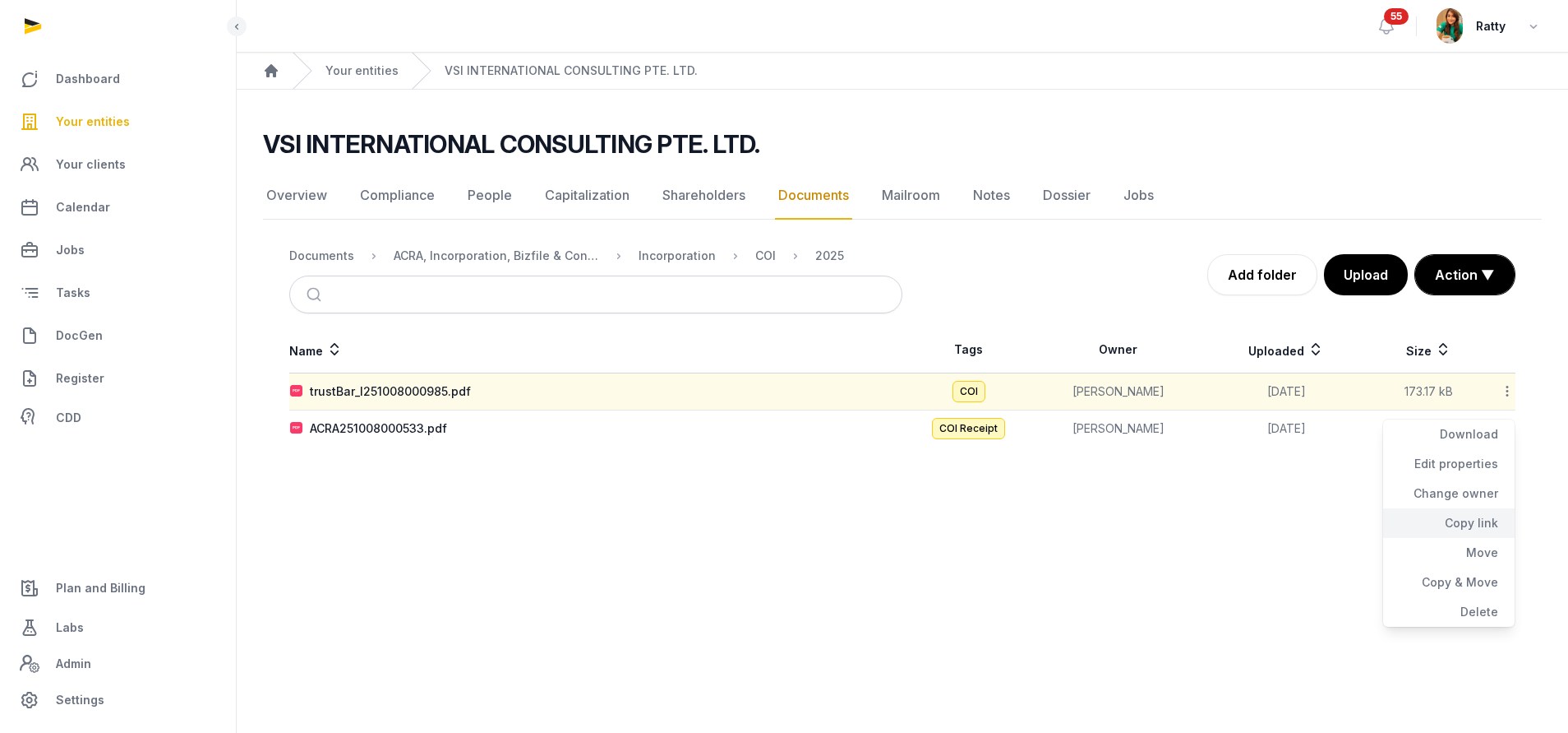
click at [1471, 518] on div "Copy link" at bounding box center [1449, 524] width 132 height 30
click at [506, 252] on div "ACRA, Incorporation, Bizfile & Constitution" at bounding box center [497, 255] width 206 height 17
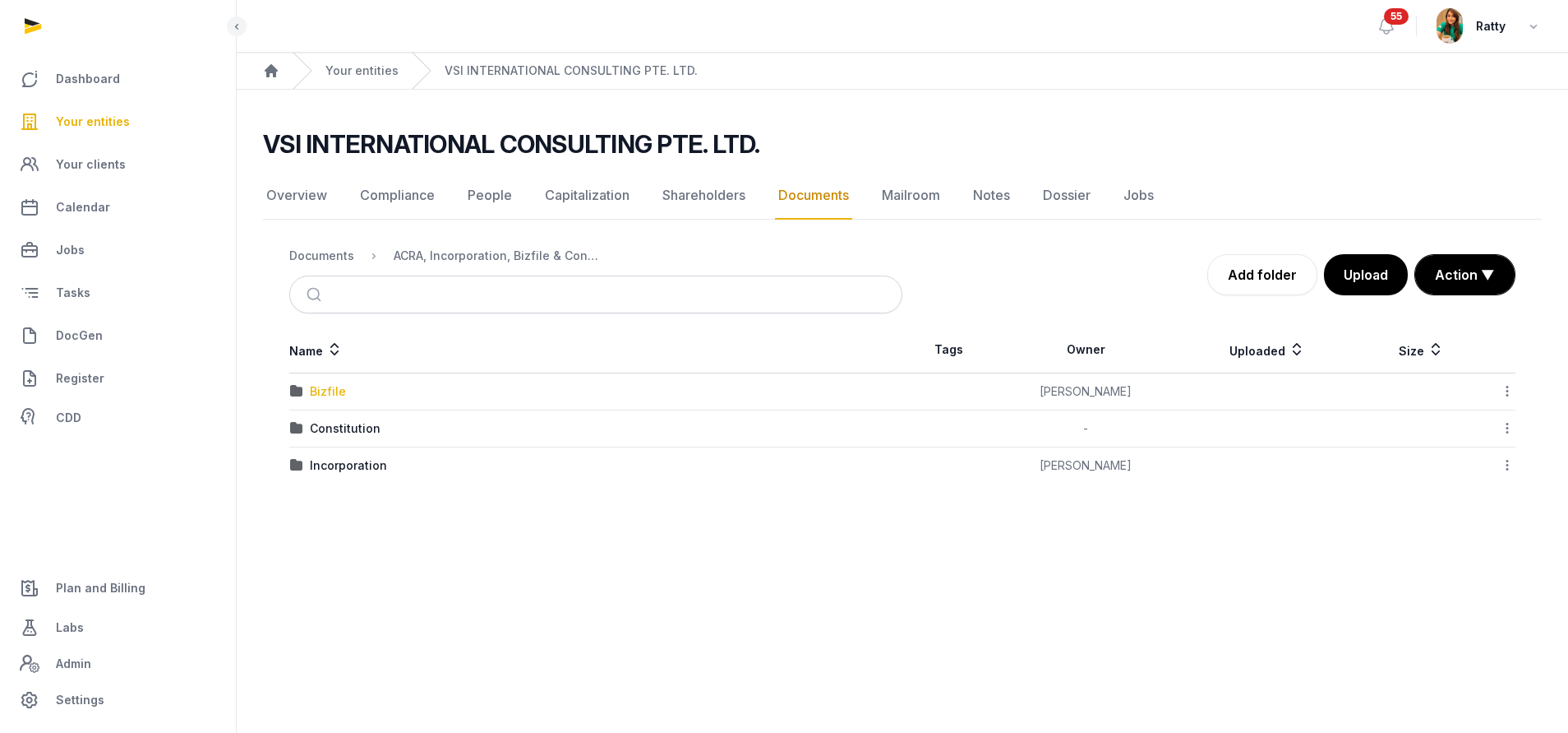
click at [335, 392] on div "Bizfile" at bounding box center [327, 392] width 36 height 17
click at [335, 392] on div "2025" at bounding box center [324, 392] width 29 height 17
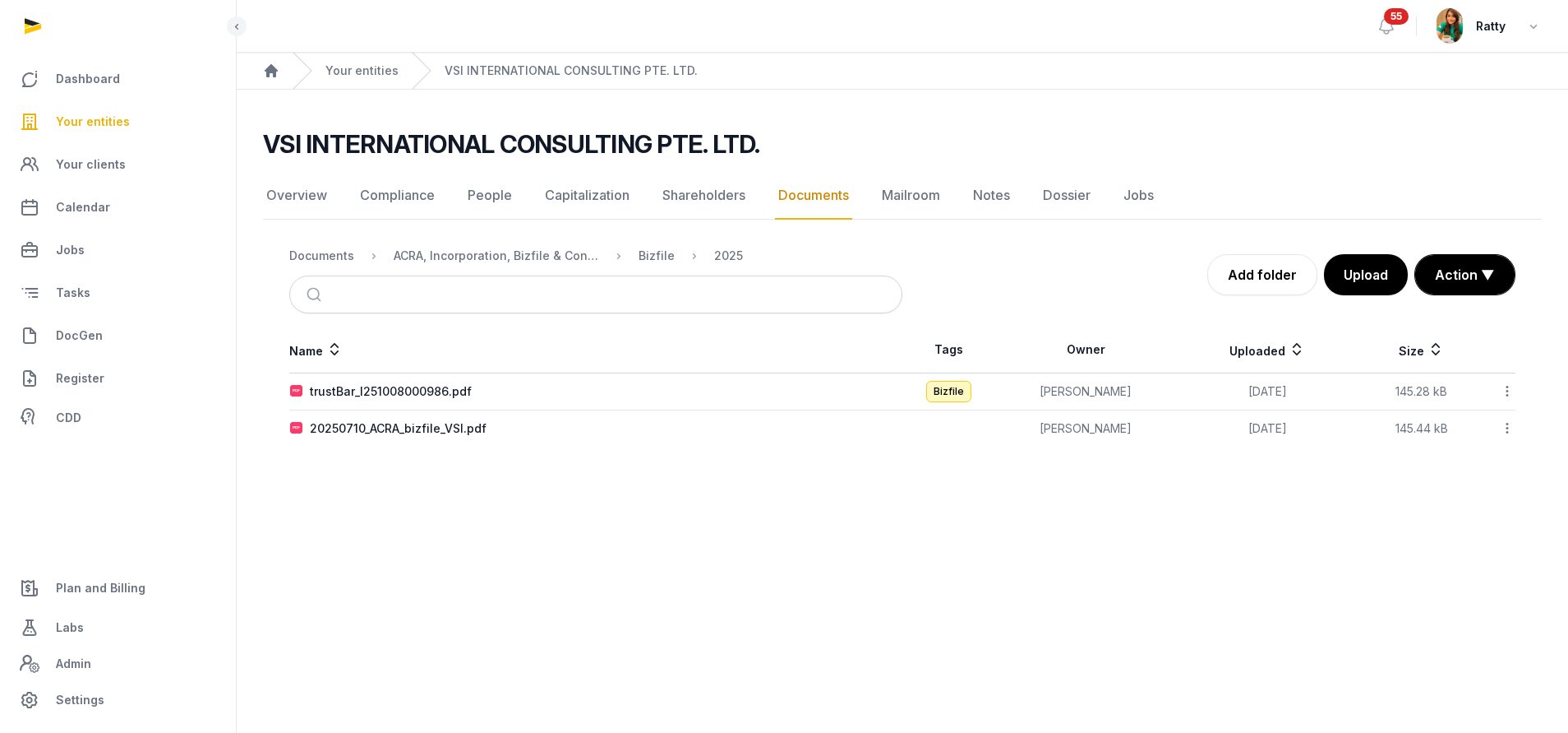
click at [1505, 392] on icon at bounding box center [1507, 392] width 15 height 18
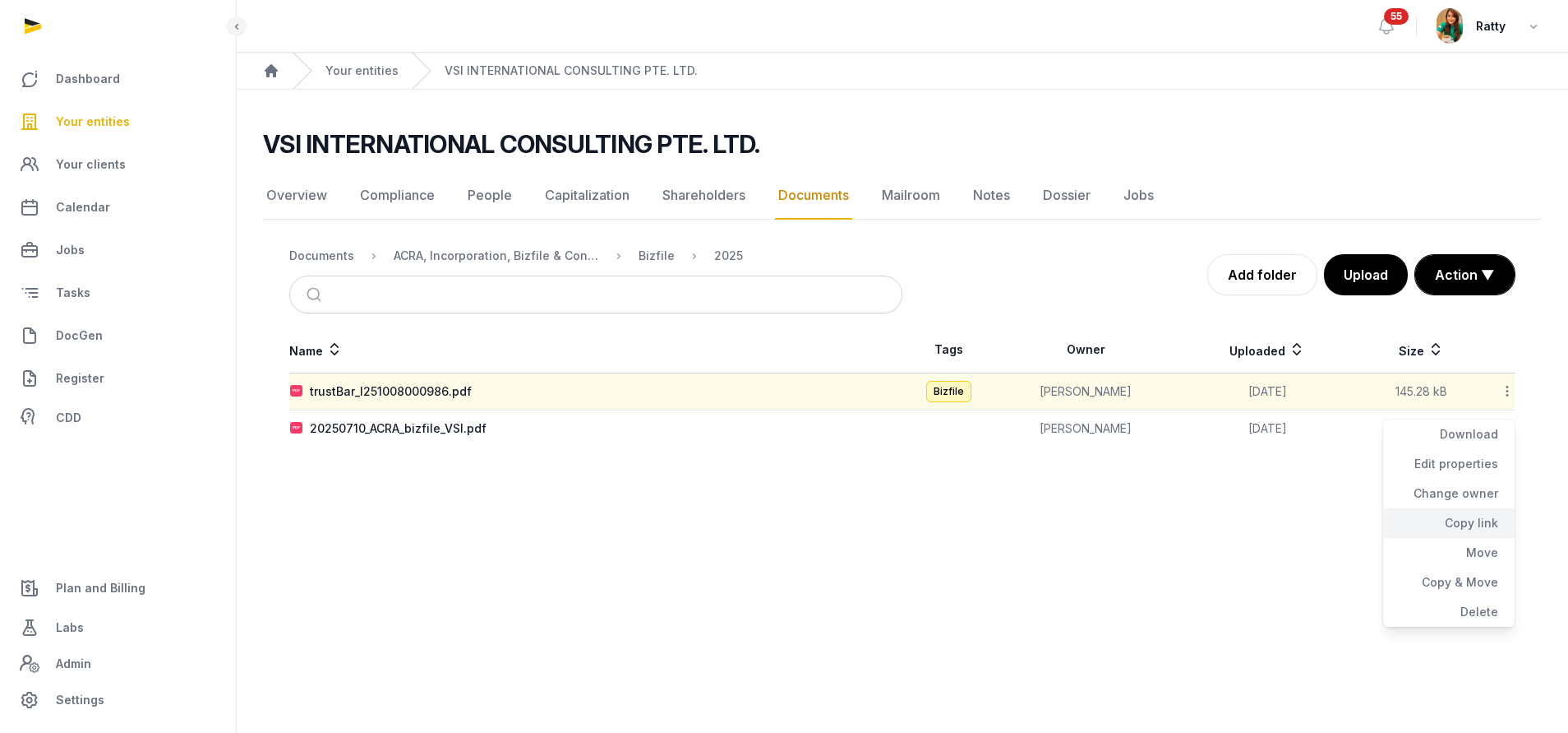
click at [1455, 517] on div "Copy link" at bounding box center [1449, 524] width 132 height 30
click at [110, 164] on span "Your clients" at bounding box center [91, 165] width 69 height 19
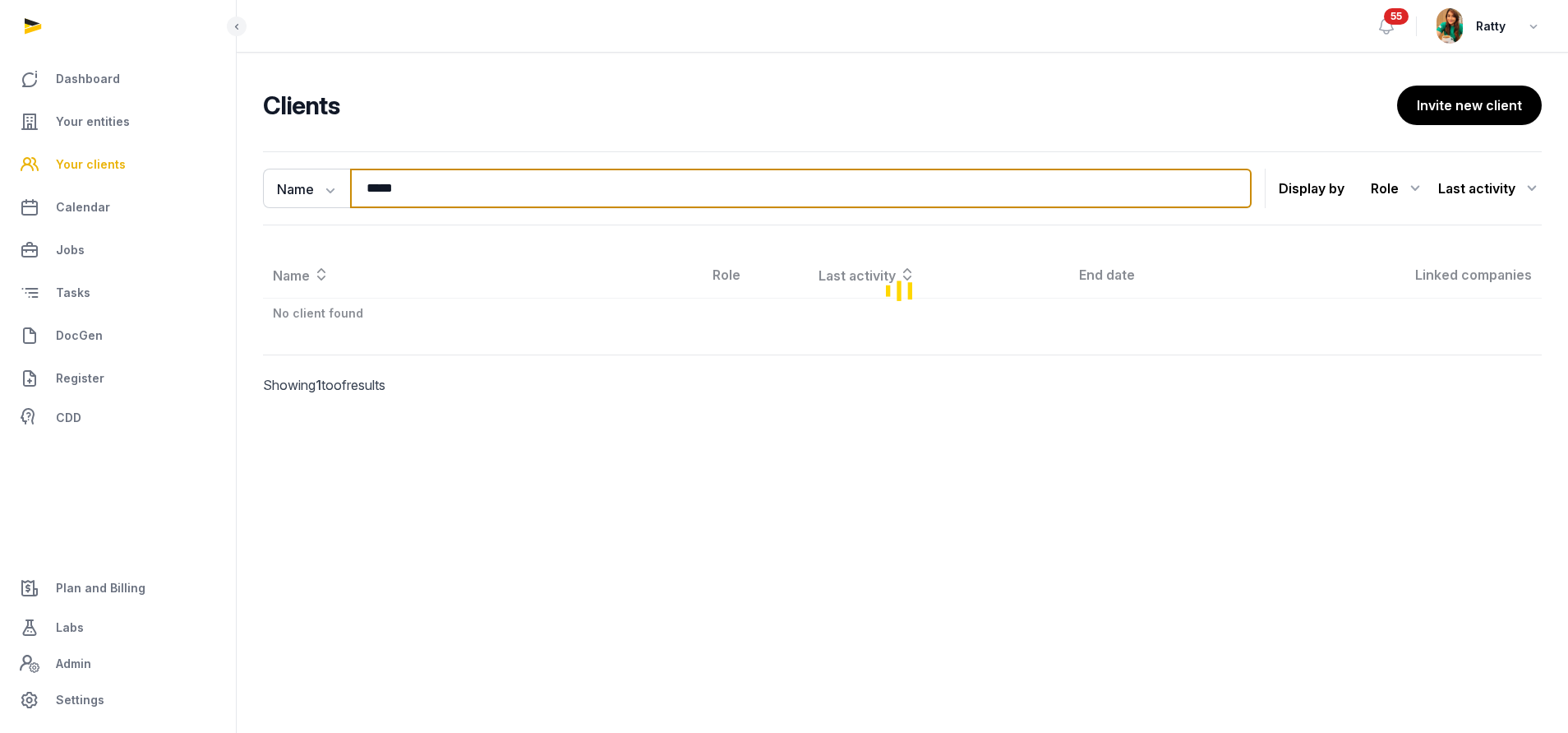
drag, startPoint x: 421, startPoint y: 190, endPoint x: 219, endPoint y: 151, distance: 205.7
click at [237, 149] on div "Clients Invite new client Name Name Email Entity ***** Search Display by Role A…" at bounding box center [902, 263] width 1331 height 356
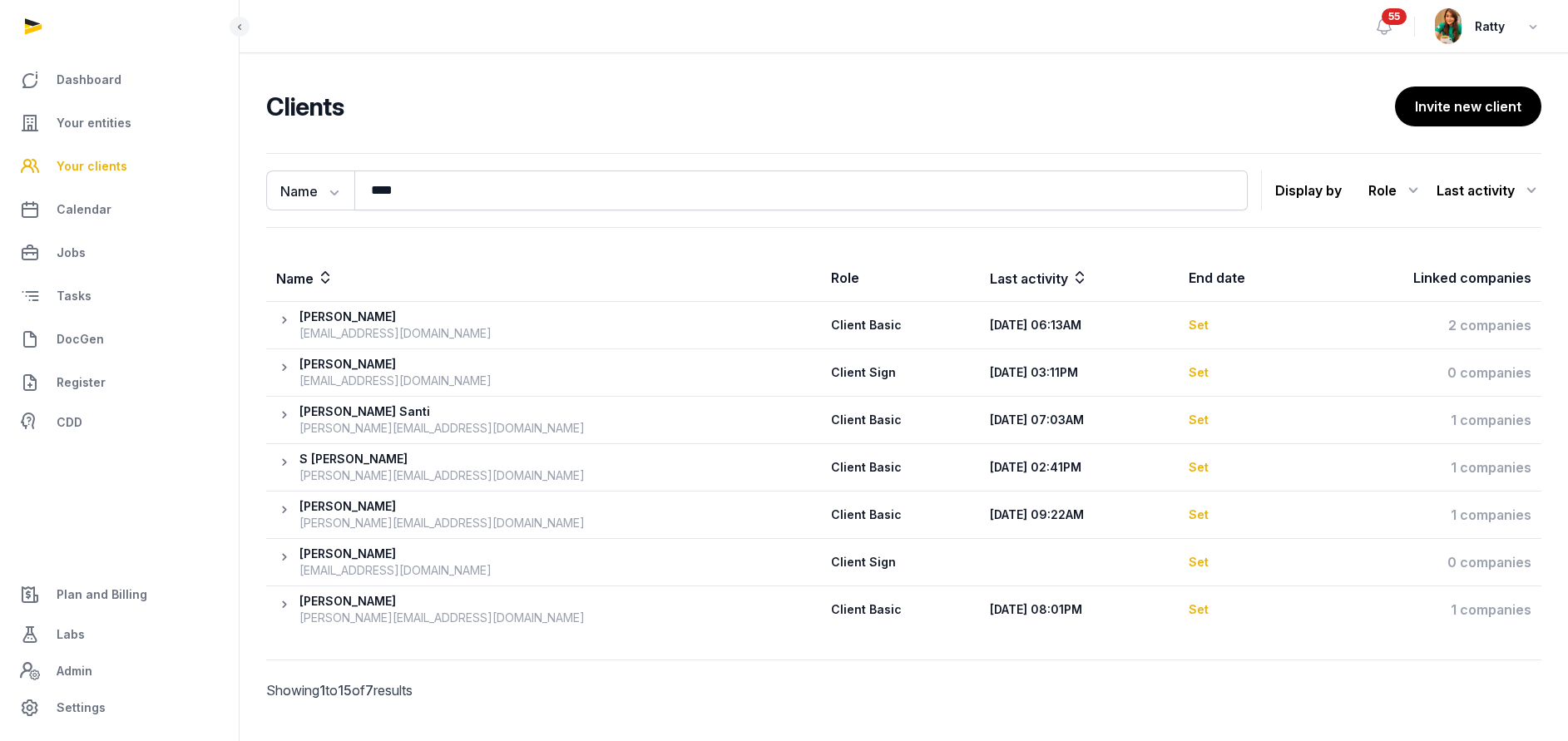
click at [280, 605] on icon at bounding box center [287, 608] width 23 height 33
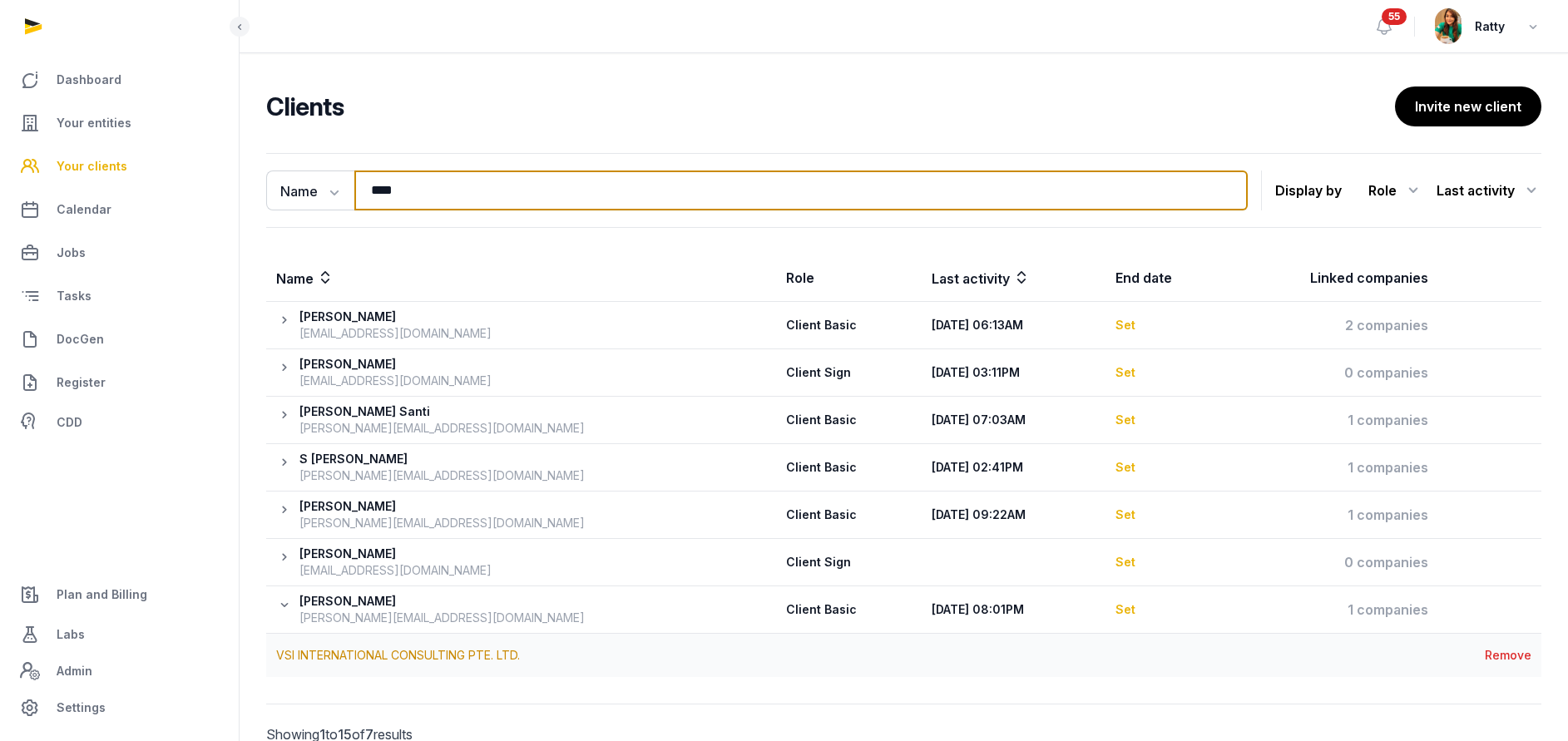
drag, startPoint x: 414, startPoint y: 196, endPoint x: 294, endPoint y: 160, distance: 125.3
click at [298, 161] on div "Name Name Email Entity **** Search Display by Role All roles Client Basic Clien…" at bounding box center [903, 190] width 1275 height 75
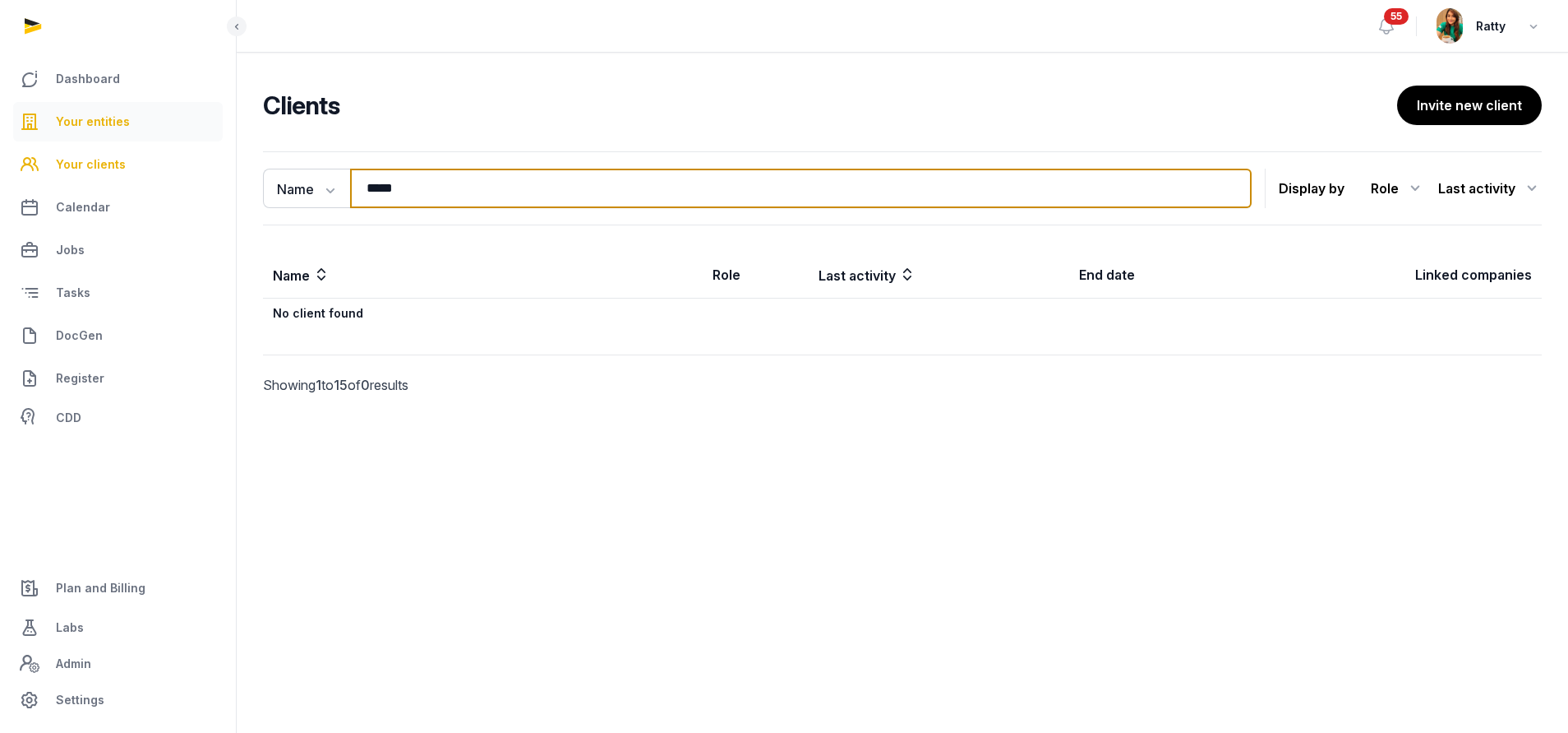
drag, startPoint x: 420, startPoint y: 186, endPoint x: 120, endPoint y: 119, distance: 307.4
click at [151, 120] on div "Dashboard Your entities Your clients Calendar Jobs Tasks DocGen Register CDD Pl…" at bounding box center [784, 366] width 1568 height 733
paste input "**********"
type input "**********"
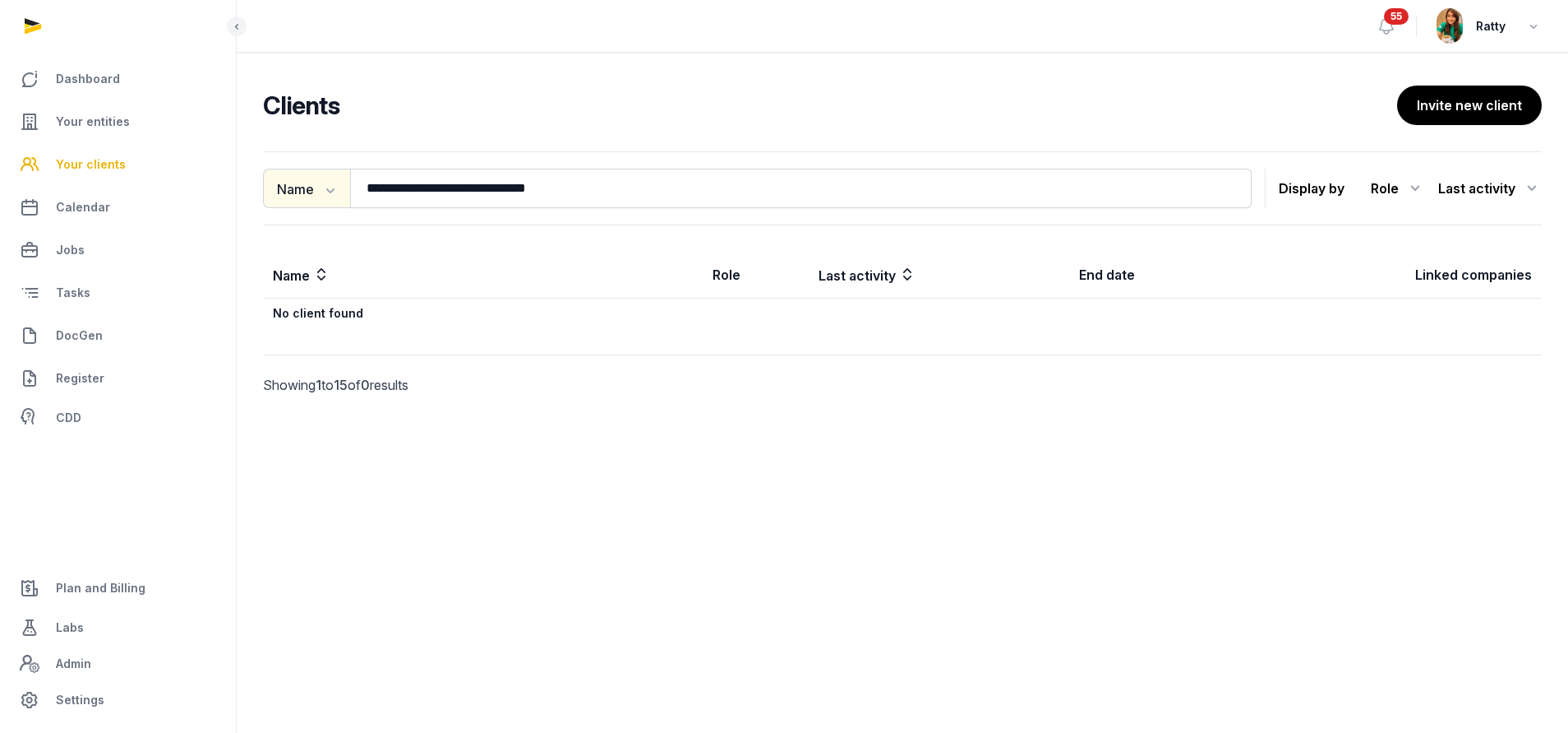
click at [324, 190] on icon "button" at bounding box center [329, 189] width 17 height 17
click at [291, 256] on div "Email" at bounding box center [329, 257] width 132 height 33
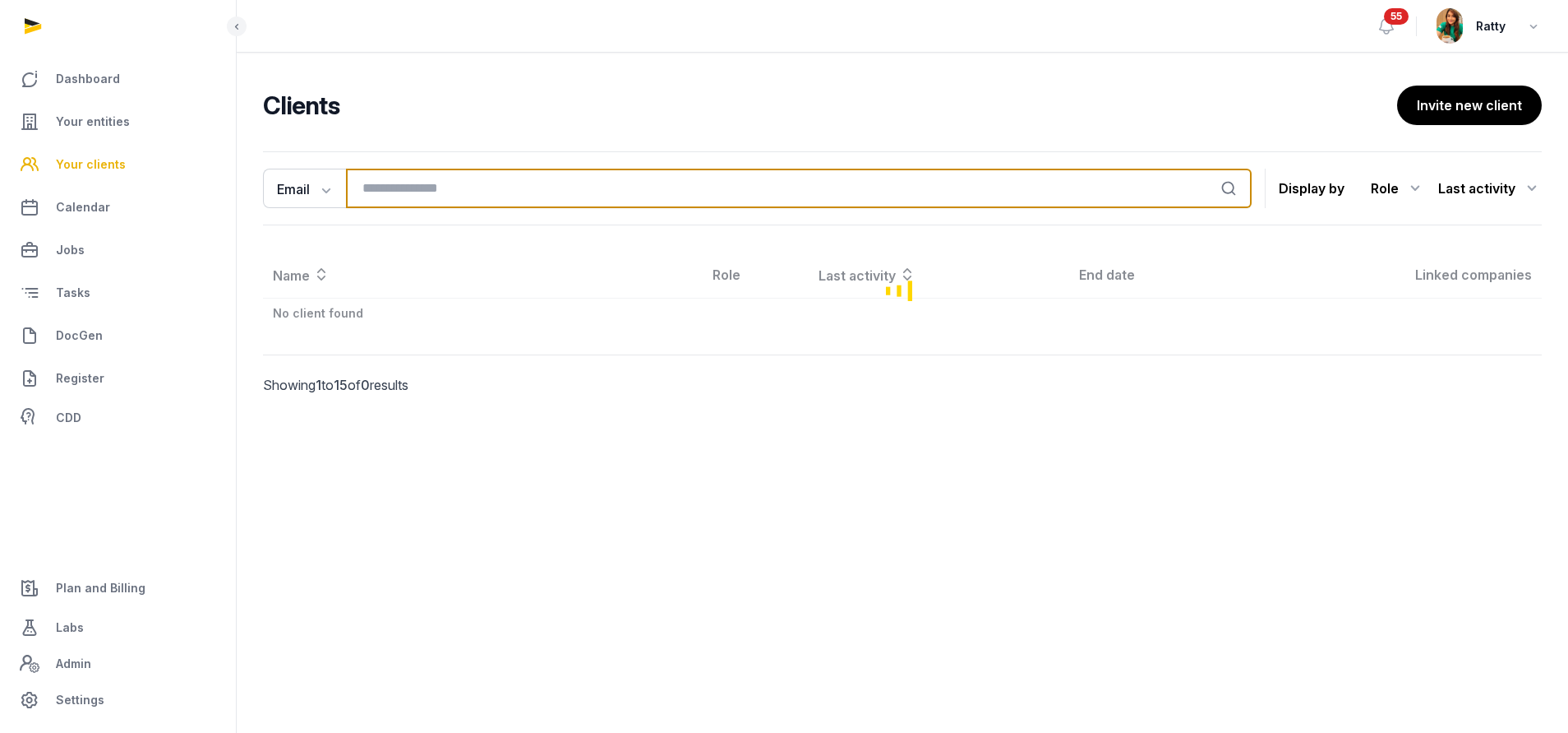
click at [462, 186] on input "search" at bounding box center [799, 188] width 906 height 40
paste input "**********"
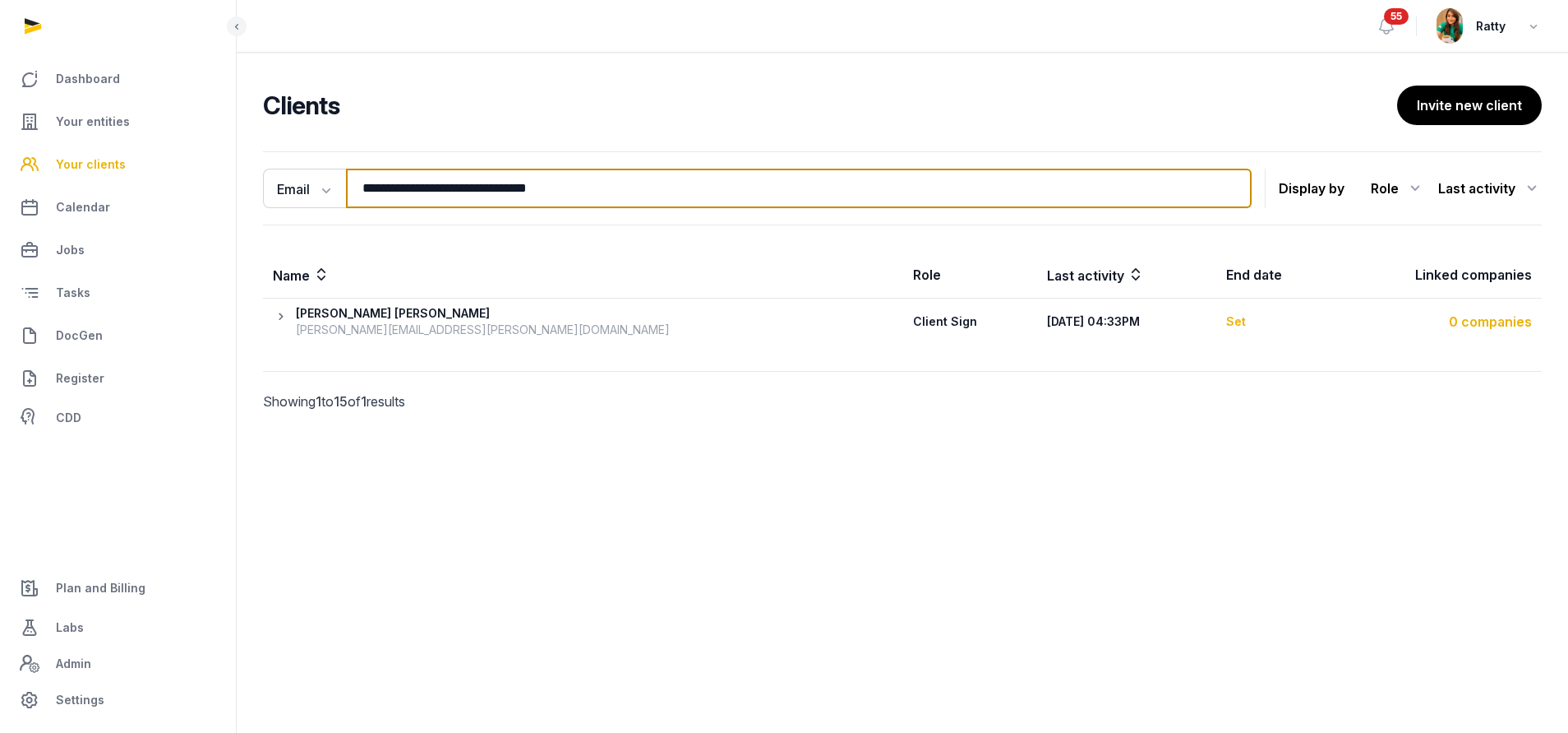
type input "**********"
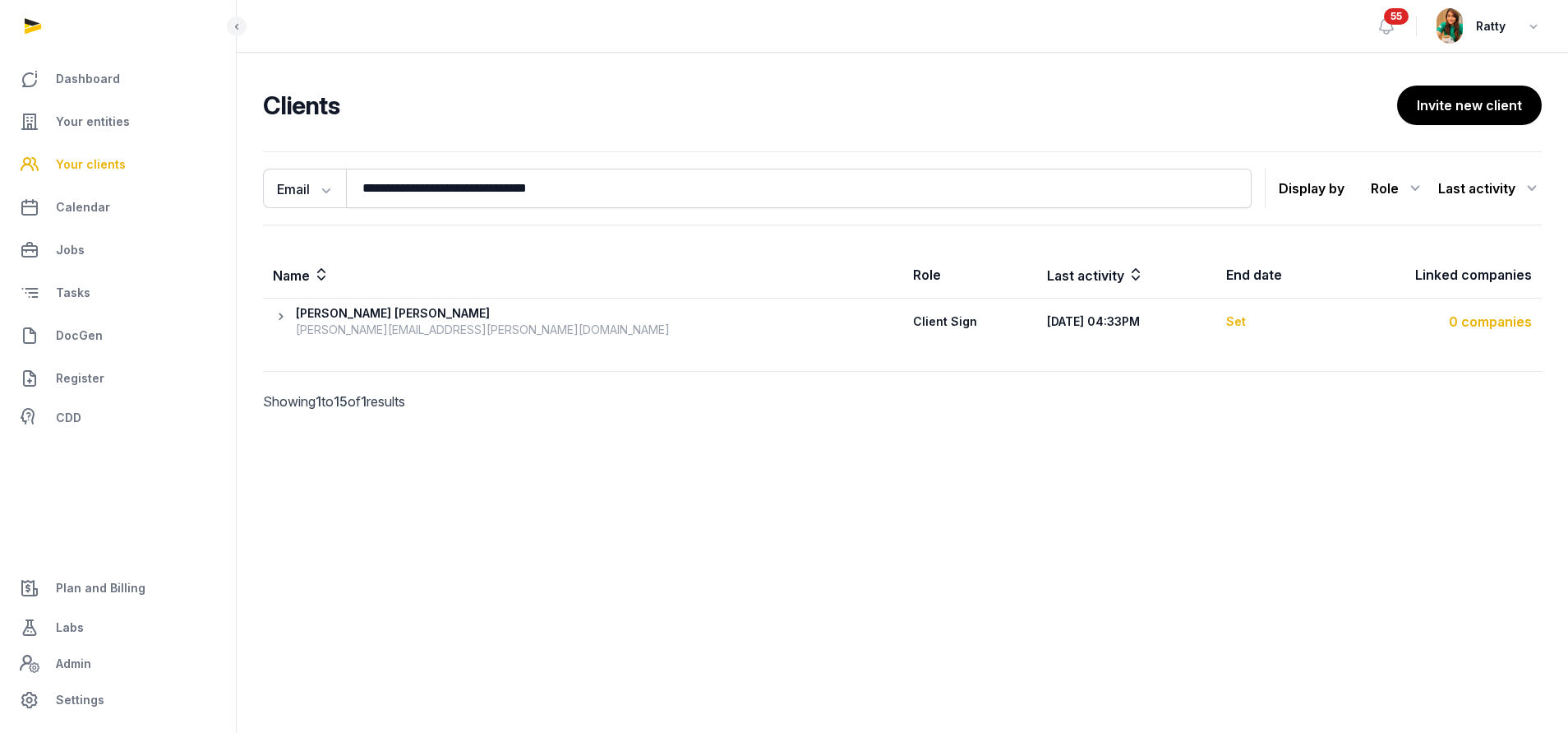
click at [1486, 324] on div "0 companies" at bounding box center [1437, 321] width 190 height 19
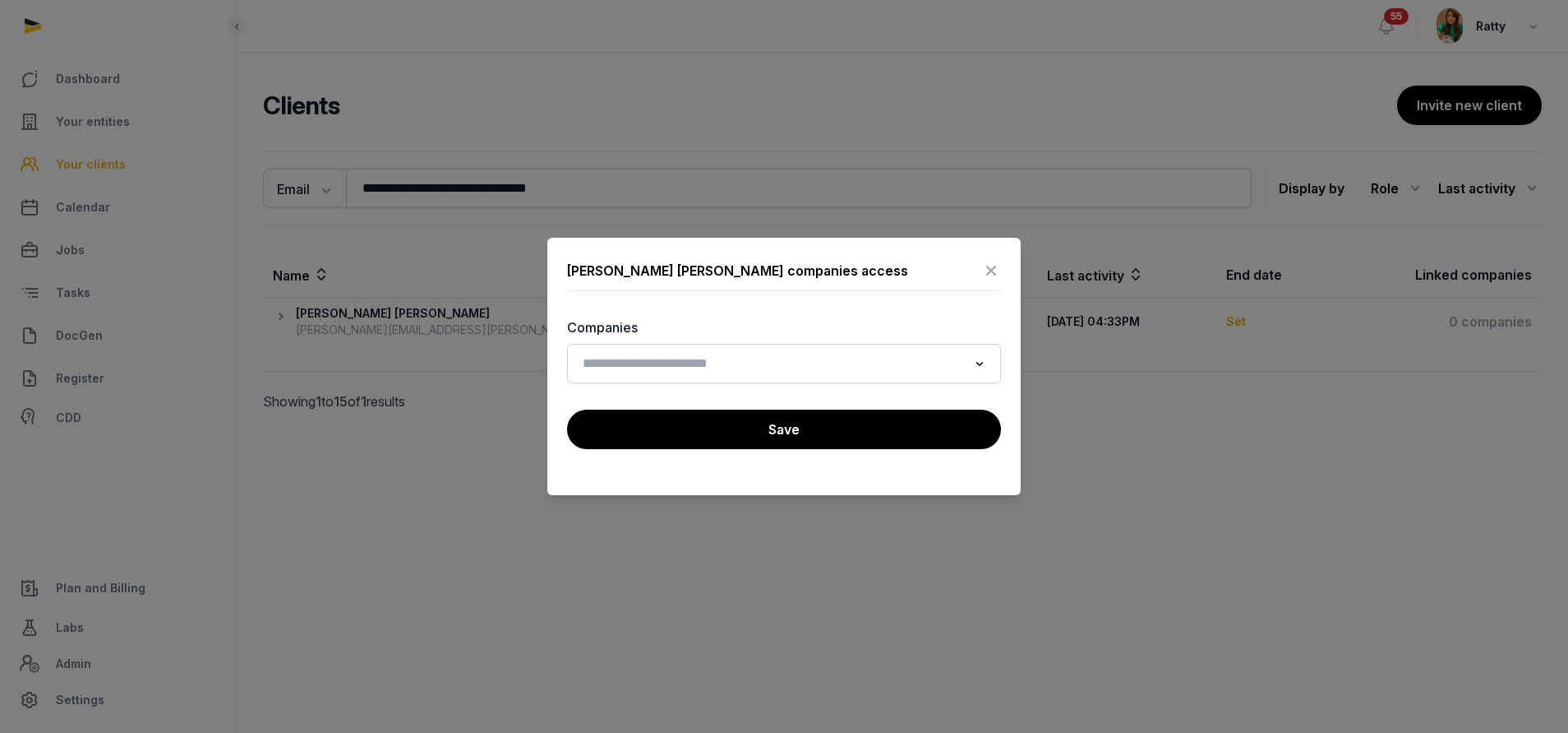
click at [812, 361] on input "Search for option" at bounding box center [772, 363] width 390 height 23
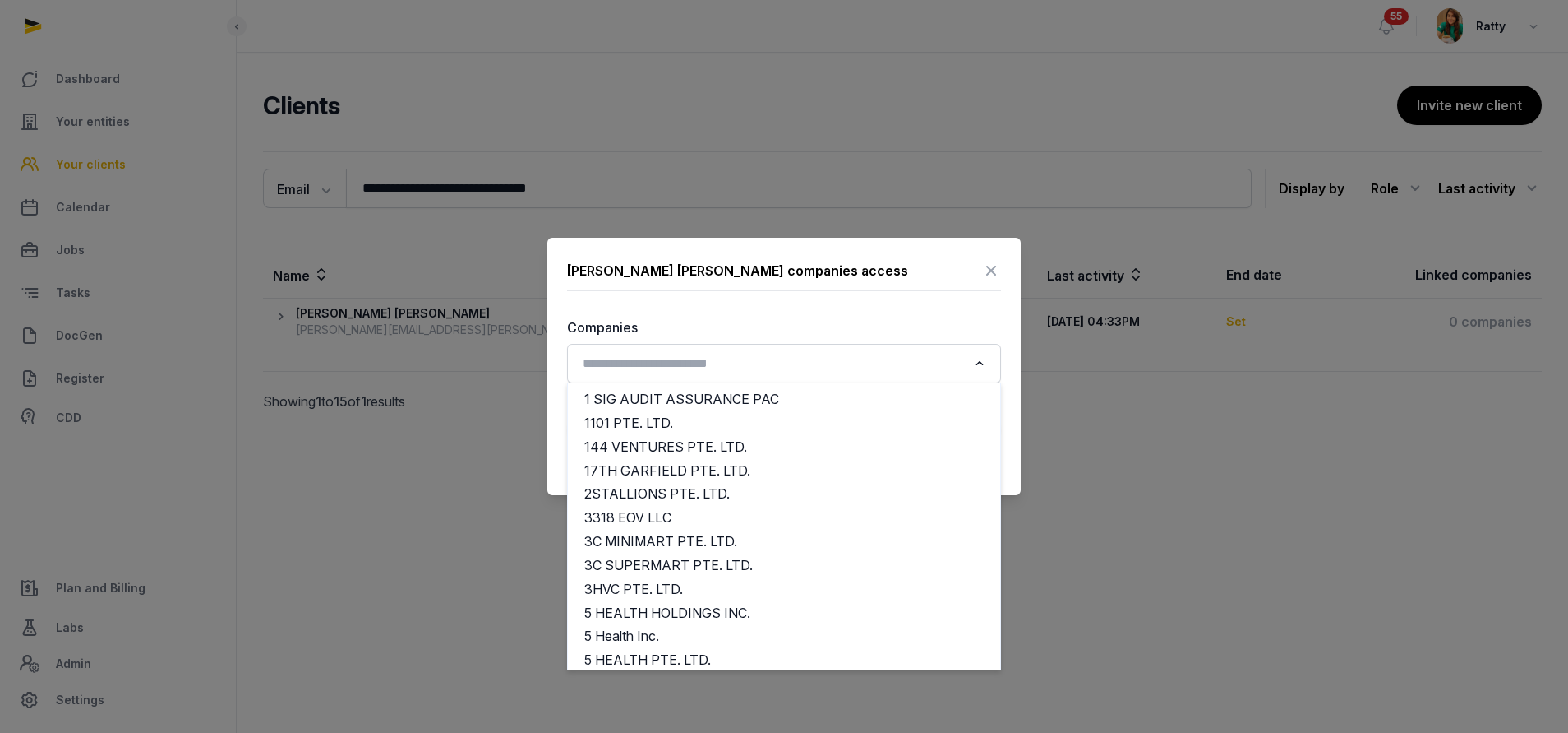
type input "*"
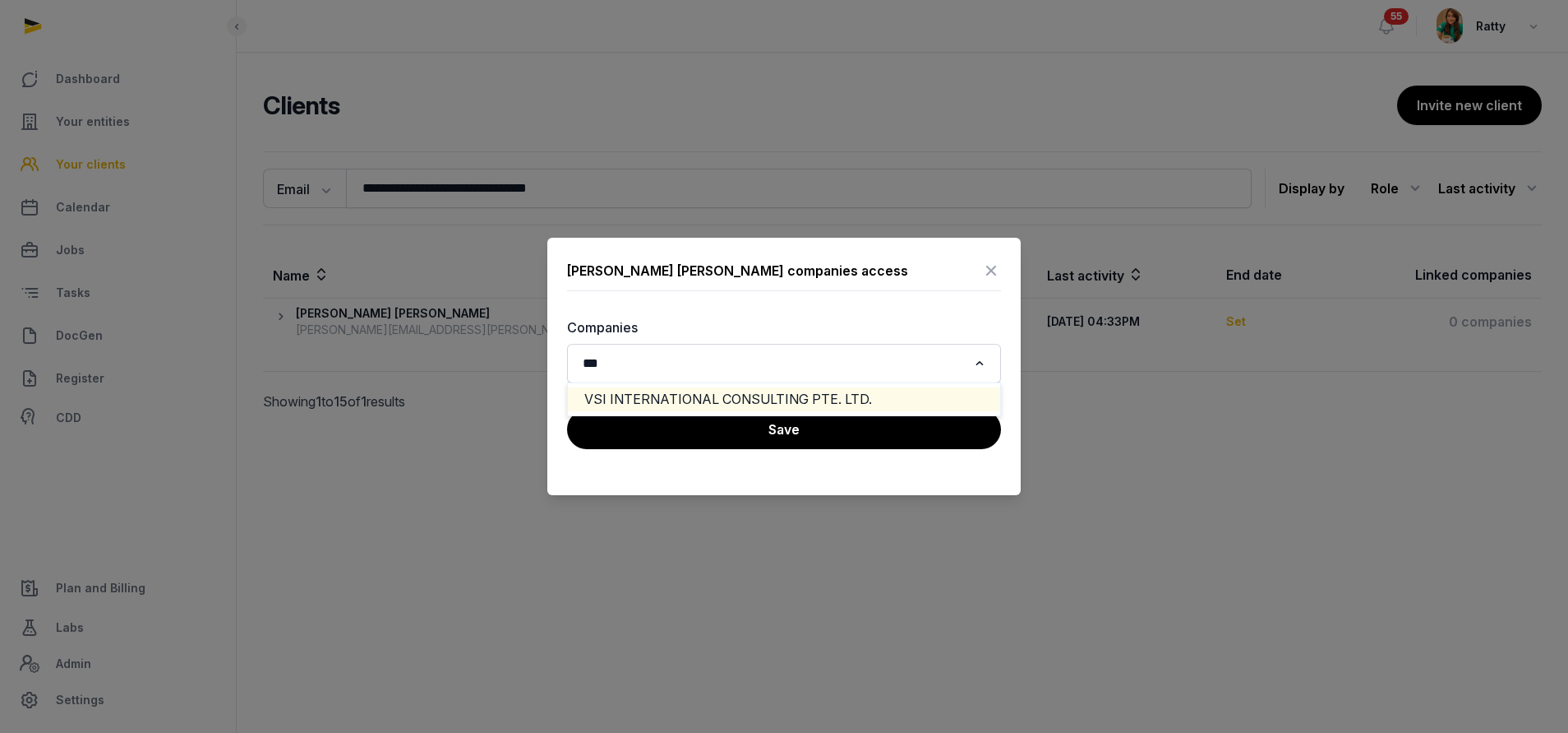
click at [791, 401] on li "VSI INTERNATIONAL CONSULTING PTE. LTD." at bounding box center [784, 399] width 433 height 24
type input "***"
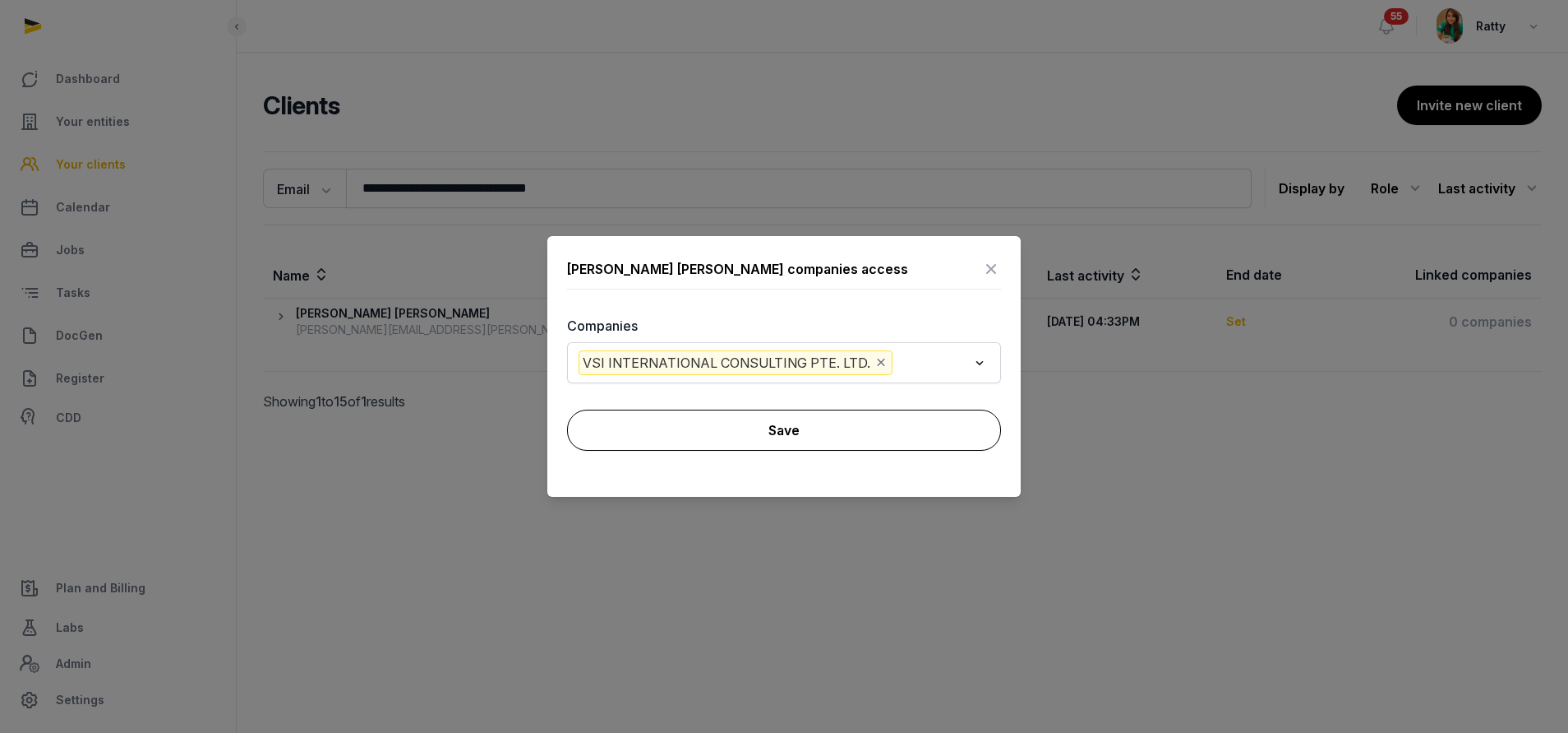
click at [790, 434] on button "Save" at bounding box center [784, 429] width 434 height 41
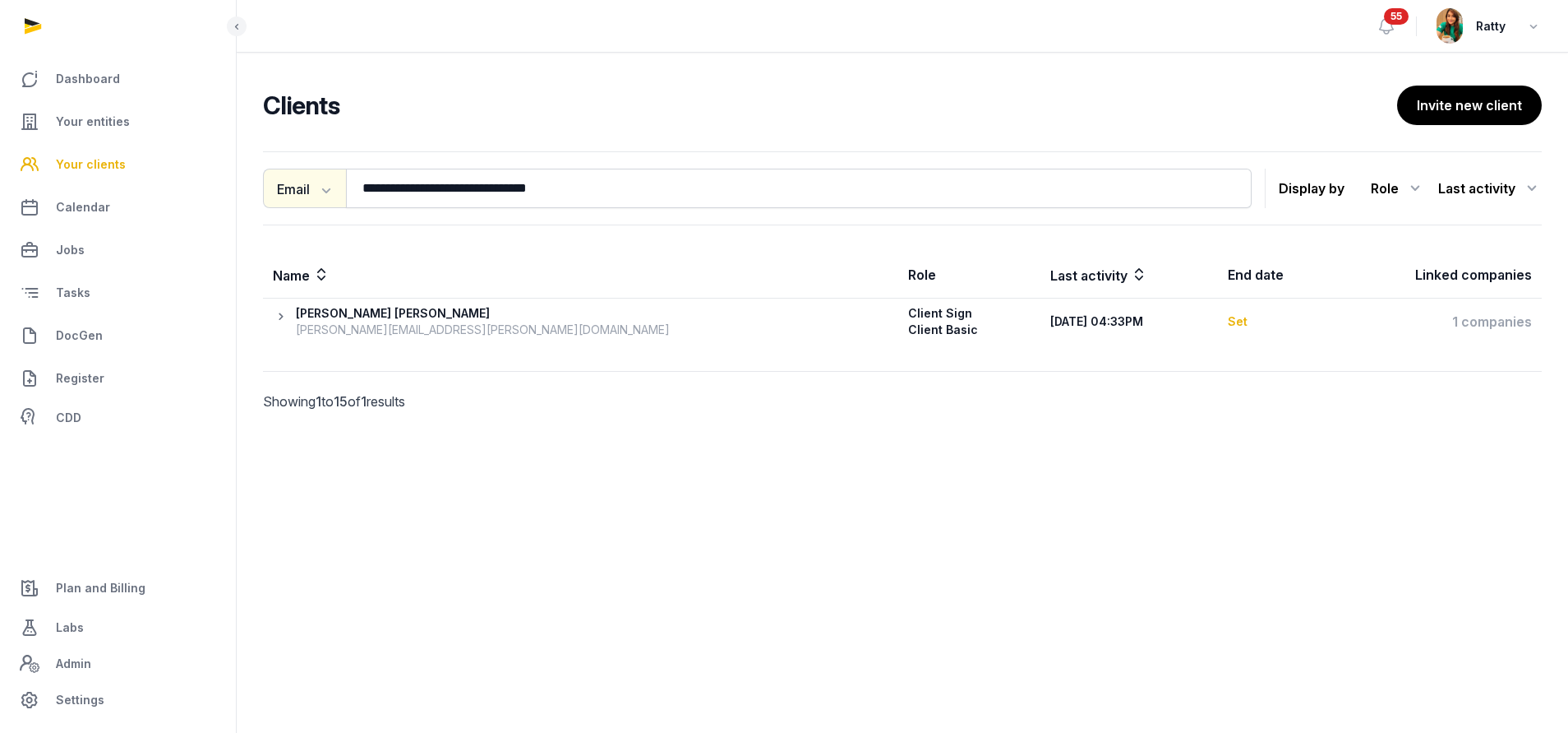
click at [314, 197] on button "Email" at bounding box center [304, 188] width 83 height 40
click at [310, 189] on button "Email" at bounding box center [304, 188] width 83 height 40
click at [312, 192] on button "Email" at bounding box center [304, 188] width 83 height 40
click at [303, 293] on div "Entity" at bounding box center [329, 290] width 132 height 33
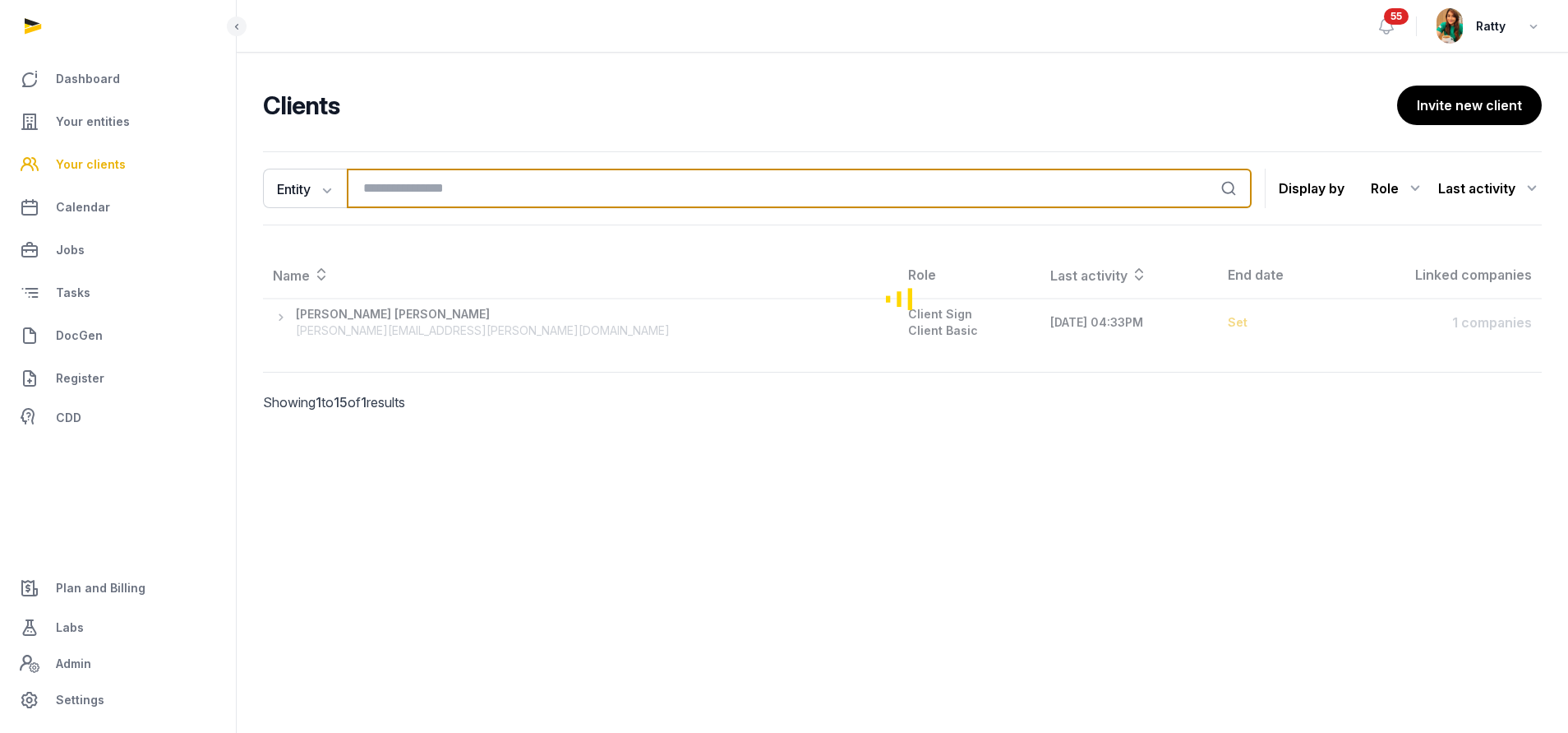
click at [402, 193] on input "search" at bounding box center [799, 188] width 905 height 40
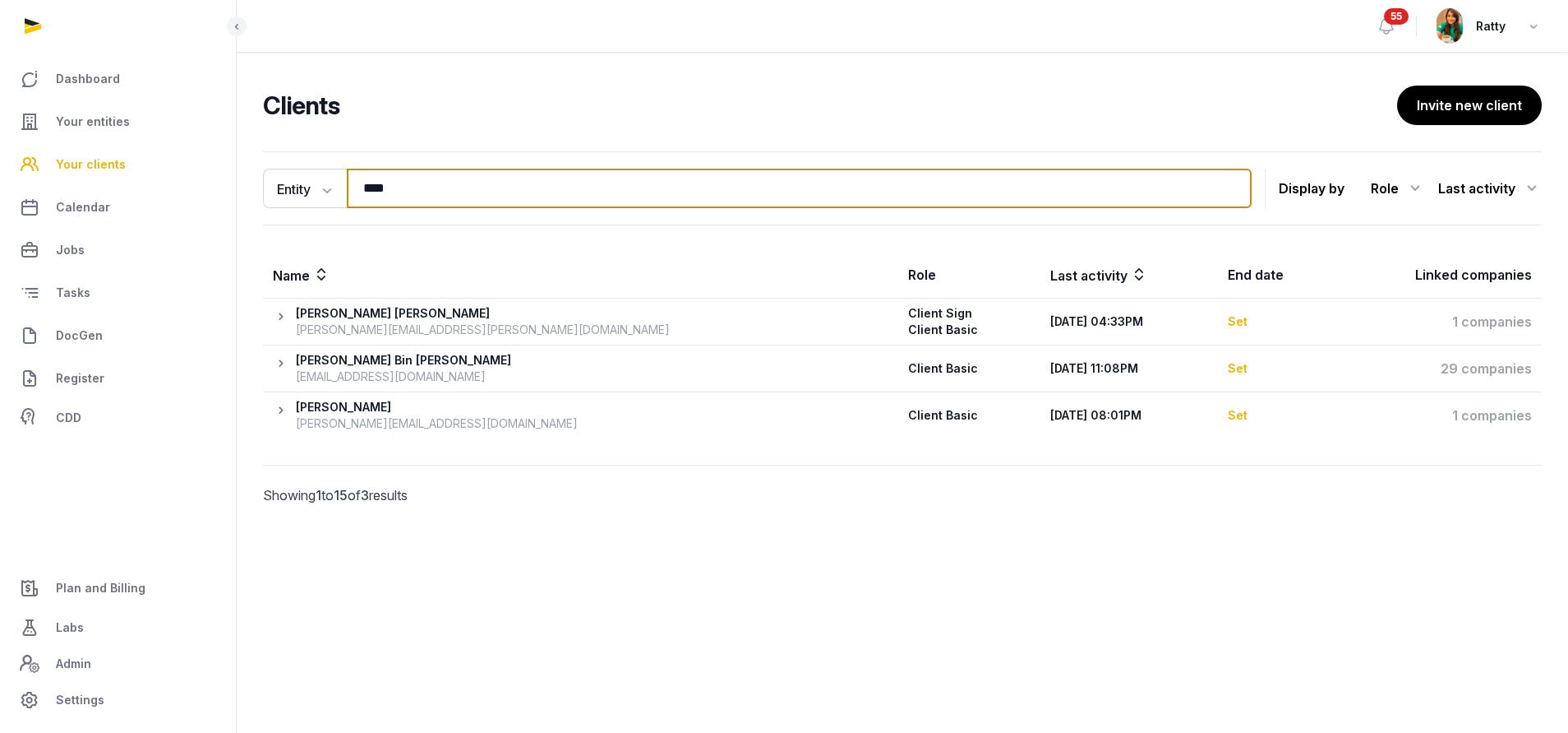
type input "***"
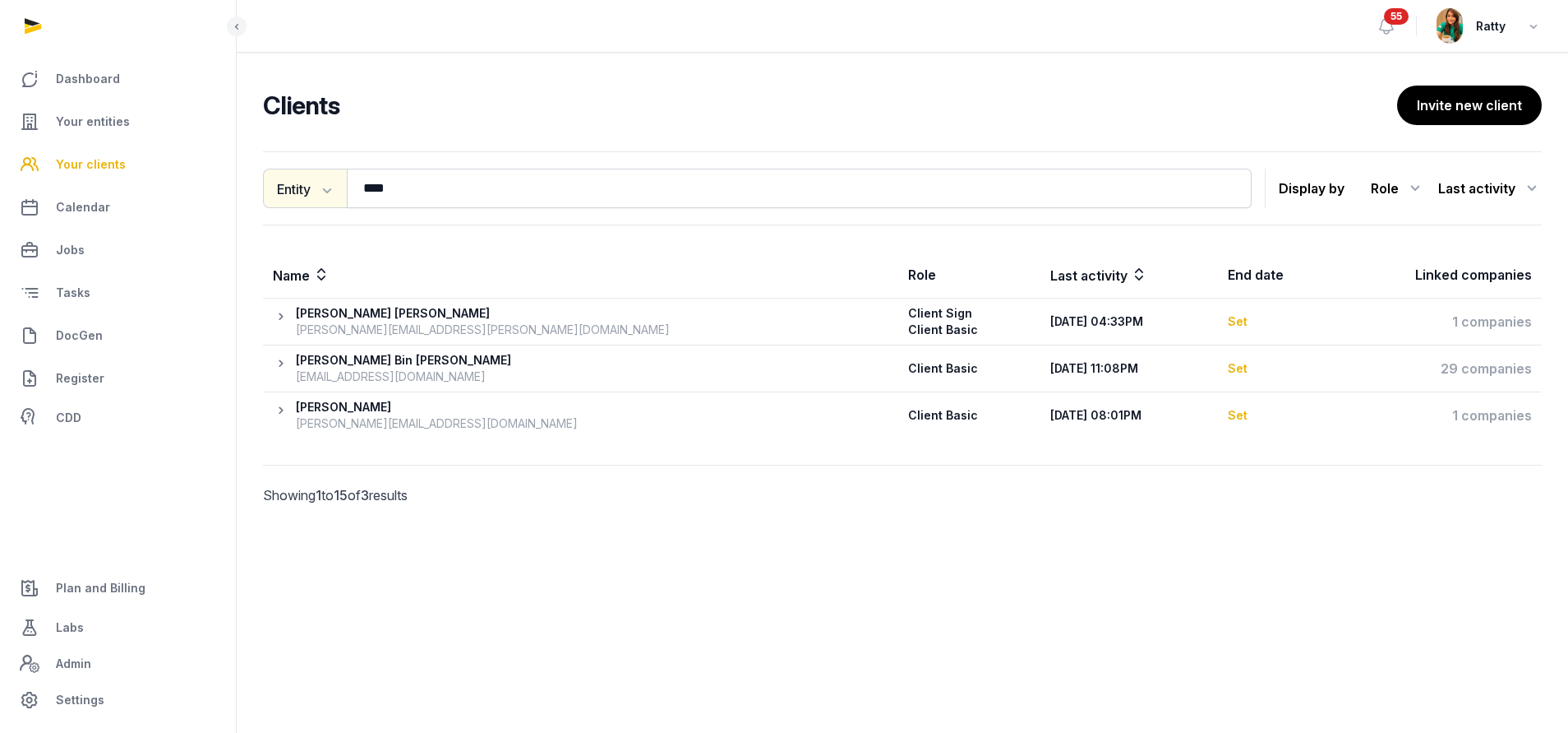
click at [323, 188] on icon "button" at bounding box center [325, 189] width 17 height 17
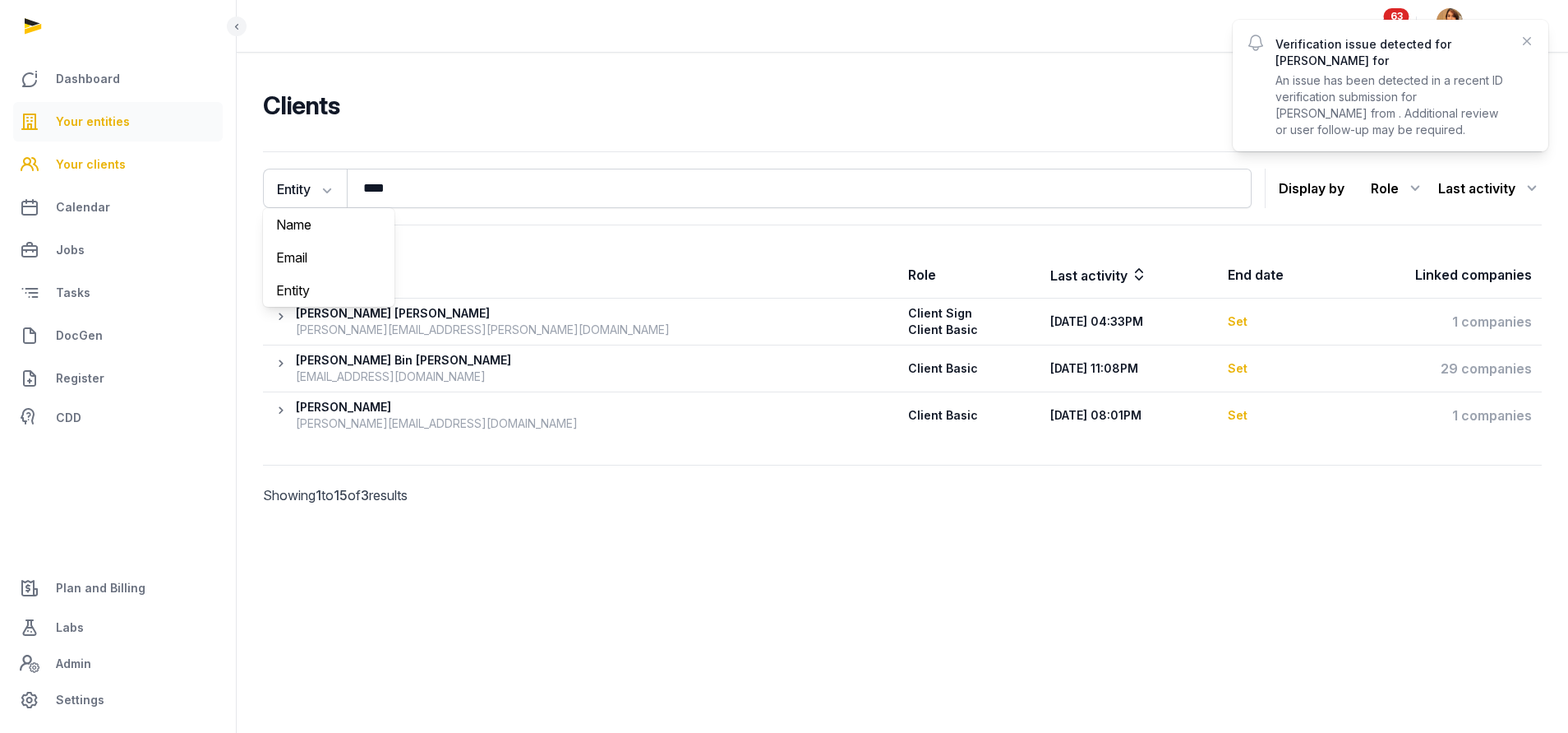
click at [118, 125] on span "Your entities" at bounding box center [93, 121] width 74 height 19
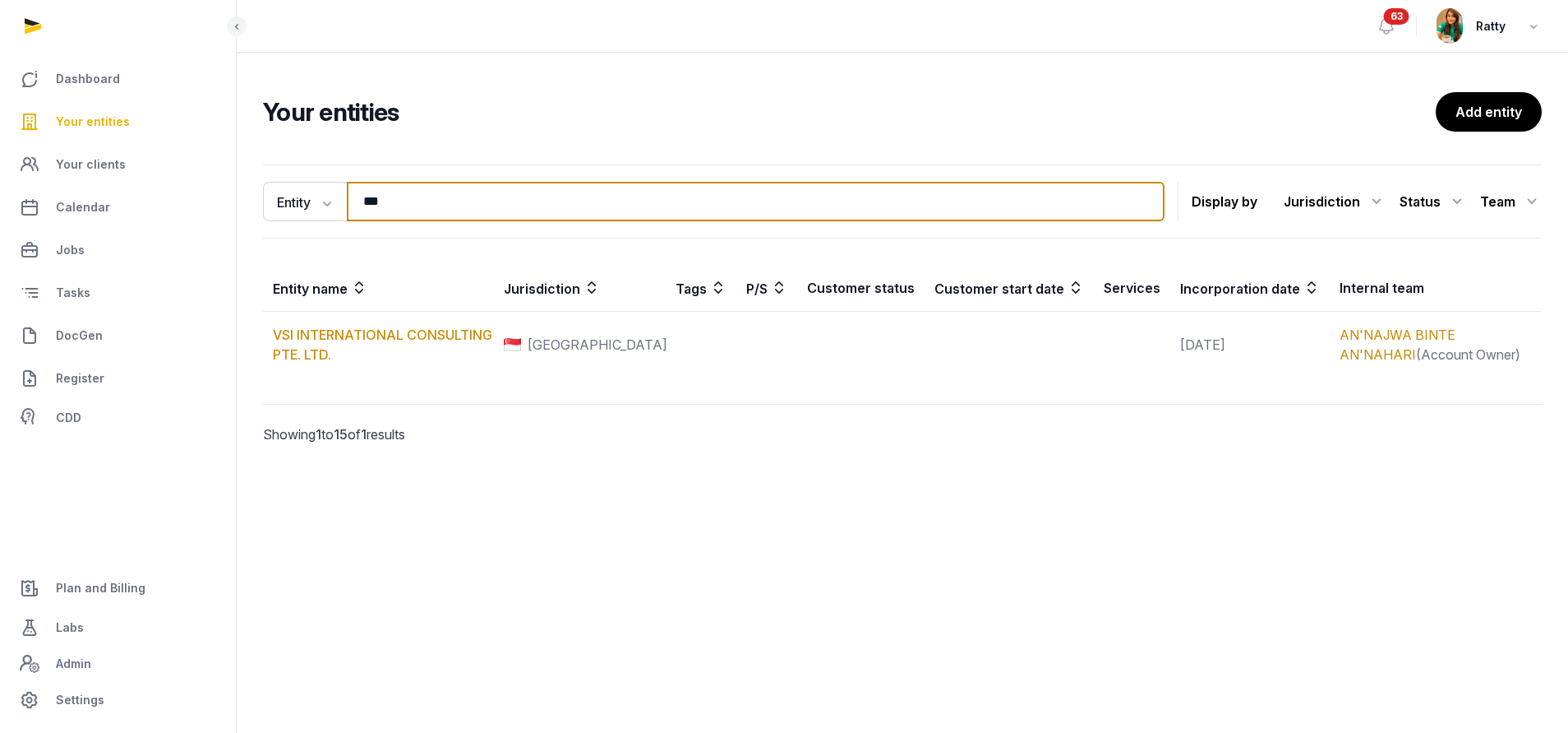
drag, startPoint x: 405, startPoint y: 202, endPoint x: 295, endPoint y: 175, distance: 113.3
click at [295, 175] on div "Entity Entity People Tags Services *** Search Display by Jurisdiction All juris…" at bounding box center [902, 202] width 1279 height 74
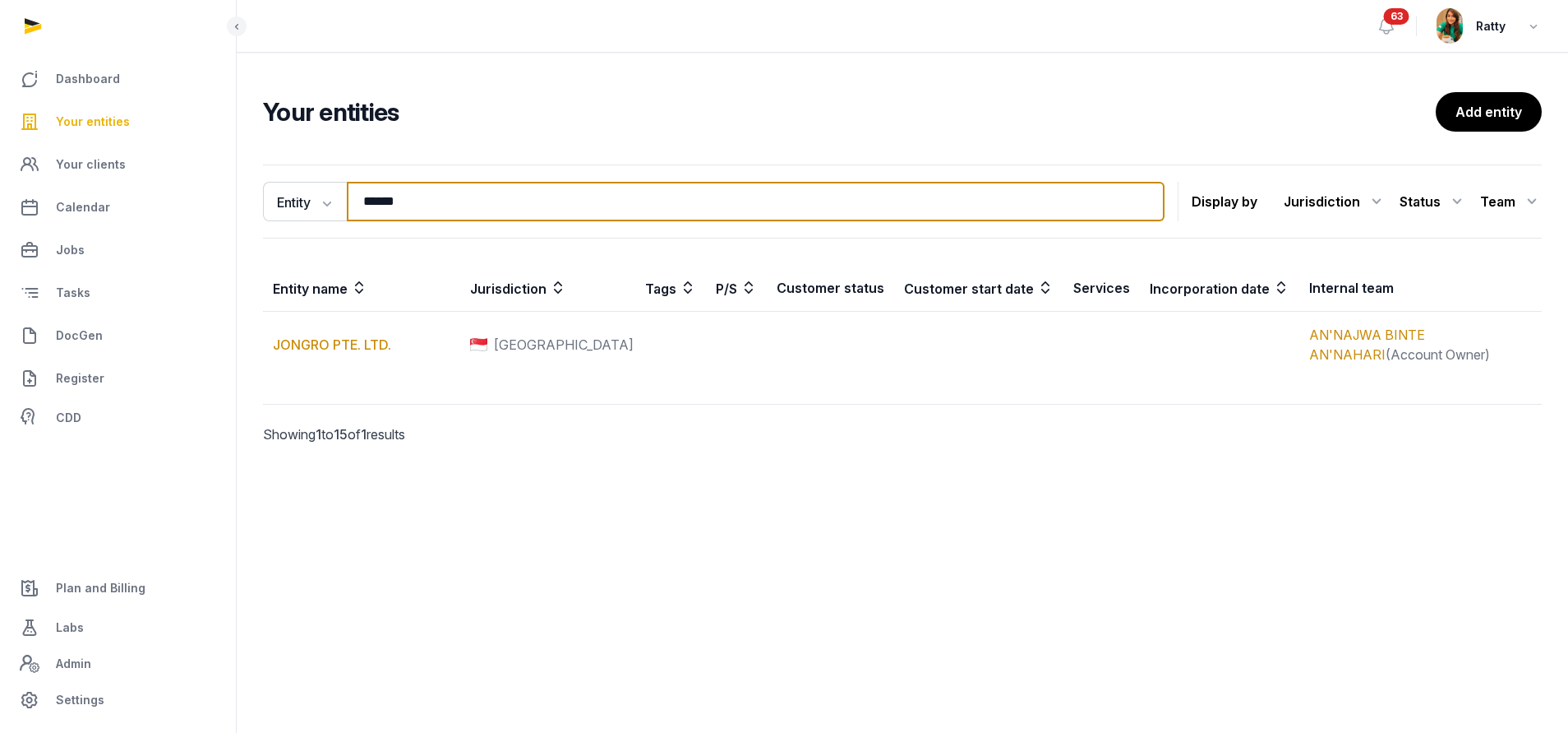
type input "******"
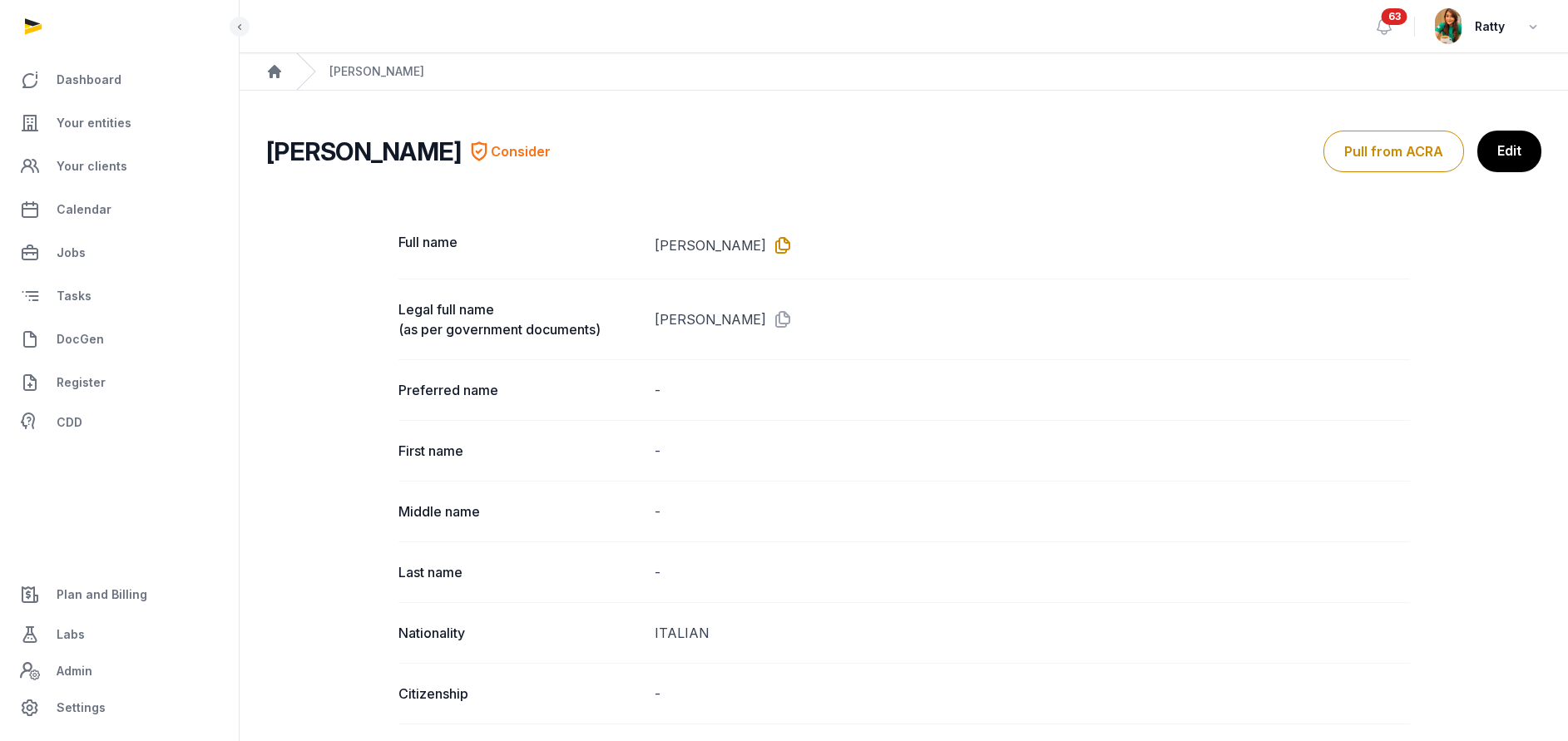
click at [766, 246] on icon at bounding box center [780, 246] width 27 height 27
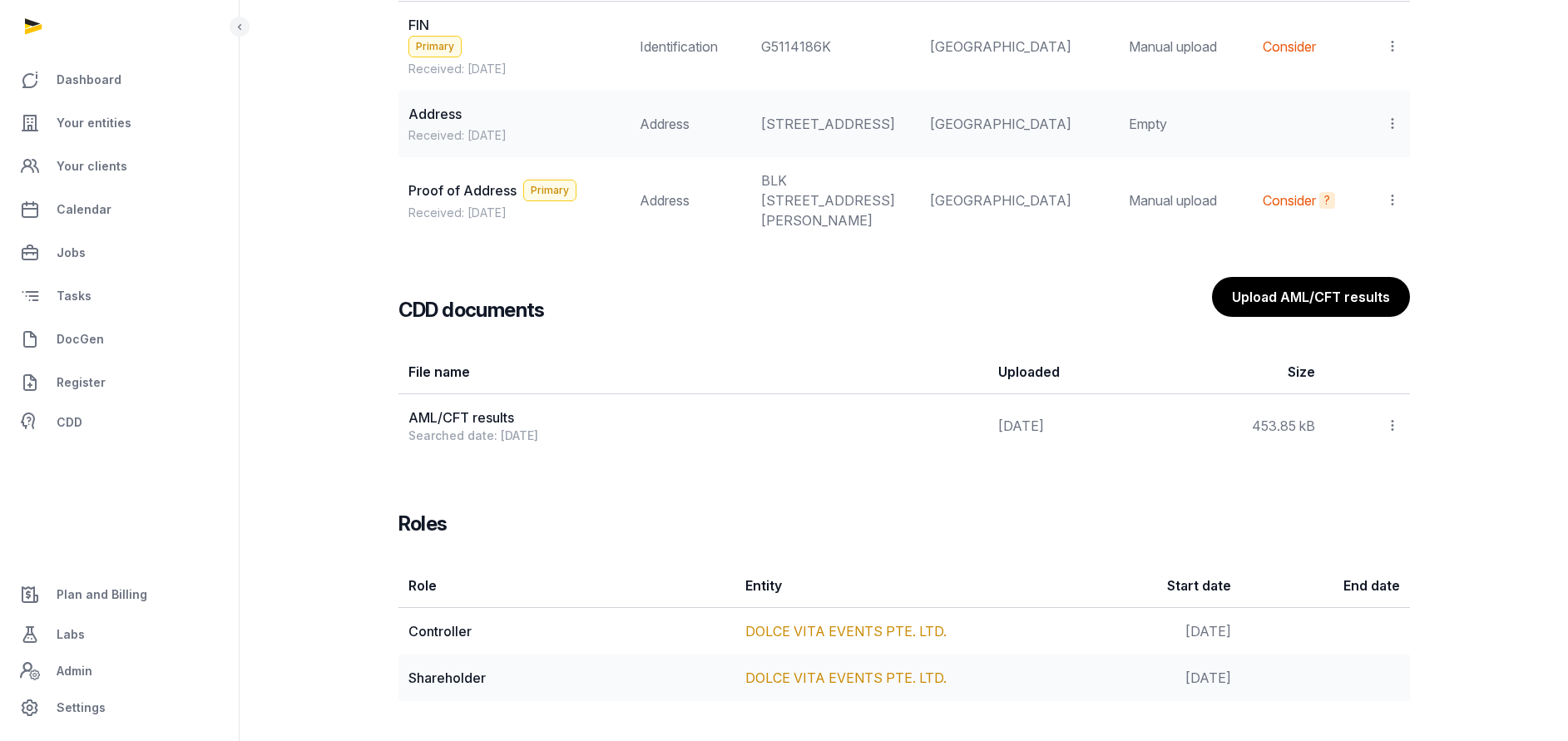
scroll to position [1580, 0]
click at [870, 637] on link "DOLCE VITA EVENTS PTE. LTD." at bounding box center [845, 631] width 201 height 17
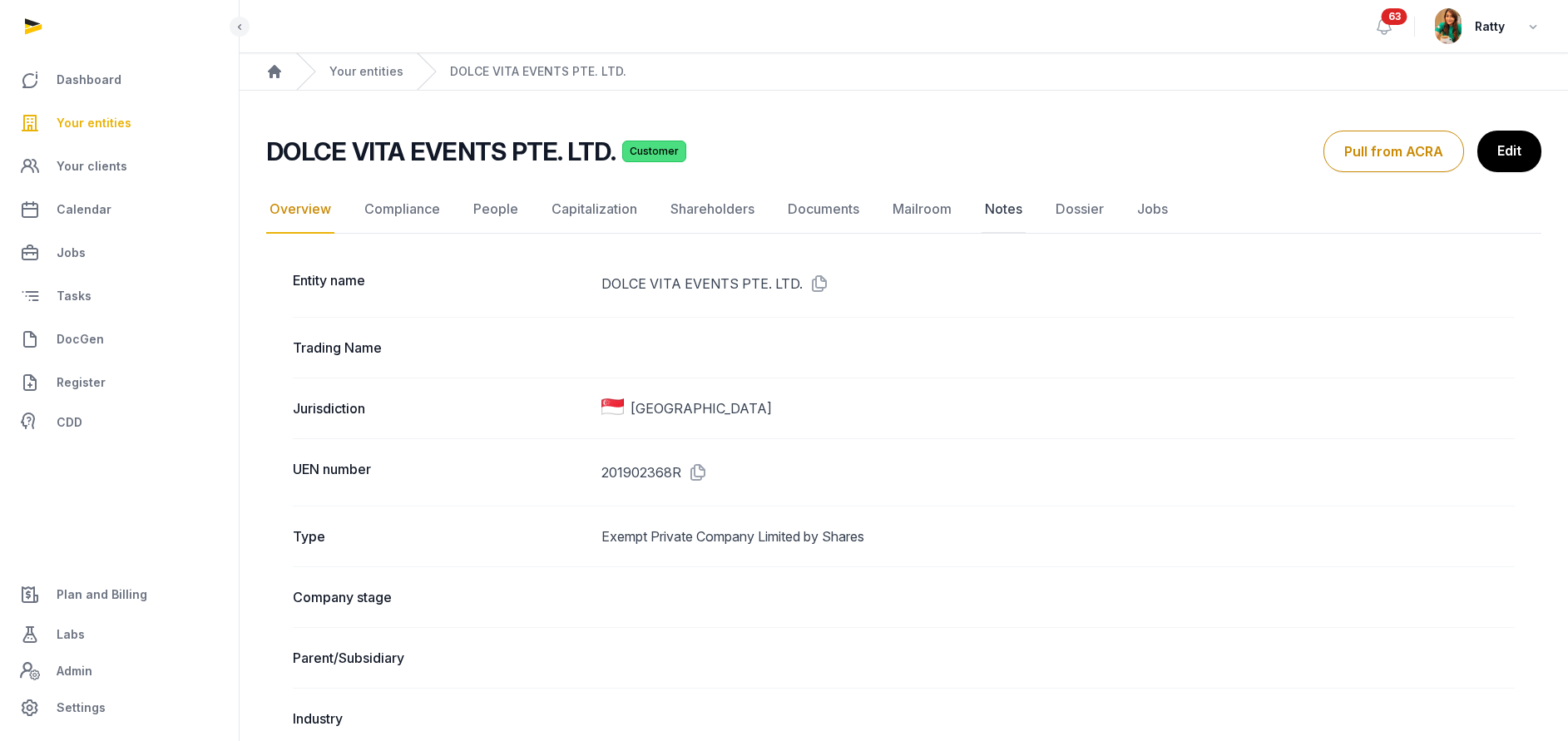
click at [1006, 209] on link "Notes" at bounding box center [1004, 209] width 44 height 48
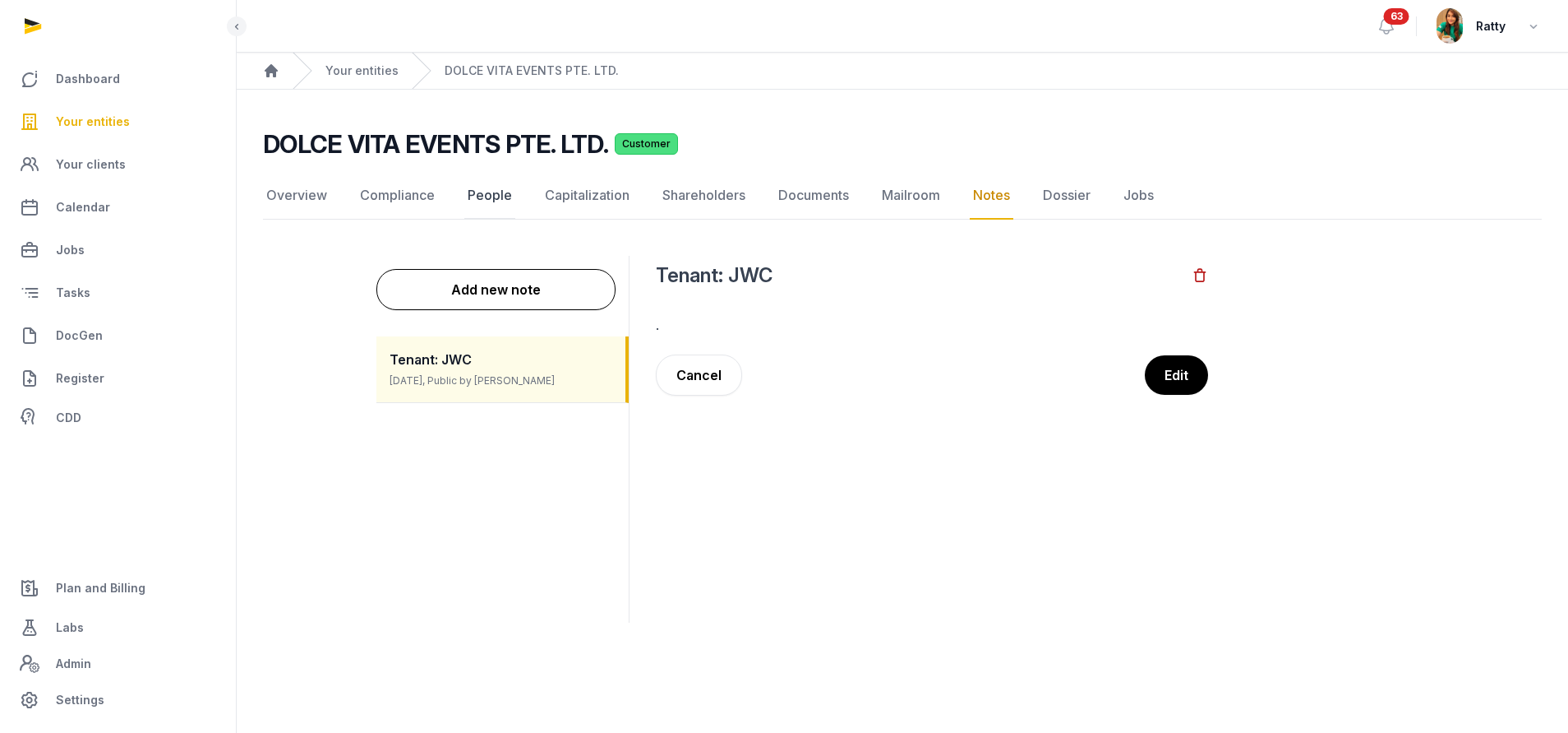
click at [486, 202] on link "People" at bounding box center [490, 195] width 51 height 48
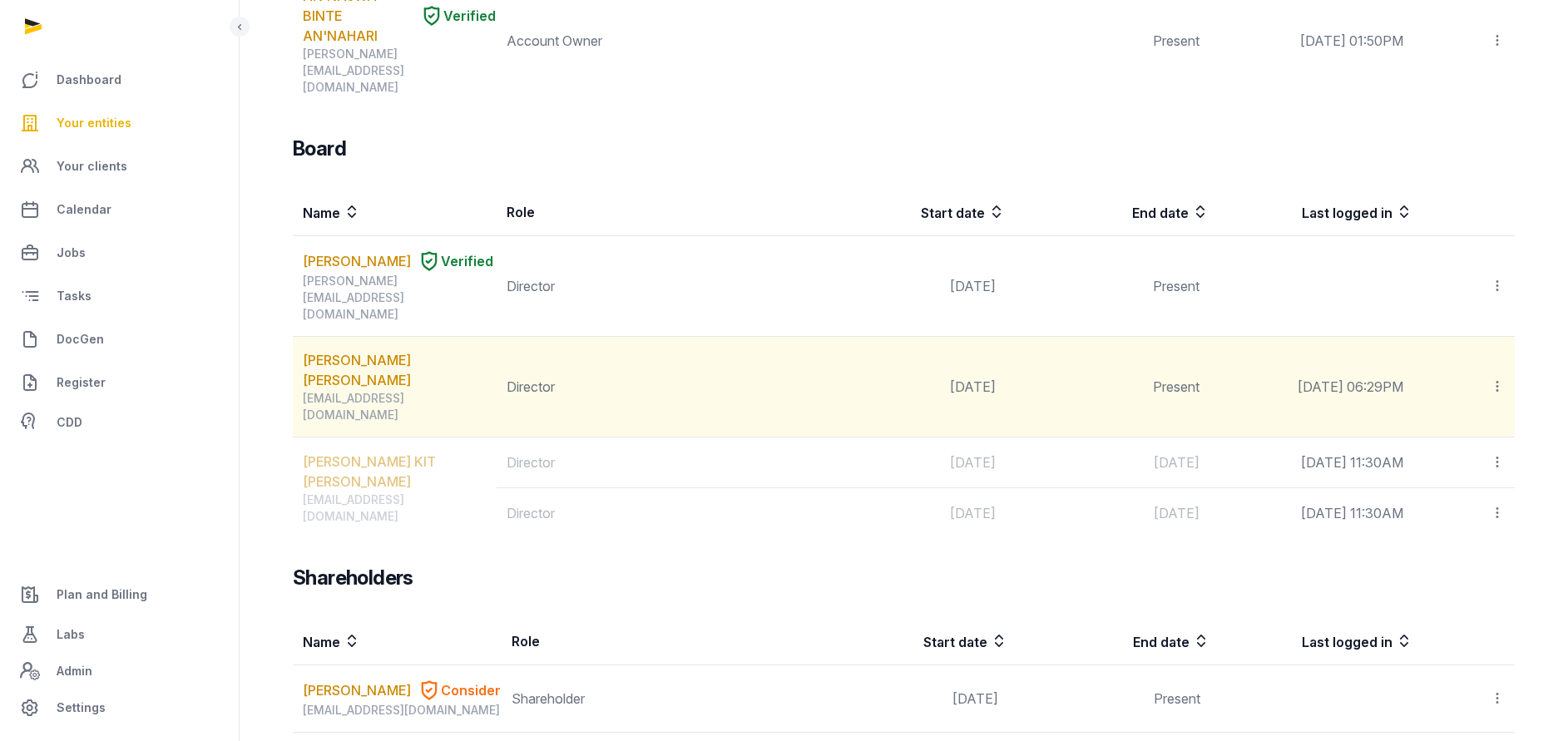
scroll to position [1107, 0]
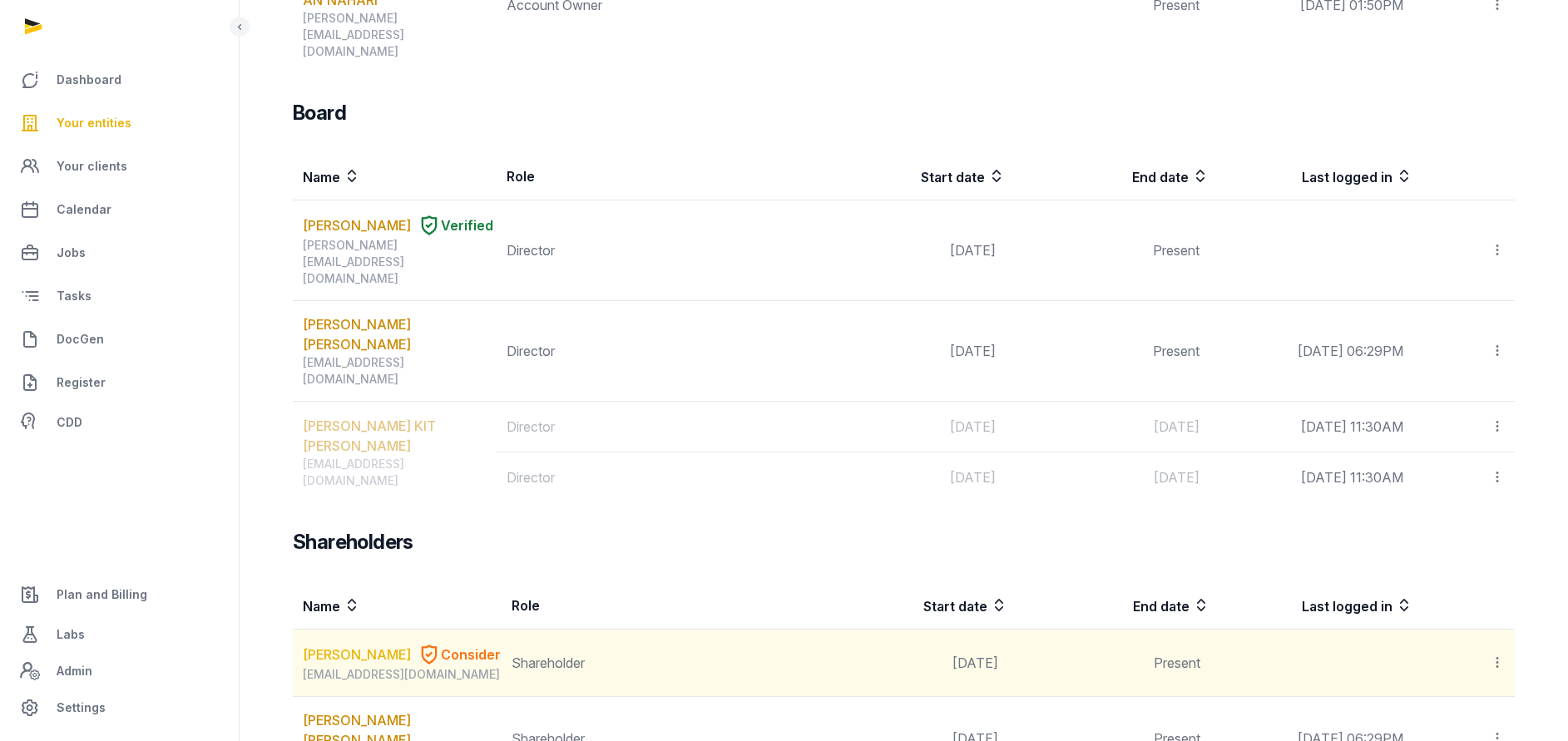
click at [354, 644] on link "ACERBI ENZO" at bounding box center [357, 654] width 109 height 20
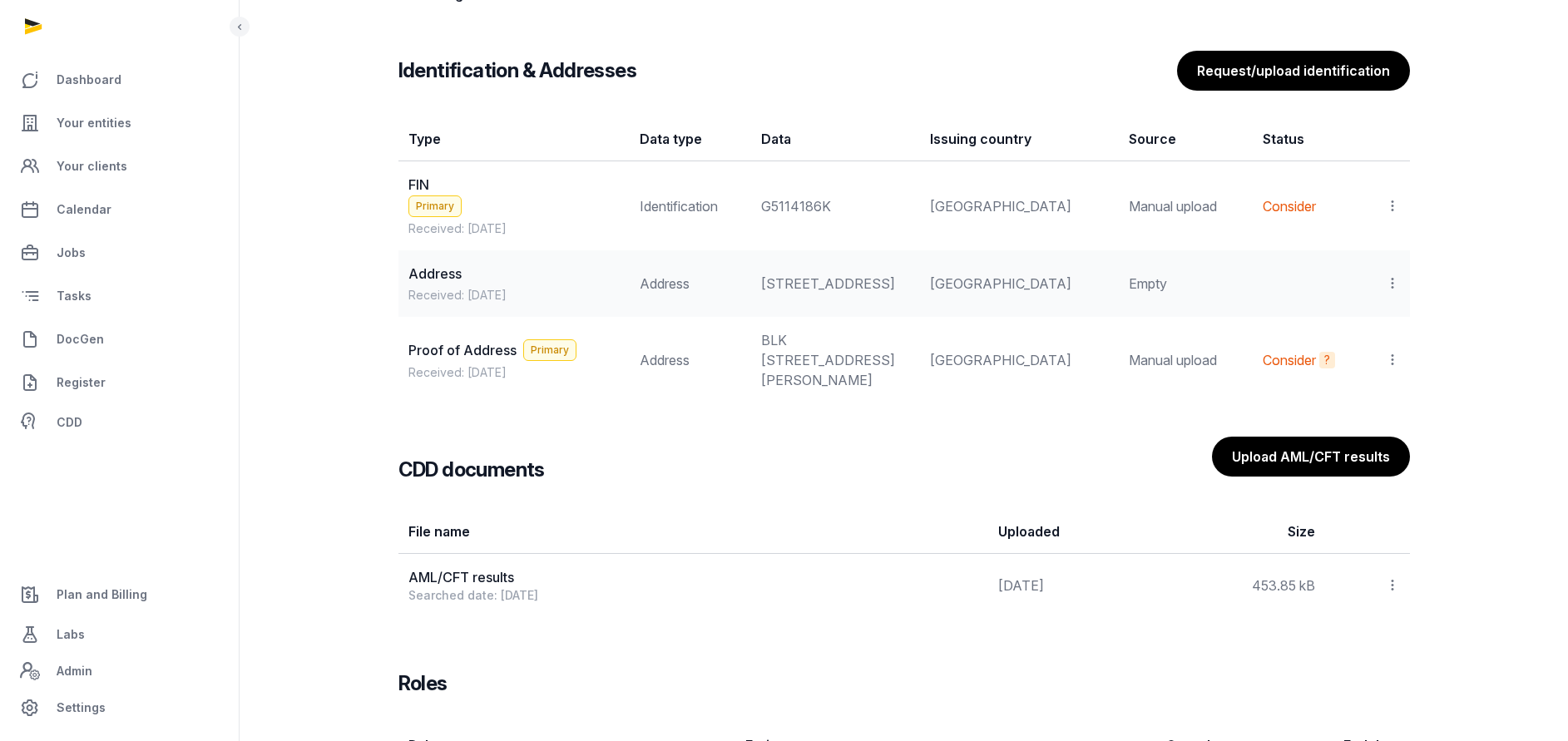
scroll to position [1205, 0]
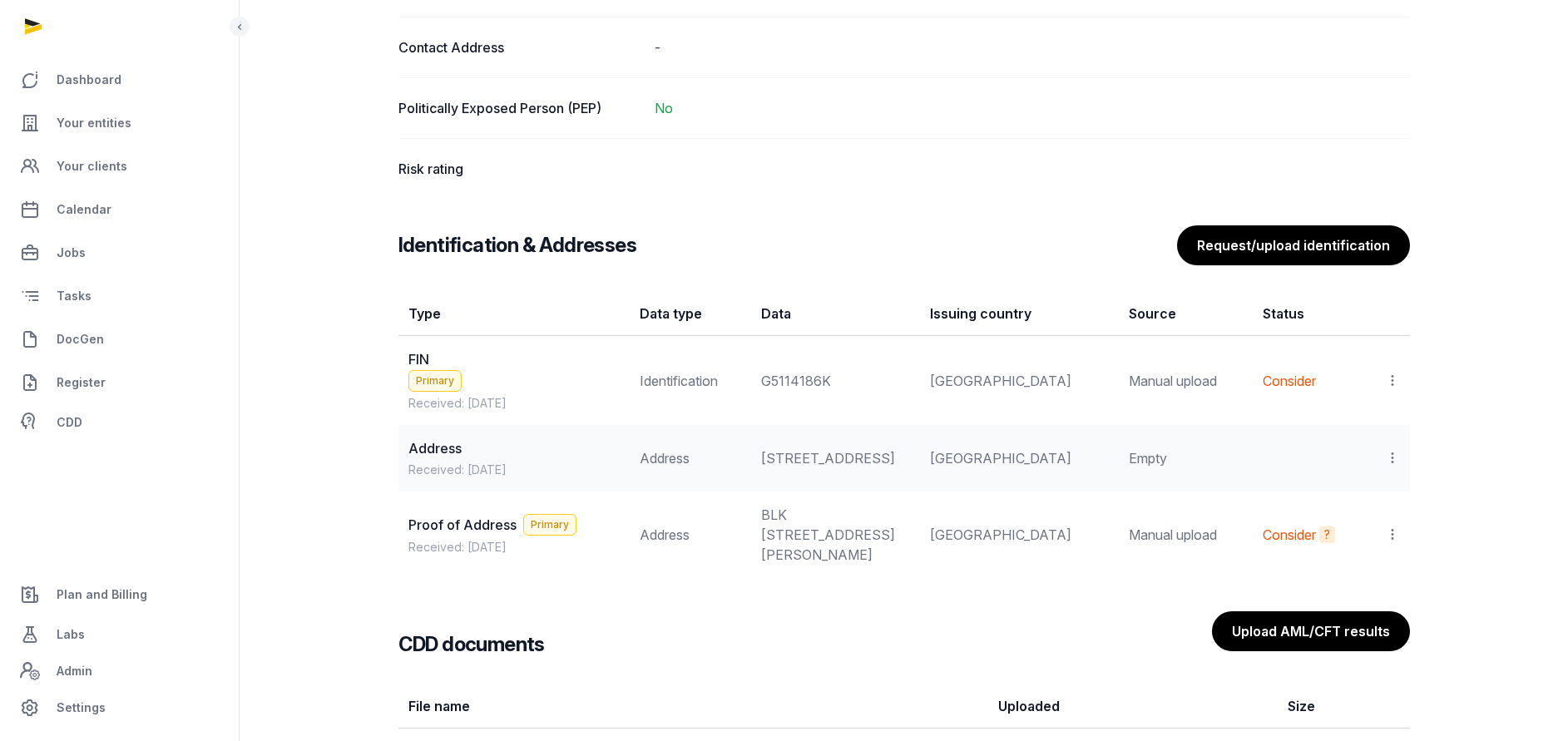
click at [1390, 382] on icon at bounding box center [1392, 381] width 15 height 18
click at [1321, 460] on span "Populate Information" at bounding box center [1319, 459] width 127 height 17
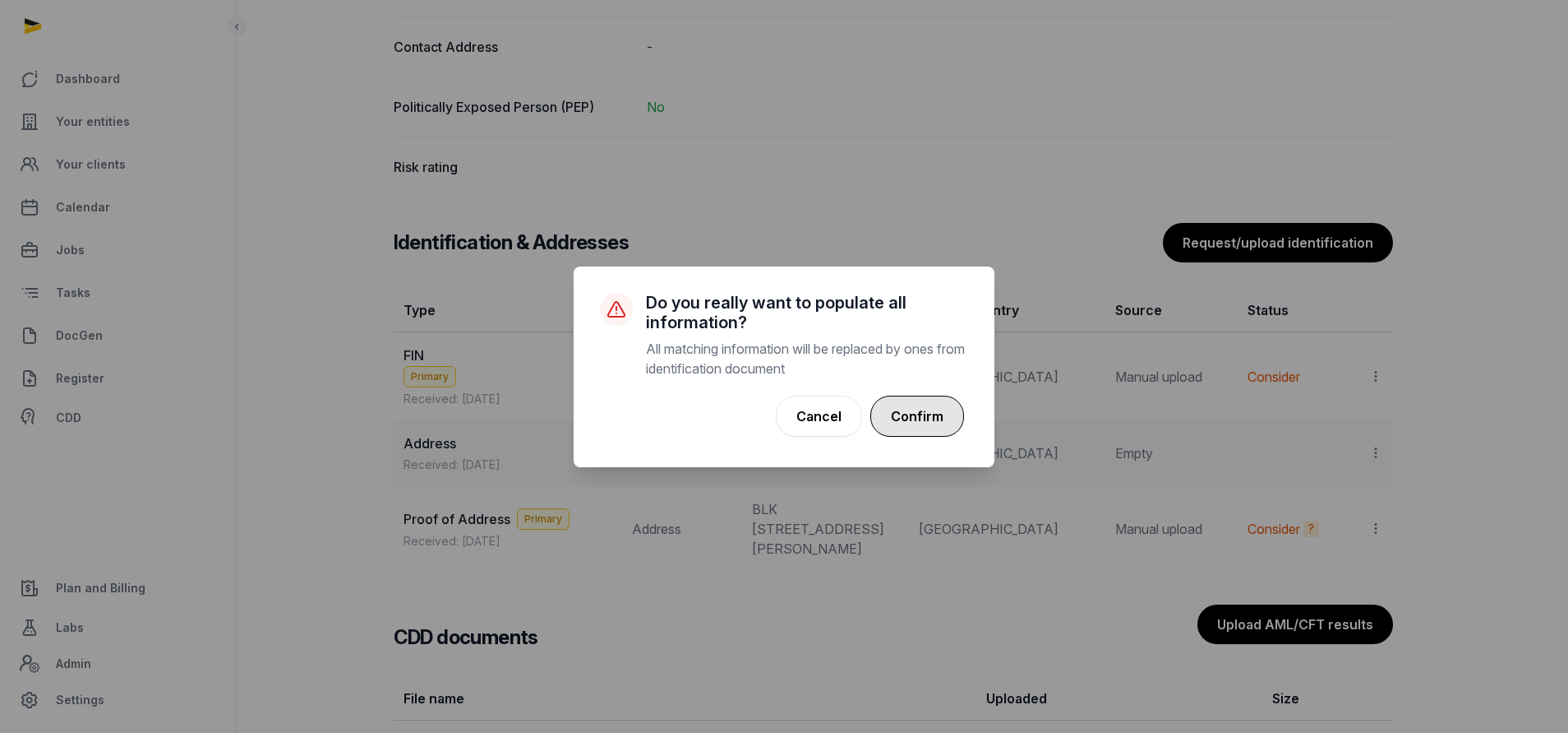
click at [922, 417] on button "Confirm" at bounding box center [917, 416] width 94 height 41
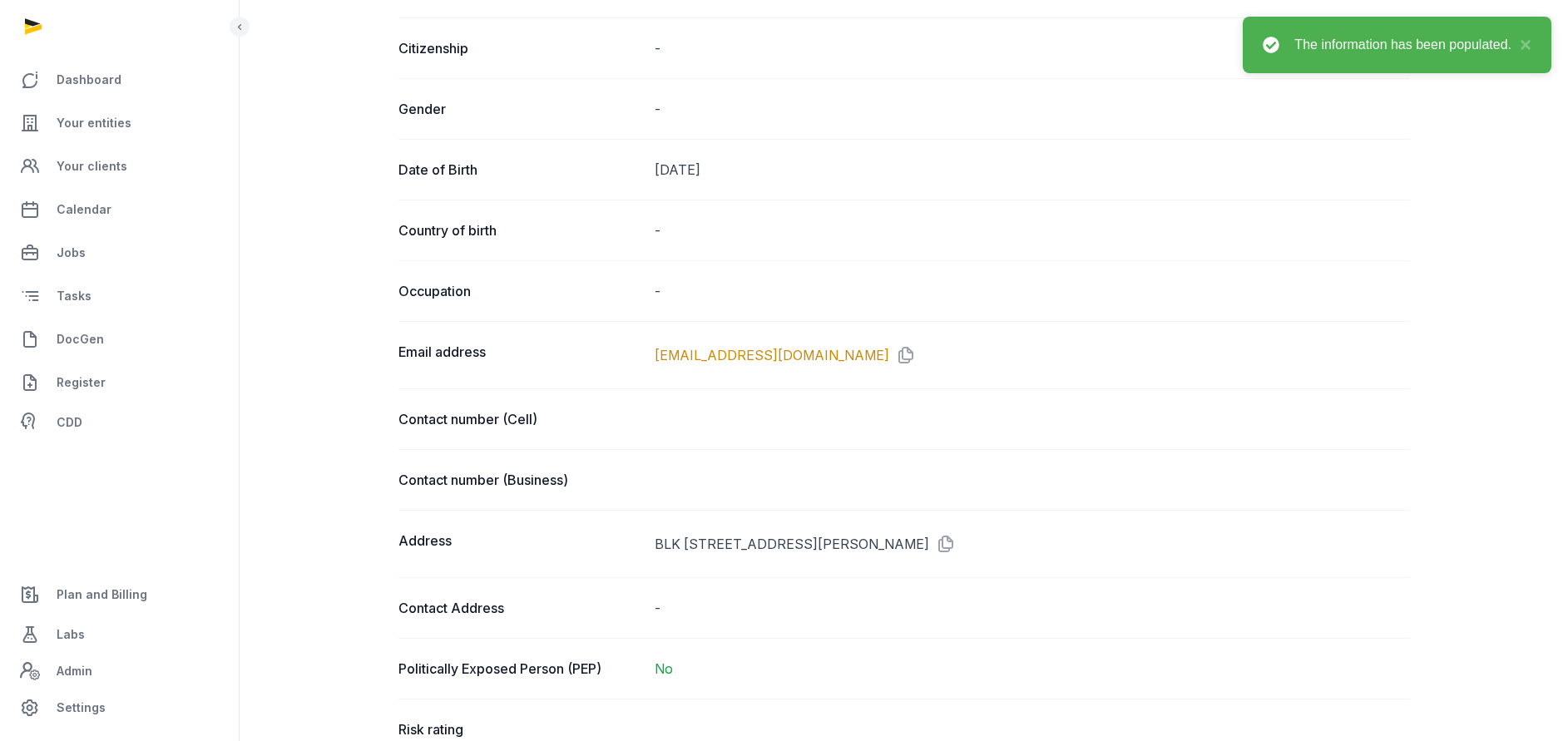
scroll to position [748, 0]
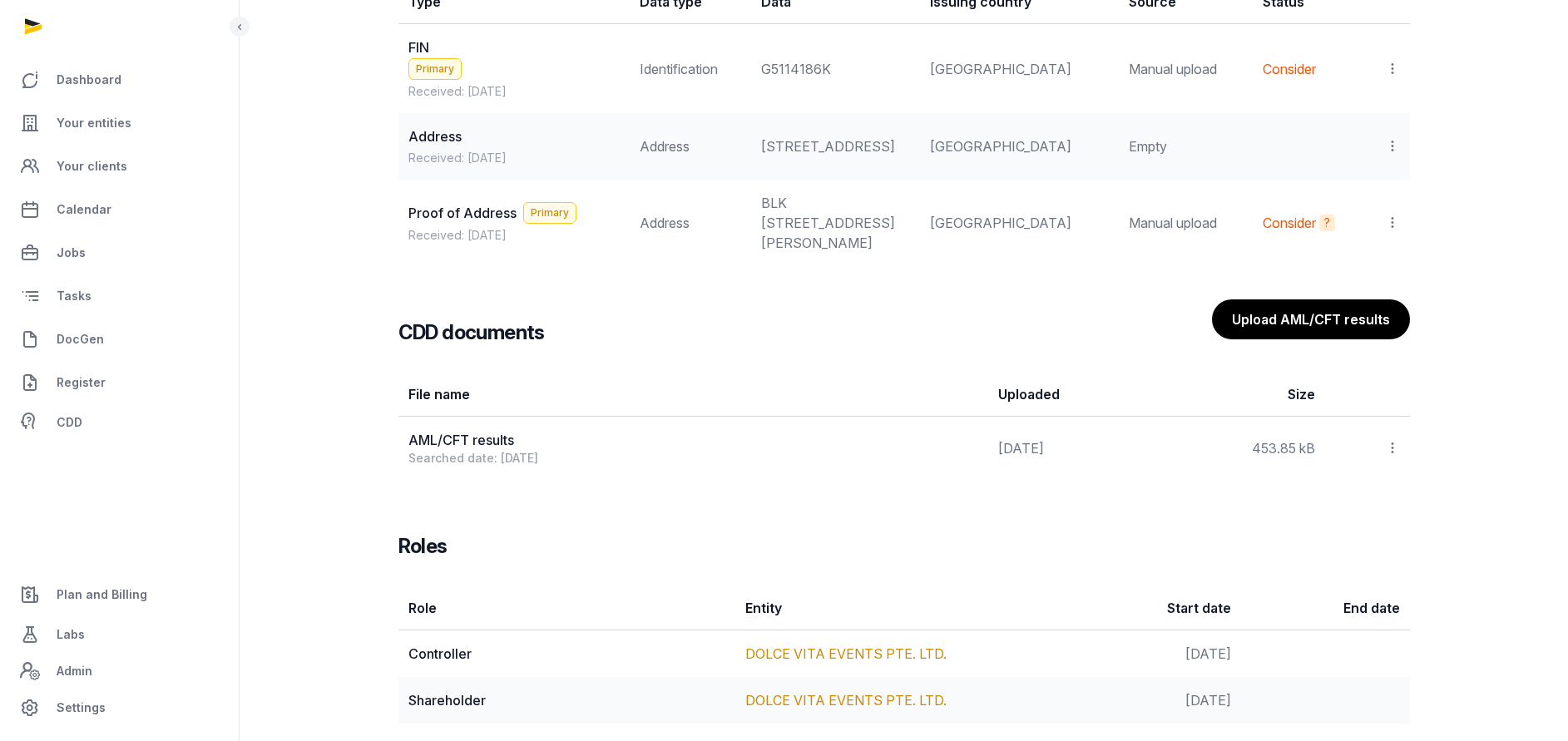
scroll to position [1593, 0]
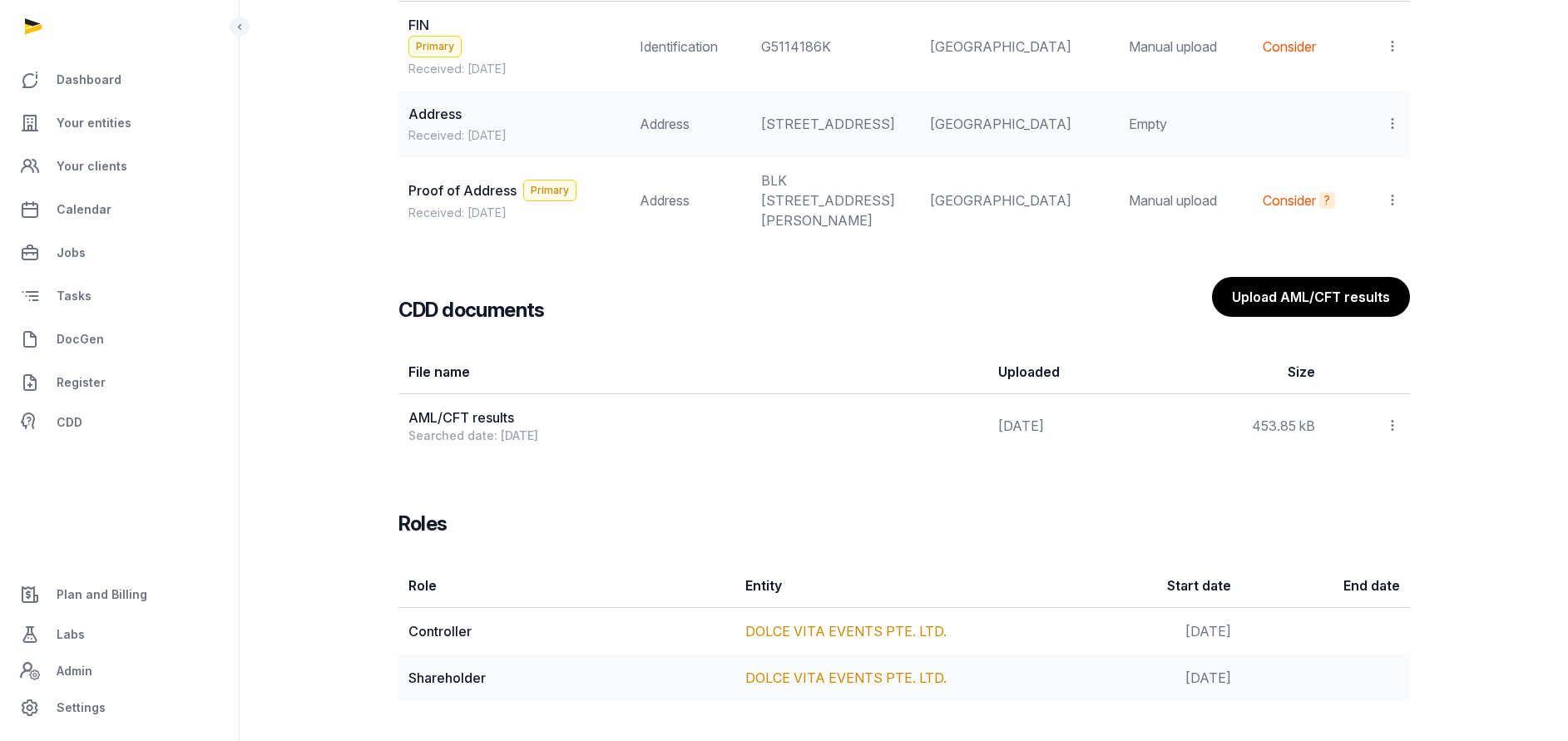
click at [1394, 421] on icon at bounding box center [1392, 425] width 15 height 18
click at [1334, 473] on div "View" at bounding box center [1333, 470] width 133 height 33
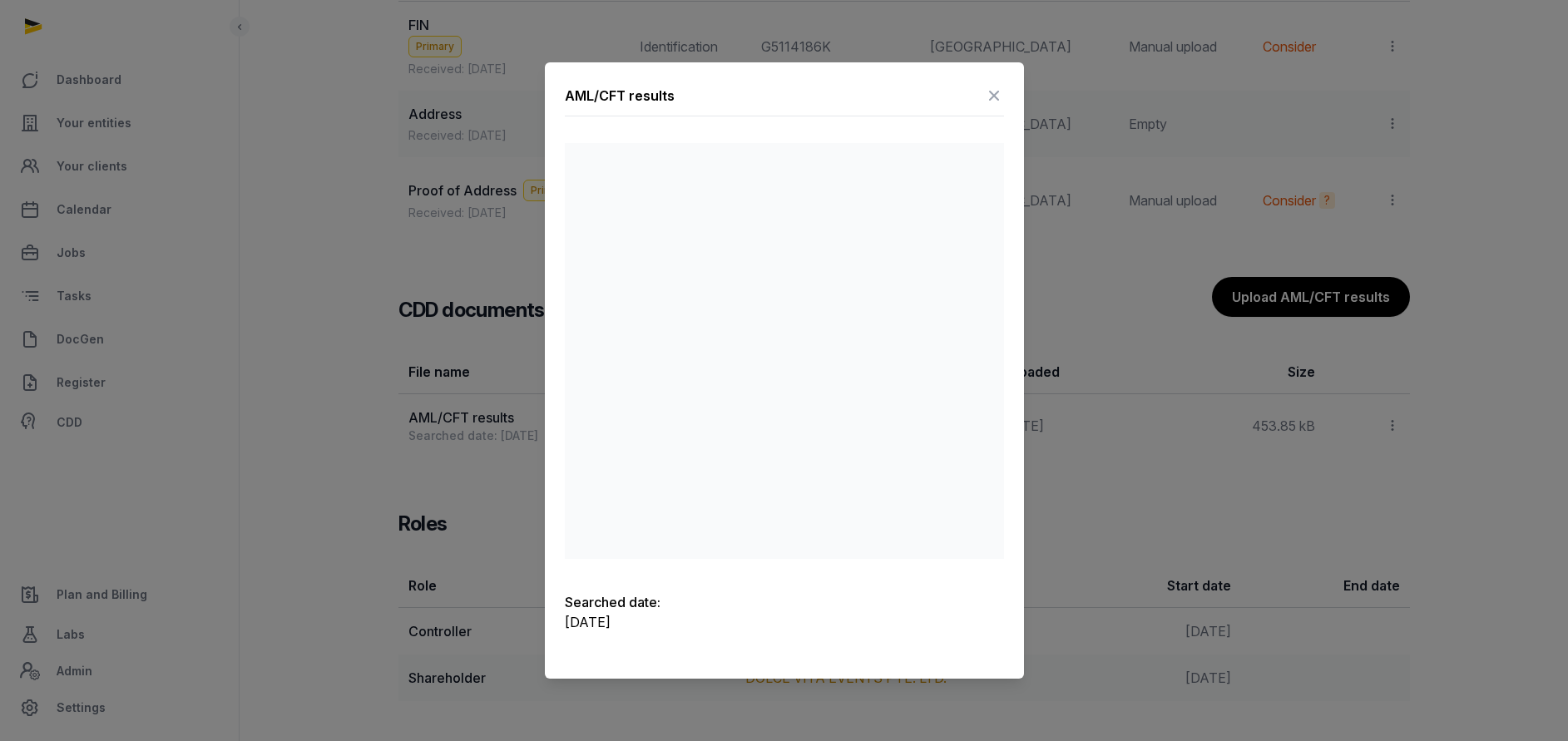
click at [989, 96] on icon at bounding box center [994, 96] width 20 height 27
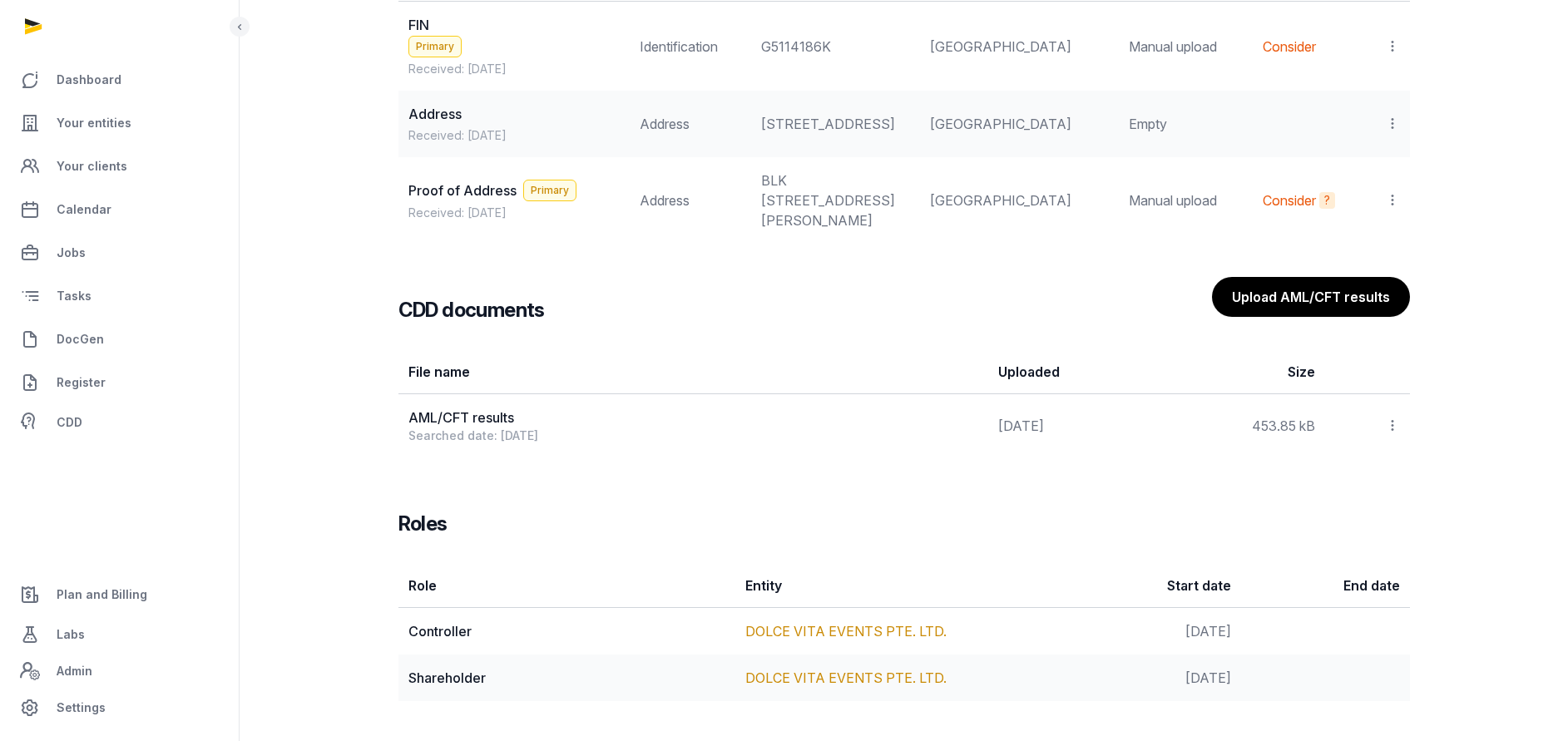
click at [1396, 426] on icon at bounding box center [1392, 425] width 15 height 18
click at [1367, 511] on div "Delete" at bounding box center [1333, 503] width 133 height 33
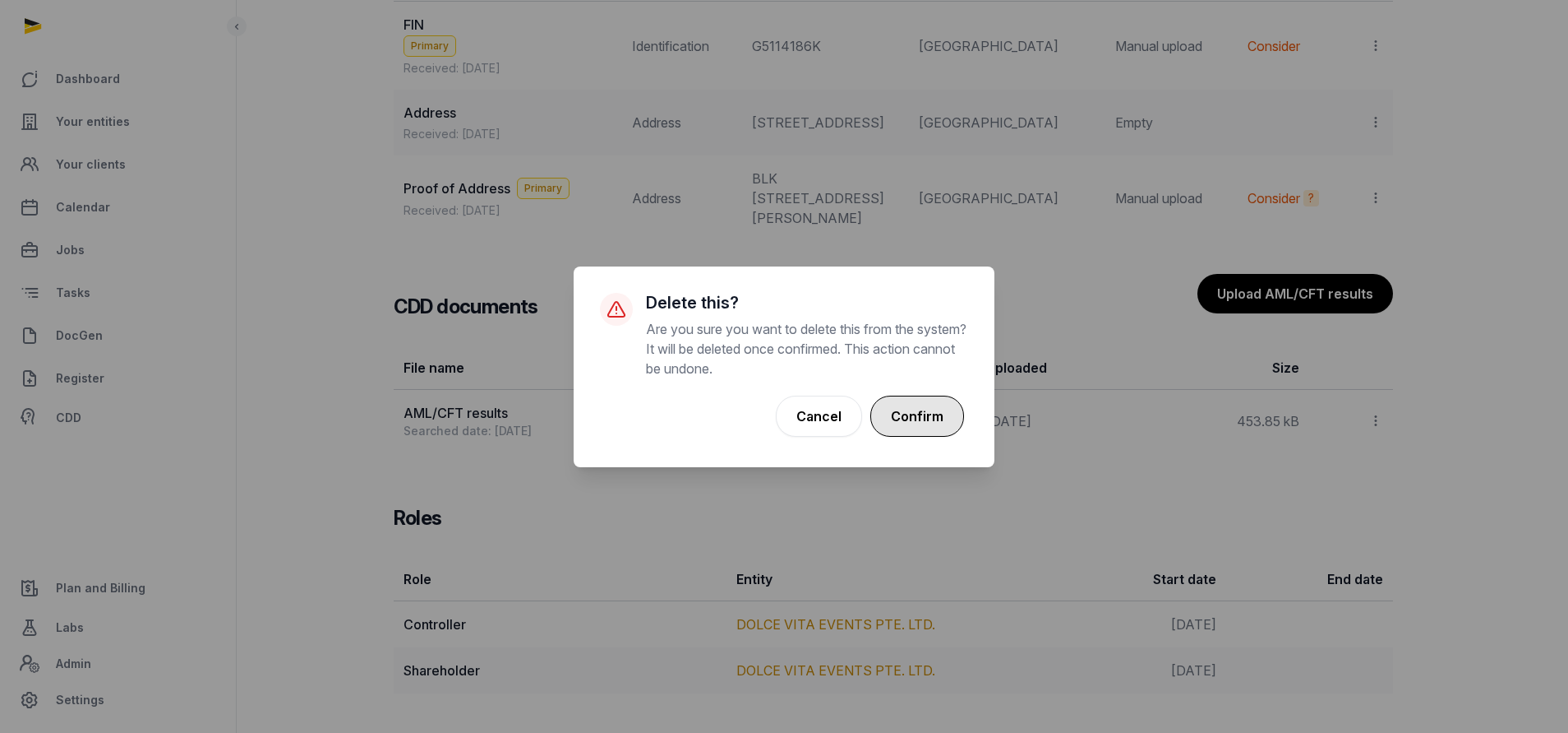
click at [937, 418] on button "Confirm" at bounding box center [917, 416] width 94 height 41
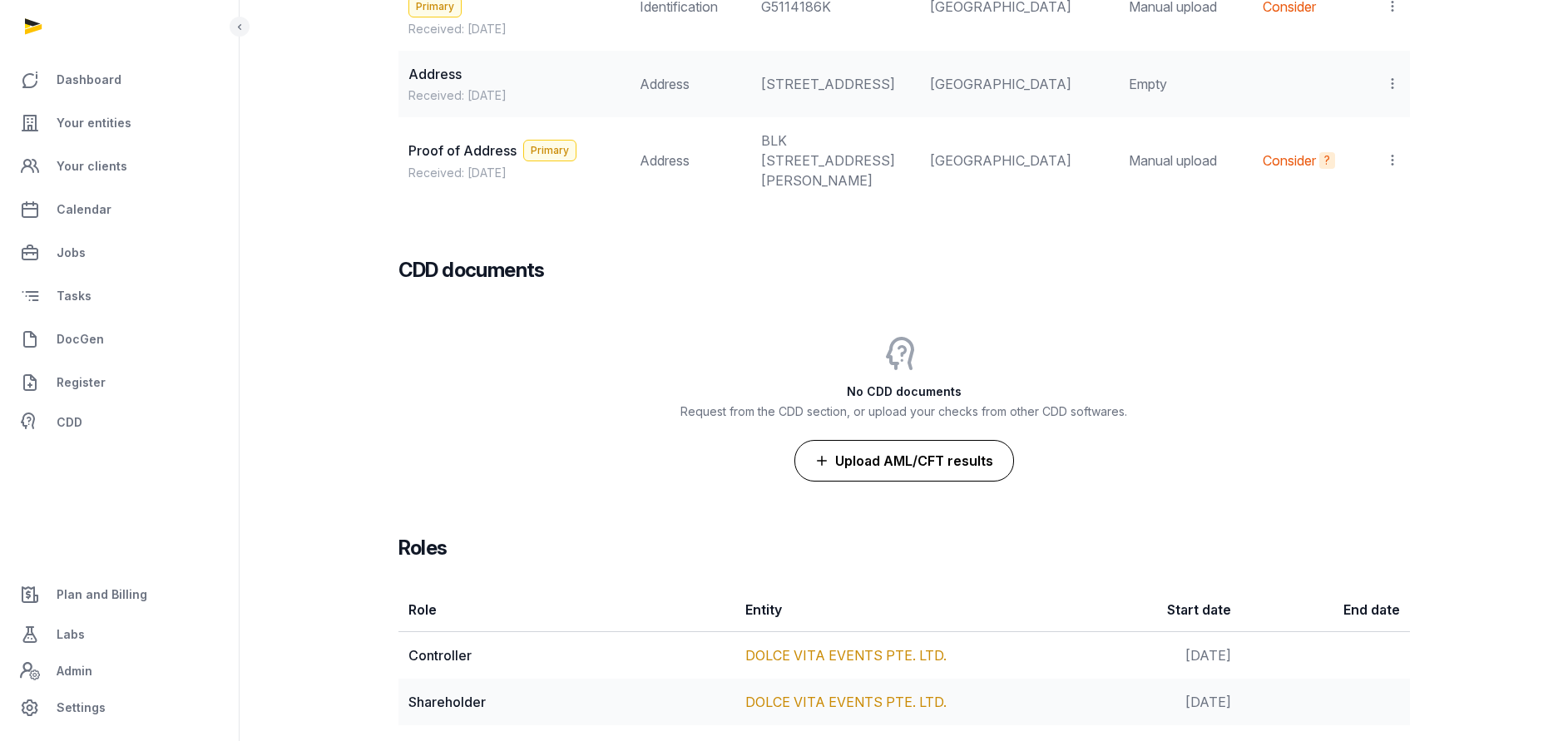
click at [925, 481] on button "Upload AML/CFT results" at bounding box center [904, 460] width 220 height 42
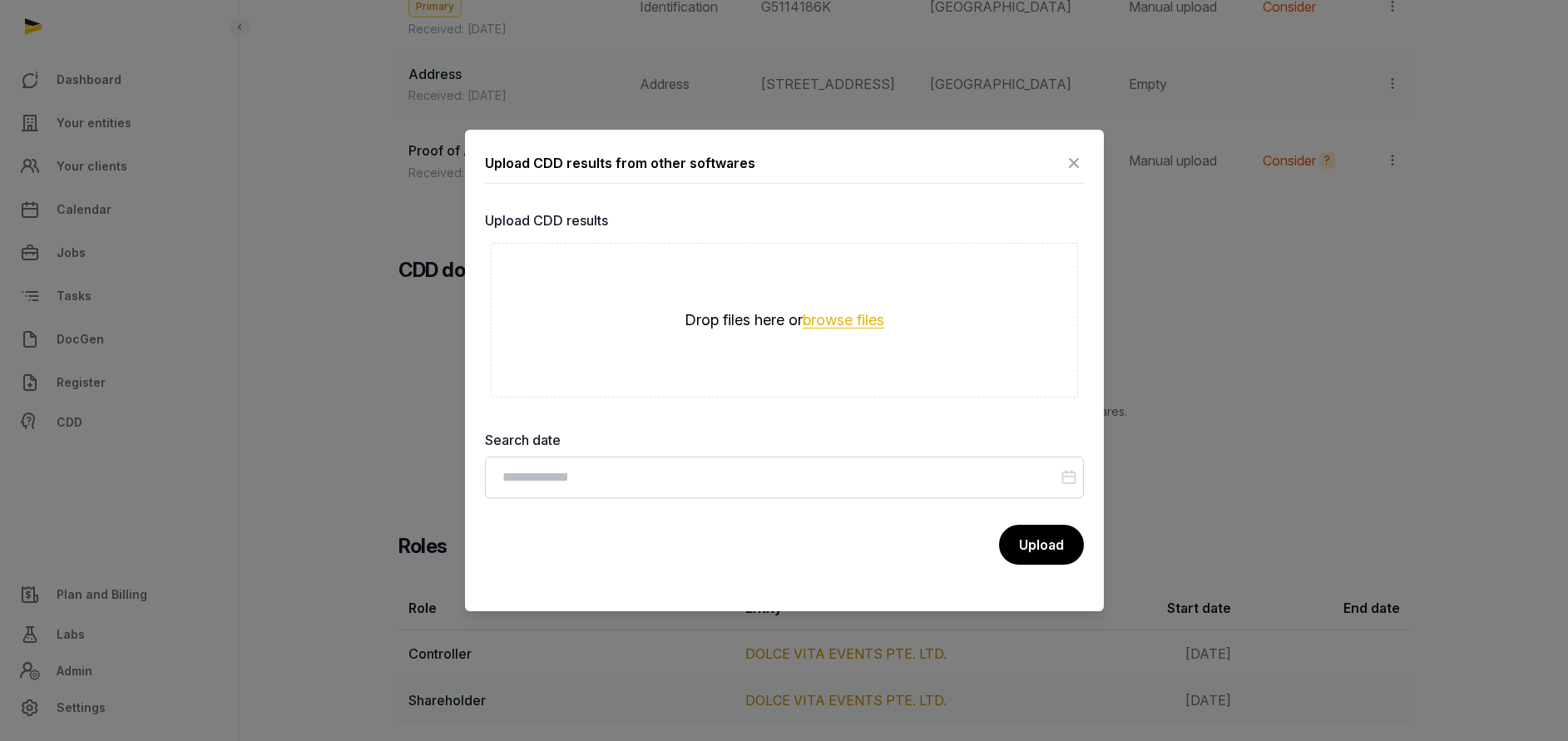
click at [834, 325] on button "browse files" at bounding box center [844, 320] width 82 height 16
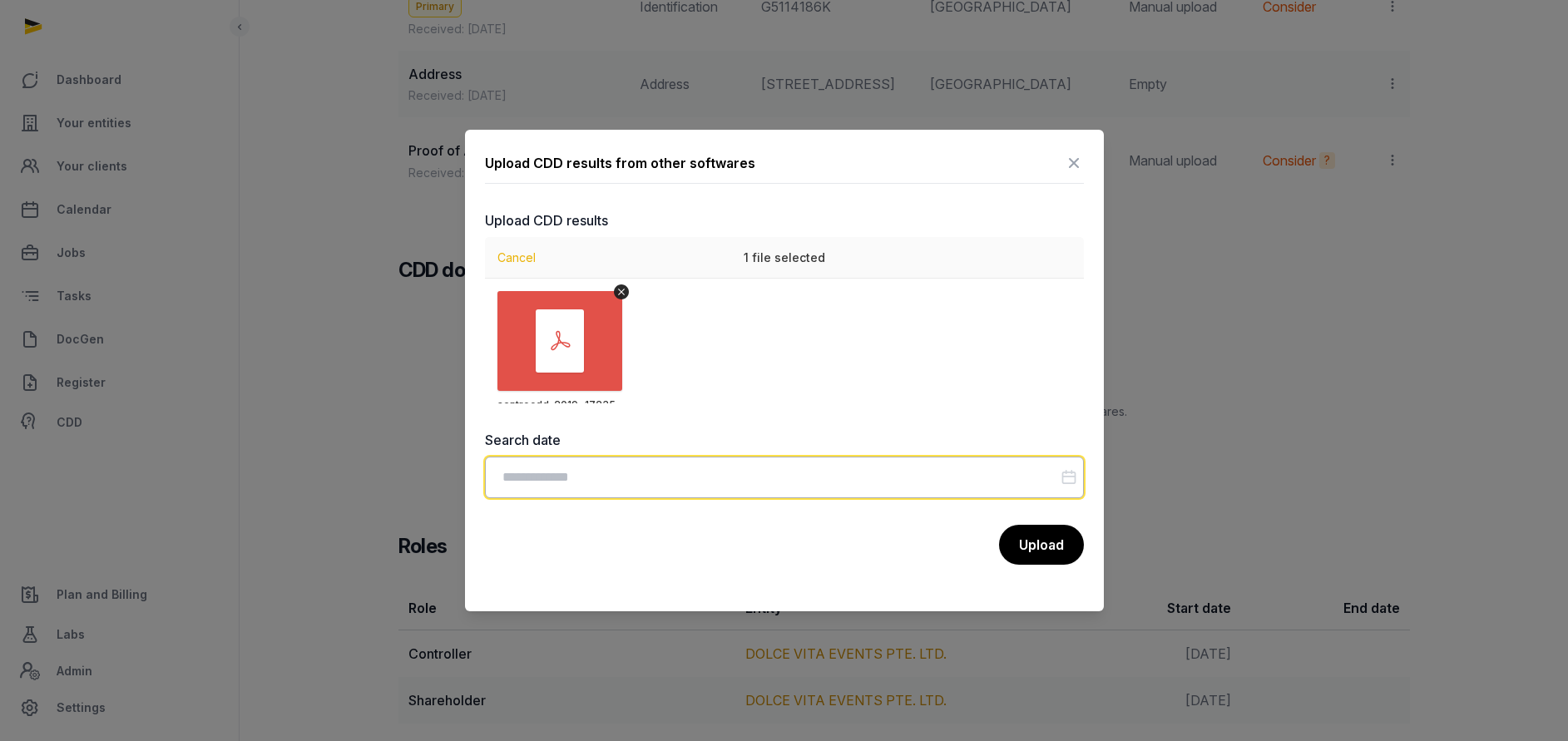
click at [553, 486] on input "Datepicker input" at bounding box center [784, 477] width 599 height 42
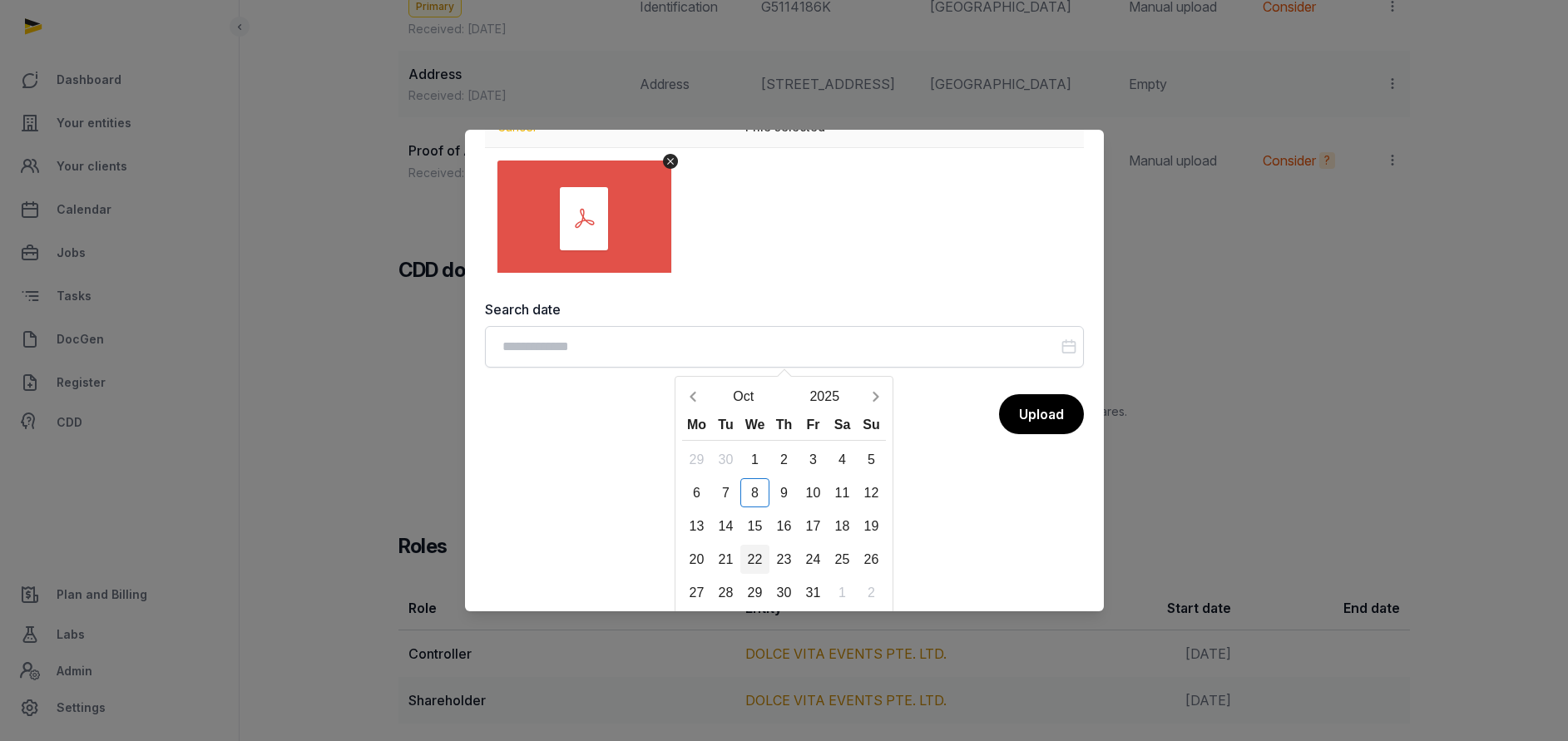
scroll to position [136, 0]
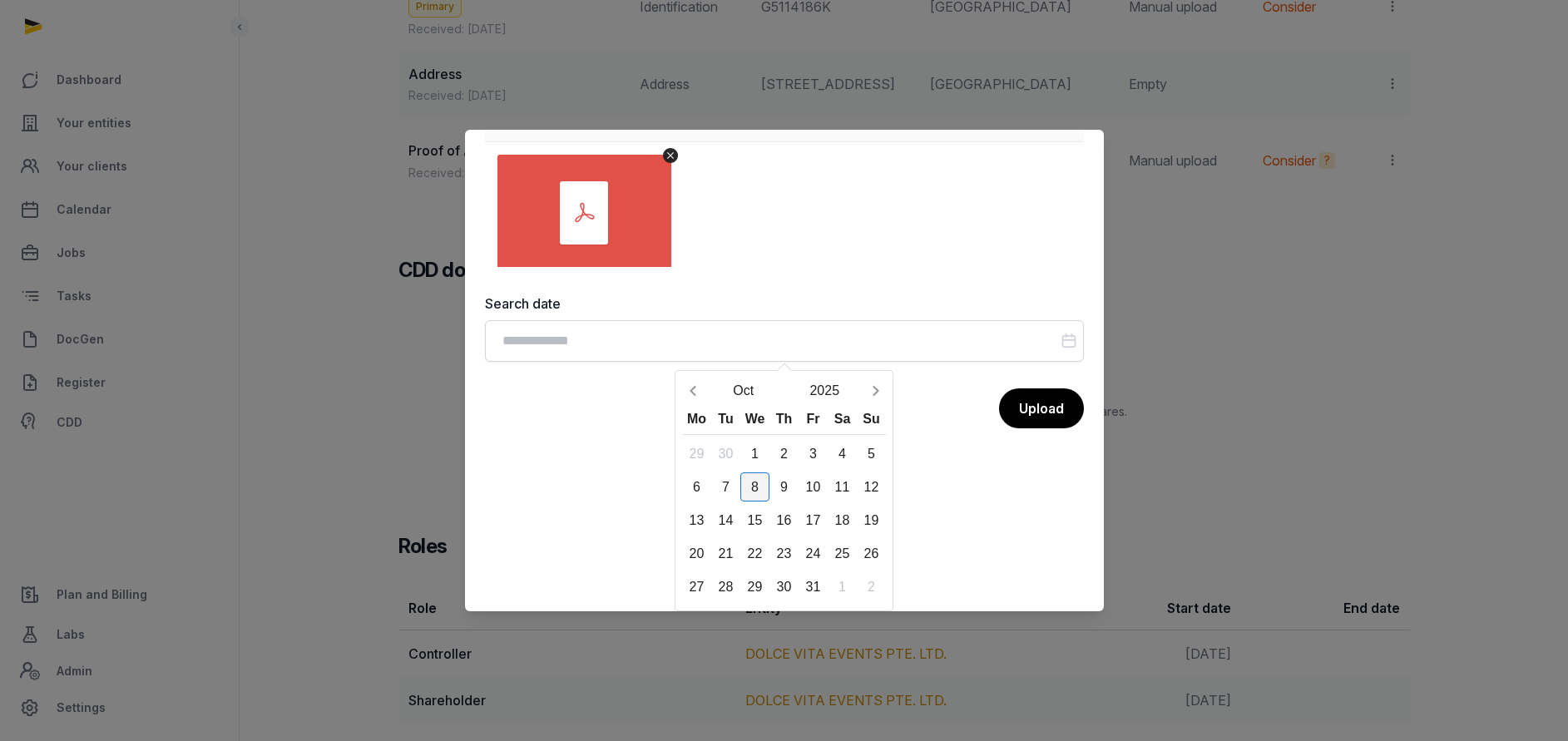
click at [756, 494] on div "8" at bounding box center [755, 487] width 29 height 29
type input "**********"
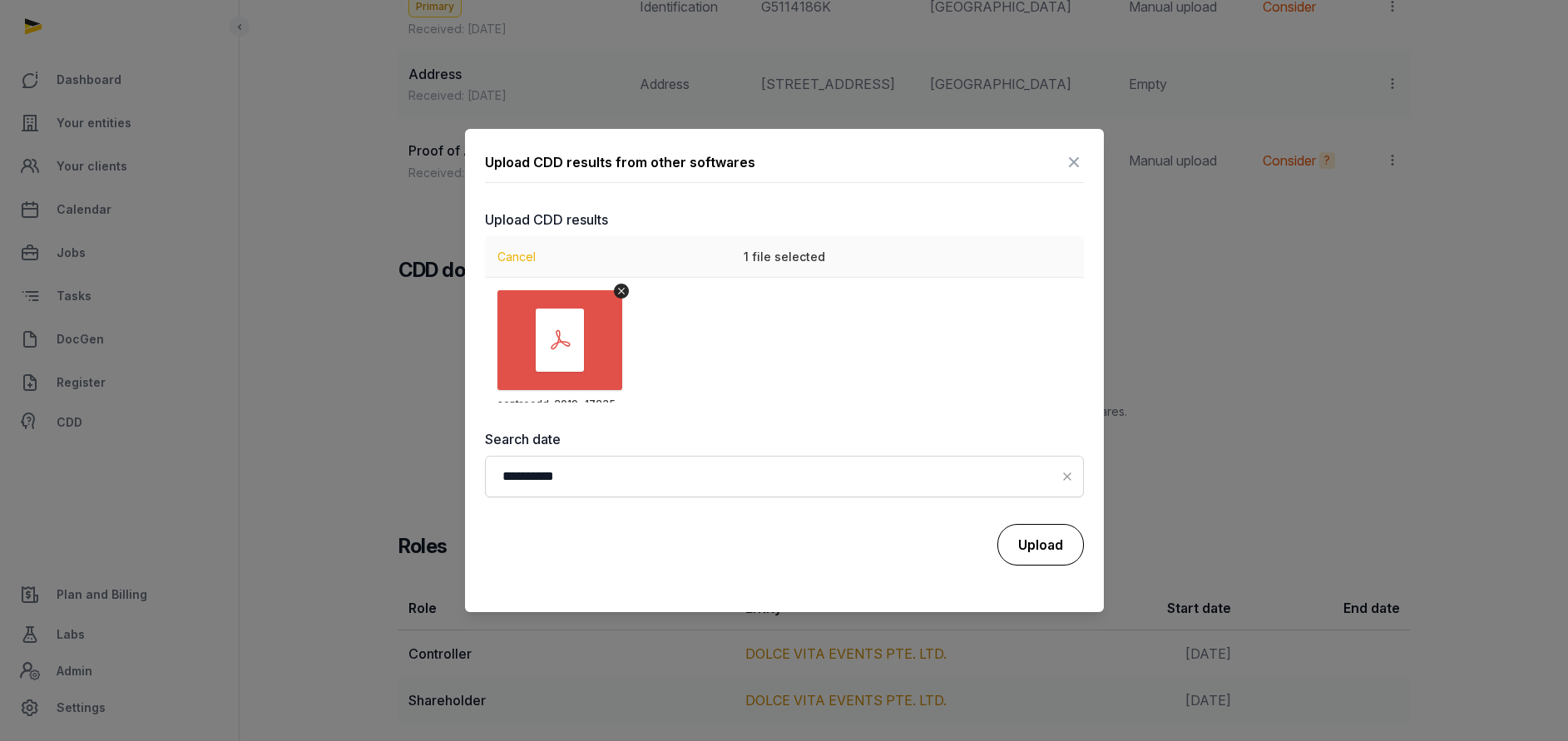
click at [1045, 536] on button "Upload" at bounding box center [1040, 544] width 86 height 42
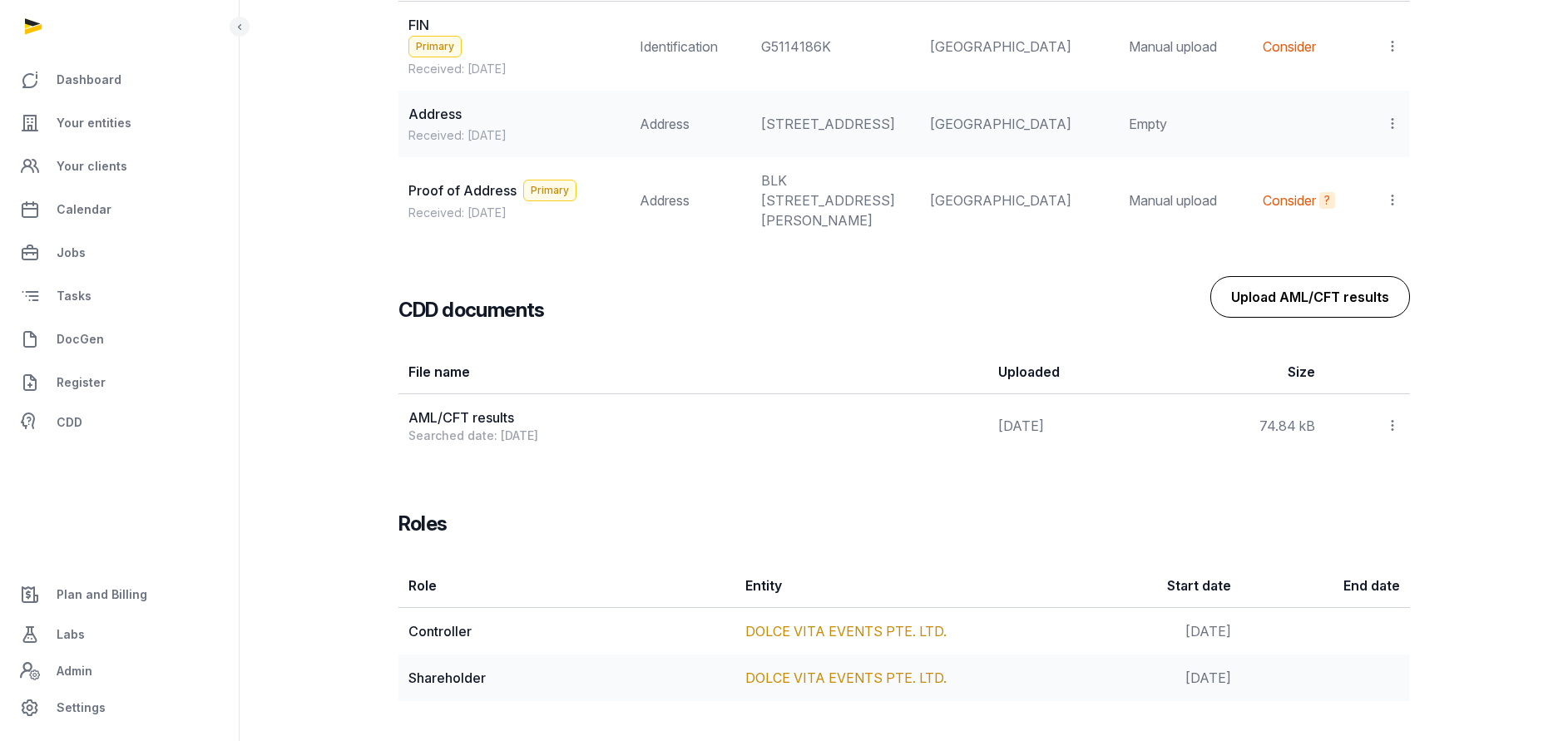
click at [1311, 298] on button "Upload AML/CFT results" at bounding box center [1310, 296] width 199 height 42
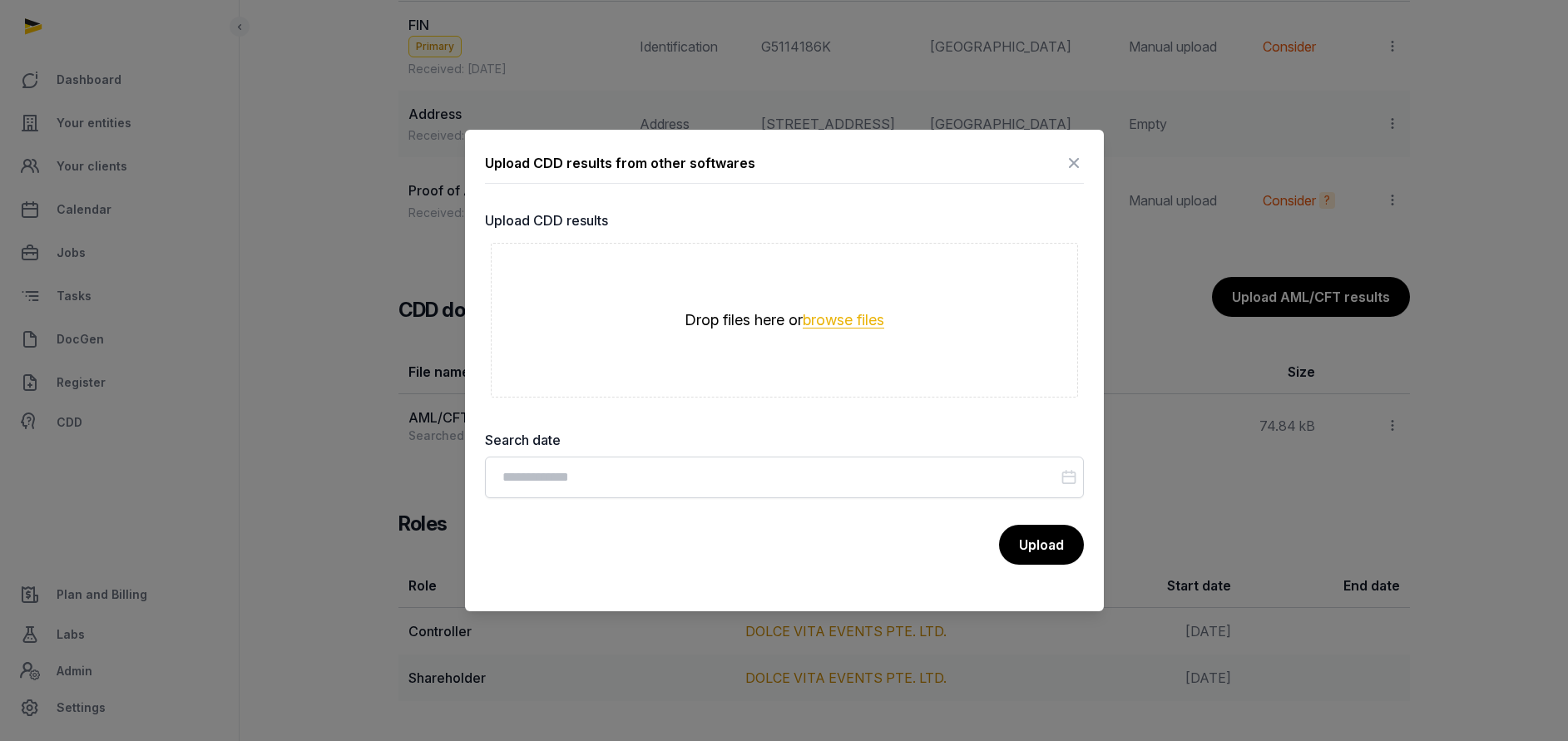
click at [834, 316] on button "browse files" at bounding box center [844, 320] width 82 height 16
click at [1076, 161] on icon at bounding box center [1073, 163] width 20 height 27
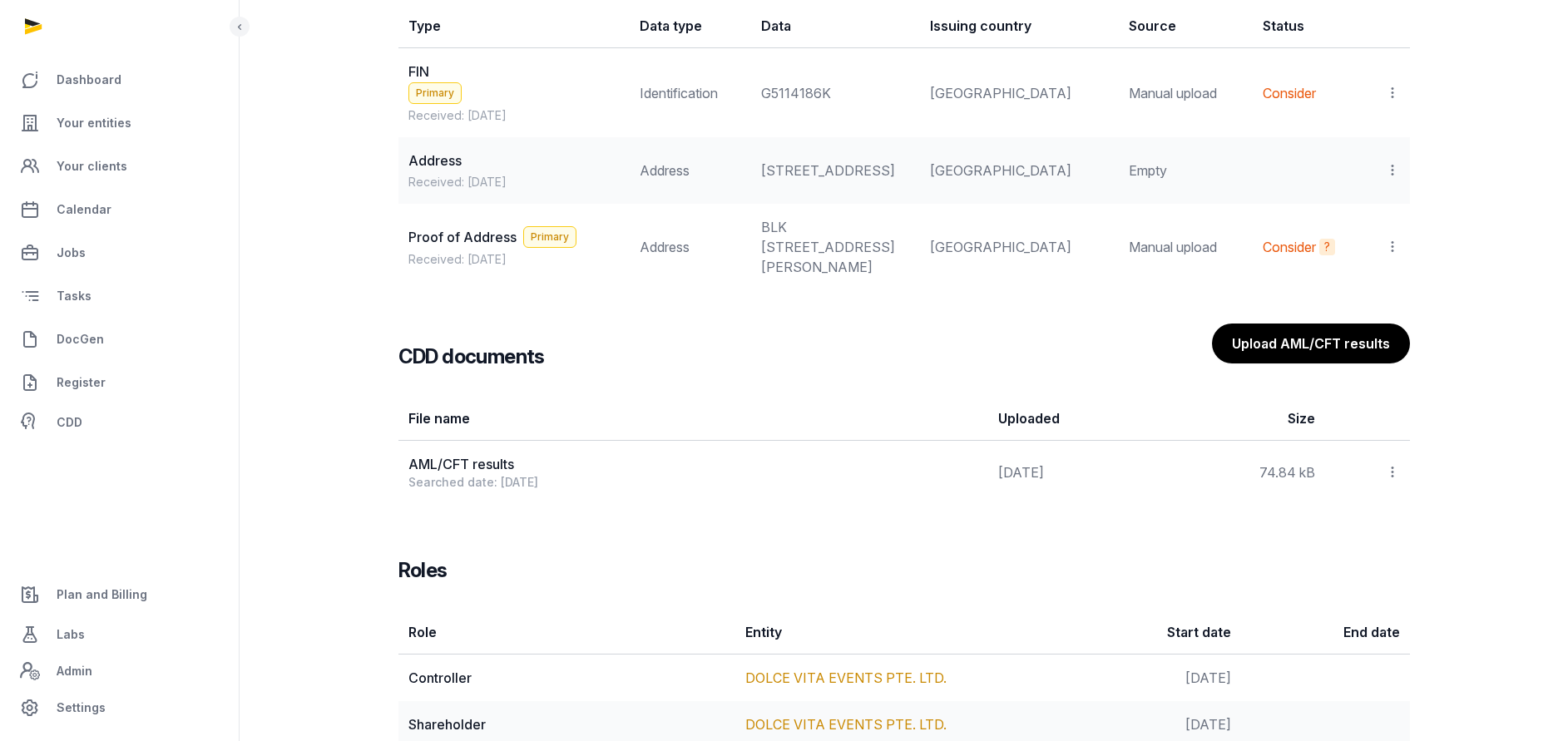
scroll to position [1593, 0]
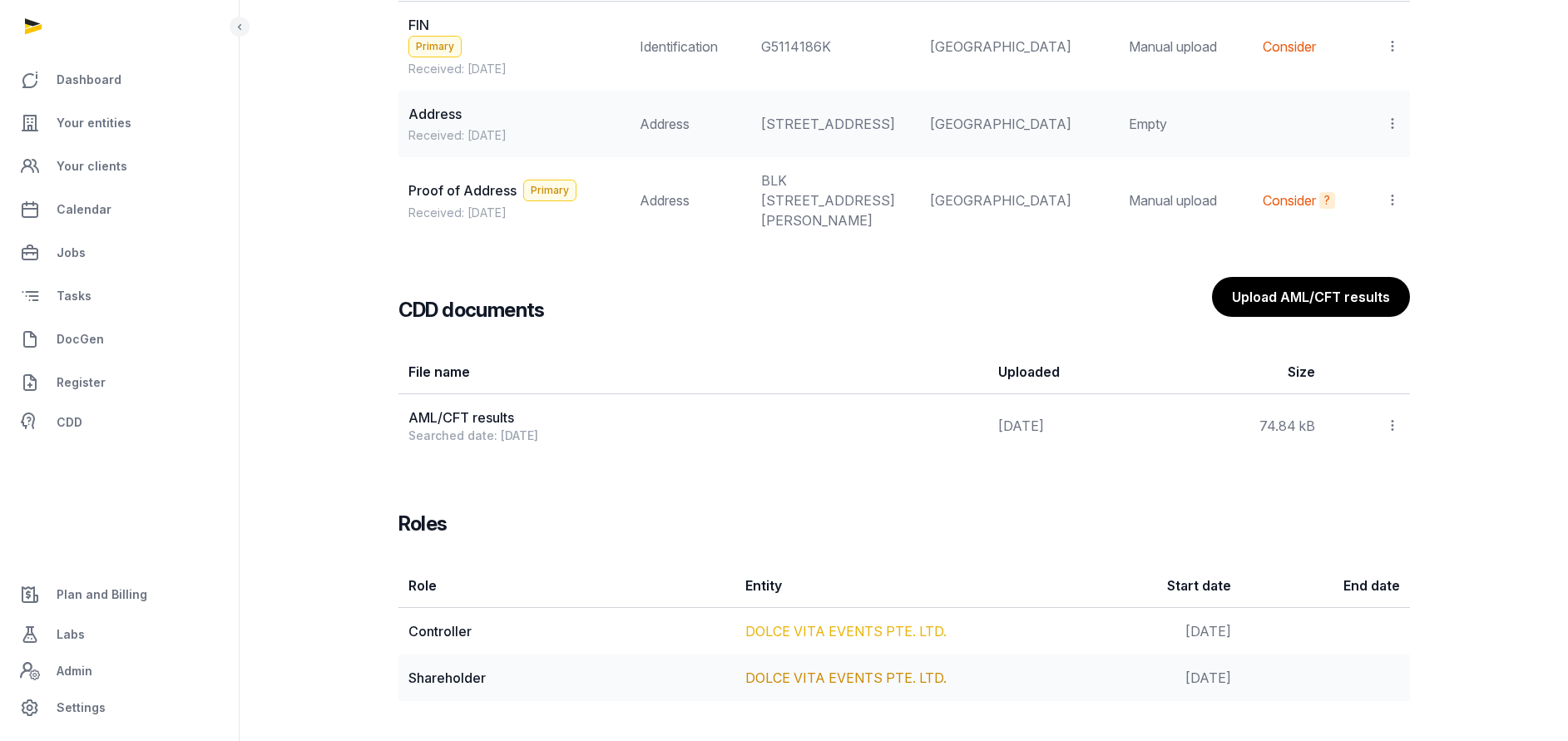
click at [813, 631] on link "DOLCE VITA EVENTS PTE. LTD." at bounding box center [845, 631] width 201 height 17
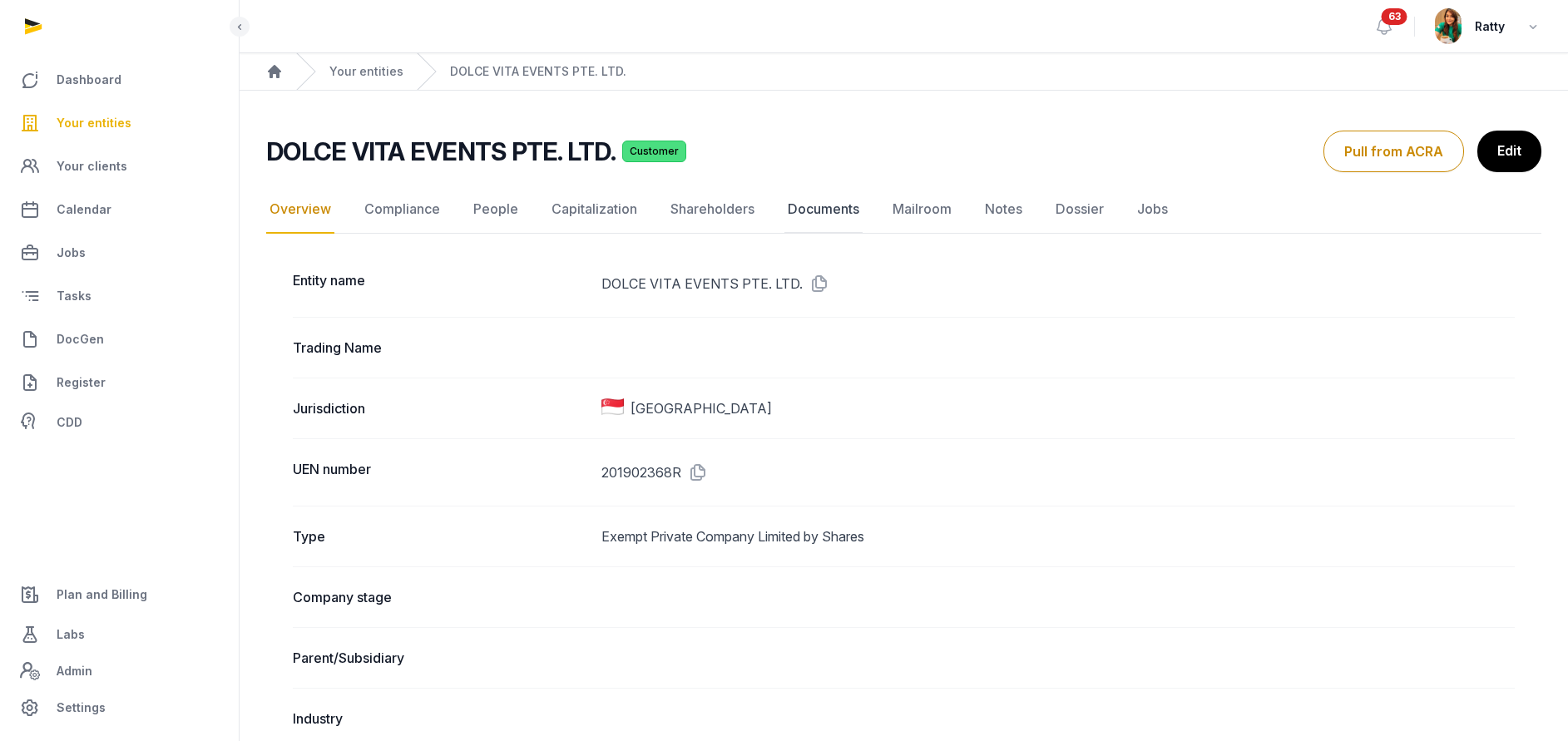
click at [814, 210] on link "Documents" at bounding box center [823, 209] width 78 height 48
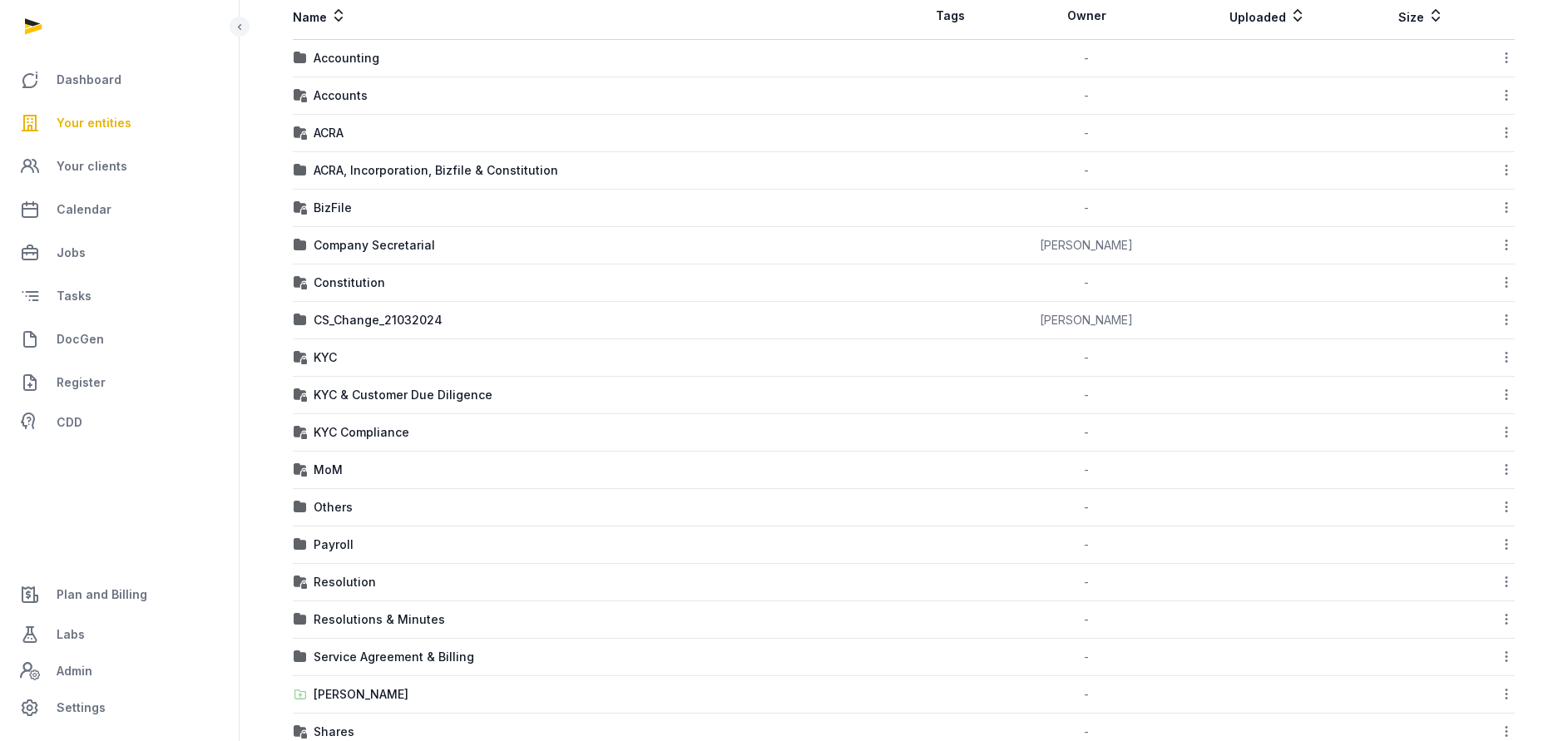
scroll to position [375, 0]
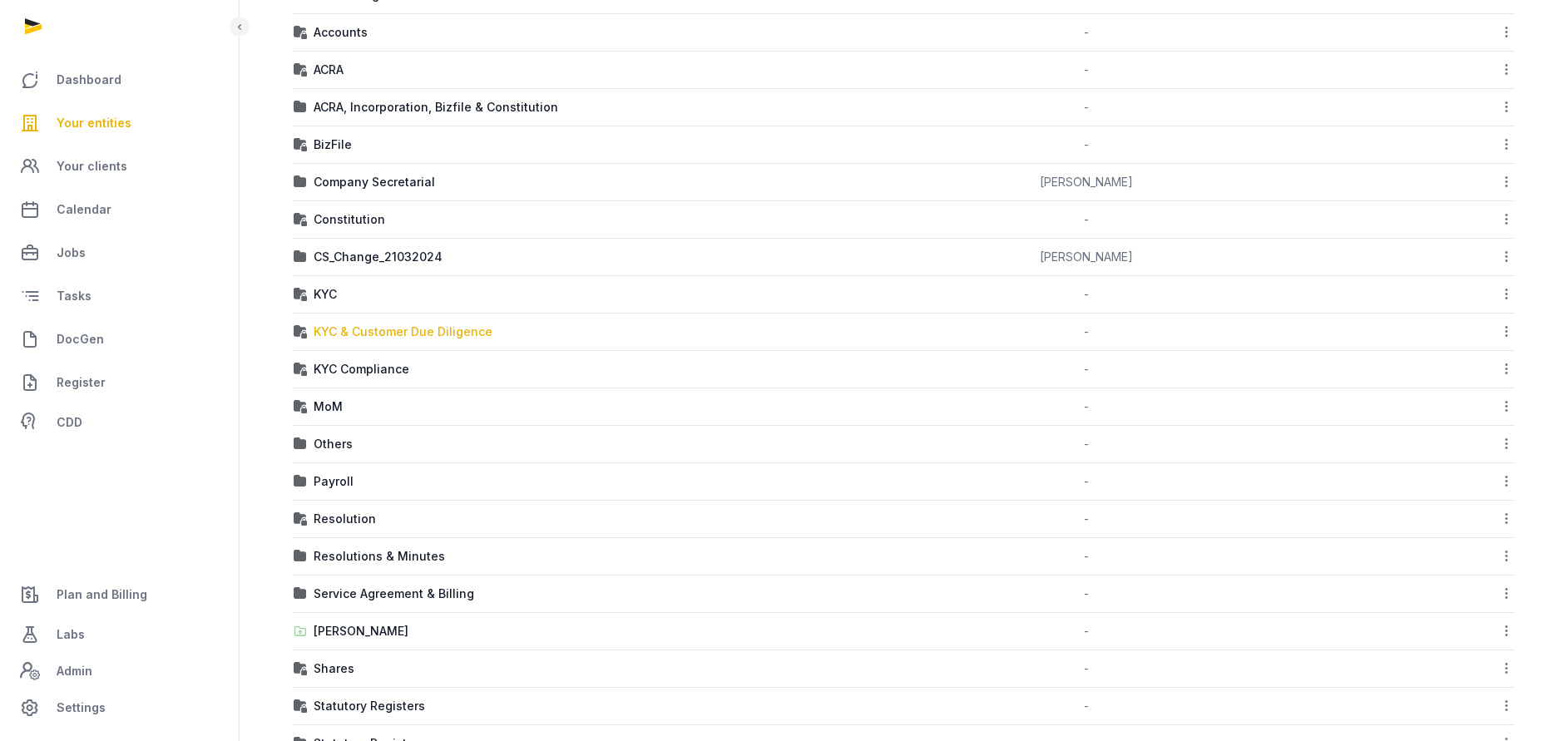
click at [337, 334] on div "KYC & Customer Due Diligence" at bounding box center [402, 332] width 179 height 17
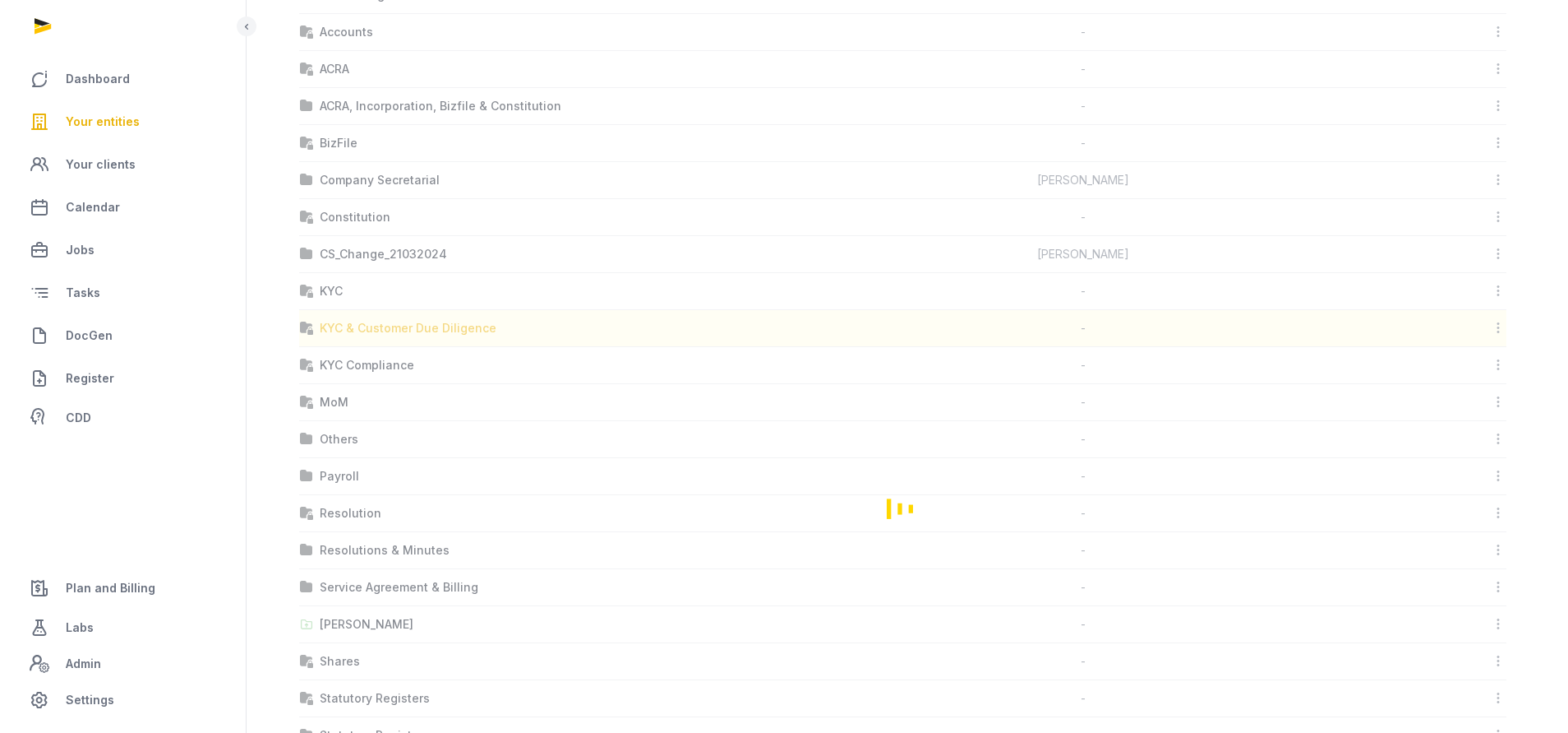
scroll to position [0, 0]
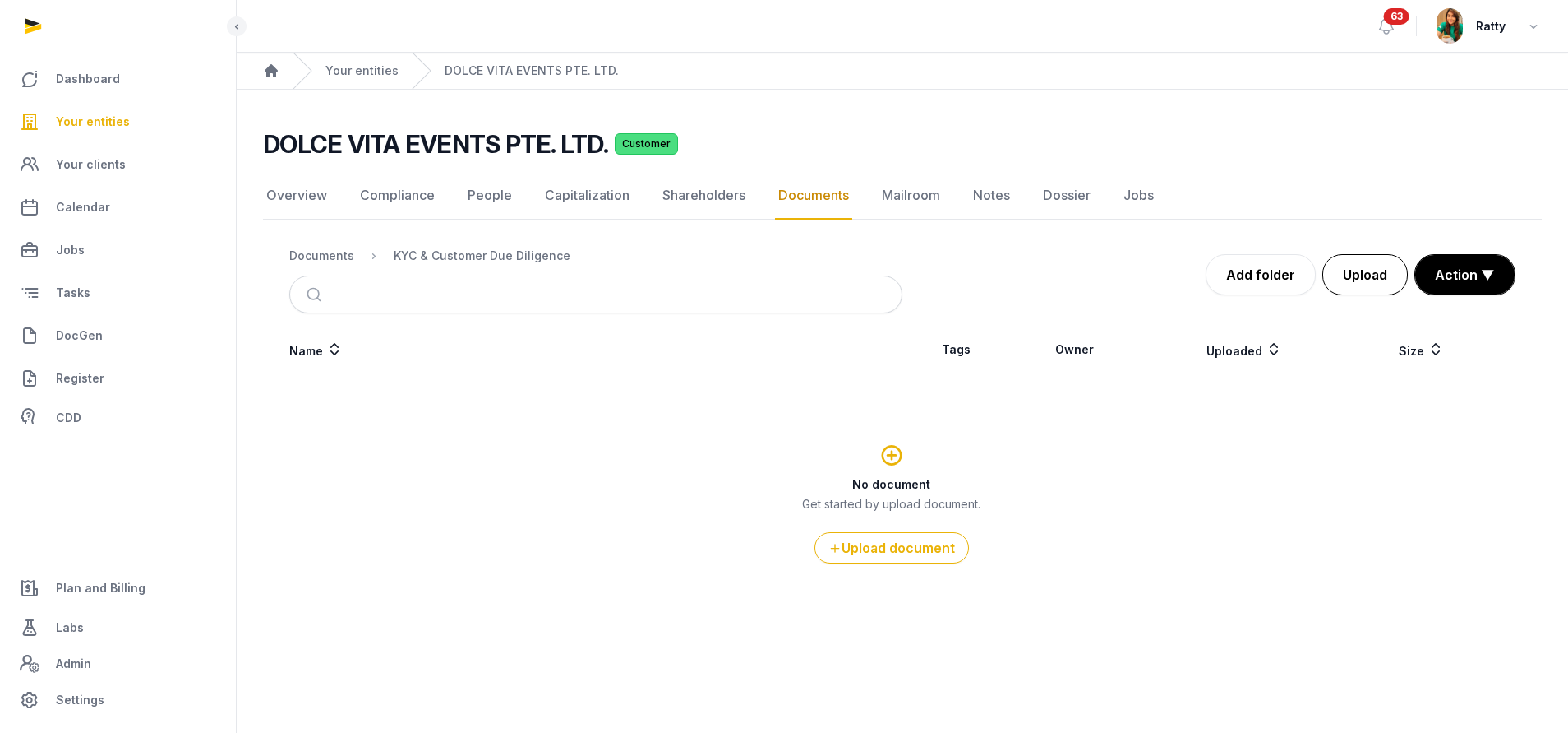
click at [1382, 275] on button "Upload" at bounding box center [1365, 275] width 85 height 41
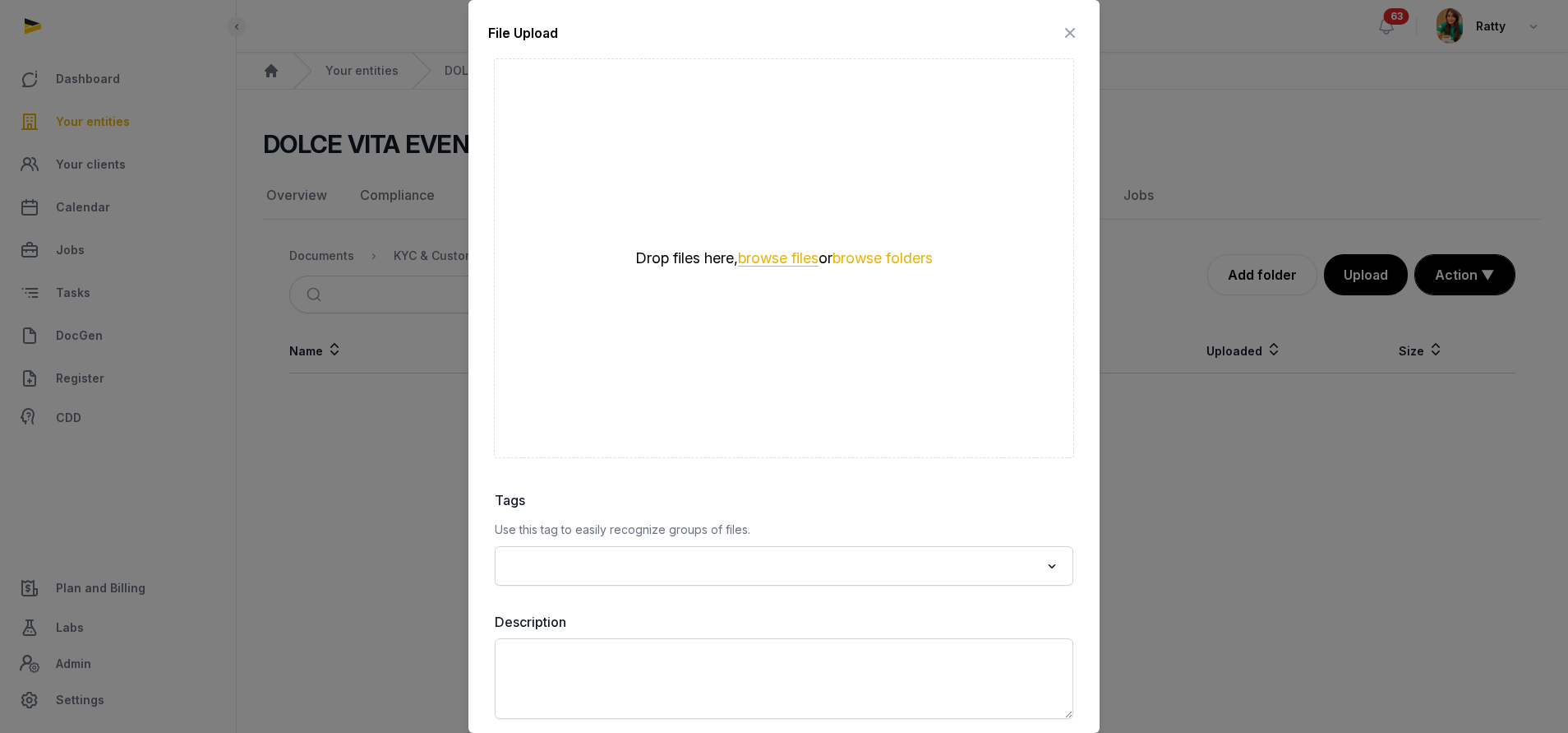
click at [773, 255] on button "browse files" at bounding box center [778, 259] width 81 height 16
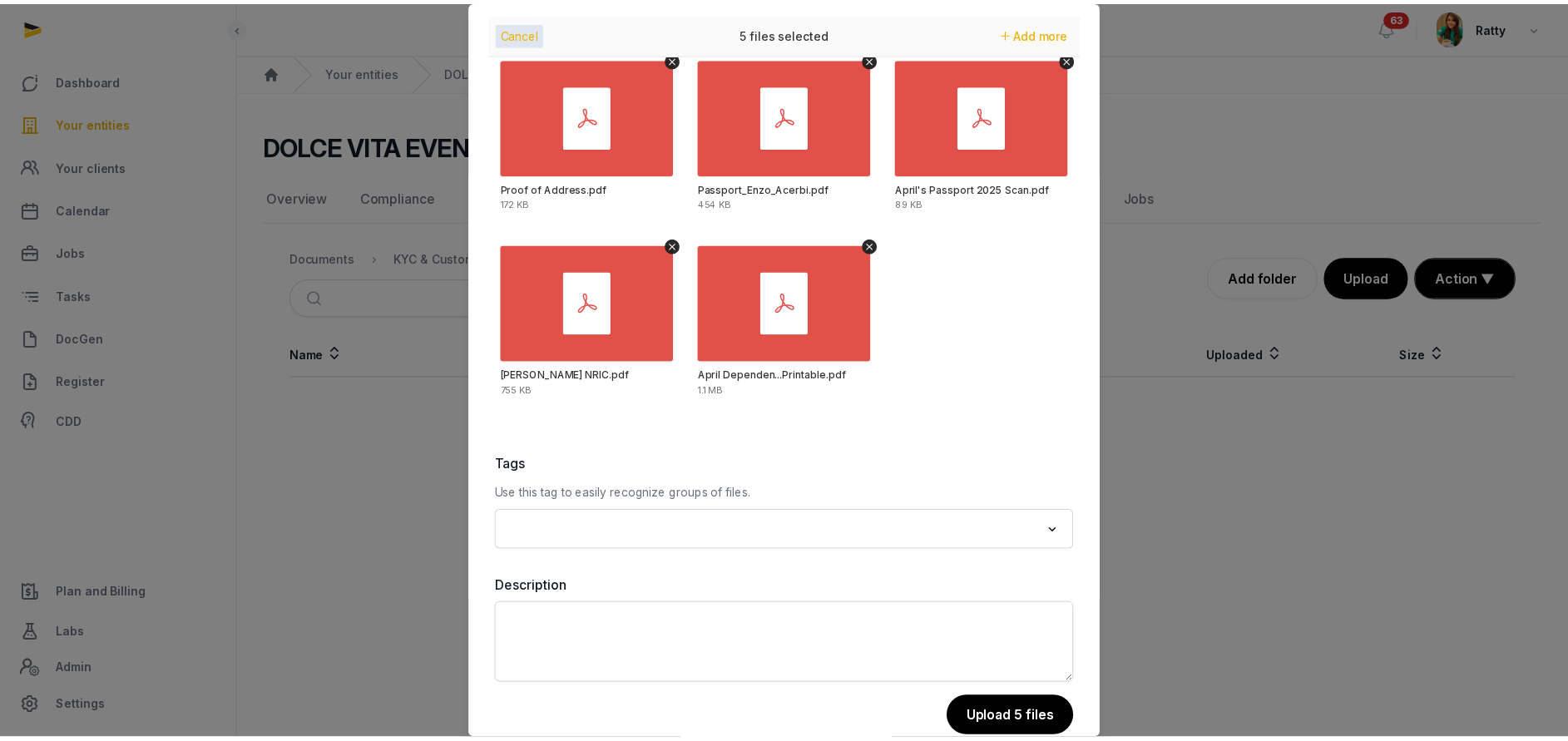
scroll to position [72, 0]
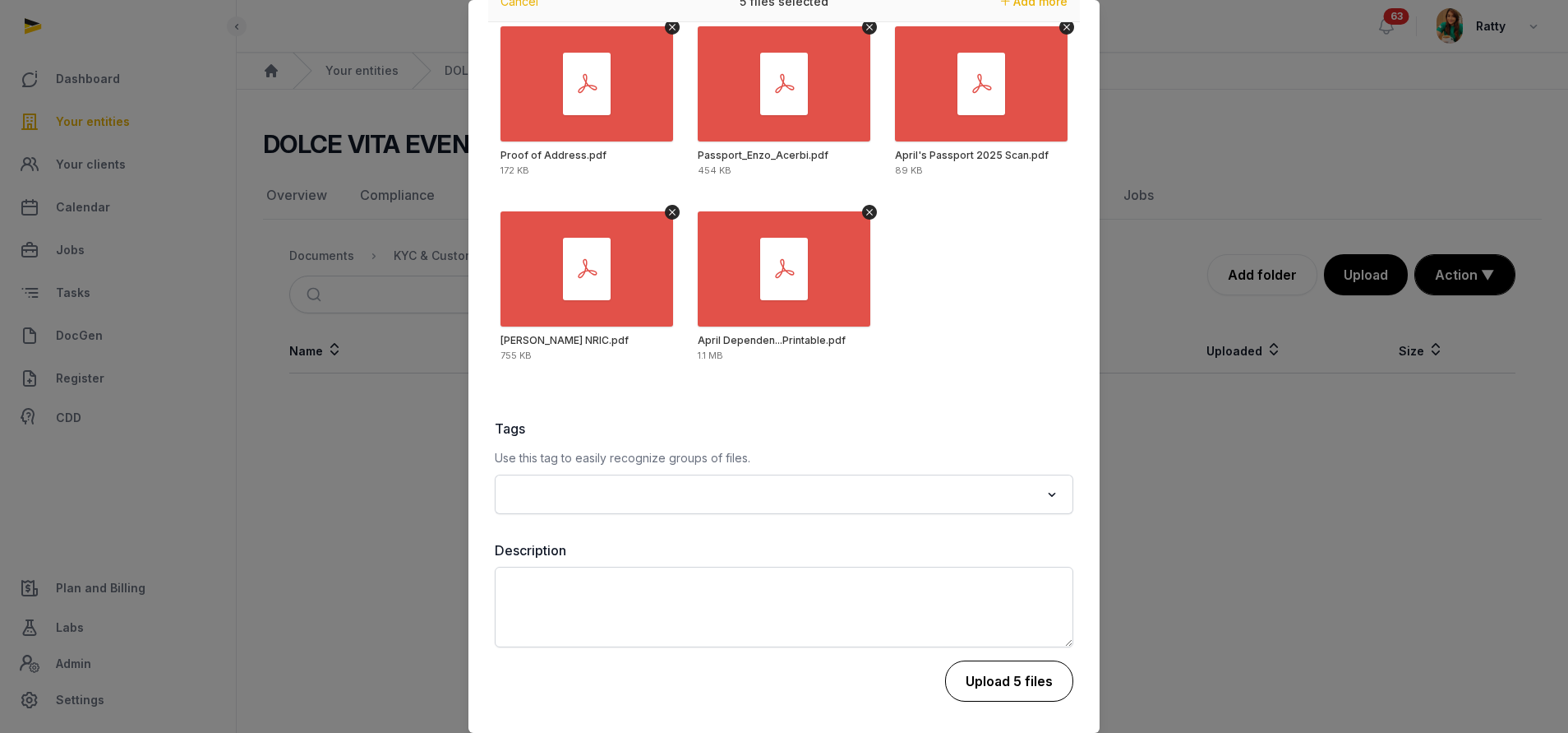
click at [978, 686] on button "Upload 5 files" at bounding box center [1010, 681] width 128 height 41
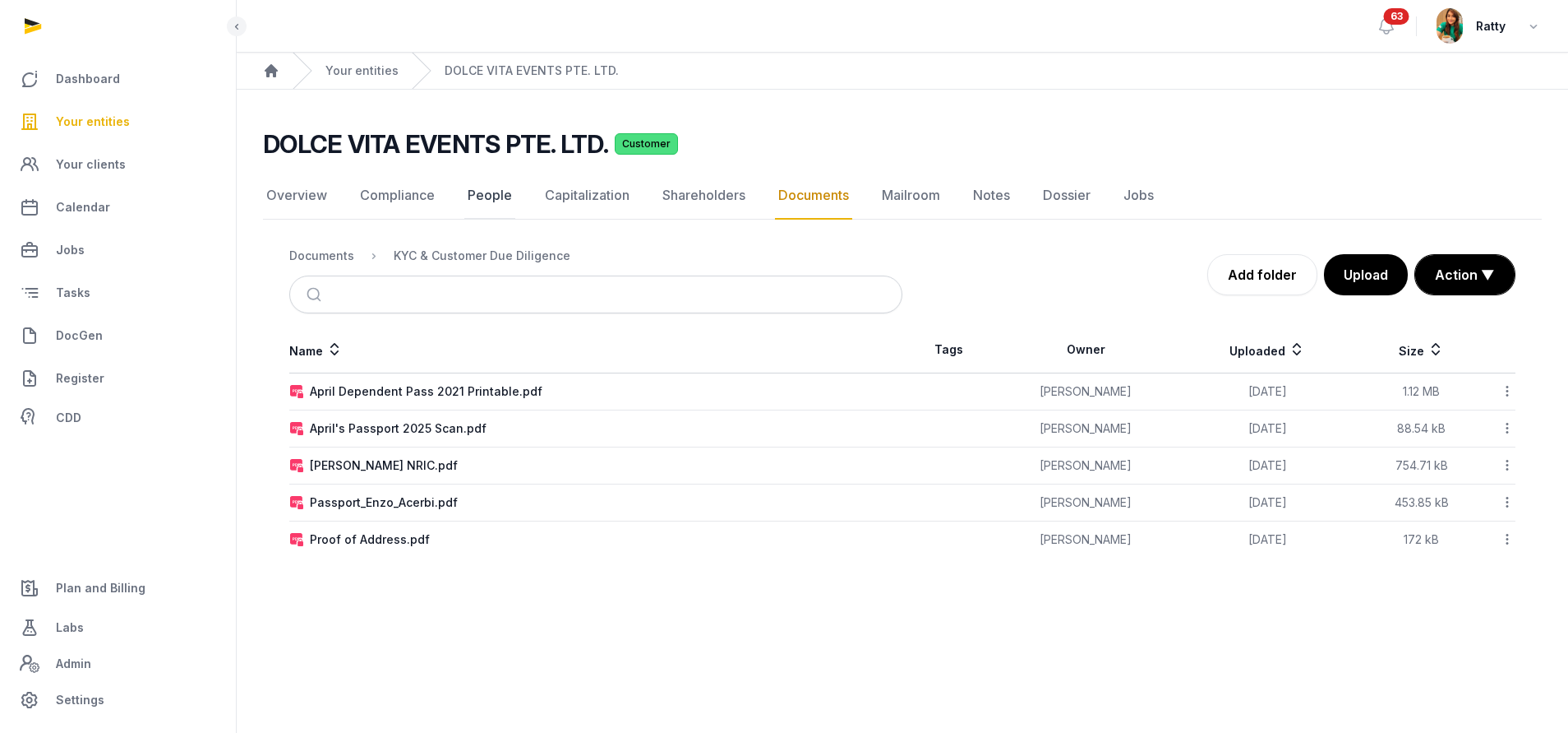
click at [483, 188] on link "People" at bounding box center [490, 195] width 51 height 48
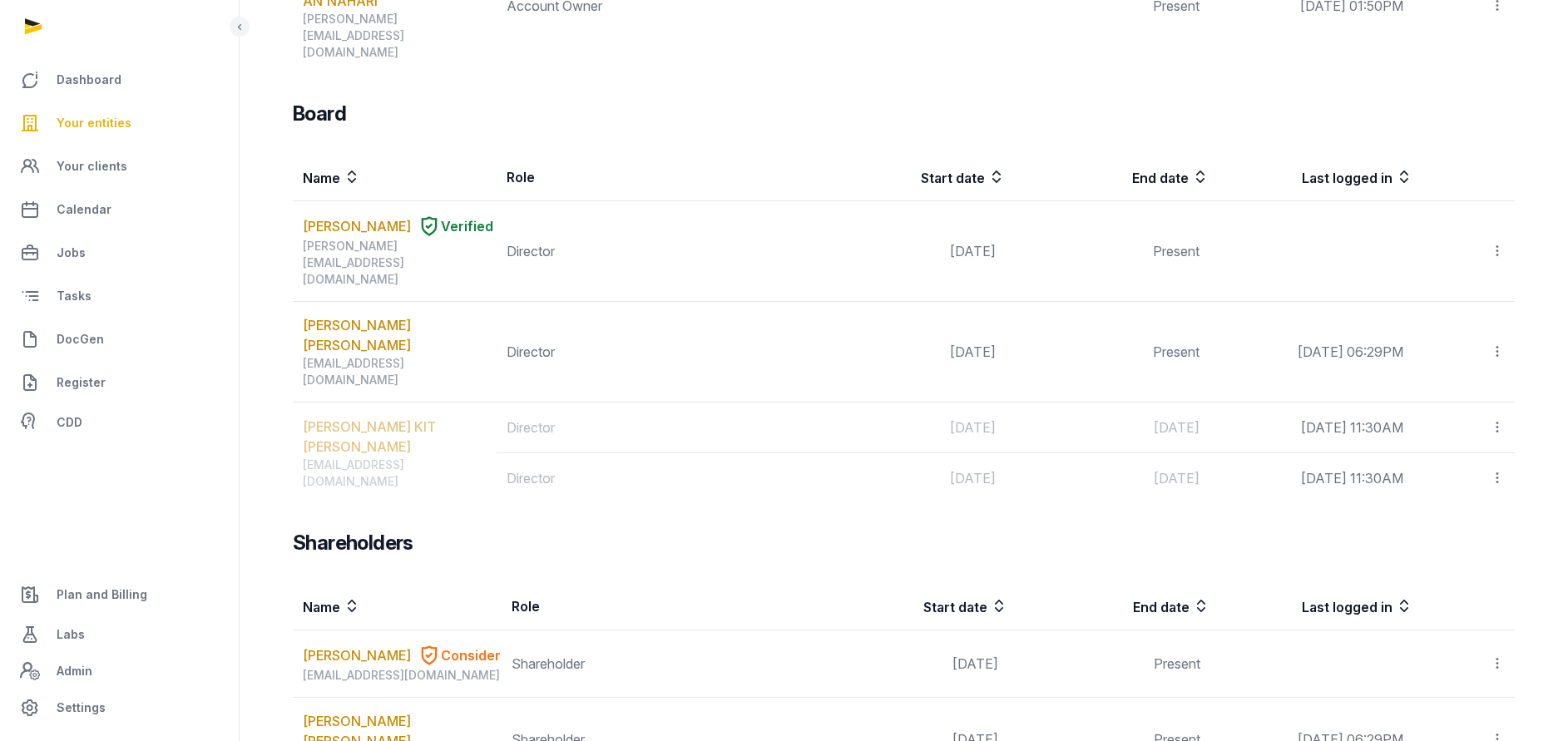
scroll to position [1107, 0]
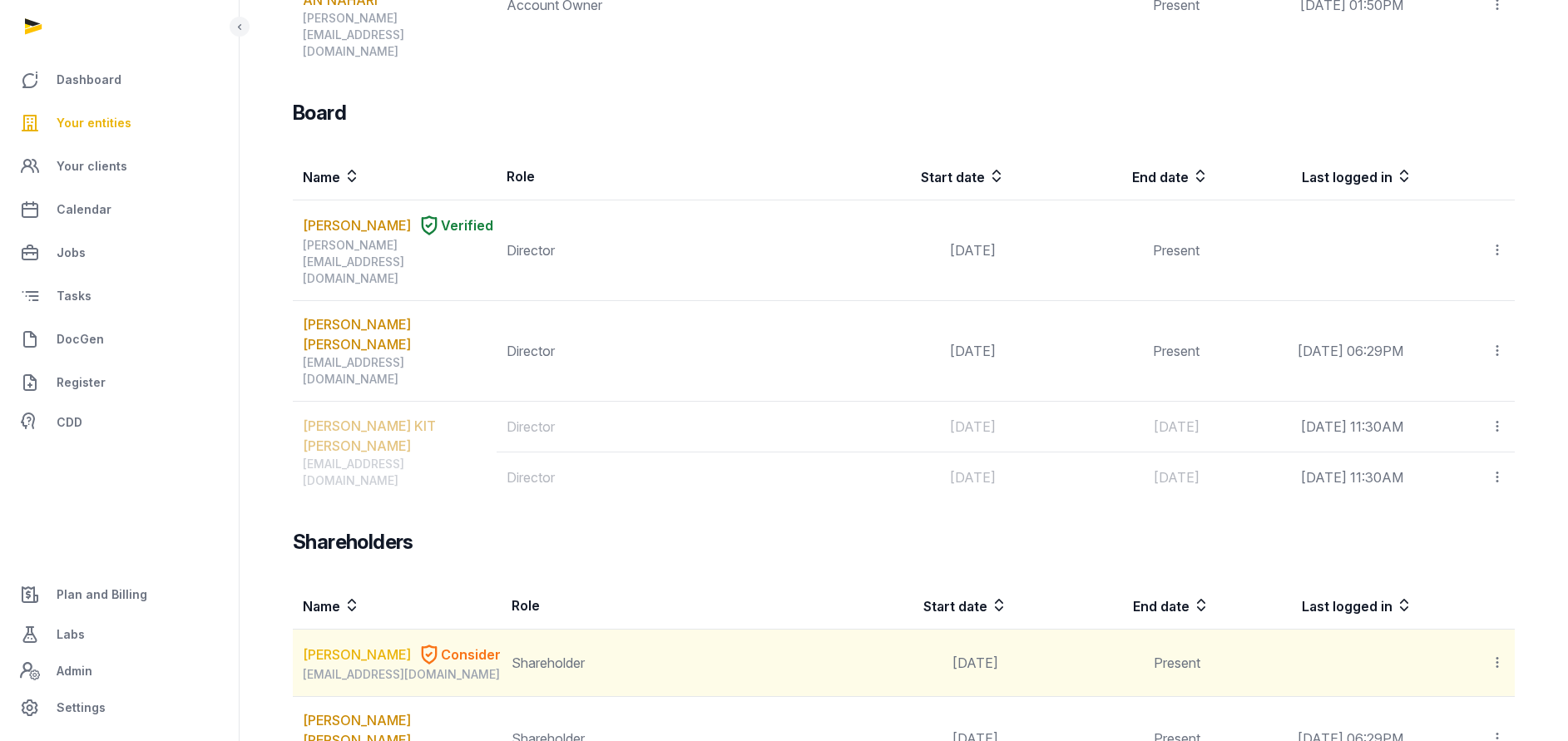
click at [360, 644] on link "ACERBI ENZO" at bounding box center [357, 654] width 109 height 20
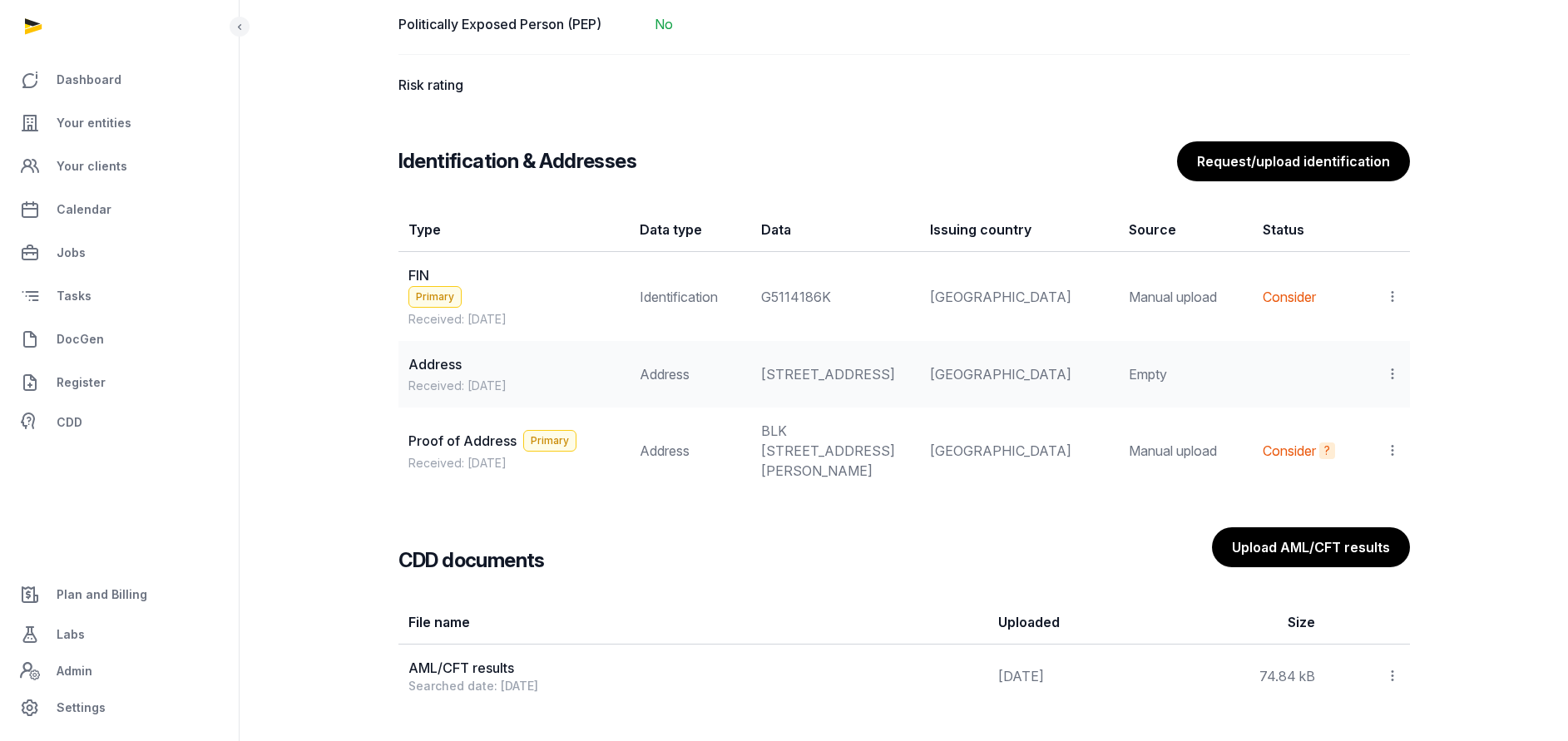
scroll to position [1496, 0]
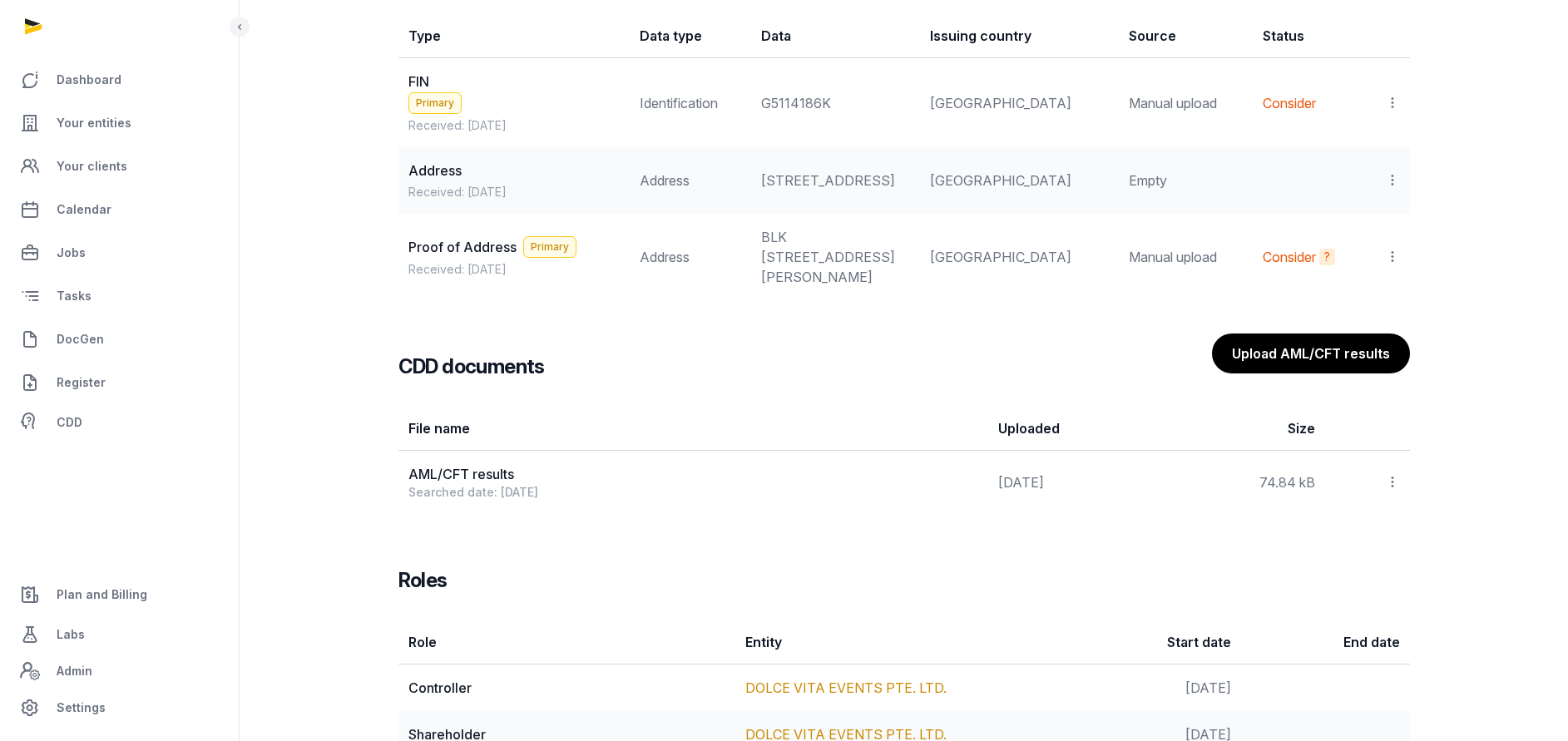
click at [1386, 100] on icon at bounding box center [1392, 103] width 15 height 18
click at [1390, 101] on icon at bounding box center [1392, 103] width 15 height 18
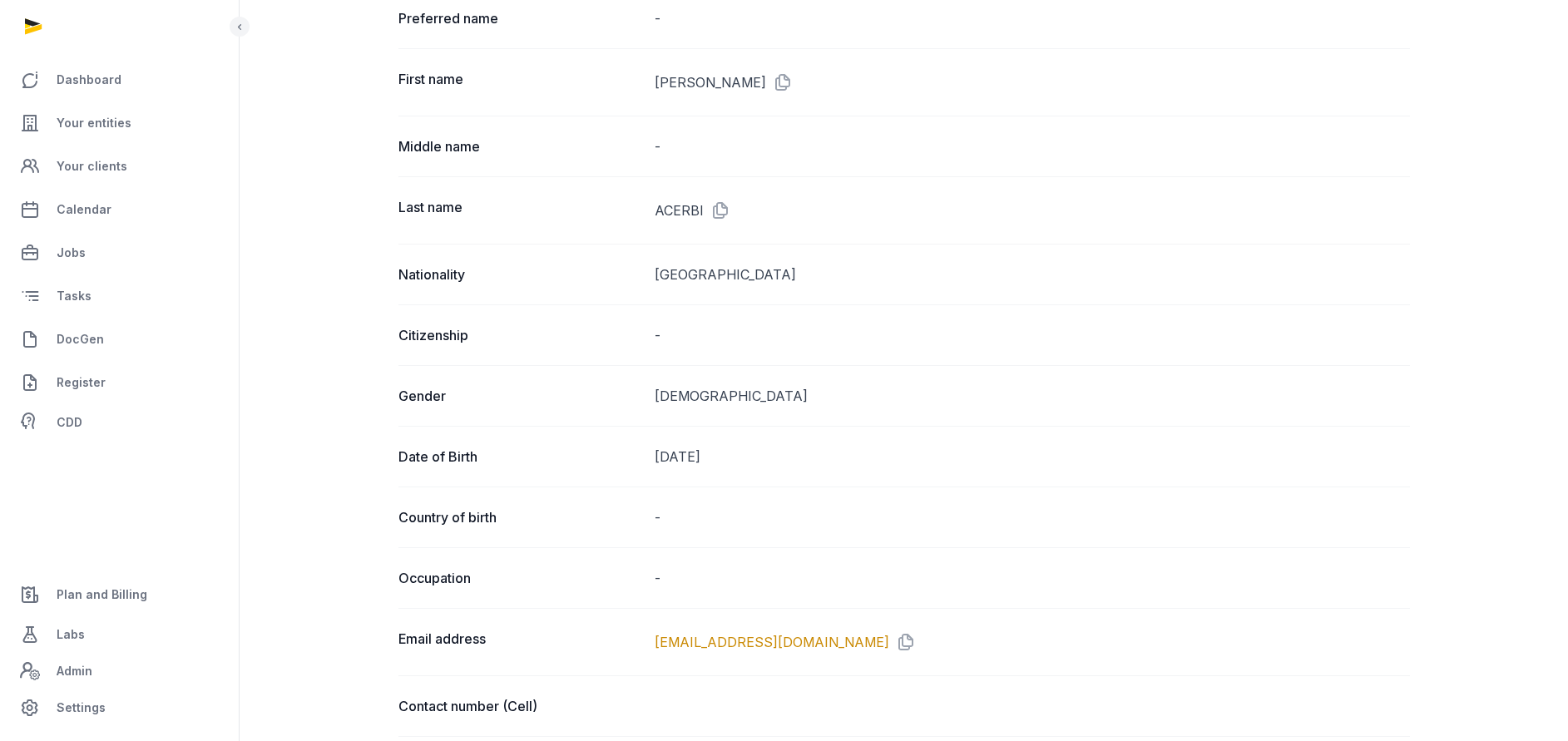
scroll to position [0, 0]
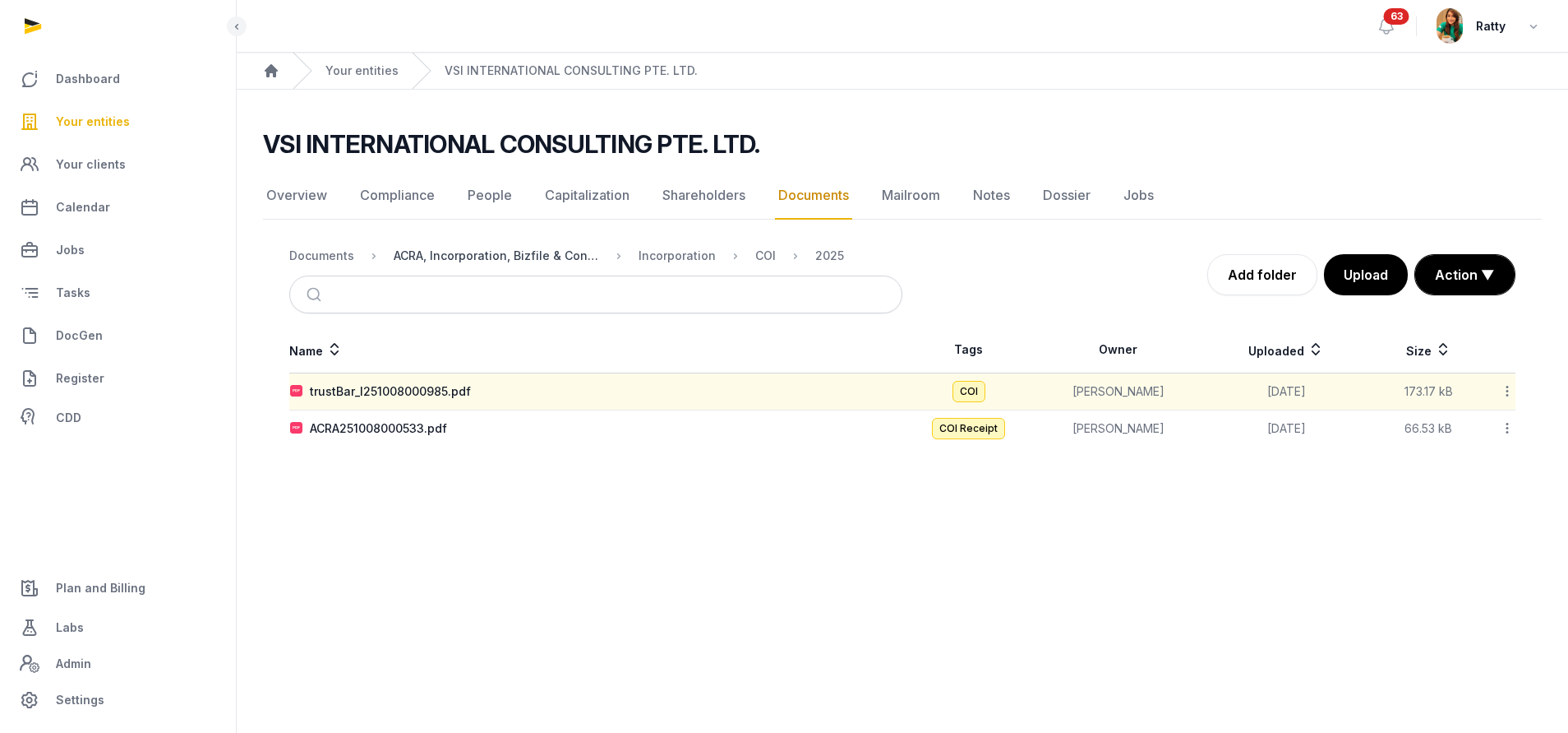
click at [486, 254] on div "ACRA, Incorporation, Bizfile & Constitution" at bounding box center [497, 255] width 206 height 17
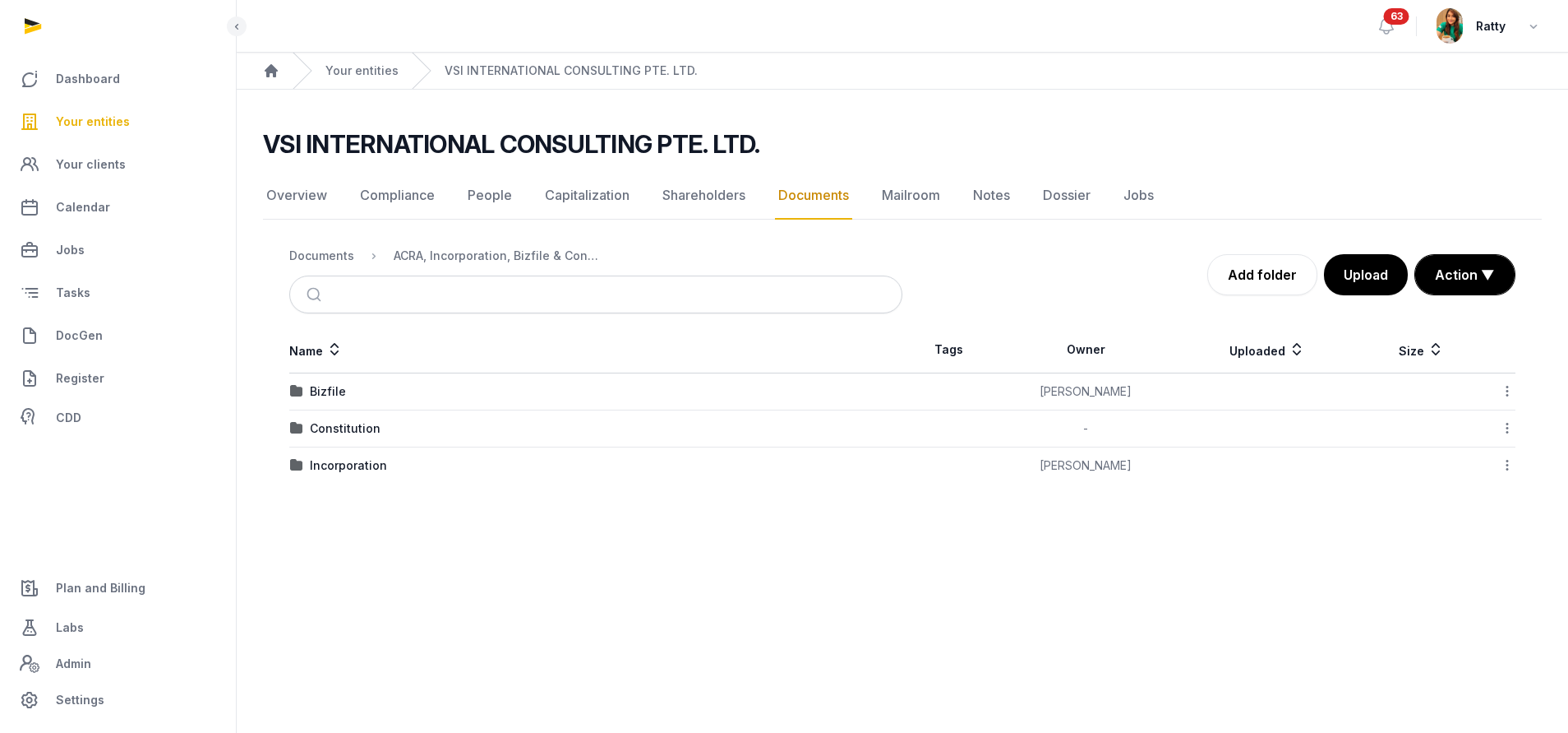
click at [329, 437] on td "Constitution" at bounding box center [595, 429] width 613 height 37
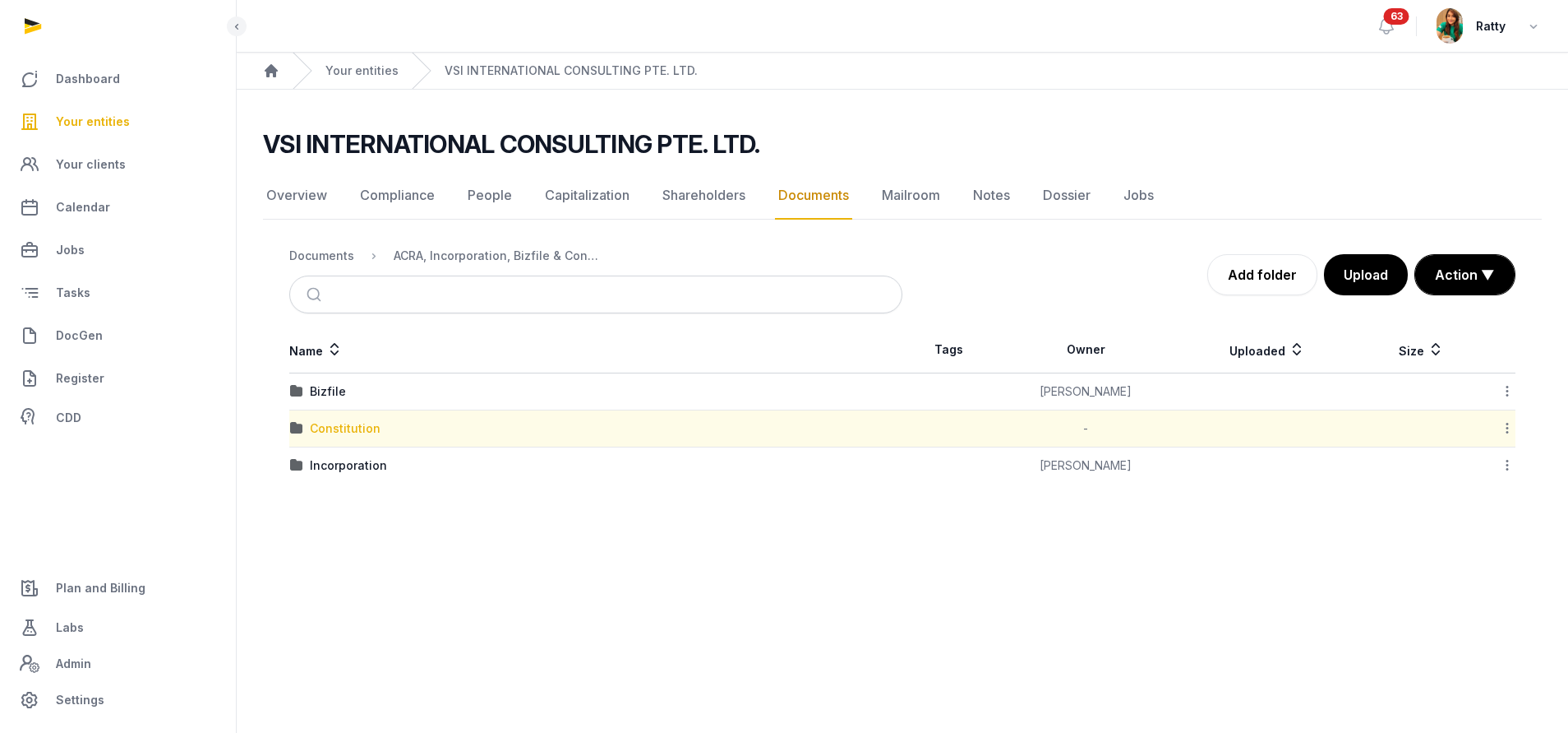
click at [334, 434] on div "Constitution" at bounding box center [345, 429] width 70 height 17
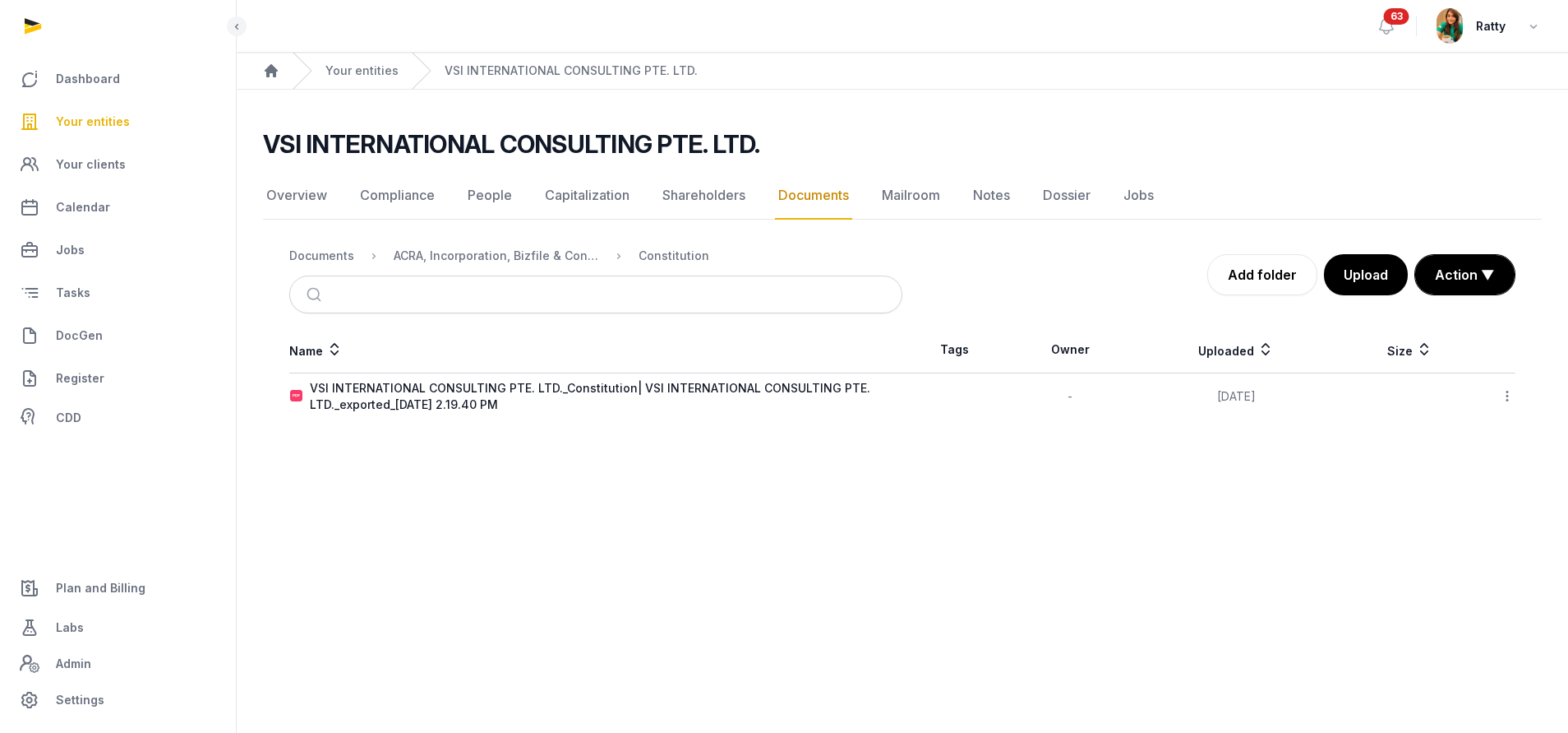
click at [1509, 397] on icon at bounding box center [1507, 396] width 15 height 18
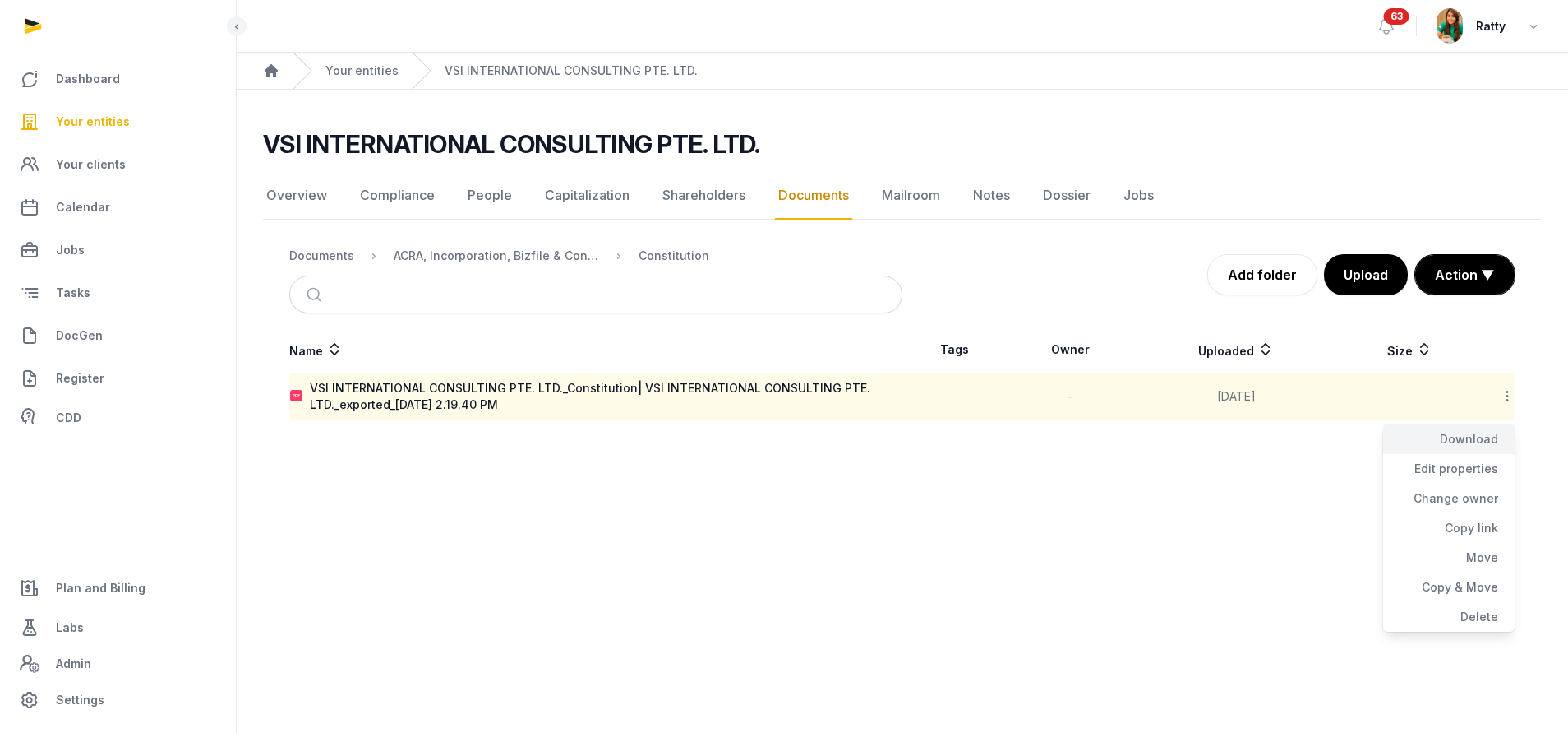
click at [1466, 442] on div "Download" at bounding box center [1449, 439] width 132 height 30
click at [1509, 395] on icon at bounding box center [1507, 396] width 15 height 18
click at [1466, 527] on div "Copy link" at bounding box center [1449, 528] width 132 height 30
